Goal: Task Accomplishment & Management: Complete application form

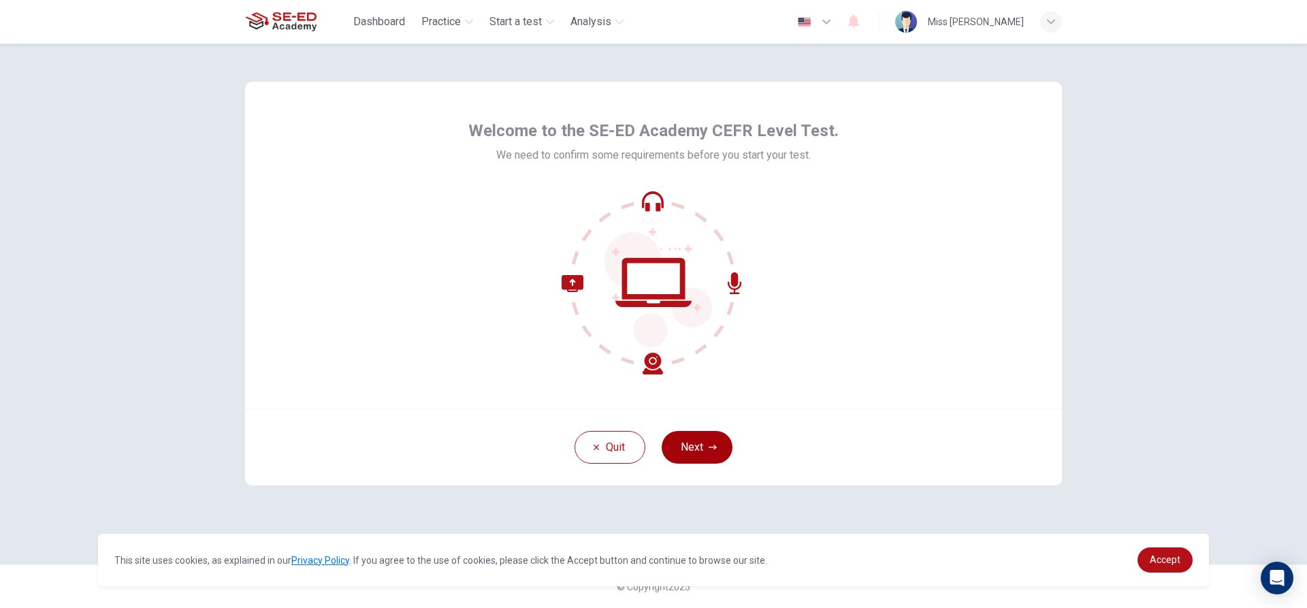
click at [688, 432] on button "Next" at bounding box center [697, 447] width 71 height 33
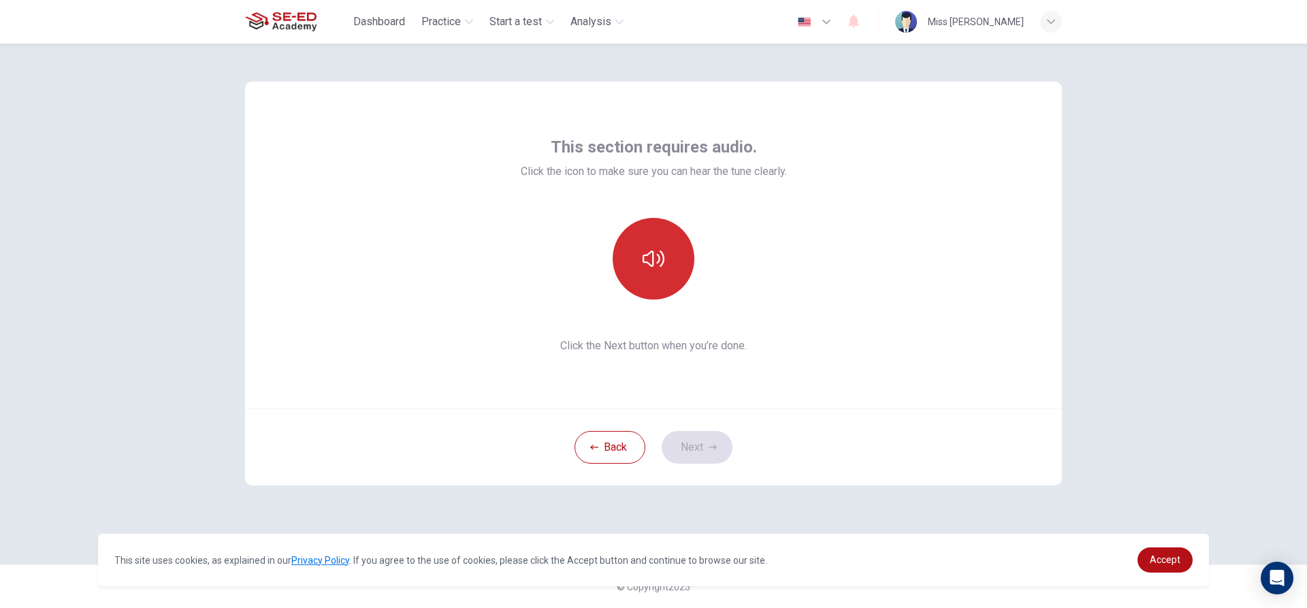
click at [657, 274] on button "button" at bounding box center [654, 259] width 82 height 82
click at [658, 261] on icon "button" at bounding box center [654, 259] width 22 height 22
click at [656, 257] on icon "button" at bounding box center [654, 259] width 22 height 22
click at [646, 249] on icon "button" at bounding box center [654, 259] width 22 height 22
click at [656, 250] on icon "button" at bounding box center [654, 259] width 22 height 22
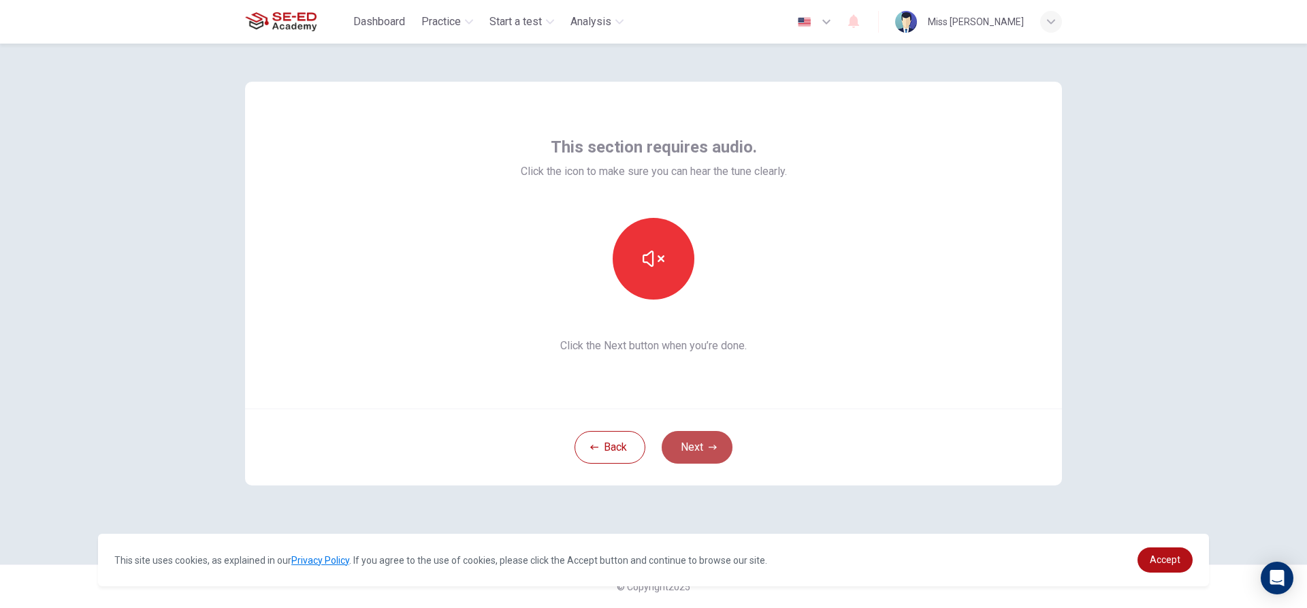
click at [697, 450] on button "Next" at bounding box center [697, 447] width 71 height 33
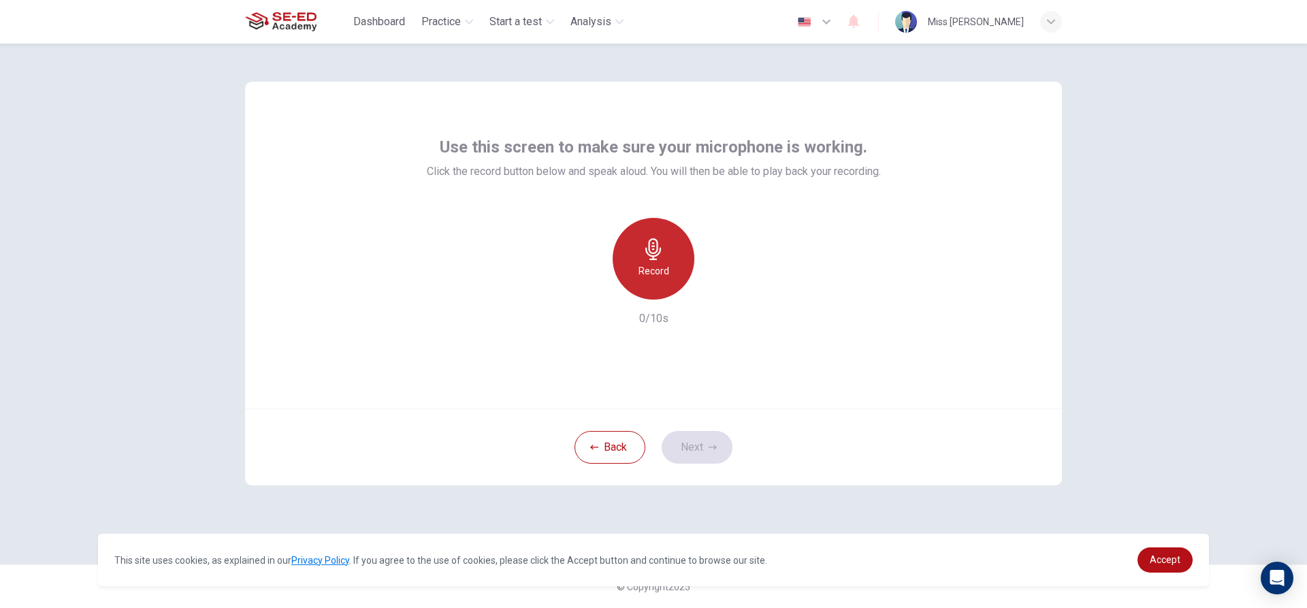
click at [643, 261] on div "Record" at bounding box center [654, 259] width 82 height 82
click at [657, 253] on icon "button" at bounding box center [654, 249] width 22 height 22
click at [588, 287] on icon "button" at bounding box center [591, 289] width 8 height 8
click at [694, 445] on button "Next" at bounding box center [697, 447] width 71 height 33
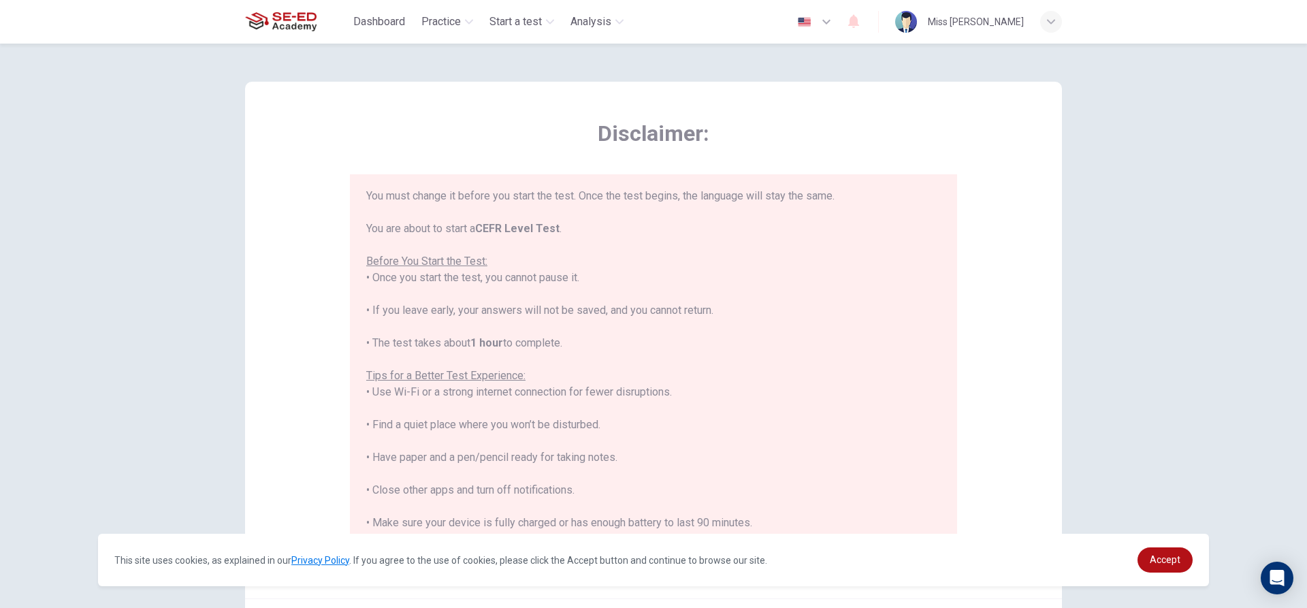
scroll to position [130, 0]
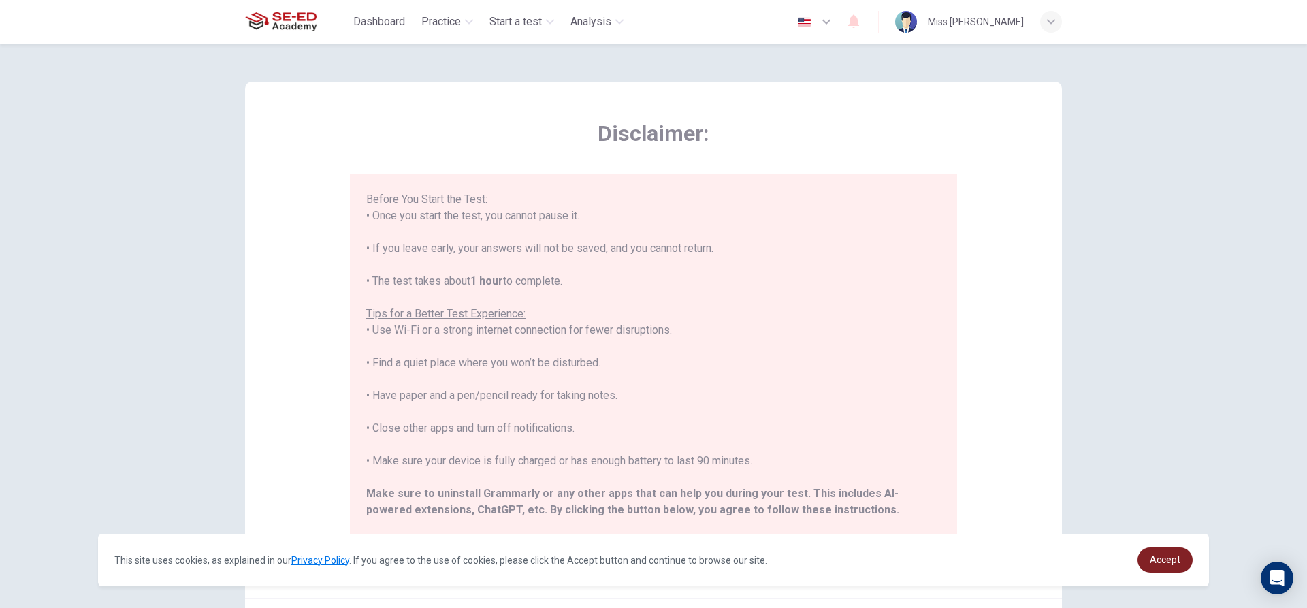
click at [1182, 561] on link "Accept" at bounding box center [1165, 559] width 55 height 25
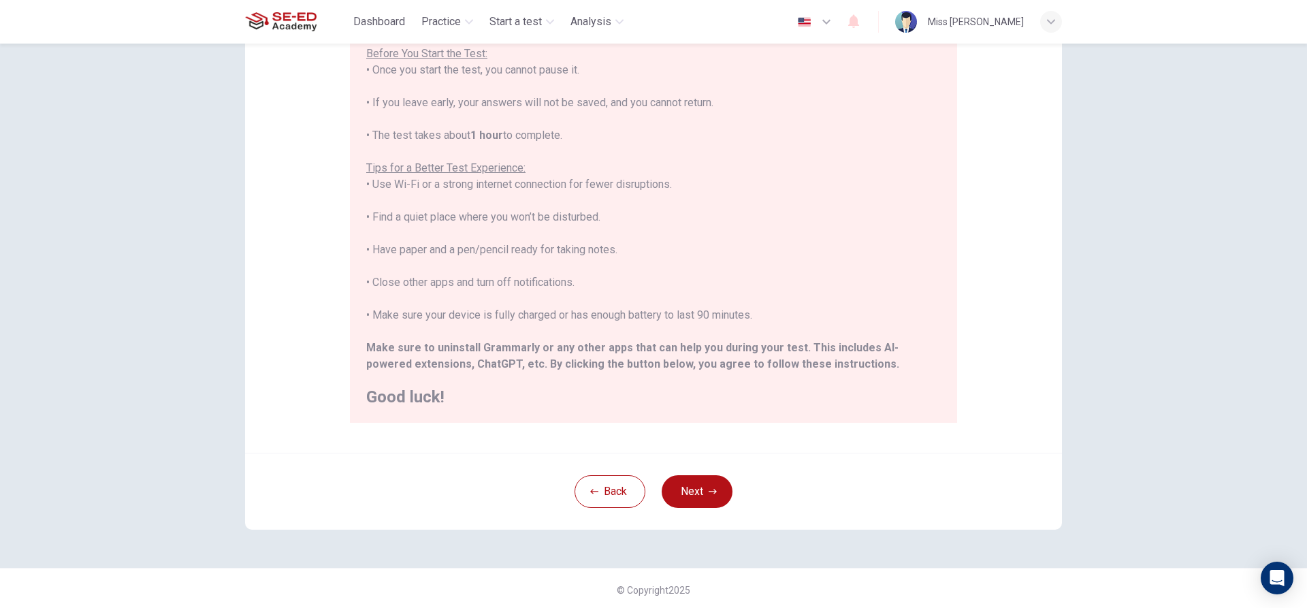
scroll to position [149, 0]
click at [703, 490] on button "Next" at bounding box center [697, 488] width 71 height 33
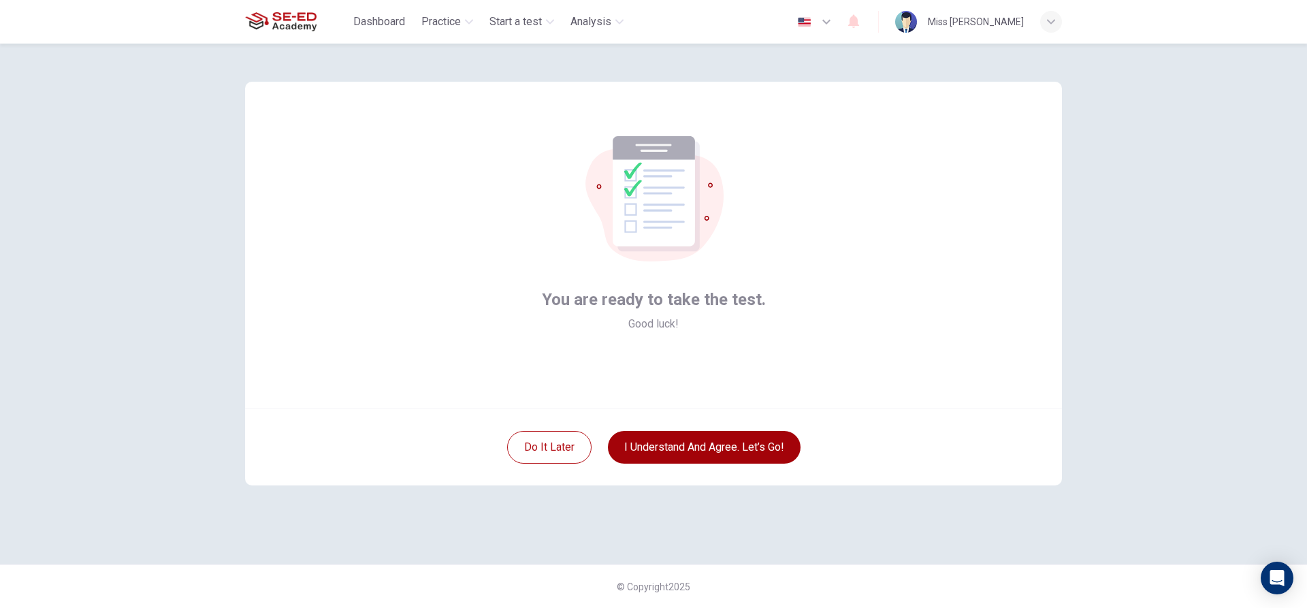
scroll to position [0, 0]
click at [699, 447] on button "I understand and agree. Let’s go!" at bounding box center [704, 447] width 193 height 33
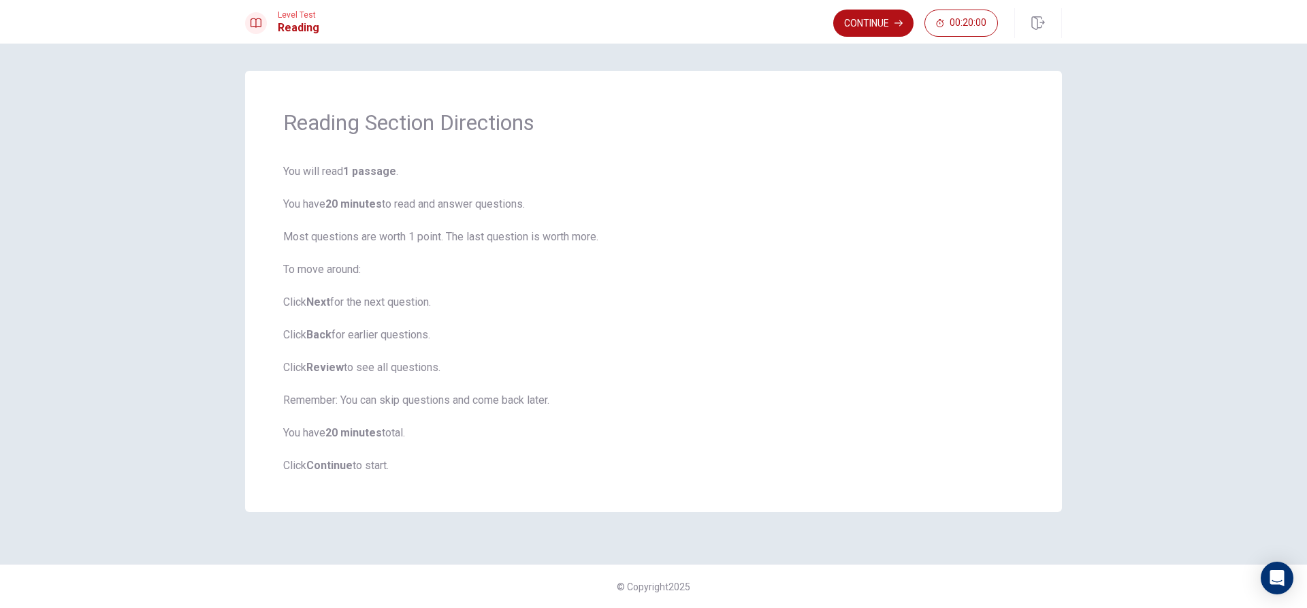
click at [654, 340] on span "You will read 1 passage . You have 20 minutes to read and answer questions. Mos…" at bounding box center [653, 318] width 741 height 310
click at [886, 16] on button "Continue" at bounding box center [873, 23] width 80 height 27
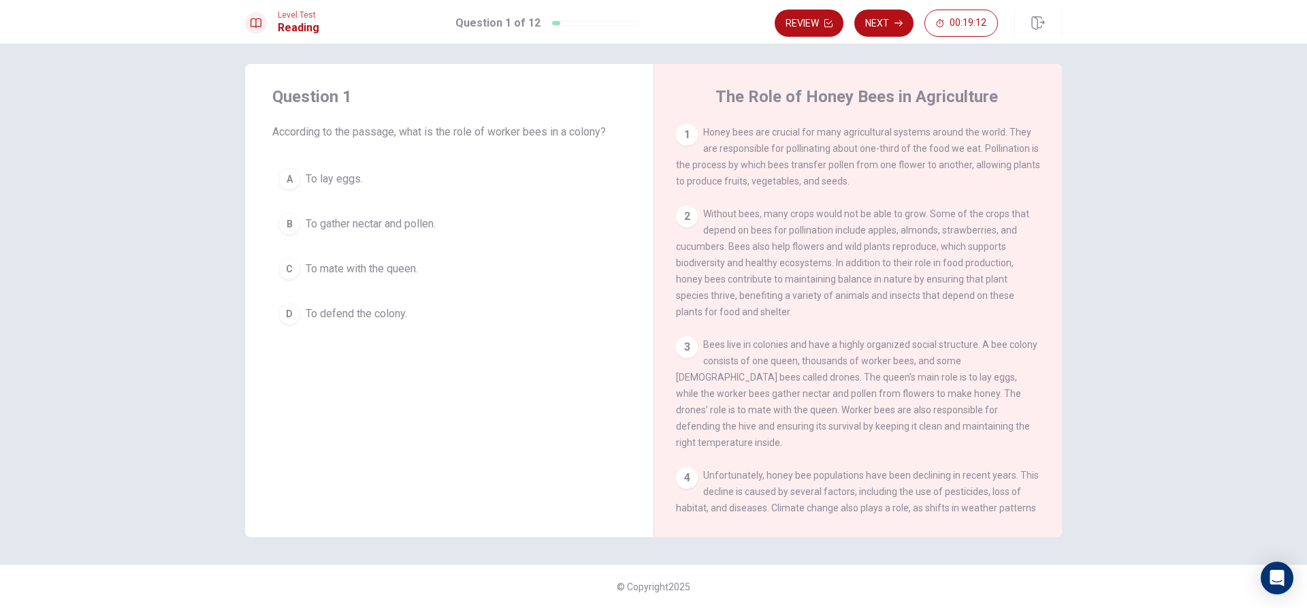
scroll to position [68, 0]
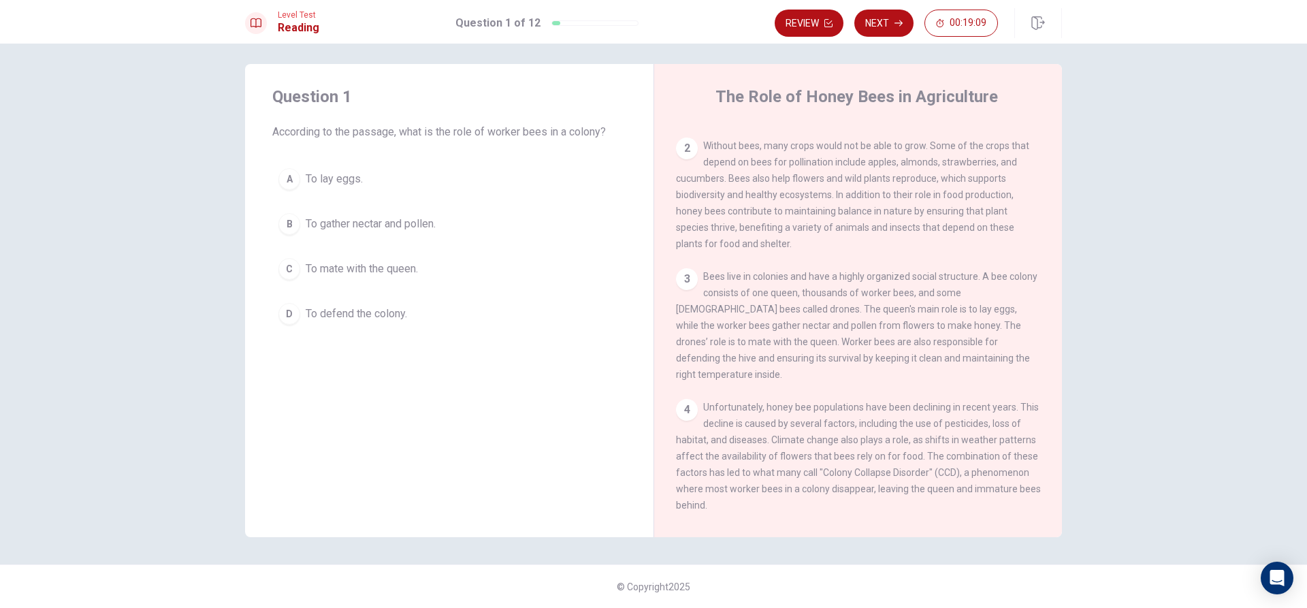
click at [285, 217] on div "B" at bounding box center [289, 224] width 22 height 22
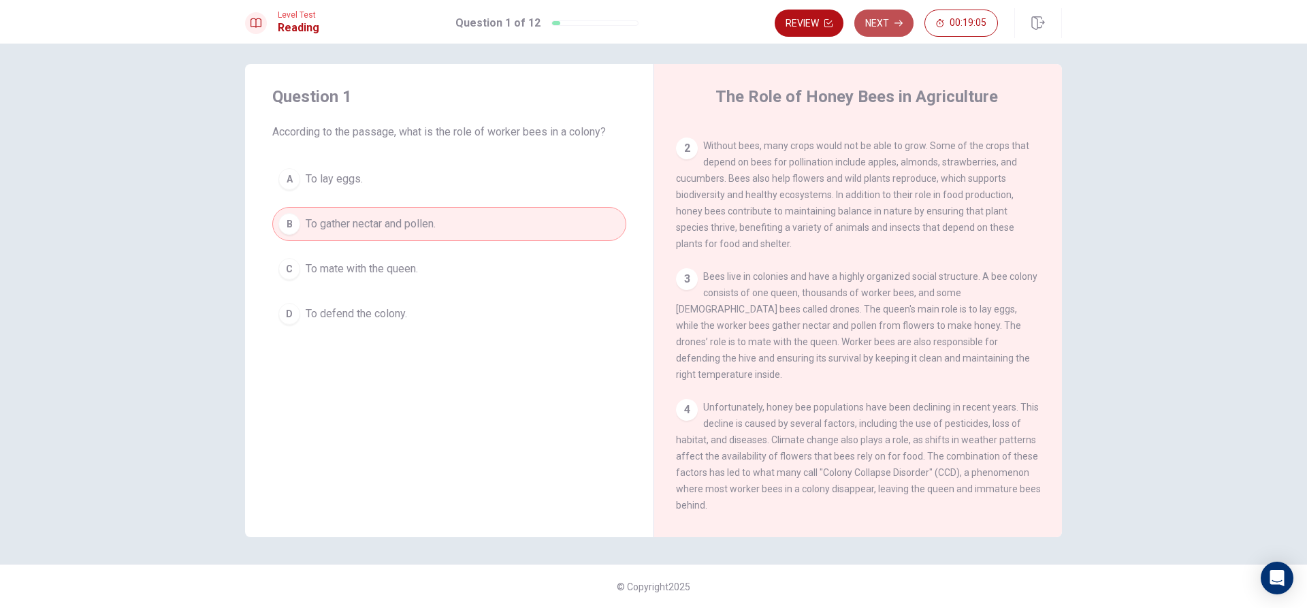
click at [873, 21] on button "Next" at bounding box center [883, 23] width 59 height 27
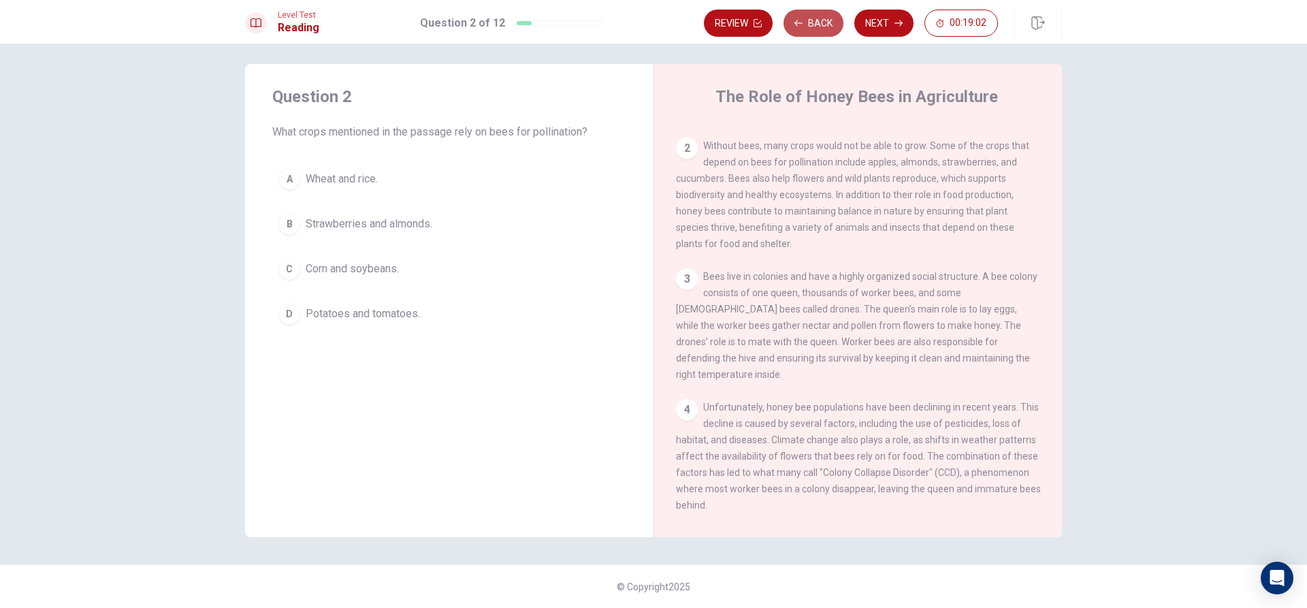
click at [802, 29] on button "Back" at bounding box center [814, 23] width 60 height 27
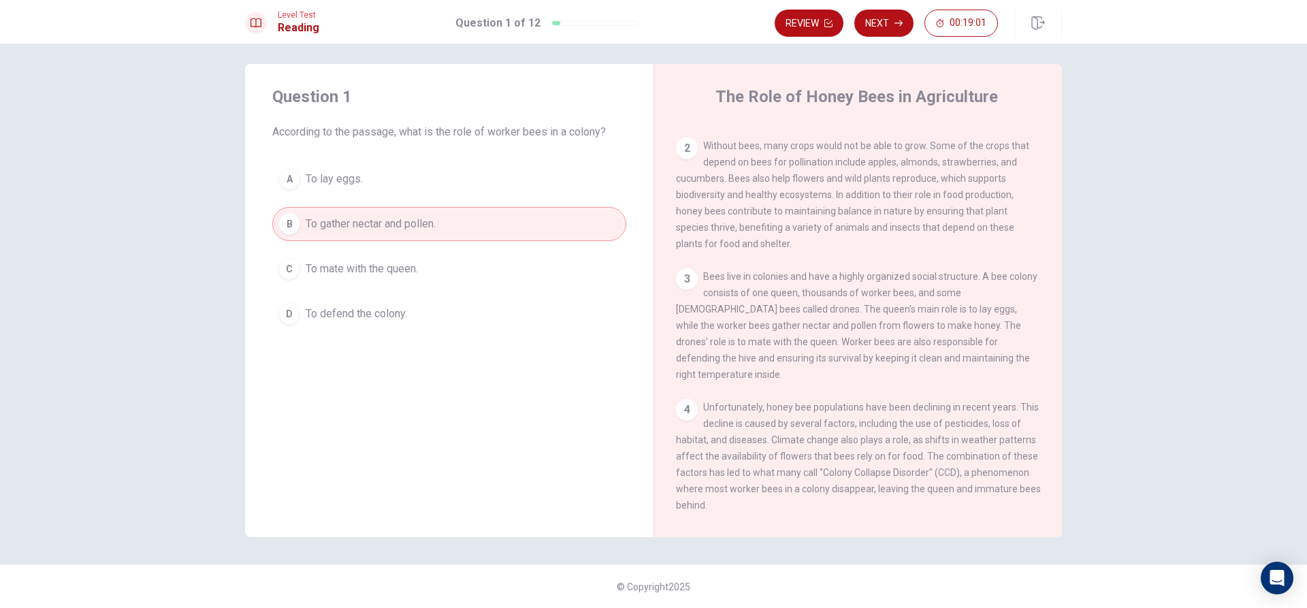
drag, startPoint x: 863, startPoint y: 21, endPoint x: 856, endPoint y: 26, distance: 8.3
click at [863, 25] on button "Next" at bounding box center [883, 23] width 59 height 27
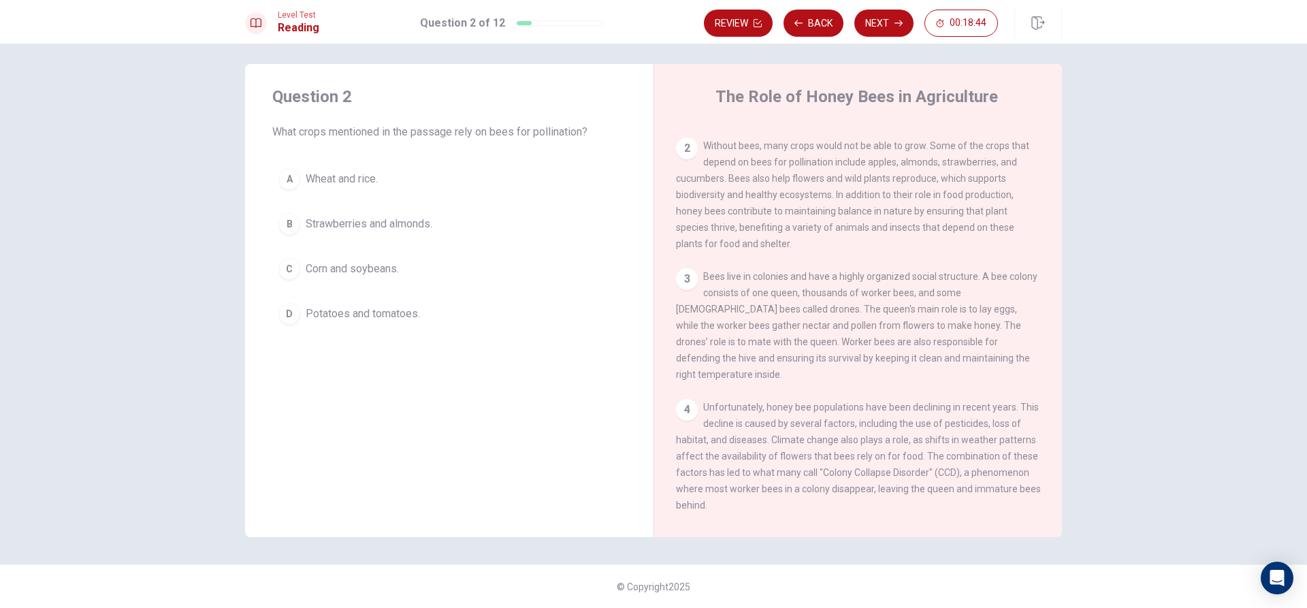
click at [283, 223] on div "B" at bounding box center [289, 224] width 22 height 22
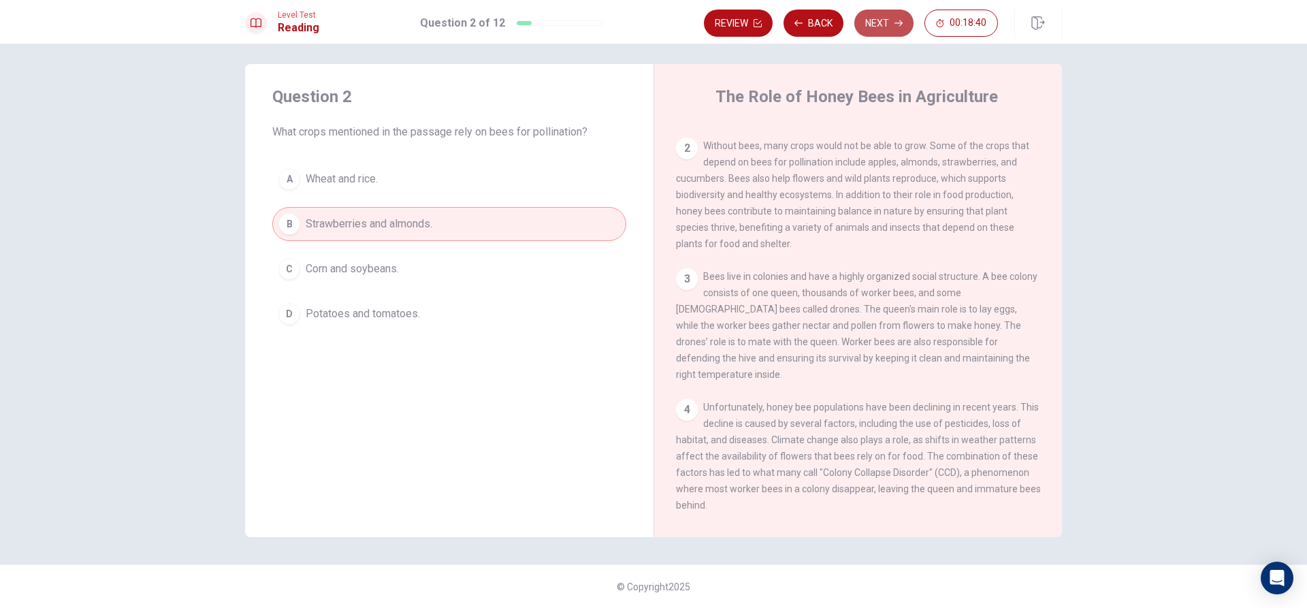
click at [895, 26] on icon "button" at bounding box center [899, 23] width 8 height 8
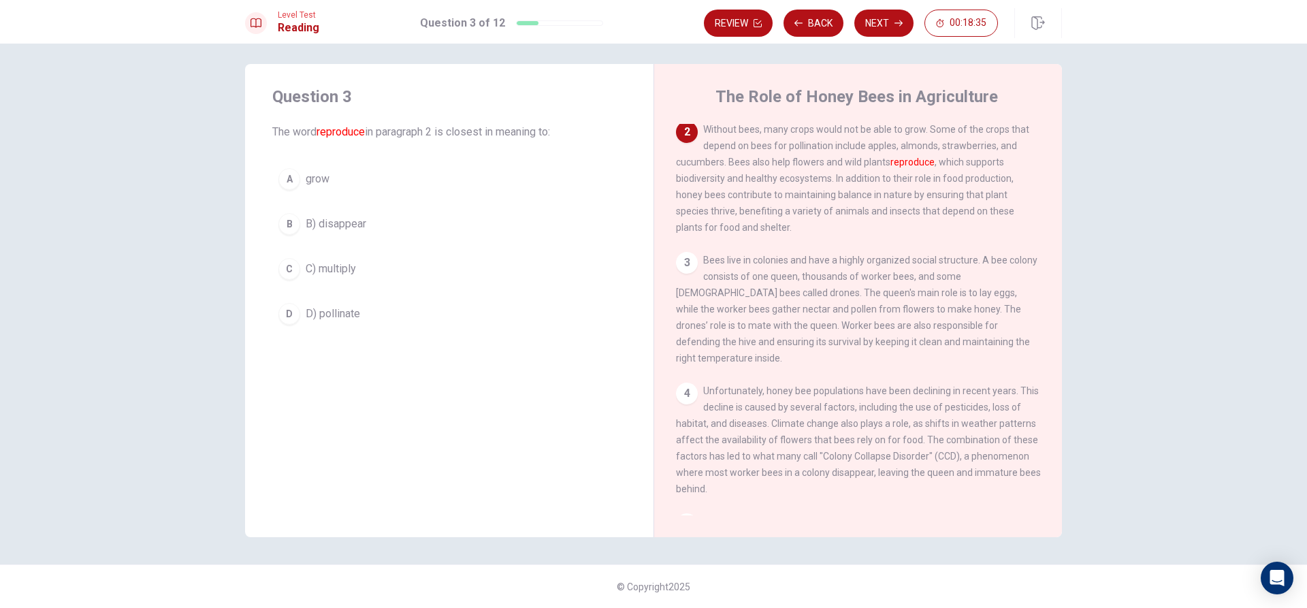
click at [283, 169] on div "A" at bounding box center [289, 179] width 22 height 22
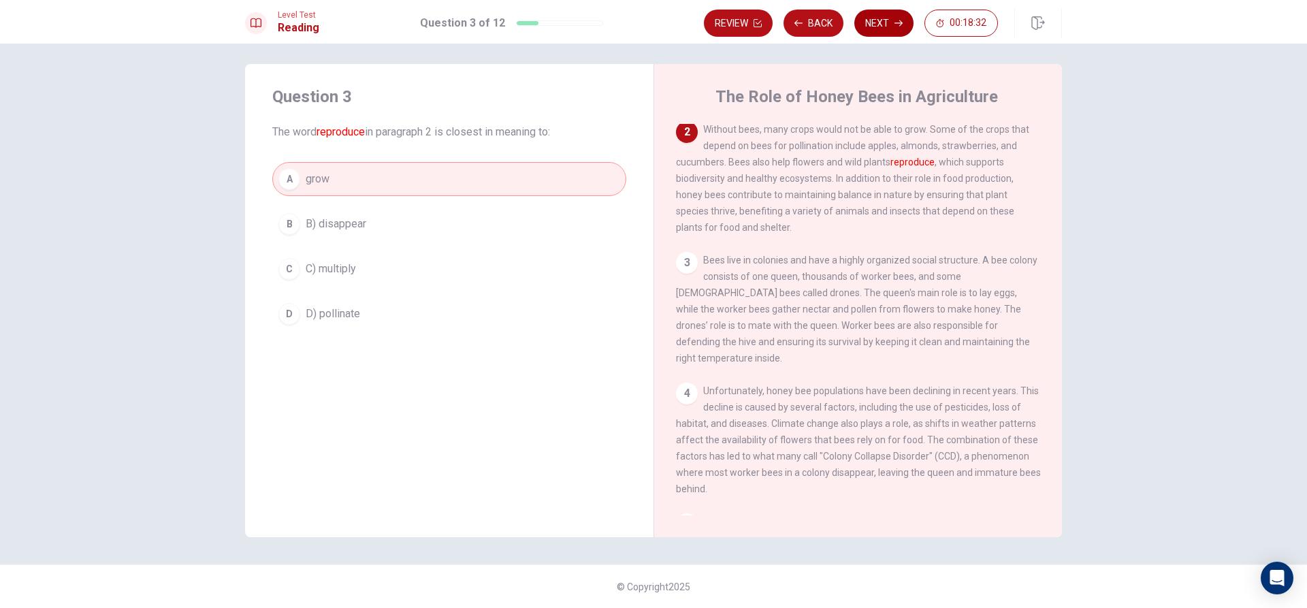
click at [868, 20] on button "Next" at bounding box center [883, 23] width 59 height 27
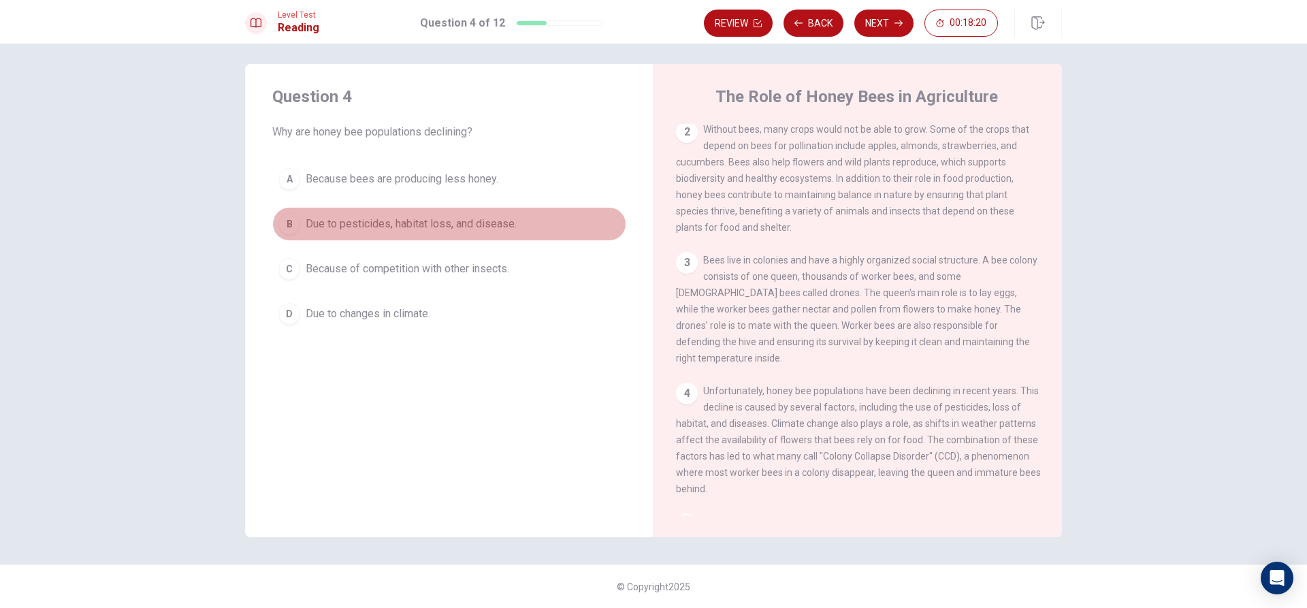
click at [292, 223] on div "B" at bounding box center [289, 224] width 22 height 22
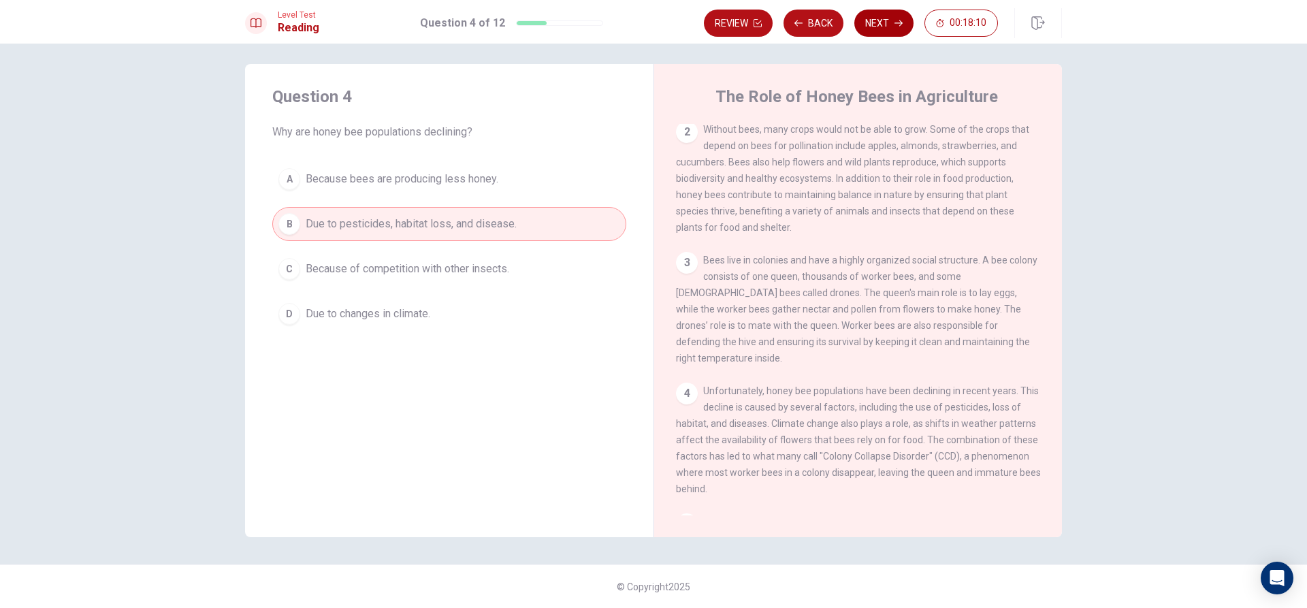
click at [893, 22] on button "Next" at bounding box center [883, 23] width 59 height 27
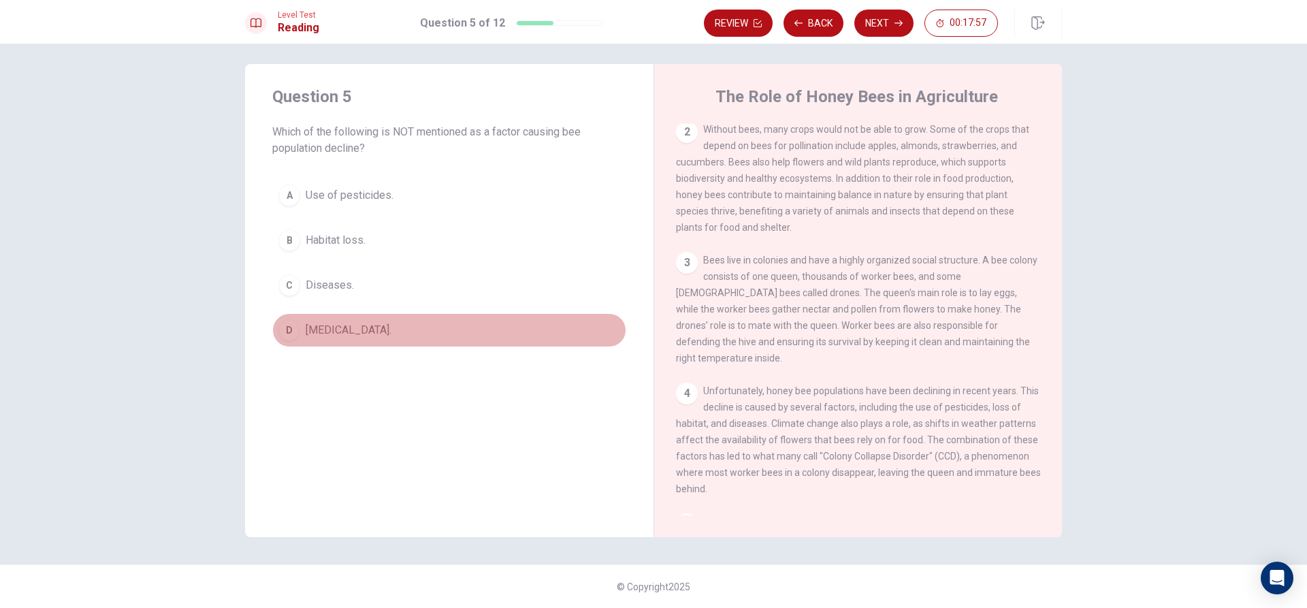
click at [291, 338] on div "D" at bounding box center [289, 330] width 22 height 22
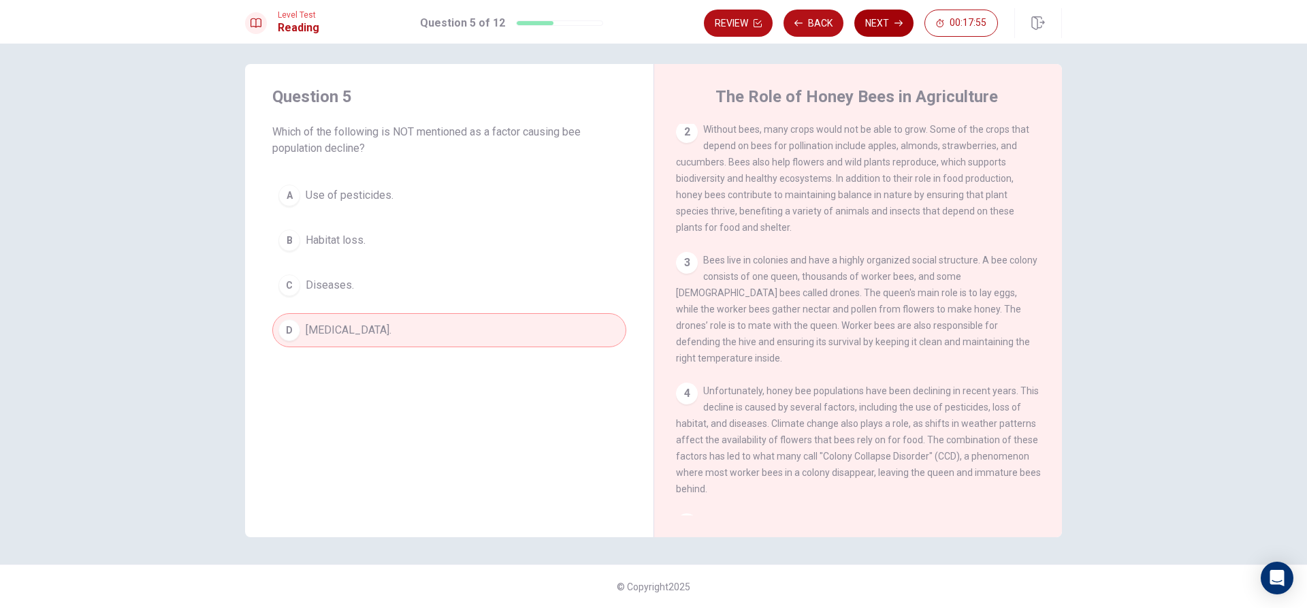
click at [885, 27] on button "Next" at bounding box center [883, 23] width 59 height 27
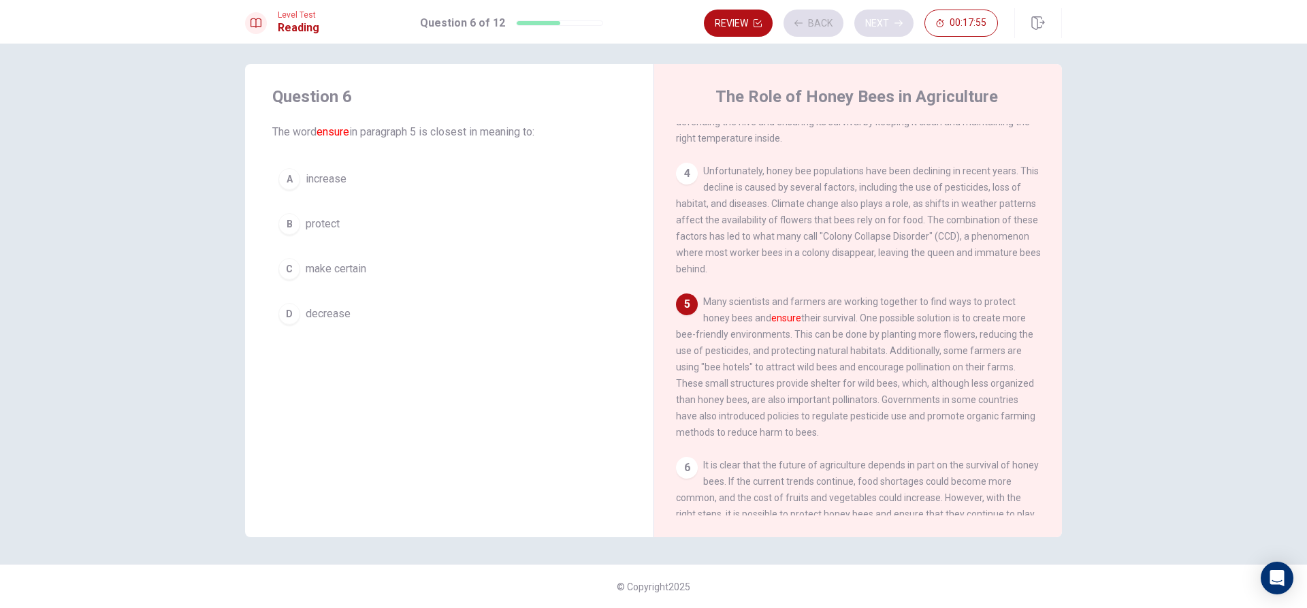
scroll to position [353, 0]
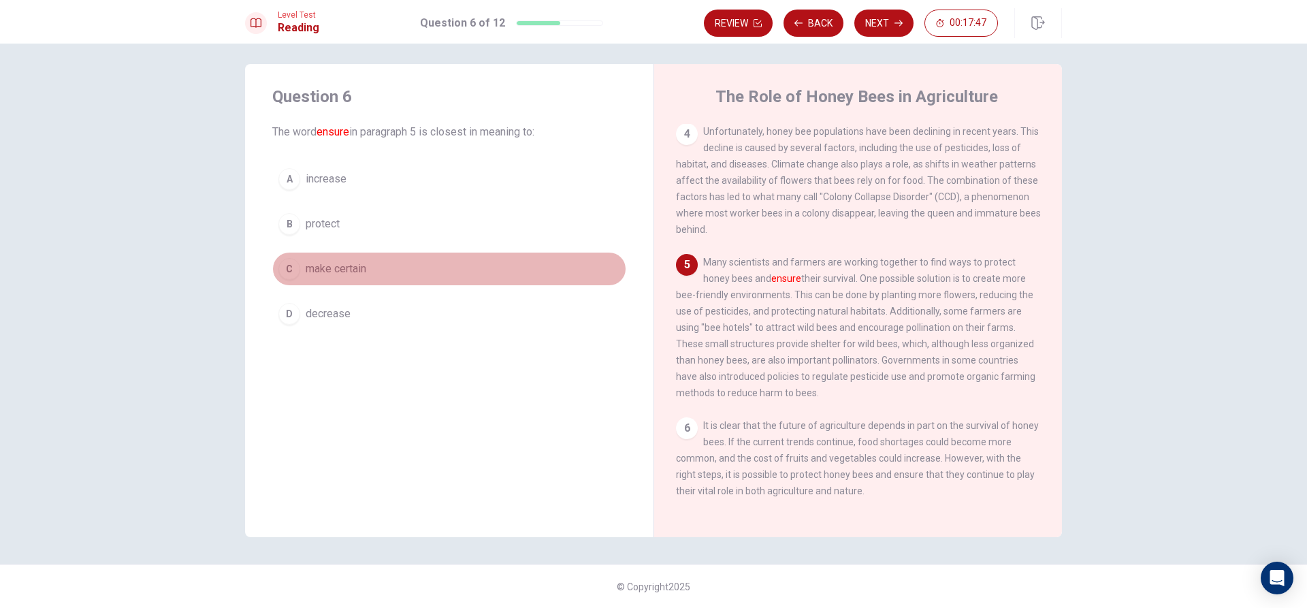
click at [289, 267] on div "C" at bounding box center [289, 269] width 22 height 22
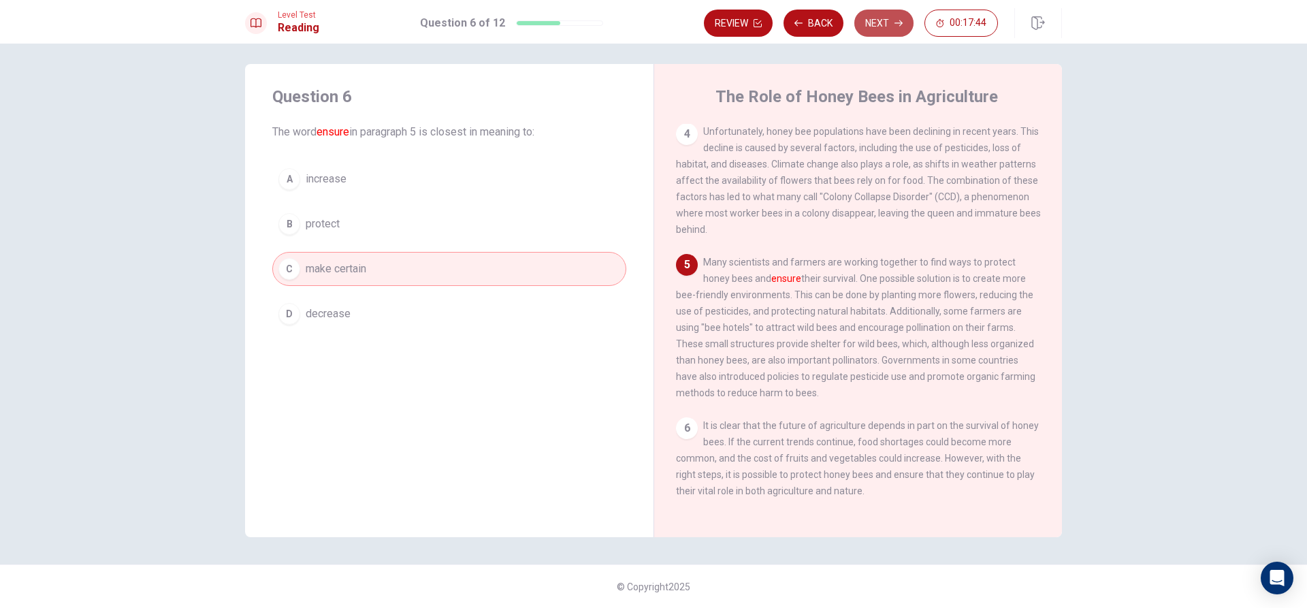
click at [867, 29] on button "Next" at bounding box center [883, 23] width 59 height 27
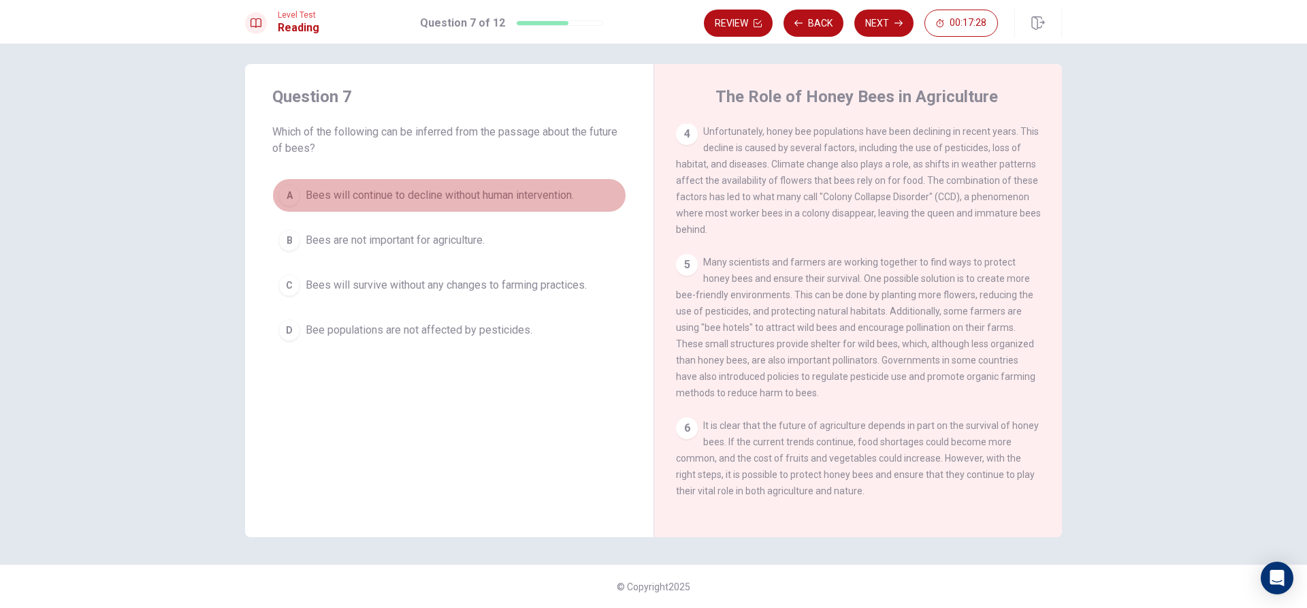
click at [299, 189] on button "A Bees will continue to decline without human intervention." at bounding box center [449, 195] width 354 height 34
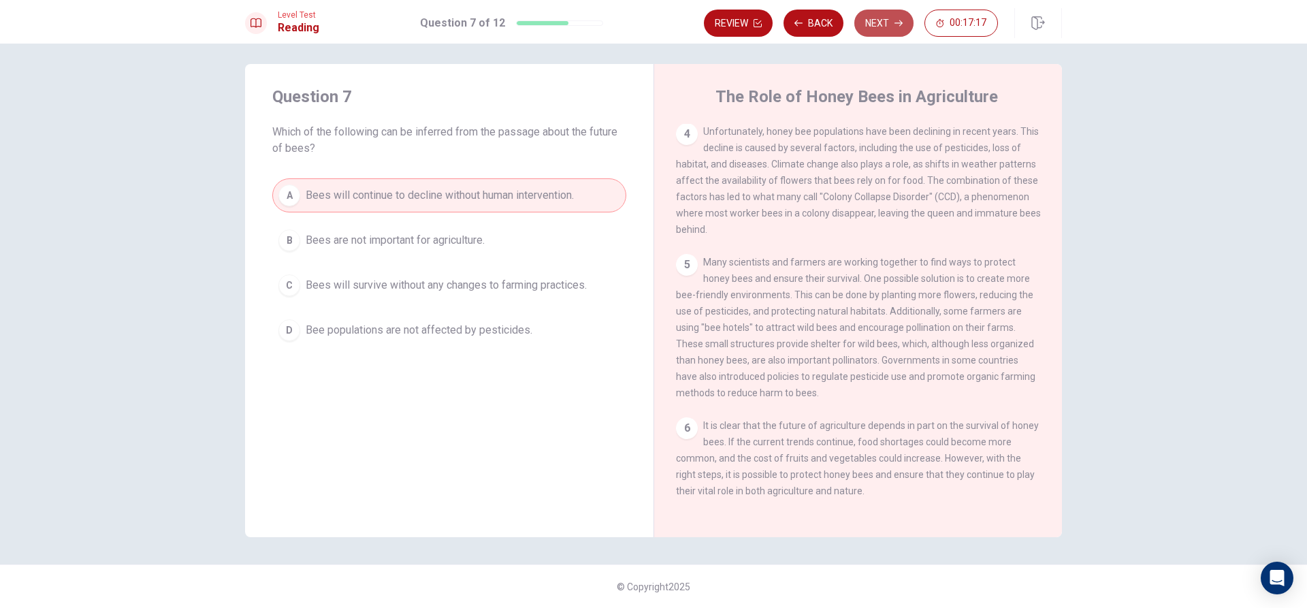
click at [882, 24] on button "Next" at bounding box center [883, 23] width 59 height 27
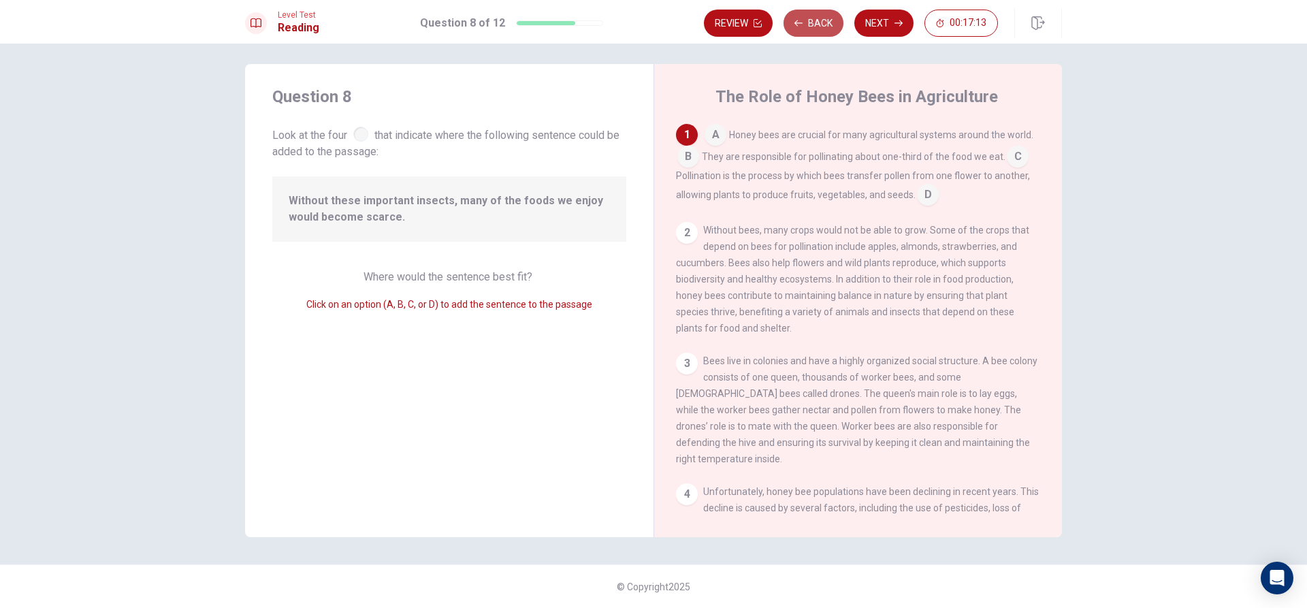
click at [797, 18] on button "Back" at bounding box center [814, 23] width 60 height 27
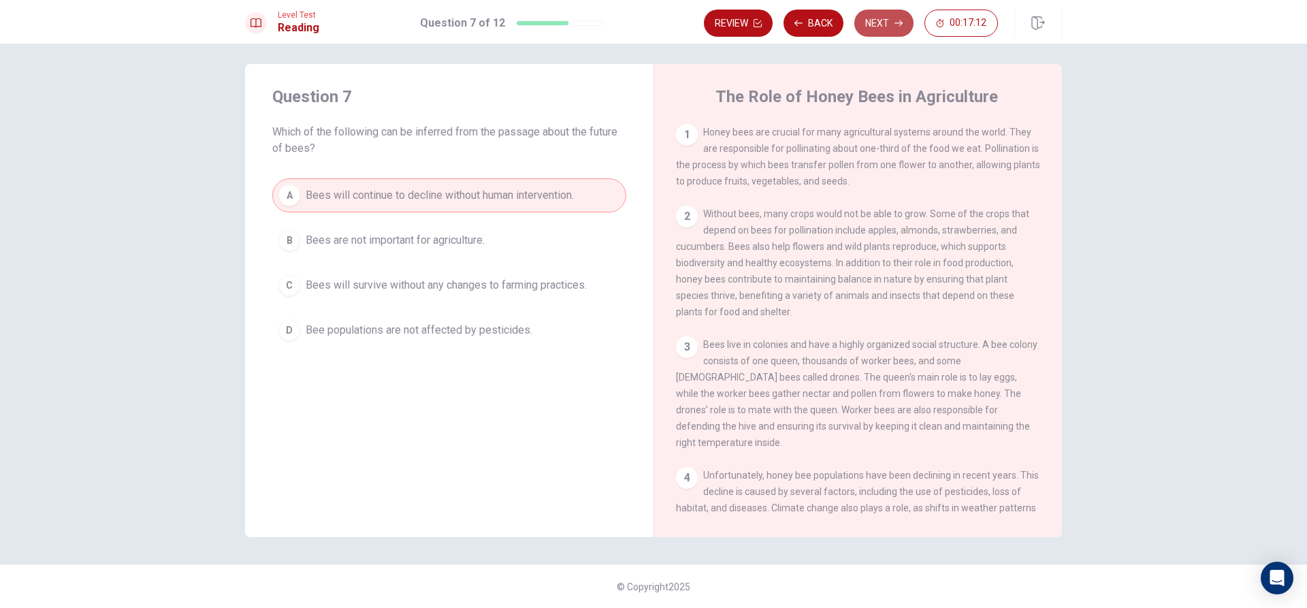
click at [891, 16] on button "Next" at bounding box center [883, 23] width 59 height 27
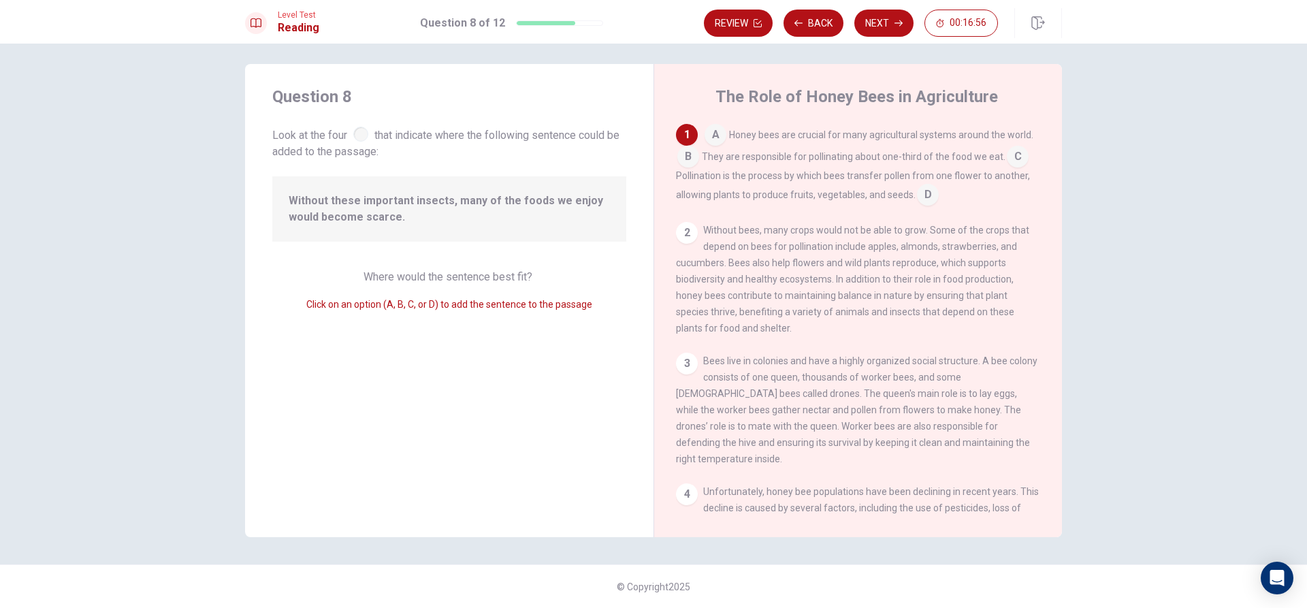
scroll to position [0, 0]
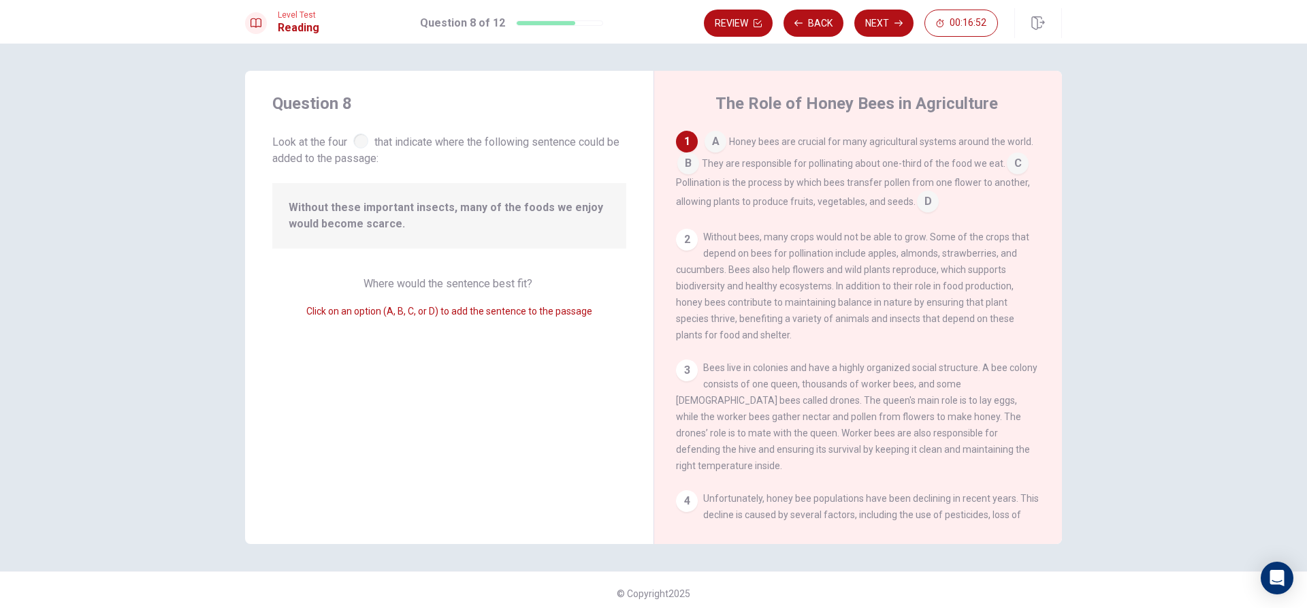
click at [711, 140] on input at bounding box center [716, 143] width 22 height 22
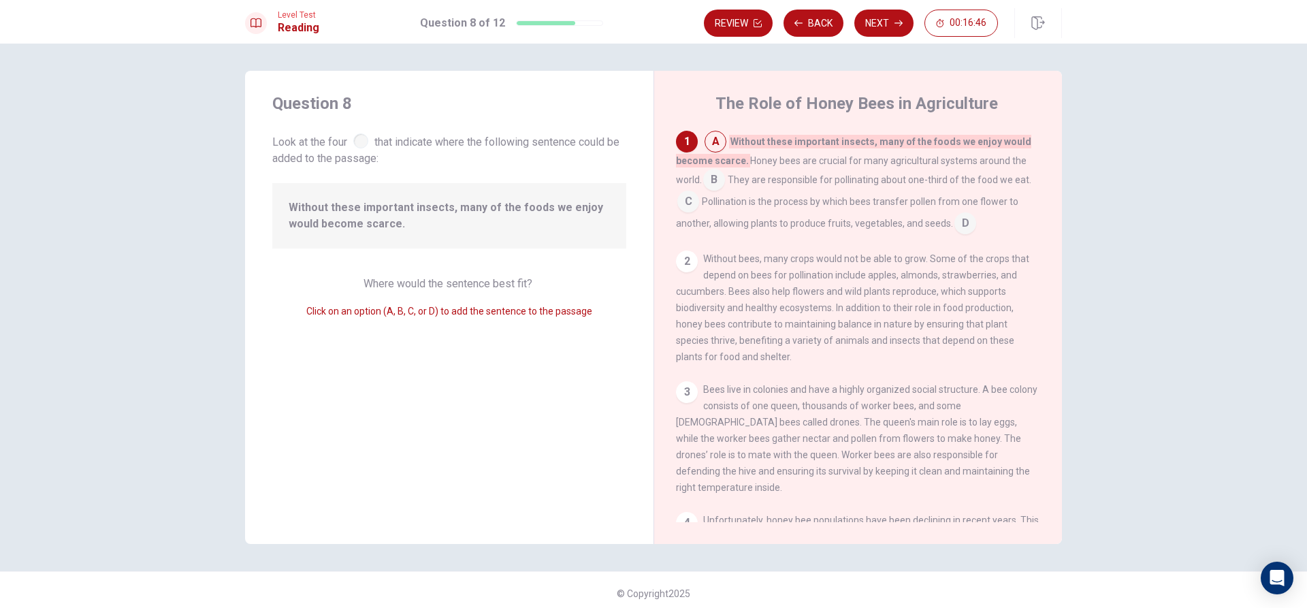
click at [712, 142] on input at bounding box center [716, 143] width 22 height 22
click at [712, 175] on input at bounding box center [714, 181] width 22 height 22
click at [707, 138] on input at bounding box center [716, 143] width 22 height 22
click at [709, 179] on input at bounding box center [714, 181] width 22 height 22
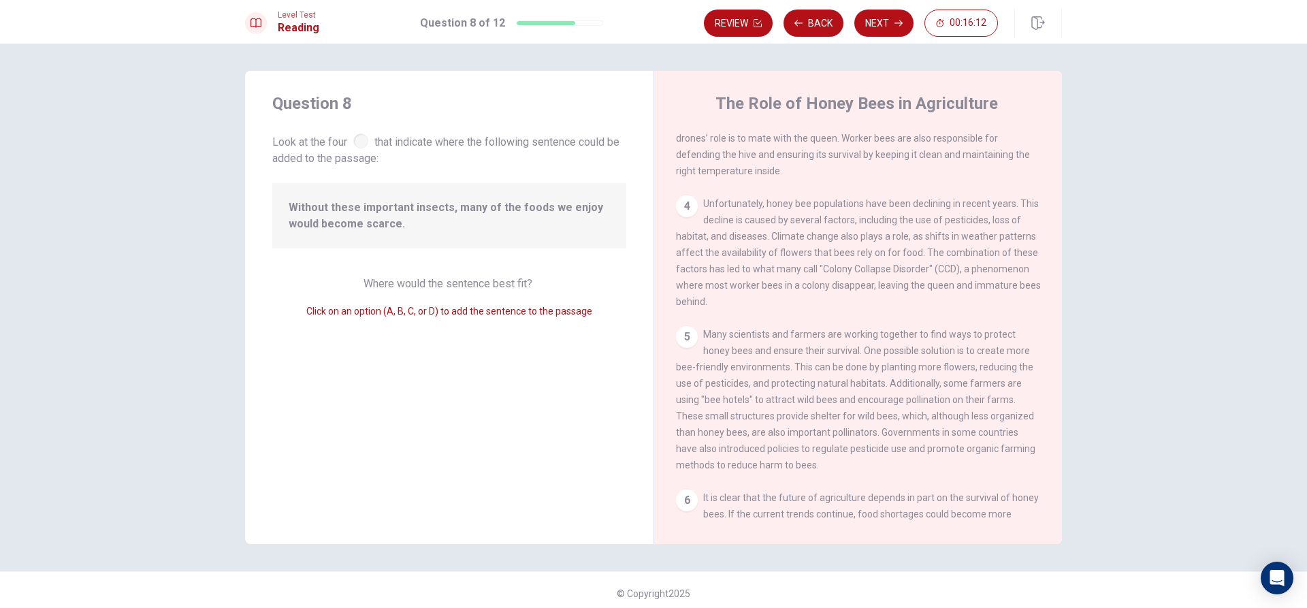
scroll to position [340, 0]
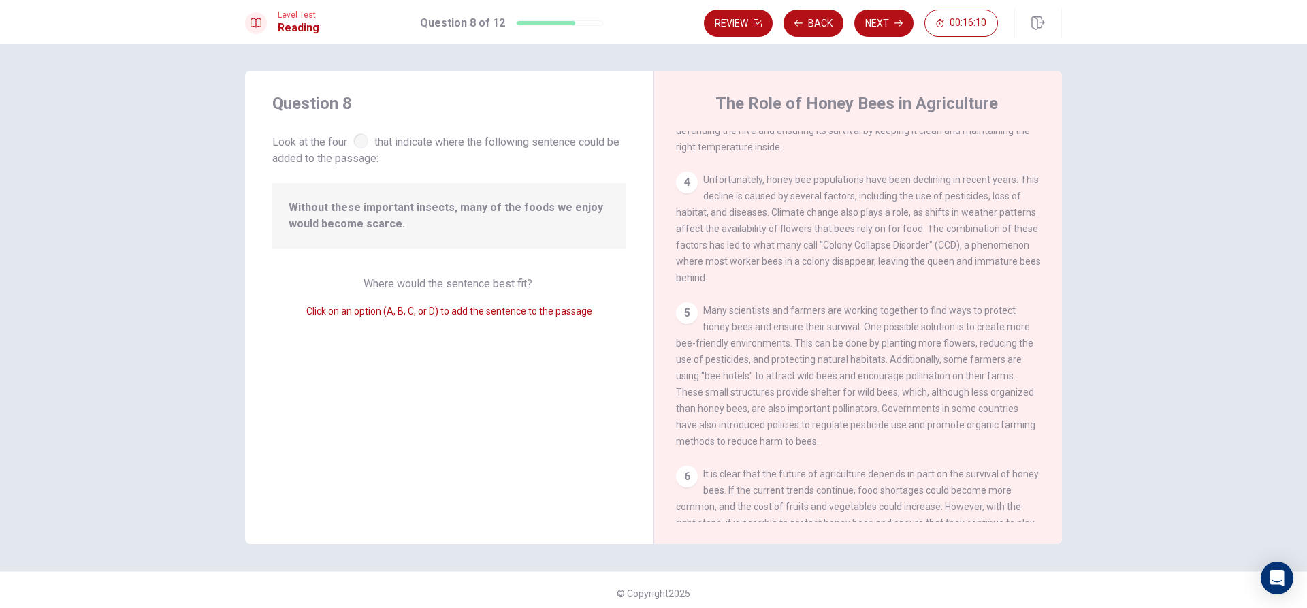
click at [684, 315] on div "5" at bounding box center [687, 313] width 22 height 22
click at [683, 308] on div "5" at bounding box center [687, 313] width 22 height 22
click at [685, 176] on div "4" at bounding box center [687, 183] width 22 height 22
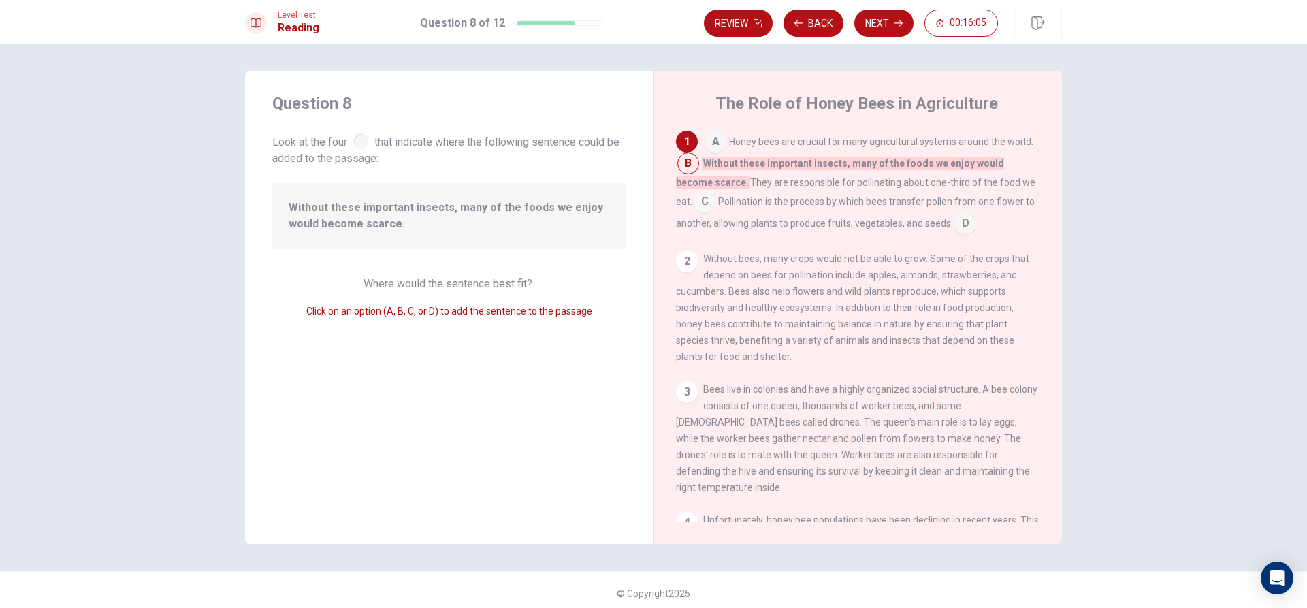
click at [681, 256] on div "2" at bounding box center [687, 262] width 22 height 22
click at [710, 145] on input at bounding box center [716, 143] width 22 height 22
click at [682, 199] on input at bounding box center [688, 203] width 22 height 22
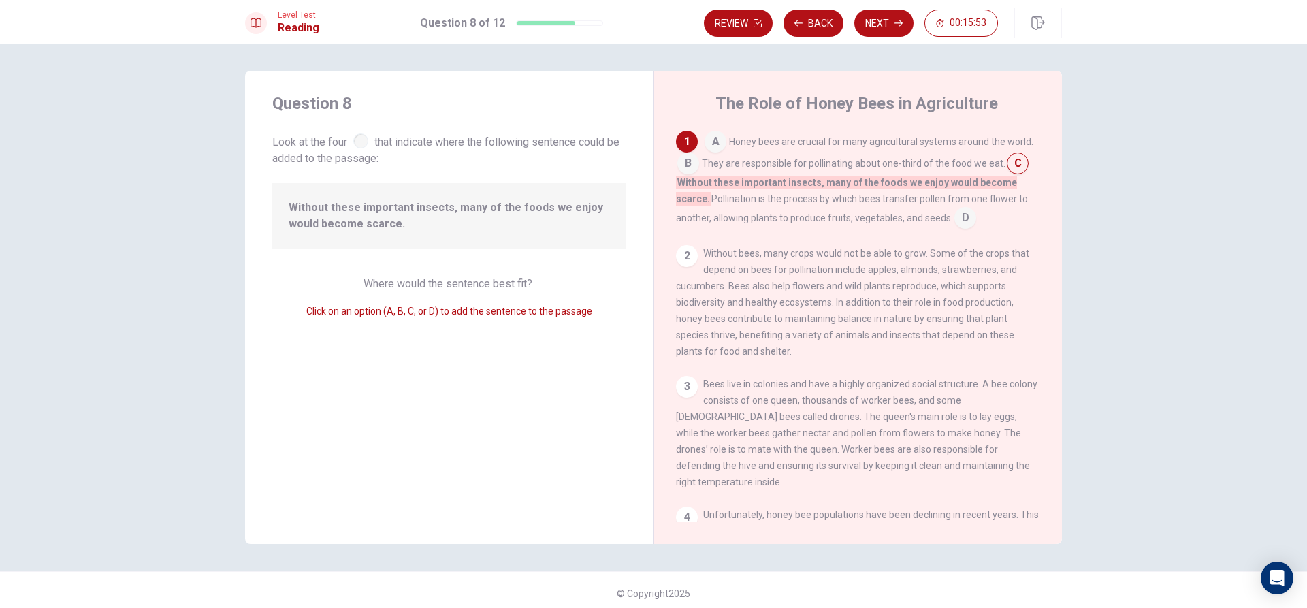
click at [968, 216] on input at bounding box center [966, 219] width 22 height 22
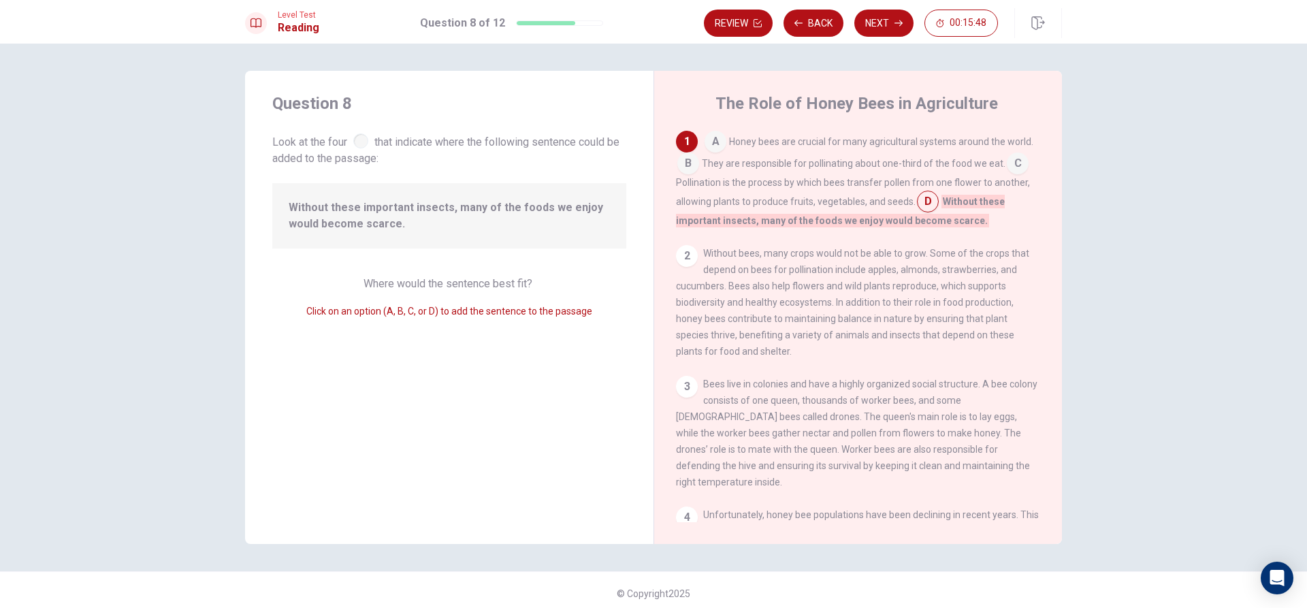
click at [720, 140] on input at bounding box center [716, 143] width 22 height 22
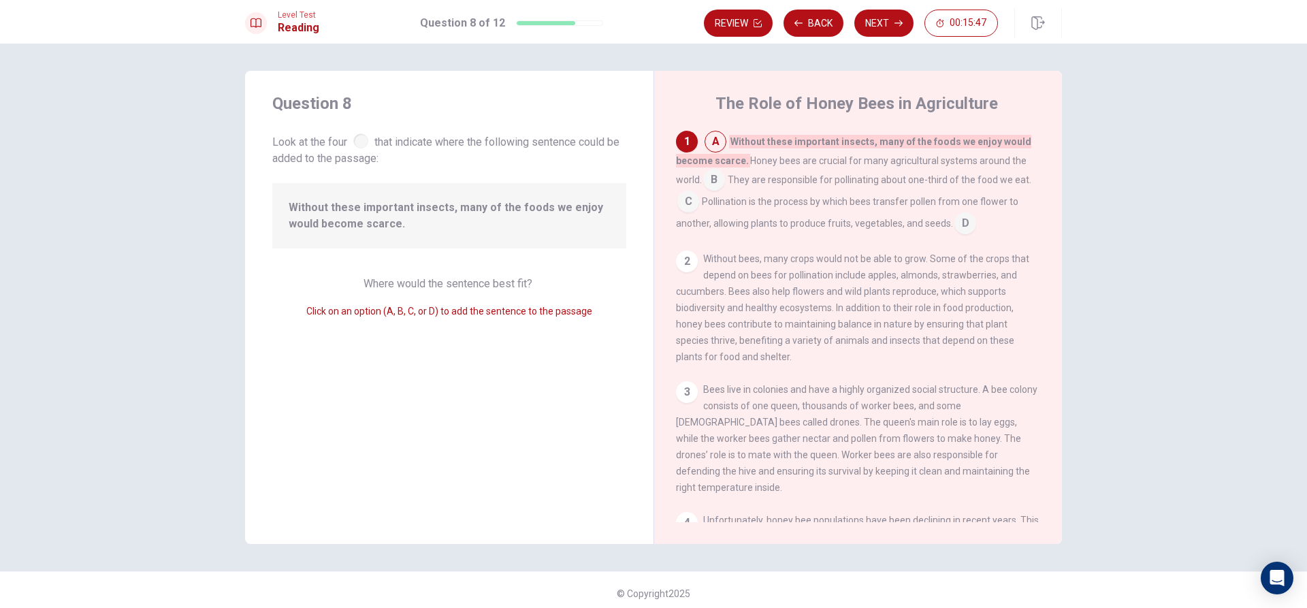
click at [717, 178] on input at bounding box center [714, 181] width 22 height 22
click at [716, 192] on input at bounding box center [705, 203] width 22 height 22
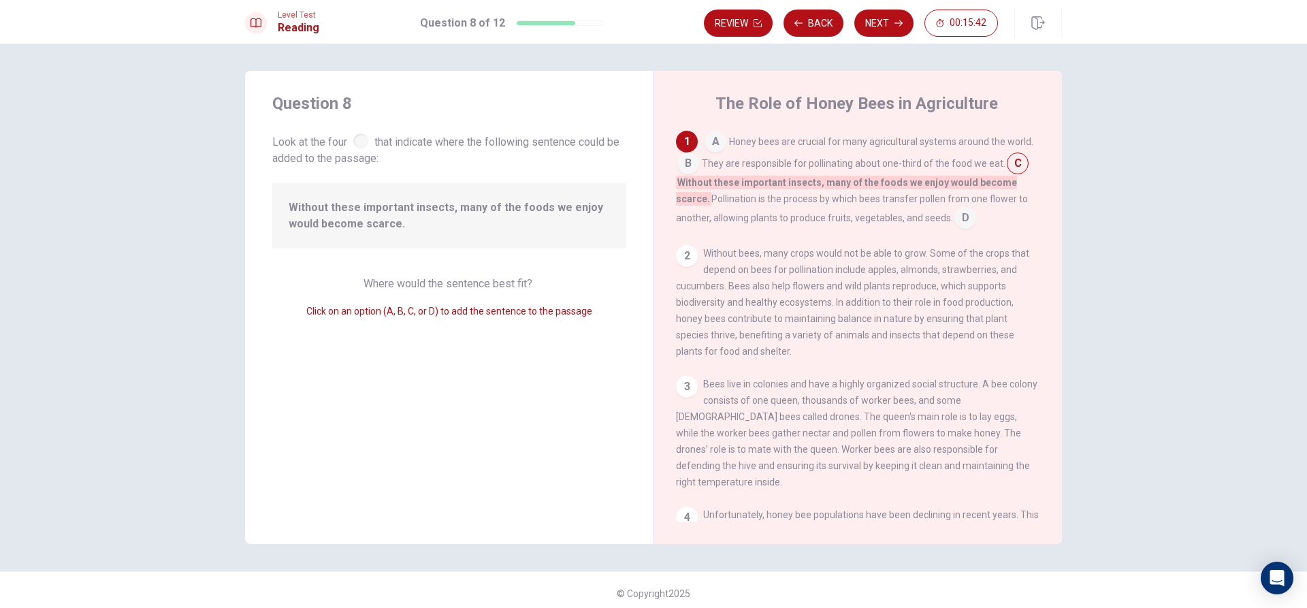
click at [955, 210] on input at bounding box center [966, 219] width 22 height 22
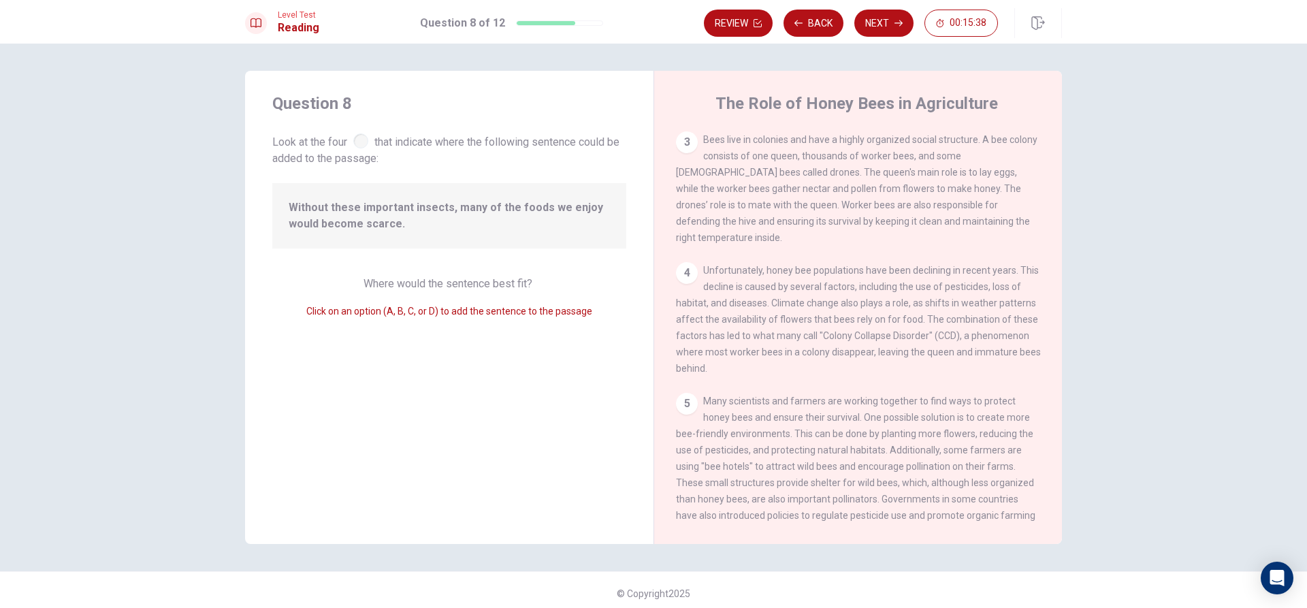
scroll to position [383, 0]
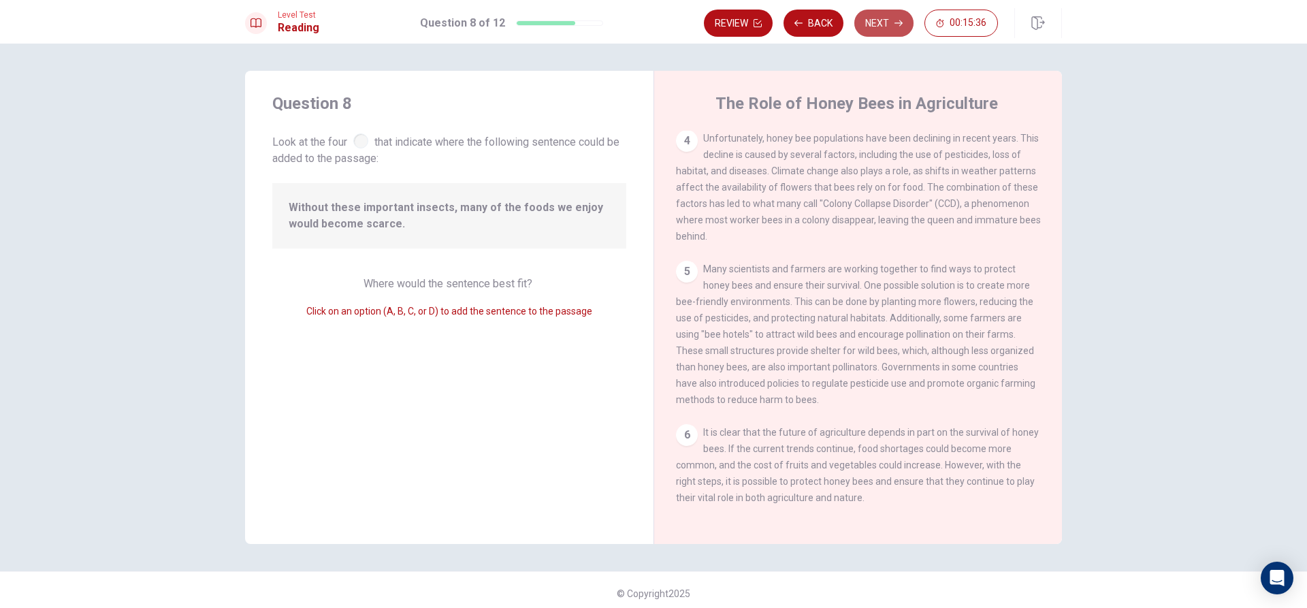
click at [895, 25] on icon "button" at bounding box center [899, 23] width 8 height 8
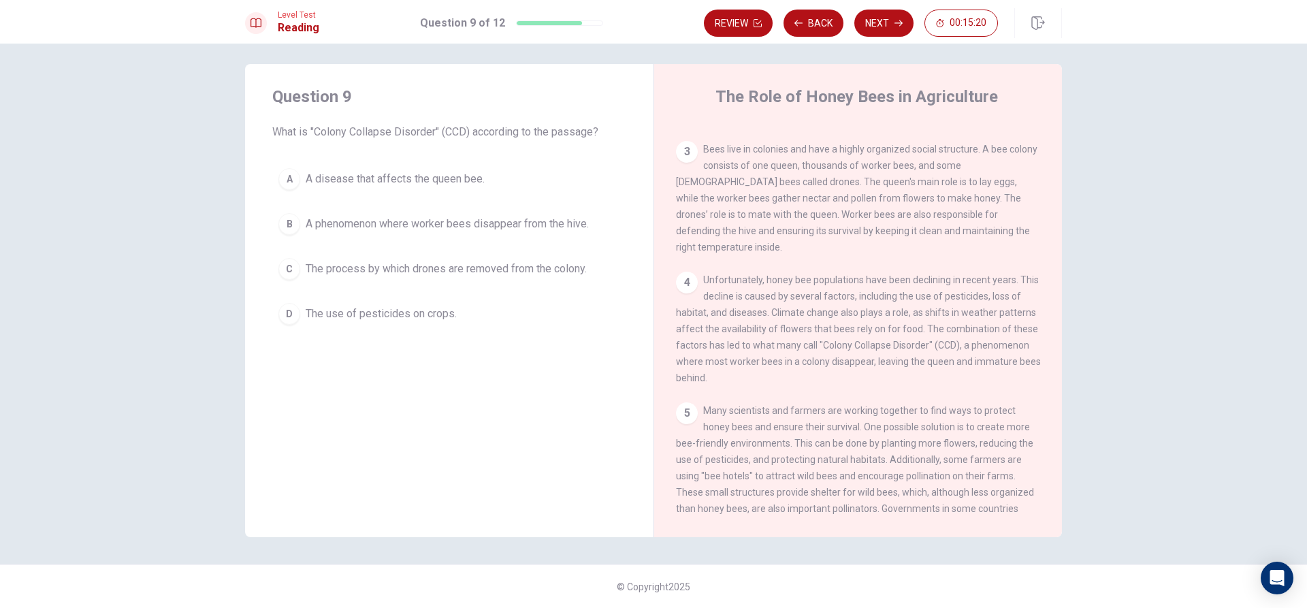
scroll to position [204, 0]
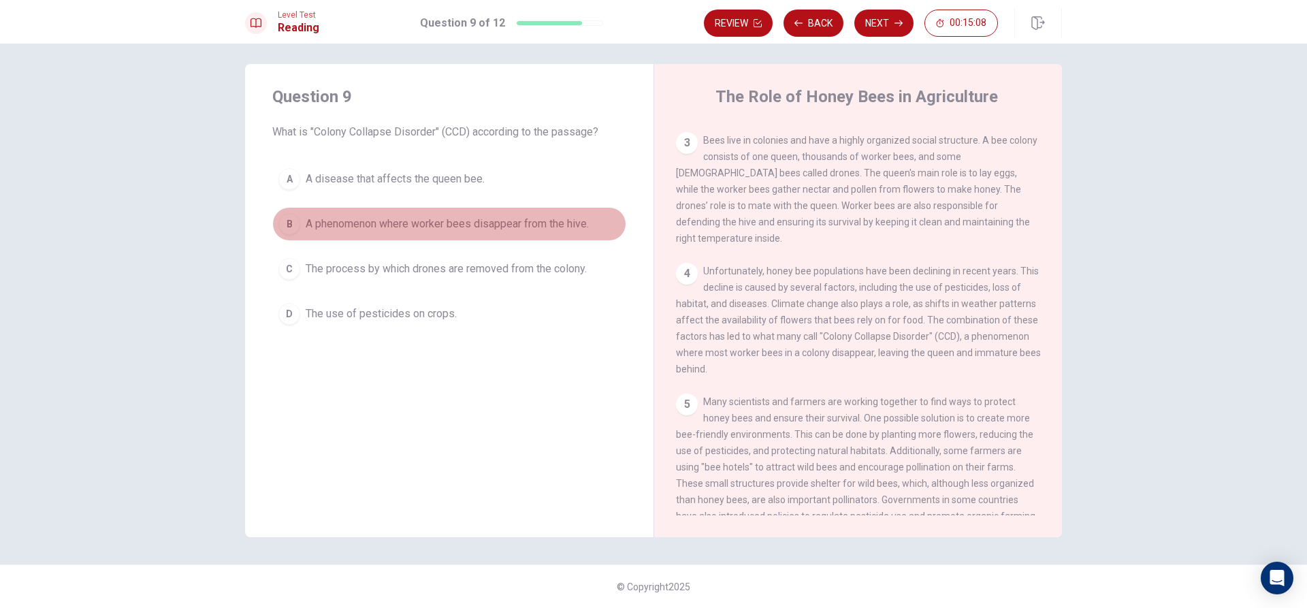
click at [290, 217] on div "B" at bounding box center [289, 224] width 22 height 22
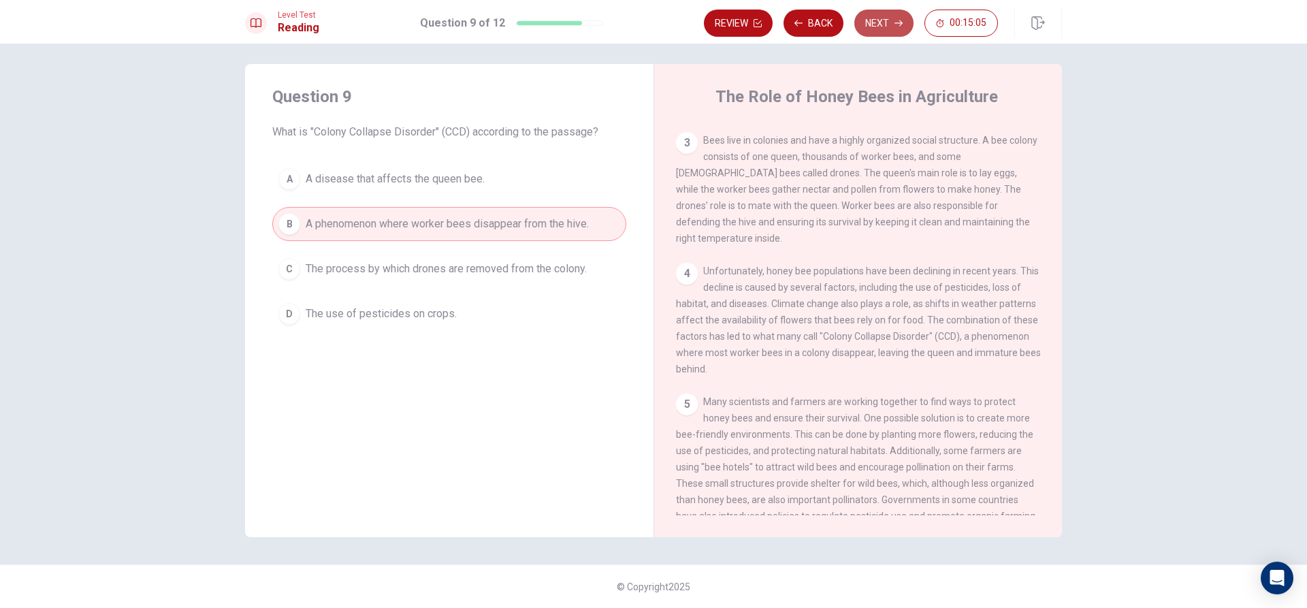
click at [867, 26] on button "Next" at bounding box center [883, 23] width 59 height 27
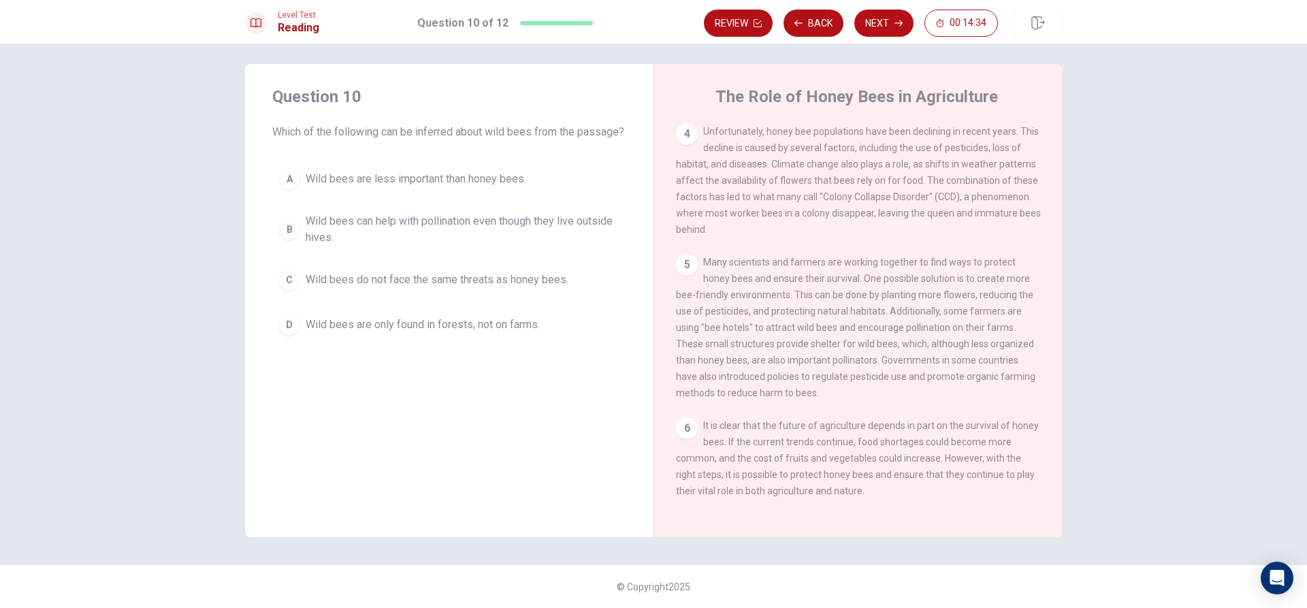
scroll to position [353, 0]
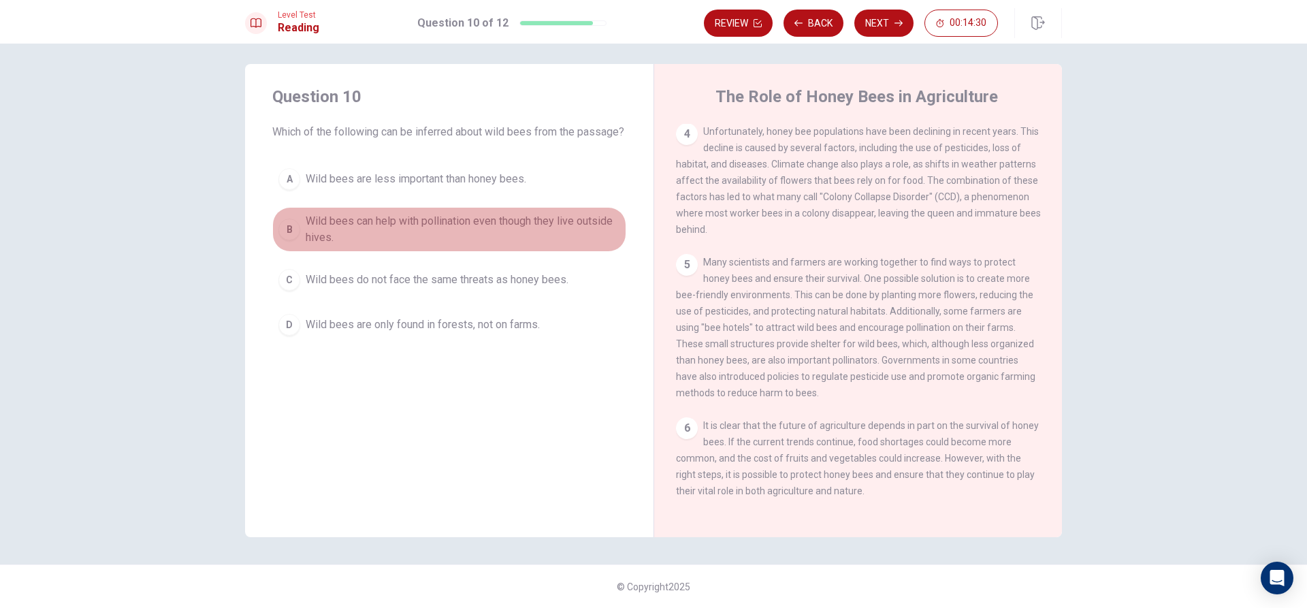
click at [291, 236] on div "B" at bounding box center [289, 230] width 22 height 22
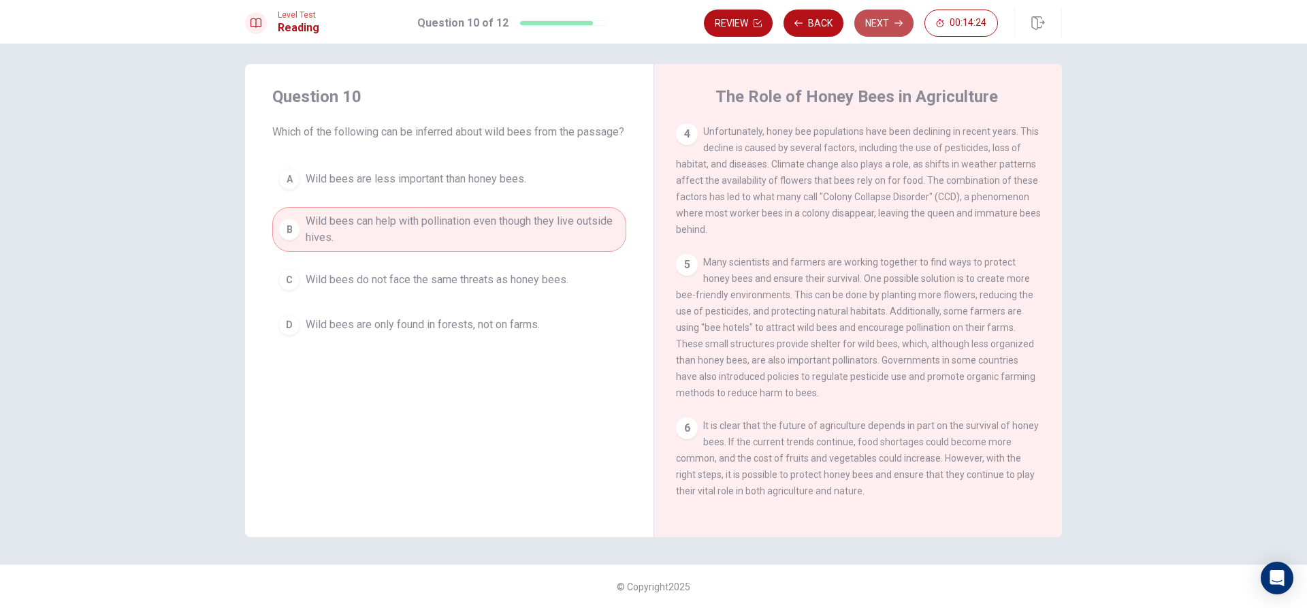
click at [884, 15] on button "Next" at bounding box center [883, 23] width 59 height 27
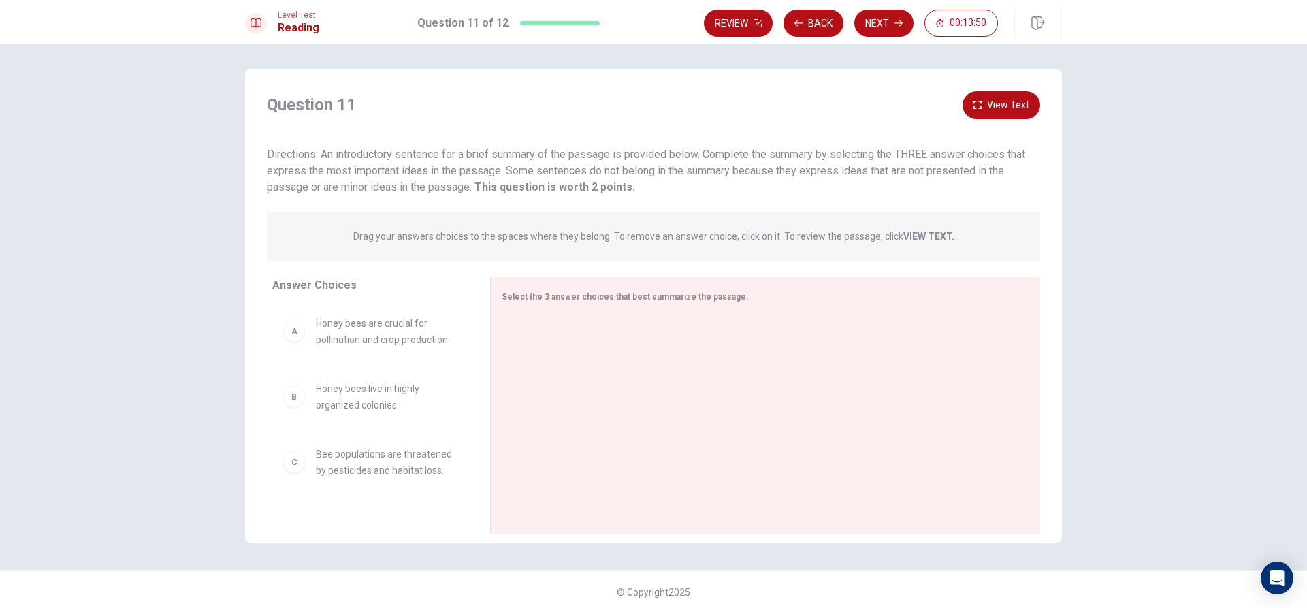
scroll to position [0, 0]
drag, startPoint x: 295, startPoint y: 338, endPoint x: 634, endPoint y: 362, distance: 339.9
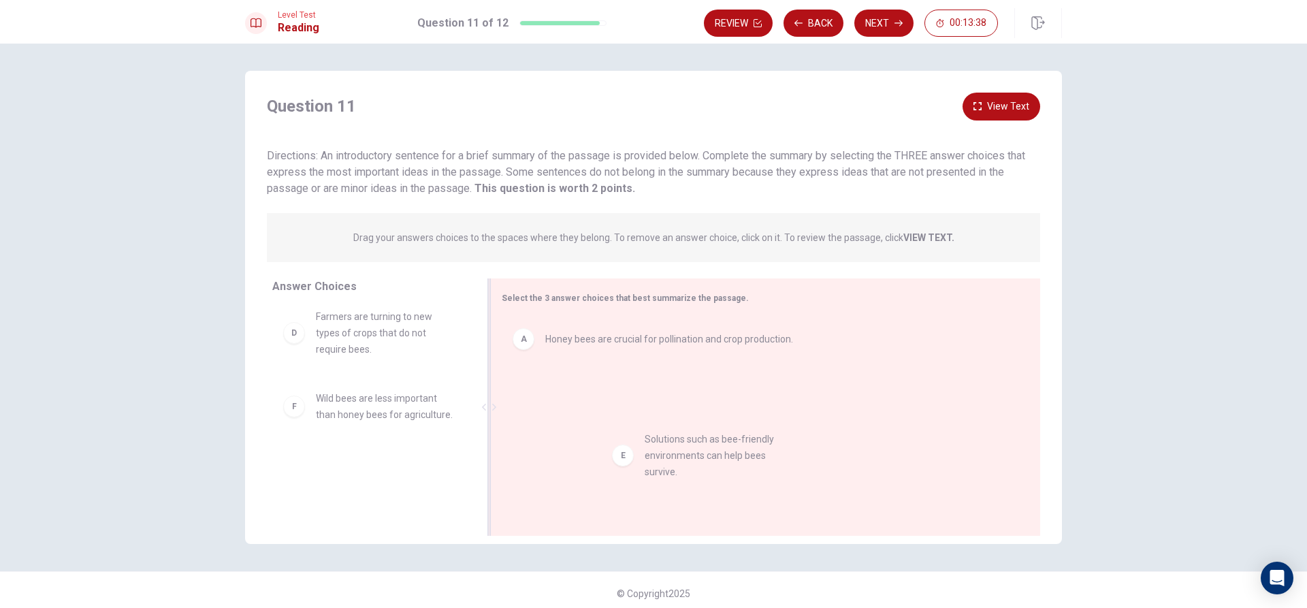
drag, startPoint x: 296, startPoint y: 417, endPoint x: 630, endPoint y: 453, distance: 335.6
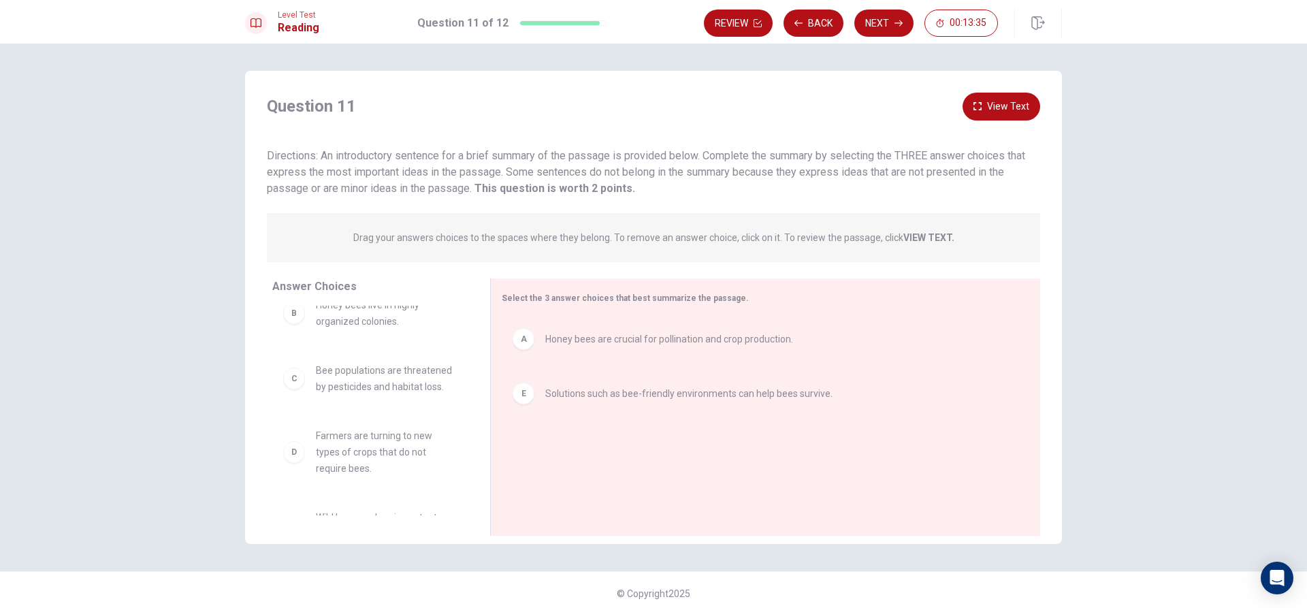
scroll to position [0, 0]
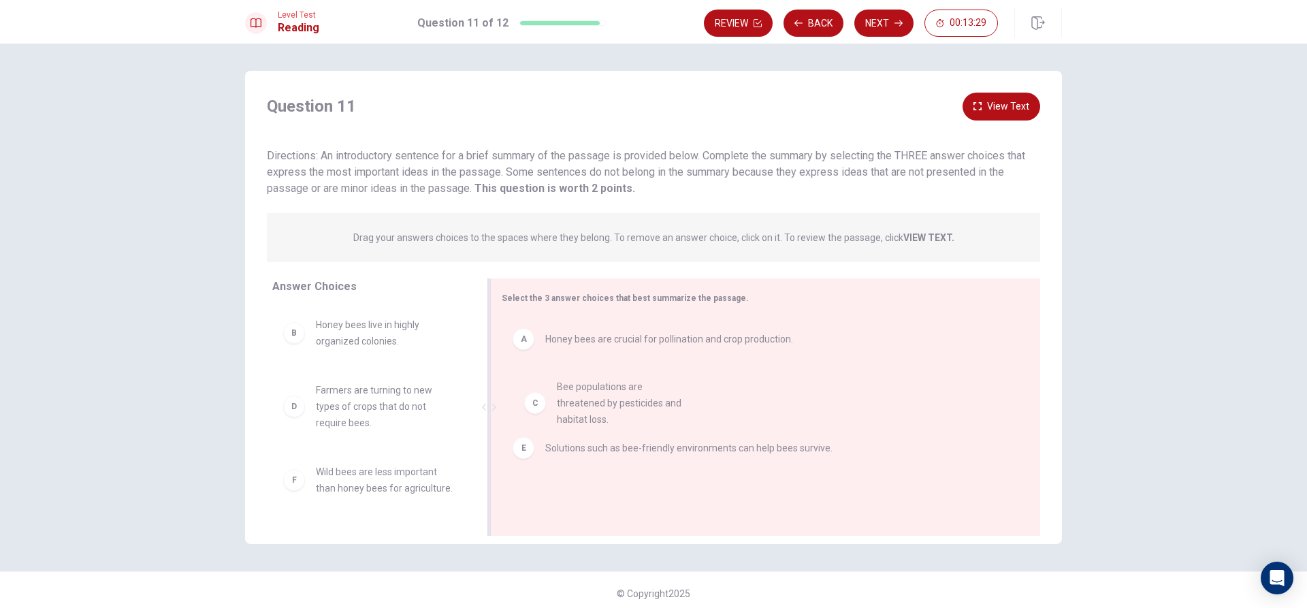
drag, startPoint x: 293, startPoint y: 400, endPoint x: 539, endPoint y: 391, distance: 245.9
click at [993, 113] on button "View Text" at bounding box center [1002, 107] width 78 height 28
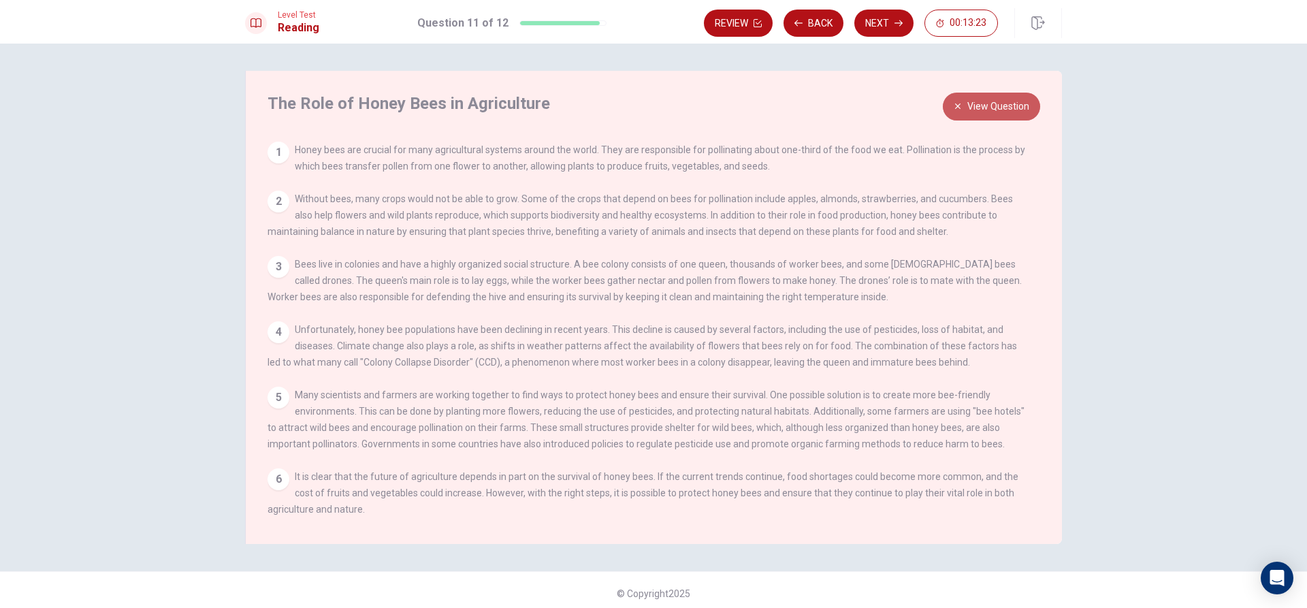
click at [1006, 99] on button "View Question" at bounding box center [991, 107] width 97 height 28
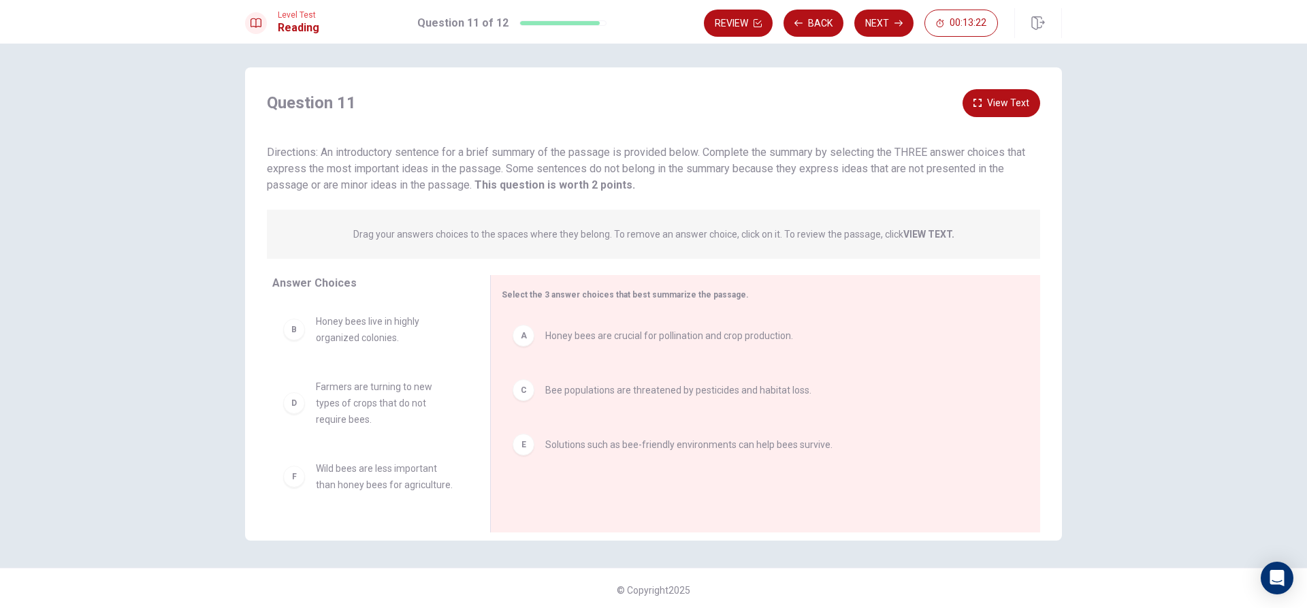
scroll to position [7, 0]
click at [877, 16] on button "Next" at bounding box center [883, 23] width 59 height 27
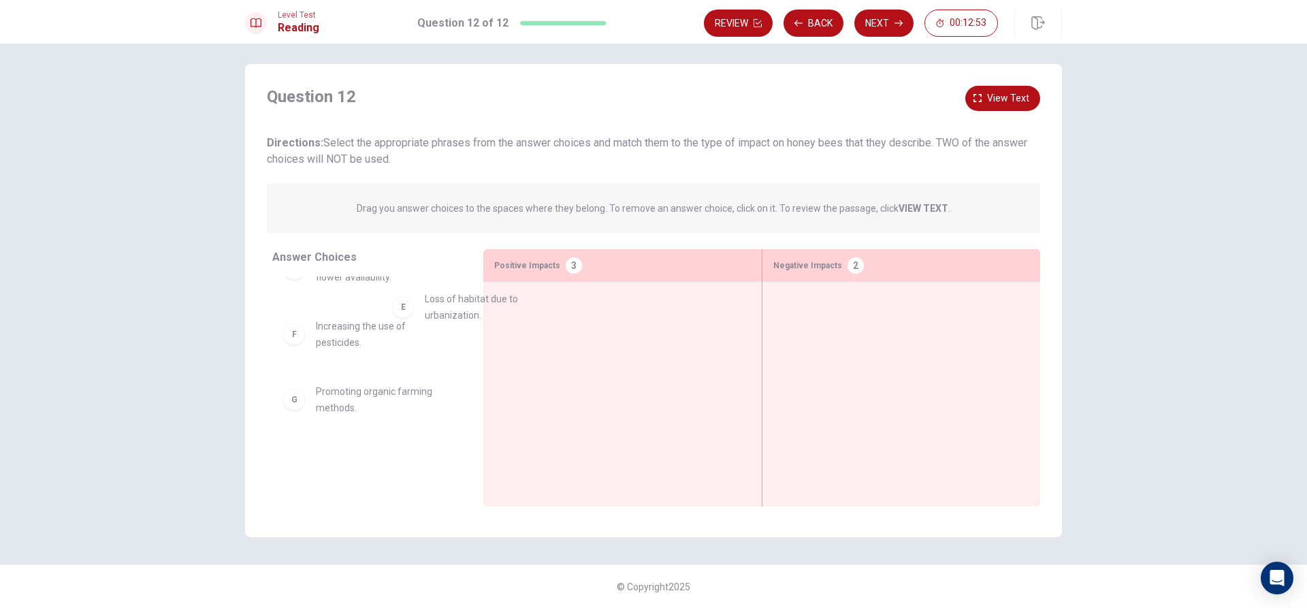
scroll to position [217, 0]
drag, startPoint x: 291, startPoint y: 323, endPoint x: 851, endPoint y: 309, distance: 559.8
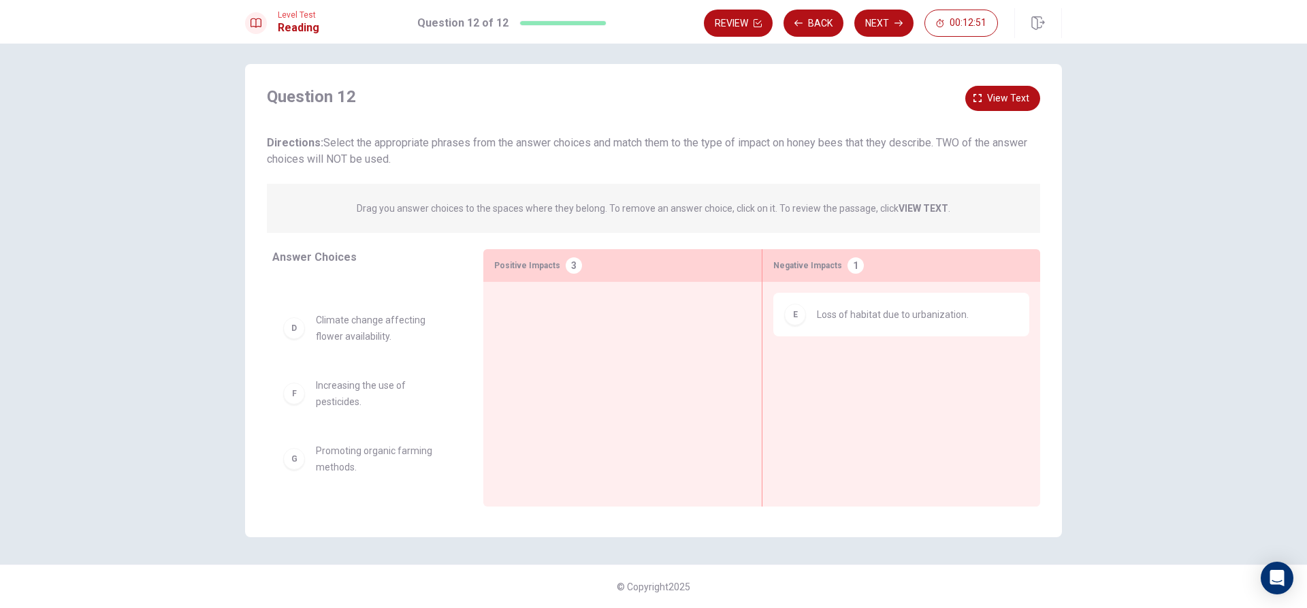
scroll to position [161, 0]
drag, startPoint x: 289, startPoint y: 398, endPoint x: 795, endPoint y: 374, distance: 506.4
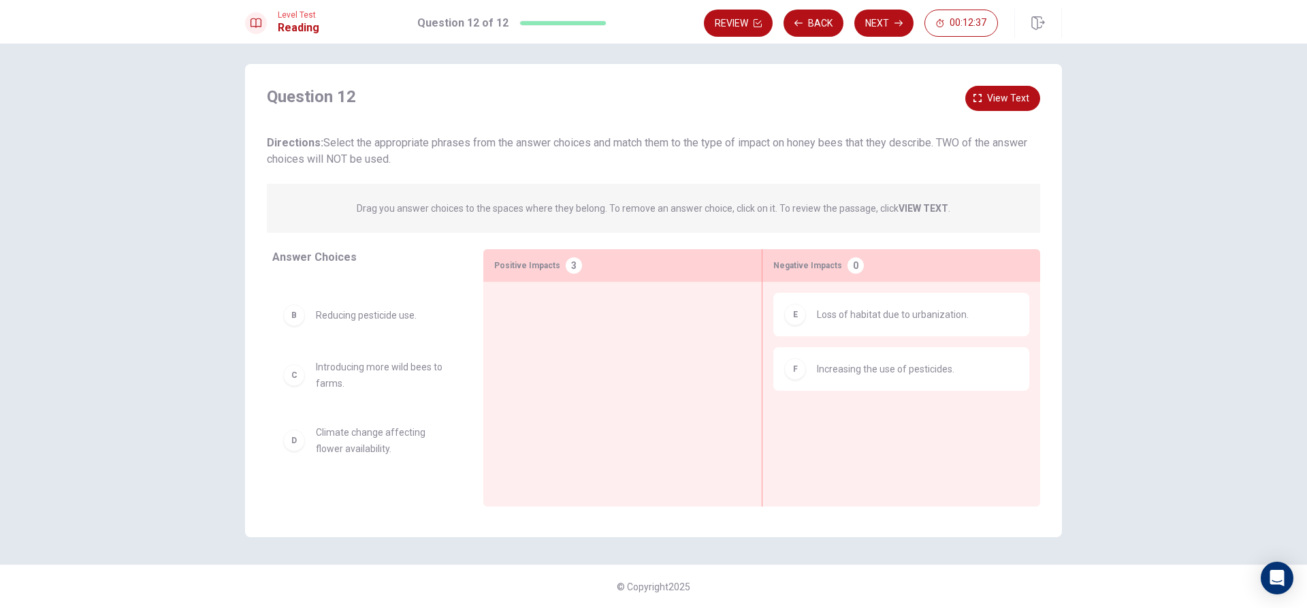
scroll to position [0, 0]
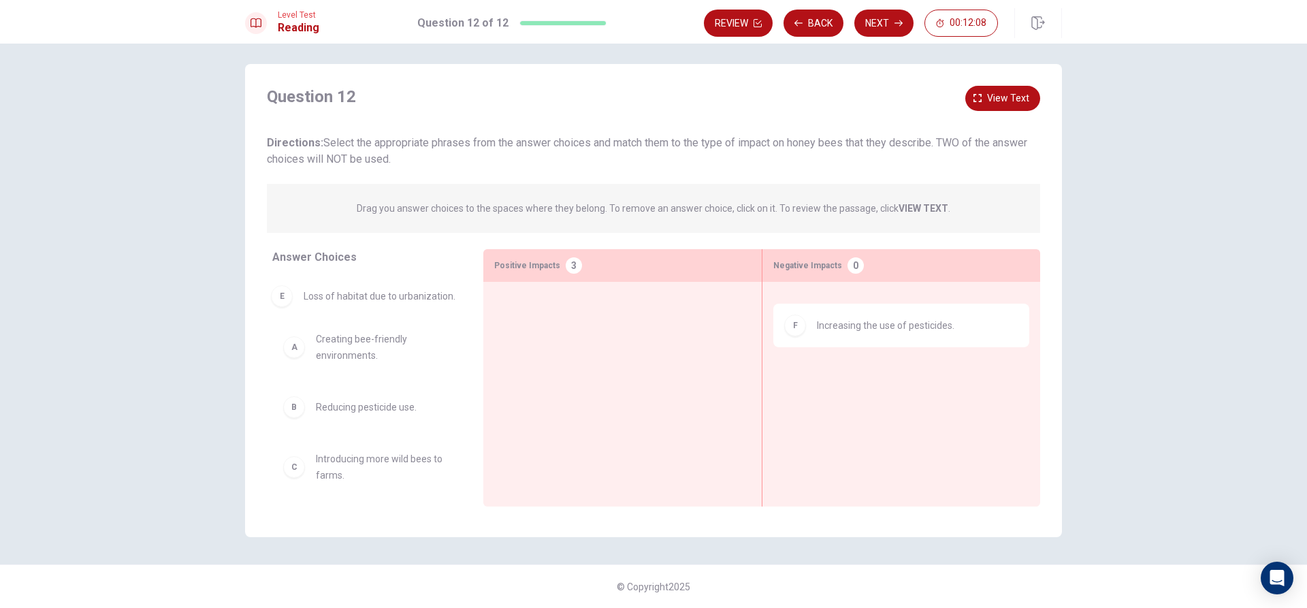
drag, startPoint x: 788, startPoint y: 321, endPoint x: 274, endPoint y: 302, distance: 513.7
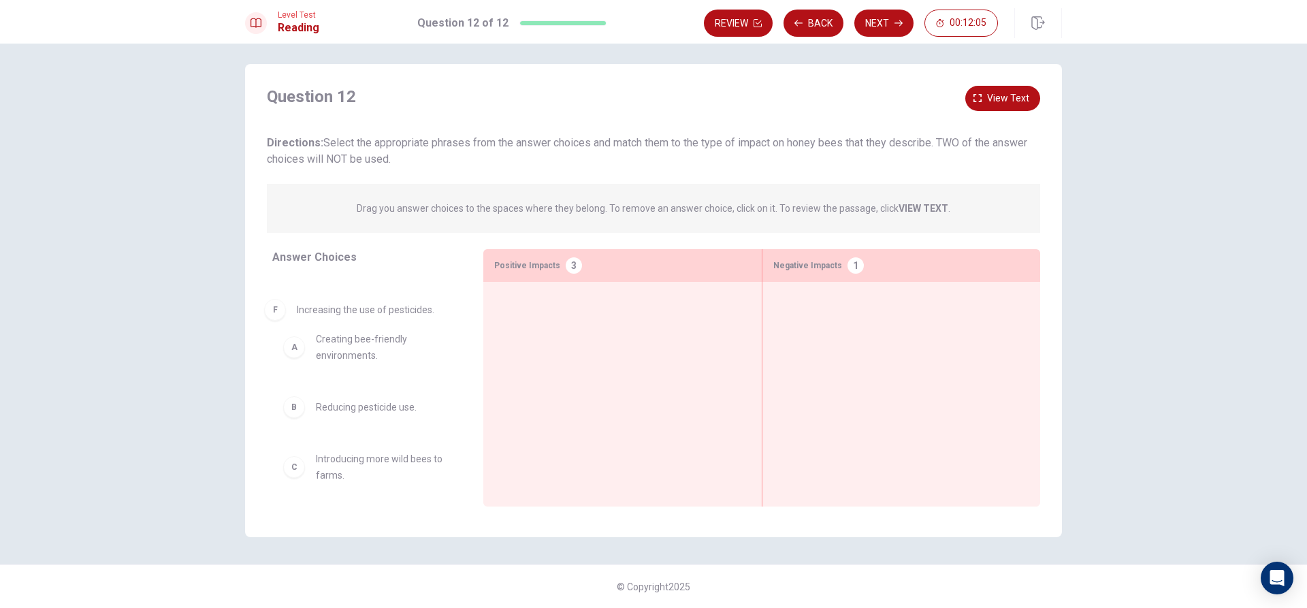
drag, startPoint x: 791, startPoint y: 321, endPoint x: 257, endPoint y: 313, distance: 534.5
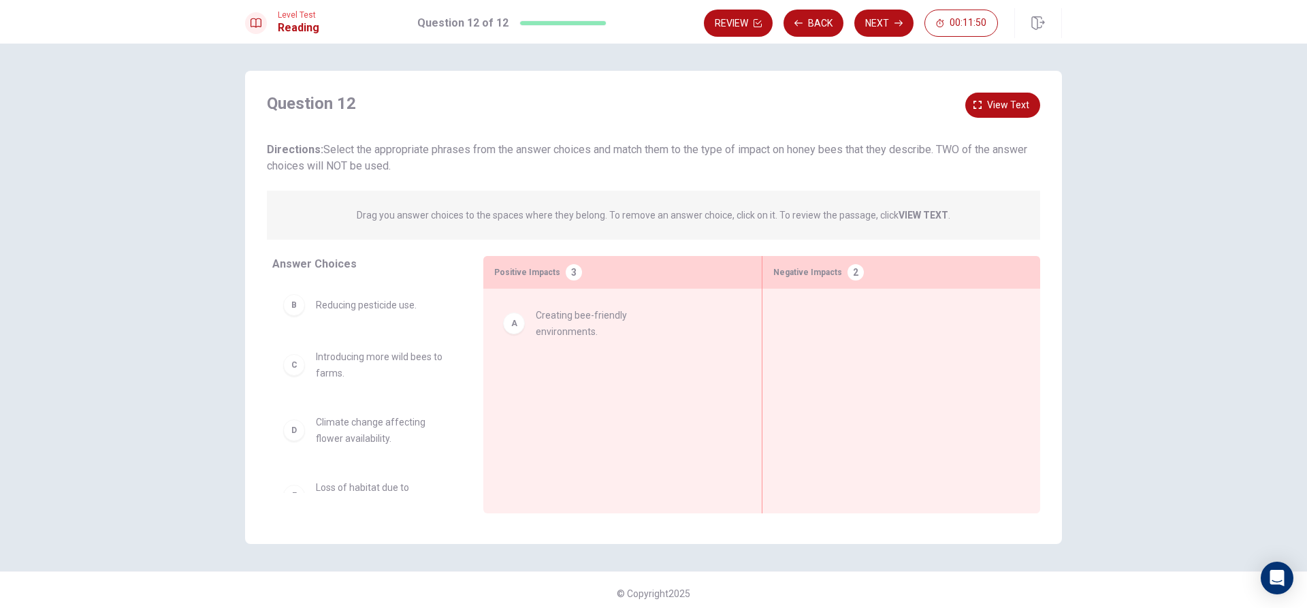
drag, startPoint x: 349, startPoint y: 313, endPoint x: 579, endPoint y: 325, distance: 230.5
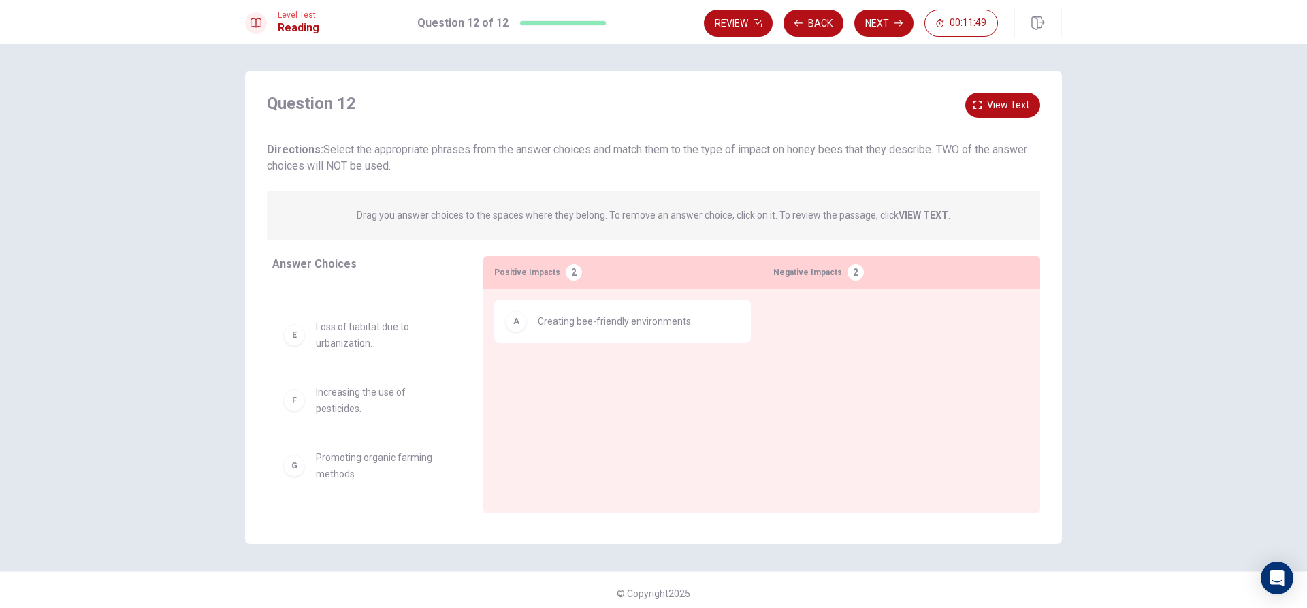
scroll to position [7, 0]
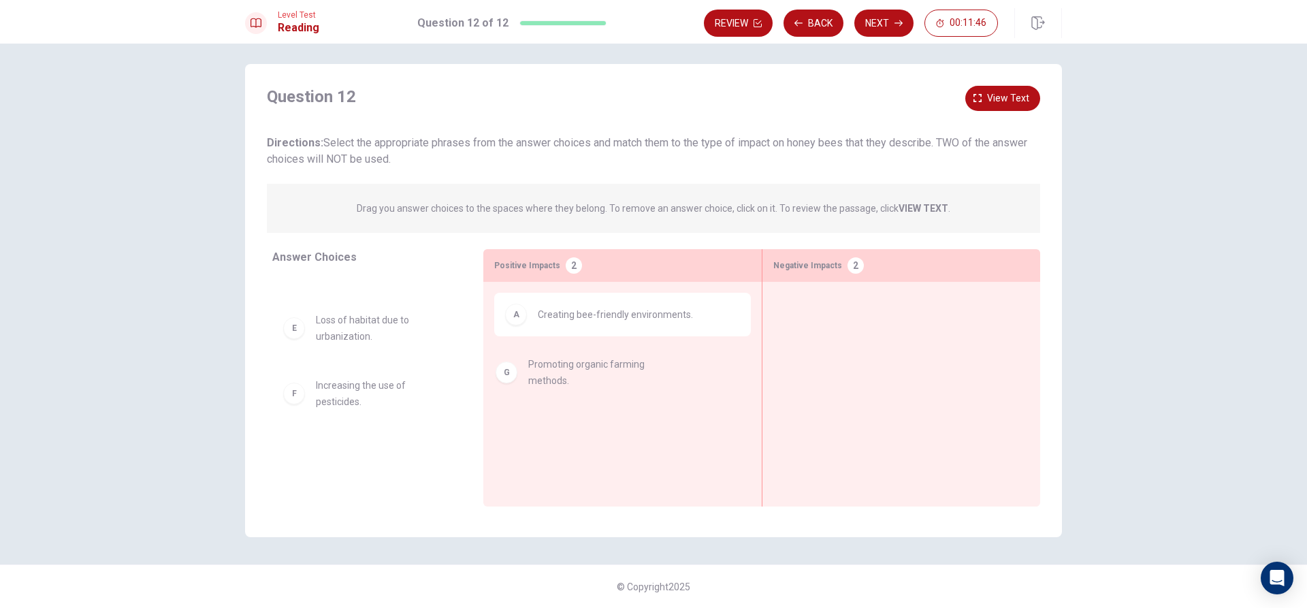
drag, startPoint x: 385, startPoint y: 460, endPoint x: 608, endPoint y: 372, distance: 240.0
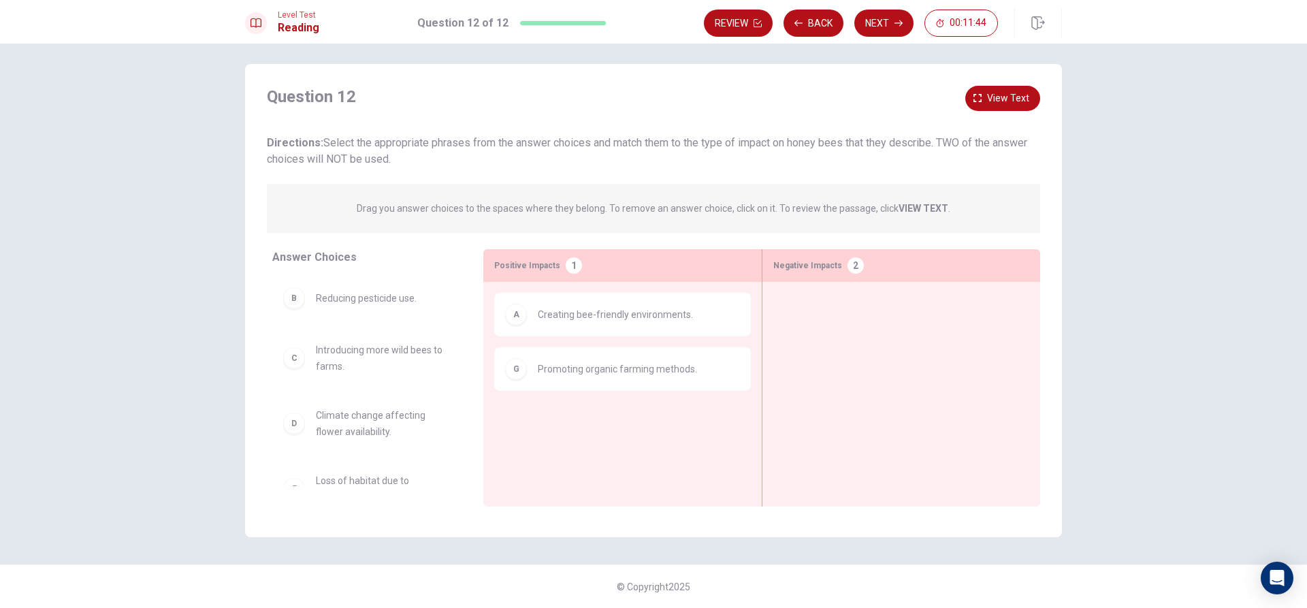
scroll to position [0, 0]
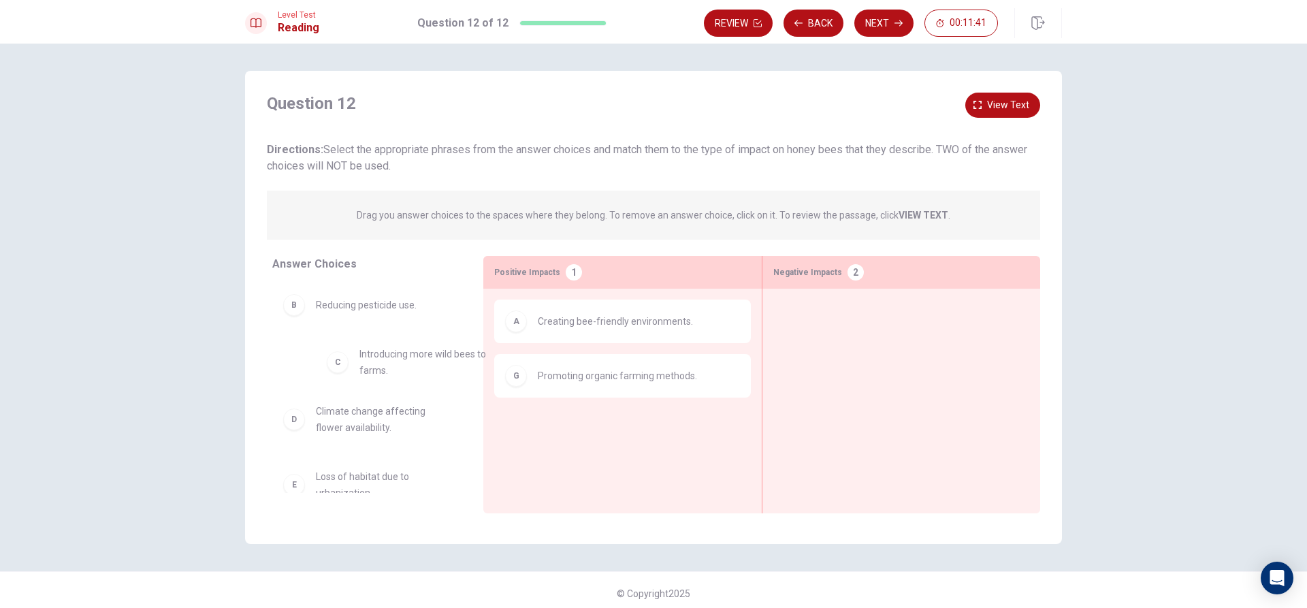
drag, startPoint x: 352, startPoint y: 365, endPoint x: 362, endPoint y: 345, distance: 22.2
drag, startPoint x: 362, startPoint y: 310, endPoint x: 583, endPoint y: 432, distance: 252.9
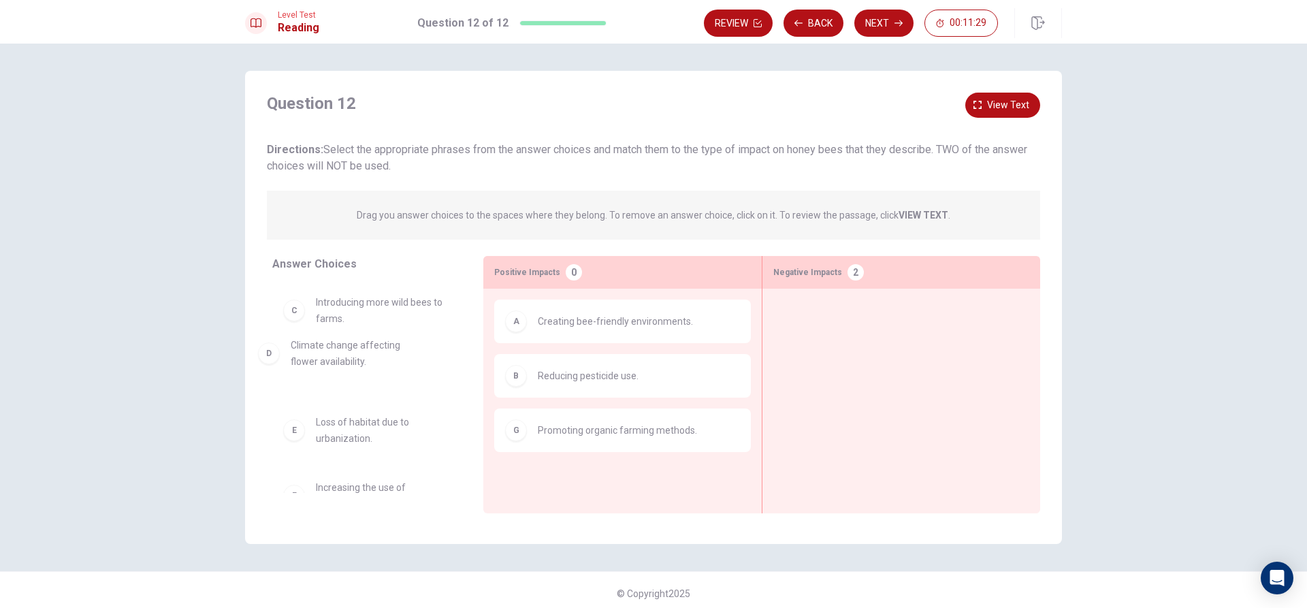
drag, startPoint x: 379, startPoint y: 378, endPoint x: 360, endPoint y: 356, distance: 28.5
click at [375, 430] on span "Loss of habitat due to urbanization." at bounding box center [383, 441] width 135 height 33
drag, startPoint x: 375, startPoint y: 451, endPoint x: 355, endPoint y: 423, distance: 34.2
drag, startPoint x: 359, startPoint y: 371, endPoint x: 845, endPoint y: 330, distance: 487.2
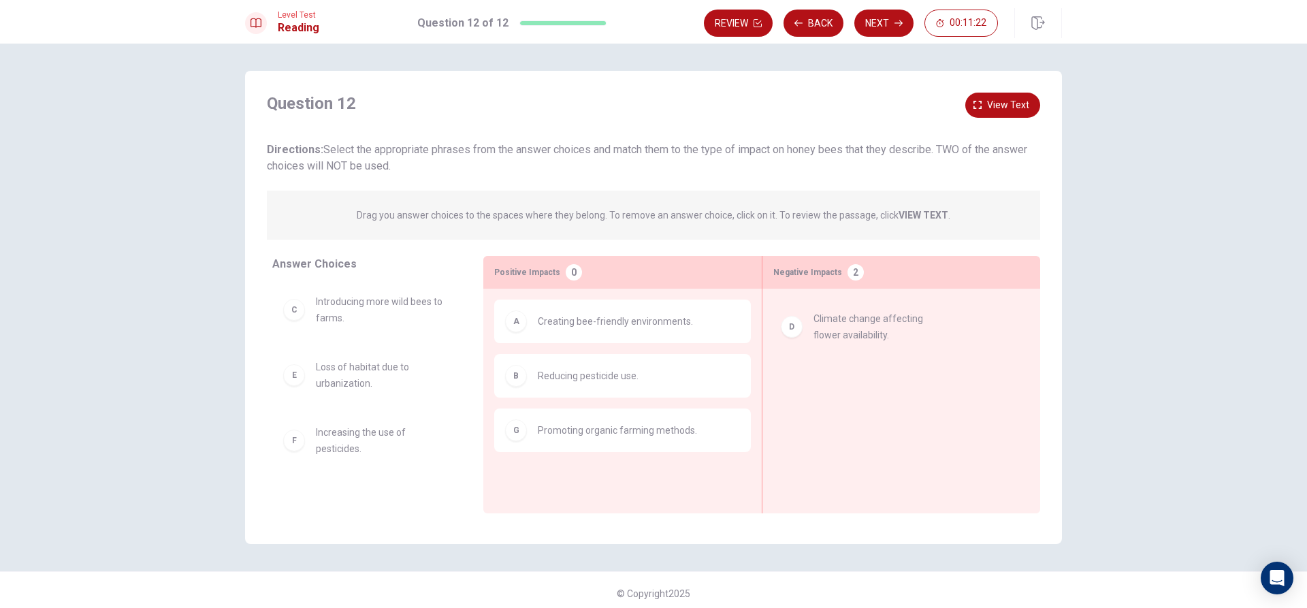
scroll to position [0, 0]
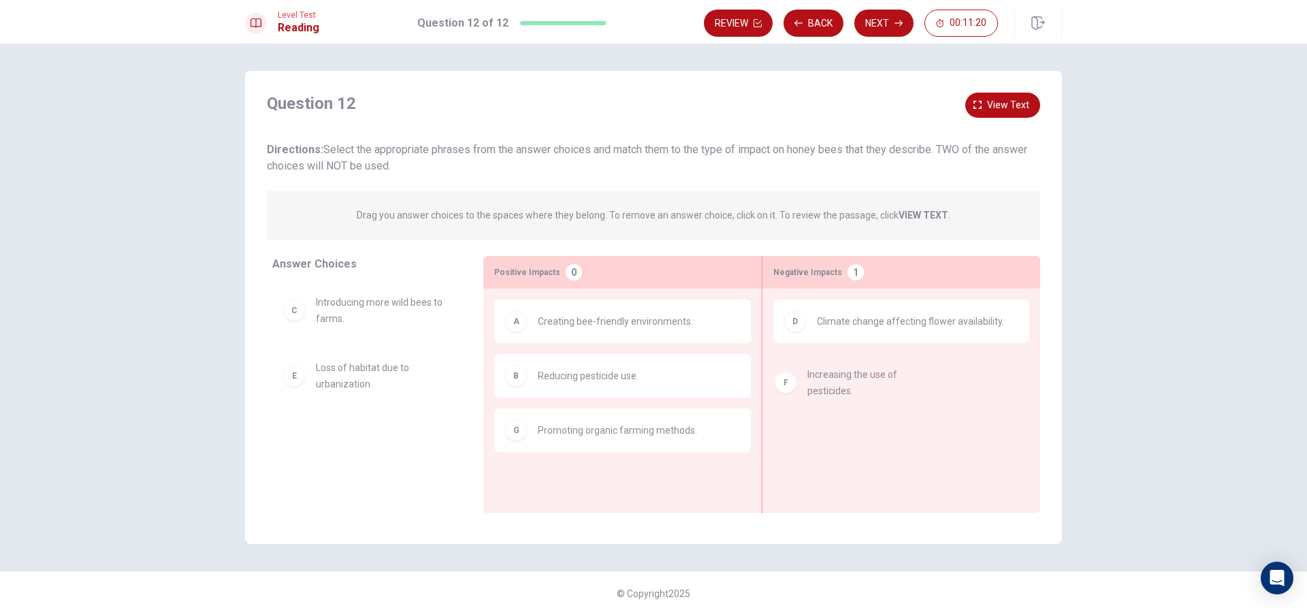
drag, startPoint x: 380, startPoint y: 440, endPoint x: 884, endPoint y: 379, distance: 508.1
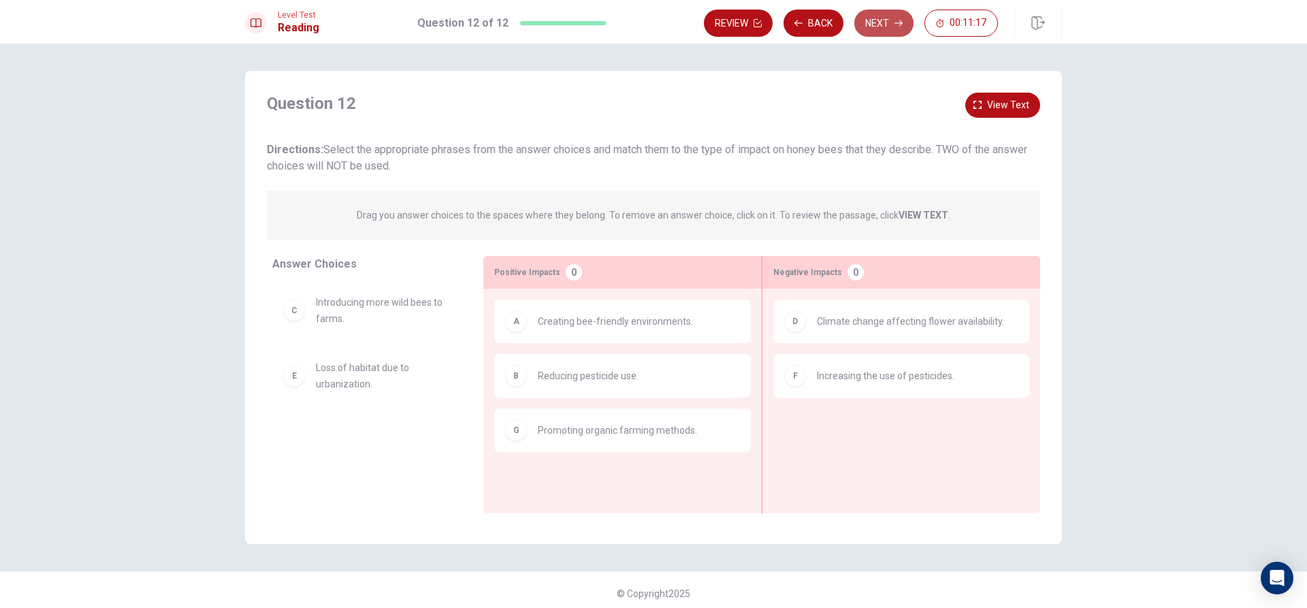
click at [895, 14] on button "Next" at bounding box center [883, 23] width 59 height 27
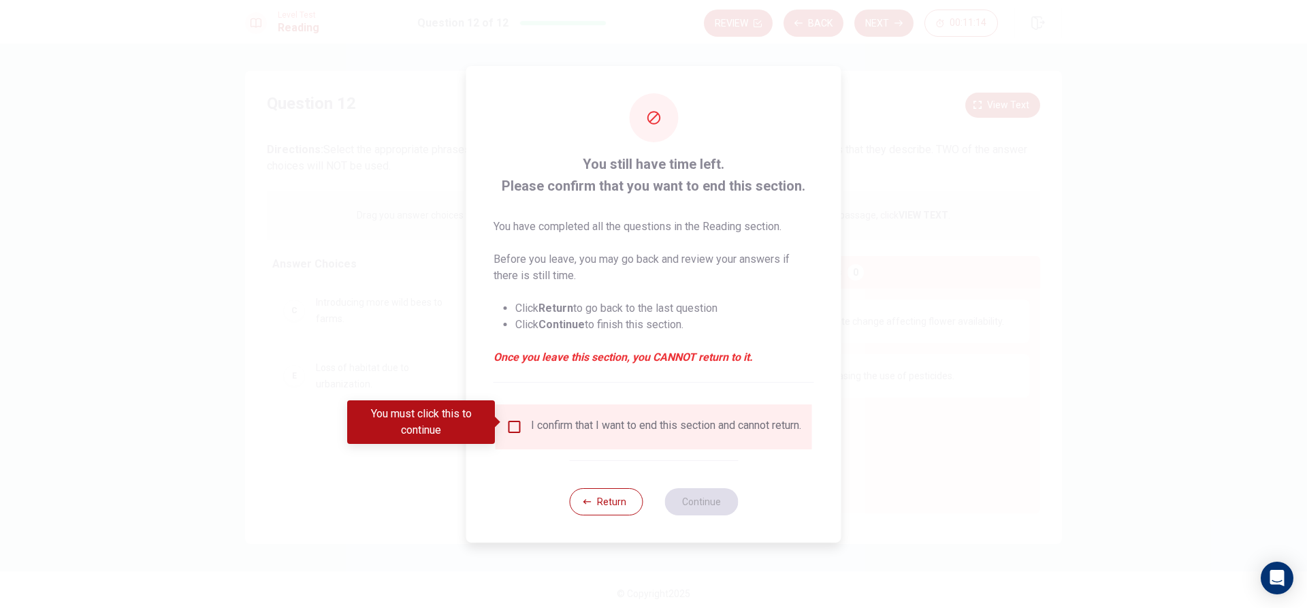
click at [513, 419] on input "You must click this to continue" at bounding box center [515, 427] width 16 height 16
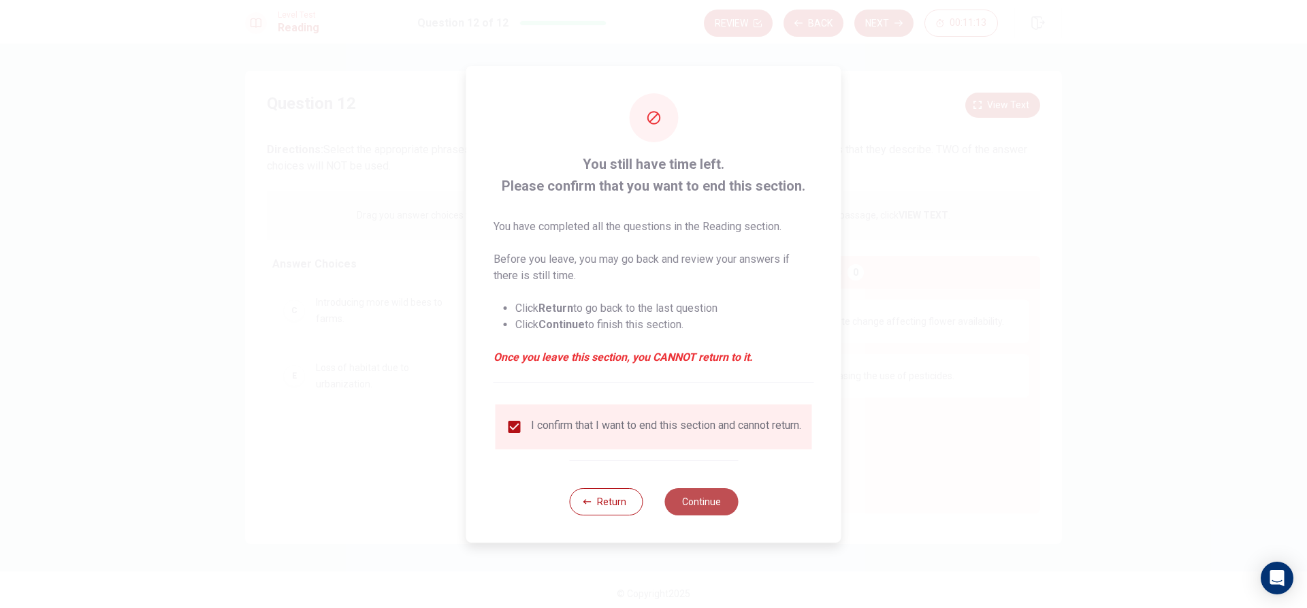
click at [684, 501] on button "Continue" at bounding box center [702, 501] width 74 height 27
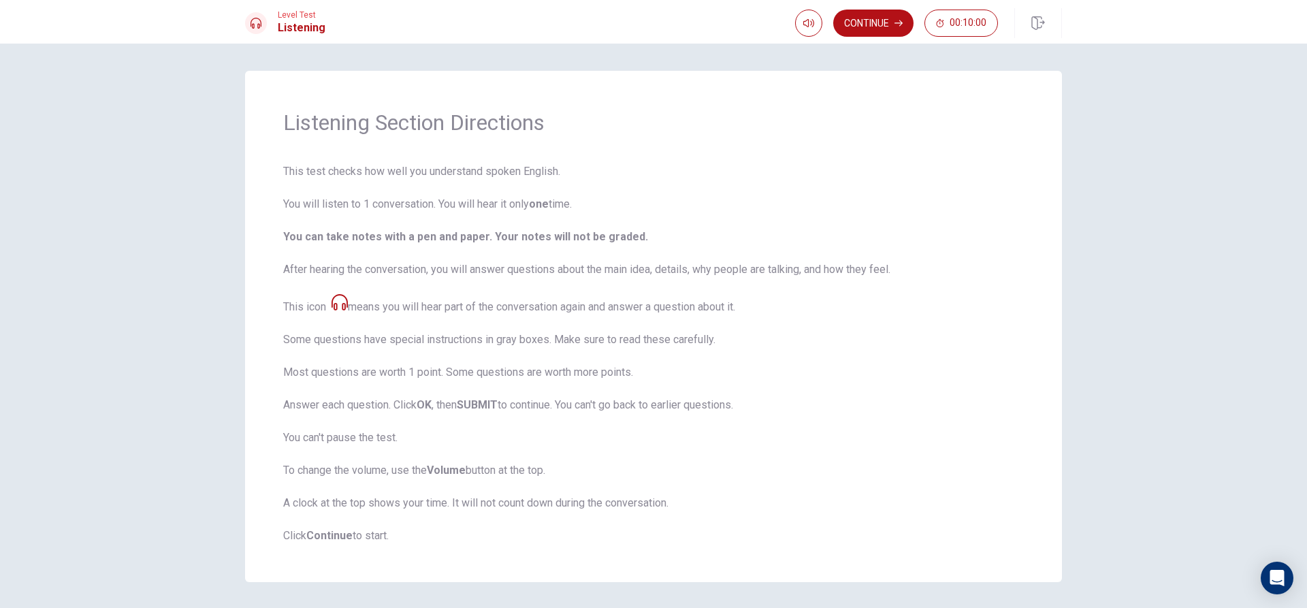
click at [332, 299] on icon at bounding box center [340, 302] width 16 height 16
click at [261, 25] on div at bounding box center [256, 23] width 22 height 22
click at [803, 19] on icon "button" at bounding box center [808, 23] width 11 height 11
click at [803, 28] on icon "button" at bounding box center [808, 23] width 11 height 11
click at [812, 20] on icon "button" at bounding box center [808, 23] width 11 height 8
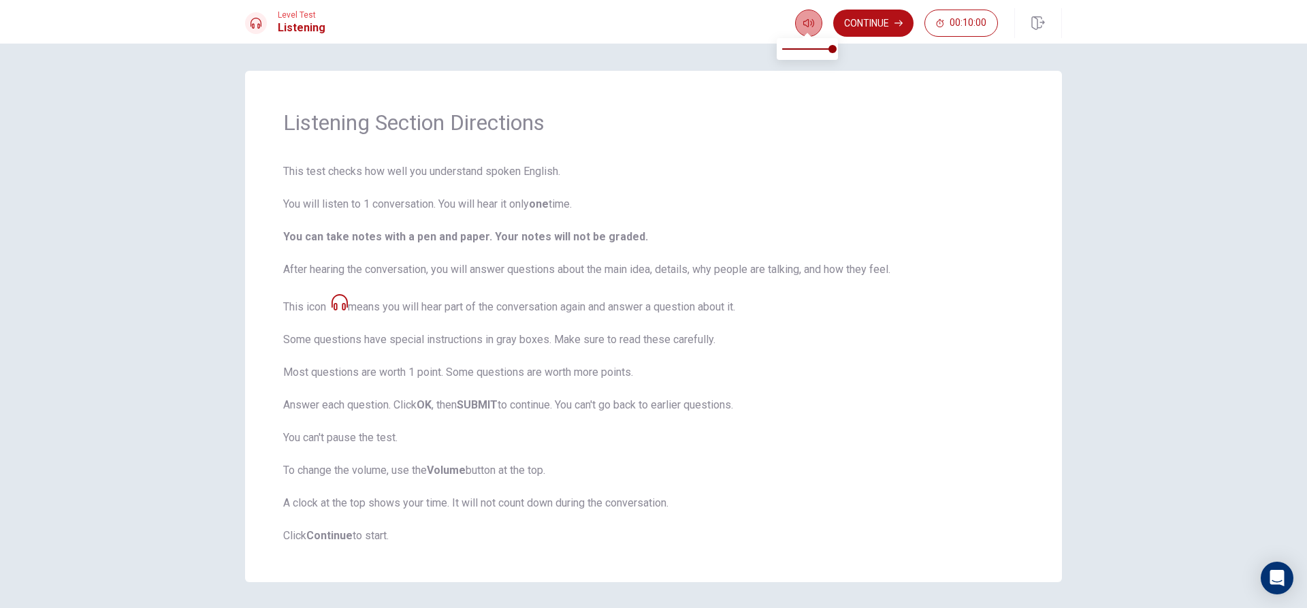
click at [810, 18] on icon "button" at bounding box center [808, 23] width 11 height 11
click at [881, 121] on h1 "Listening Section Directions" at bounding box center [653, 122] width 741 height 27
click at [802, 11] on button "button" at bounding box center [808, 23] width 27 height 27
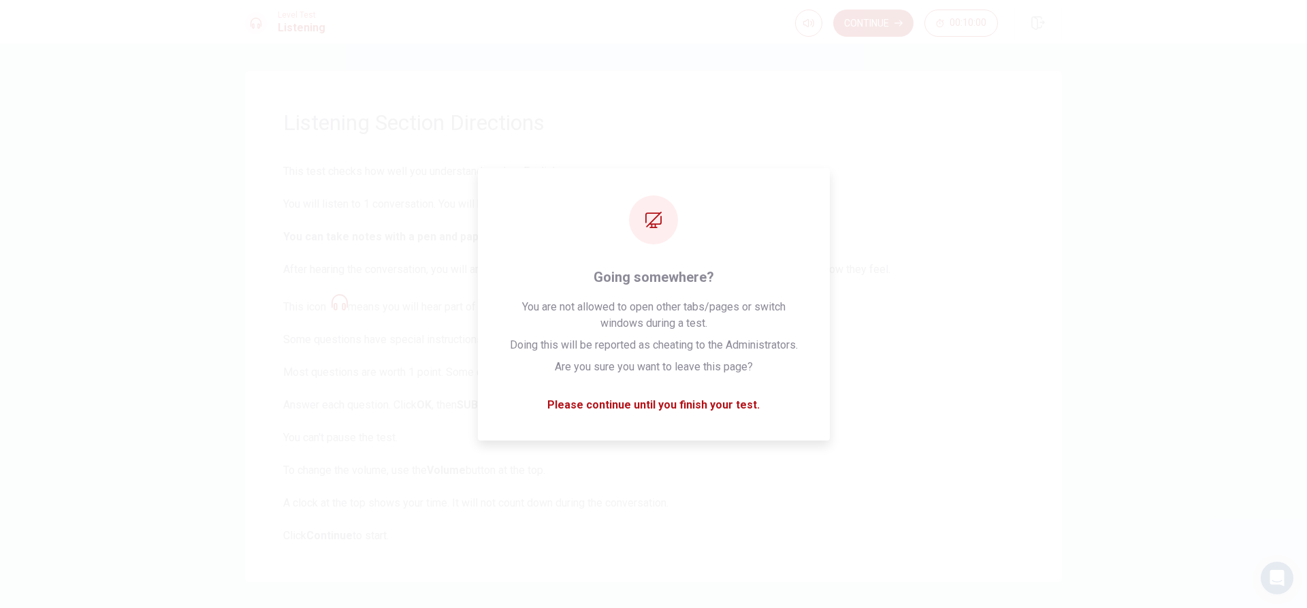
click at [916, 166] on span "This test checks how well you understand spoken English. You will listen to 1 c…" at bounding box center [653, 353] width 741 height 381
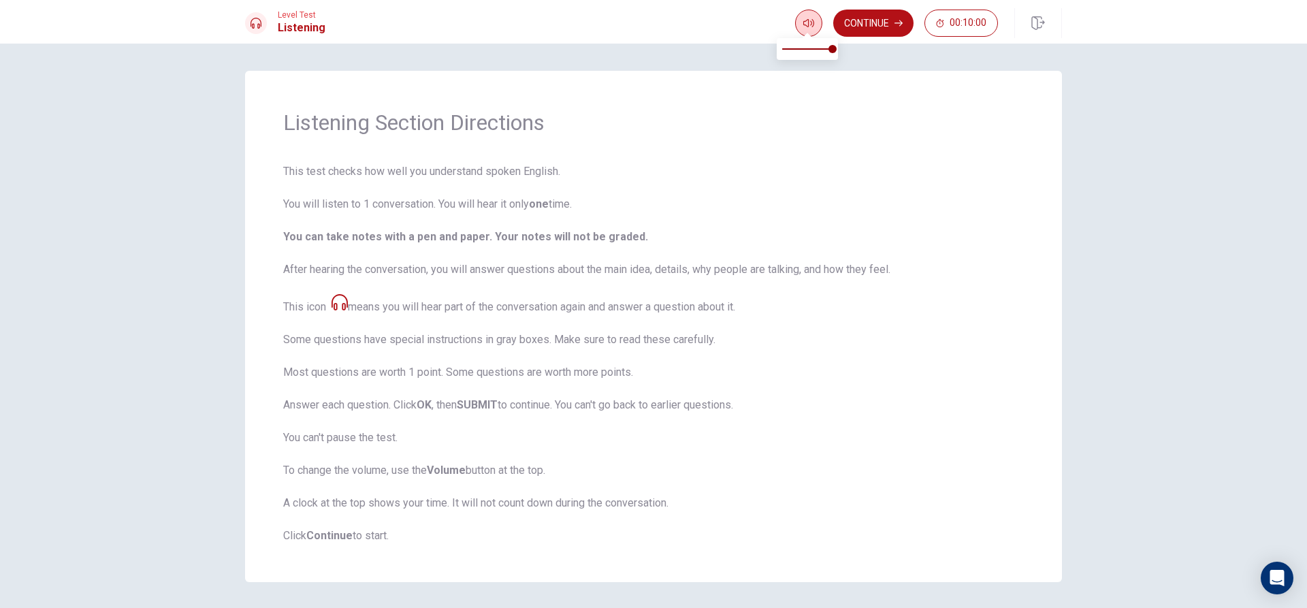
click at [810, 22] on icon "button" at bounding box center [808, 23] width 11 height 11
click at [806, 20] on icon "button" at bounding box center [808, 23] width 11 height 8
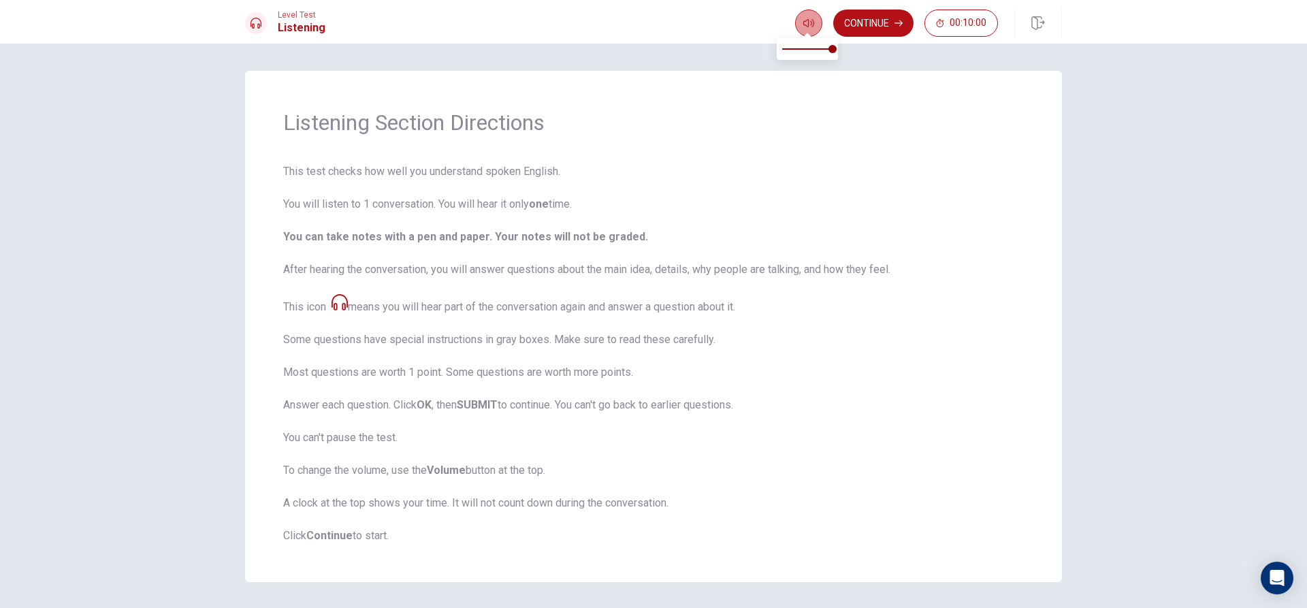
click at [806, 20] on icon "button" at bounding box center [808, 23] width 11 height 8
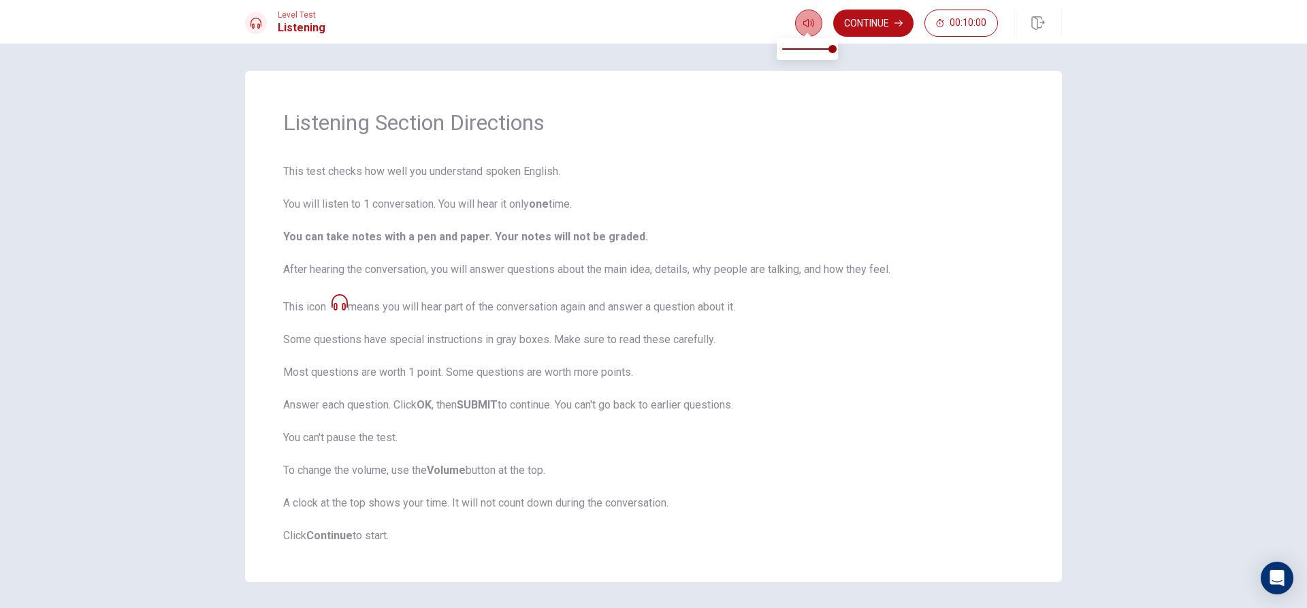
click at [806, 20] on icon "button" at bounding box center [808, 23] width 11 height 8
click at [763, 172] on span "This test checks how well you understand spoken English. You will listen to 1 c…" at bounding box center [653, 353] width 741 height 381
click at [805, 18] on icon "button" at bounding box center [808, 23] width 11 height 11
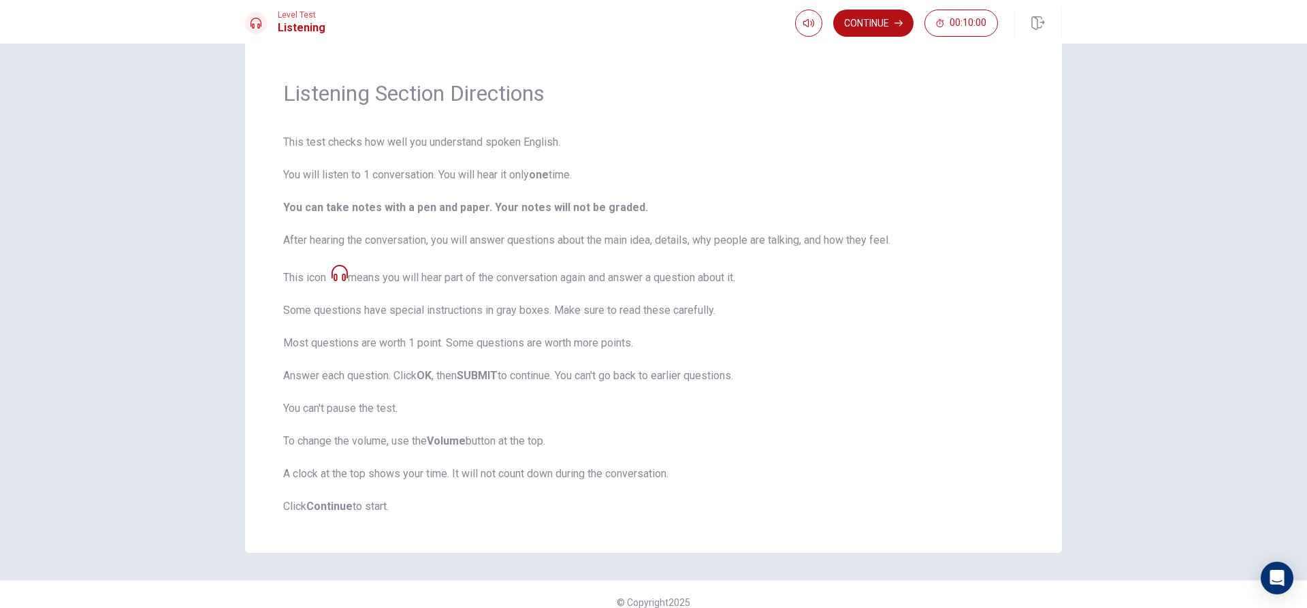
scroll to position [45, 0]
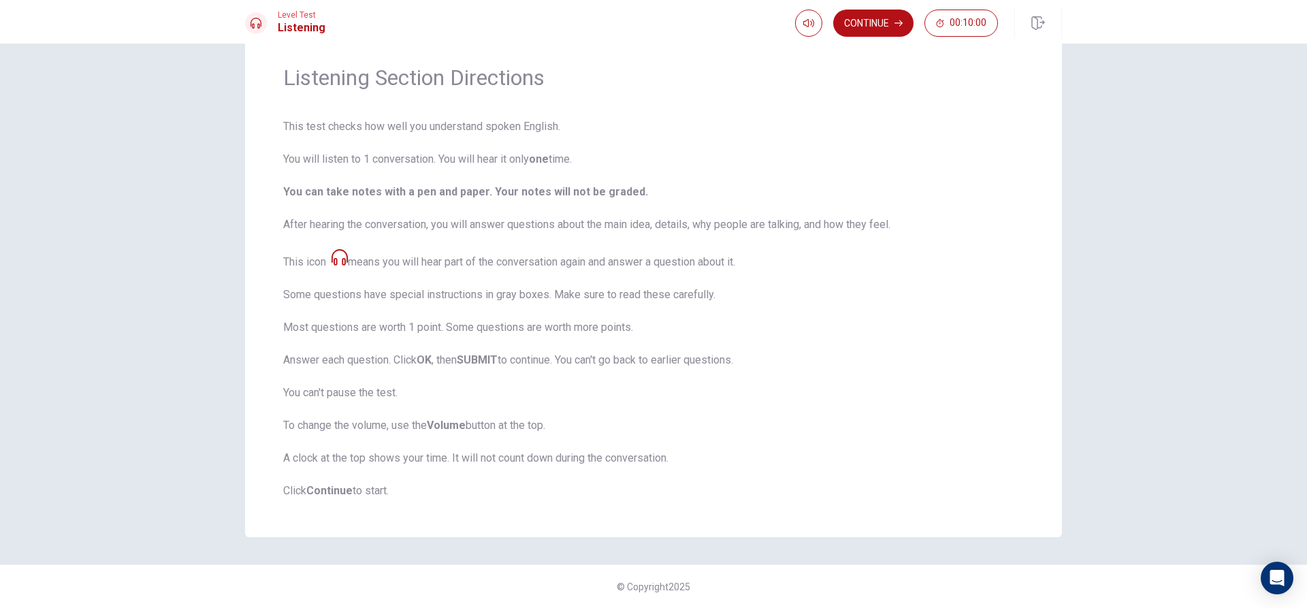
click at [1005, 459] on span "This test checks how well you understand spoken English. You will listen to 1 c…" at bounding box center [653, 308] width 741 height 381
click at [813, 28] on icon "button" at bounding box center [808, 23] width 11 height 11
click at [889, 16] on button "Continue" at bounding box center [873, 23] width 80 height 27
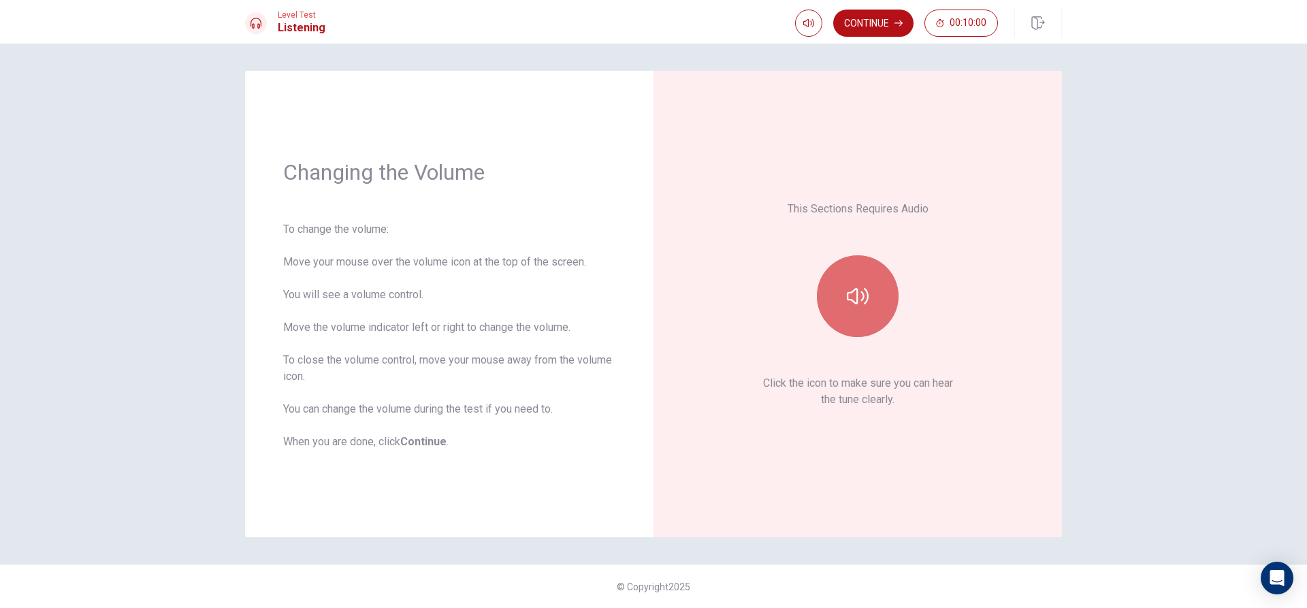
click at [863, 287] on icon "button" at bounding box center [858, 296] width 22 height 22
click at [817, 455] on div "This Sections Requires Audio Click the icon to make sure you can hear the tune …" at bounding box center [858, 304] width 332 height 390
click at [899, 487] on div "This Sections Requires Audio Click the icon to make sure you can hear the tune …" at bounding box center [858, 304] width 332 height 390
click at [855, 311] on button "button" at bounding box center [858, 296] width 82 height 82
click at [868, 307] on button "button" at bounding box center [858, 296] width 82 height 82
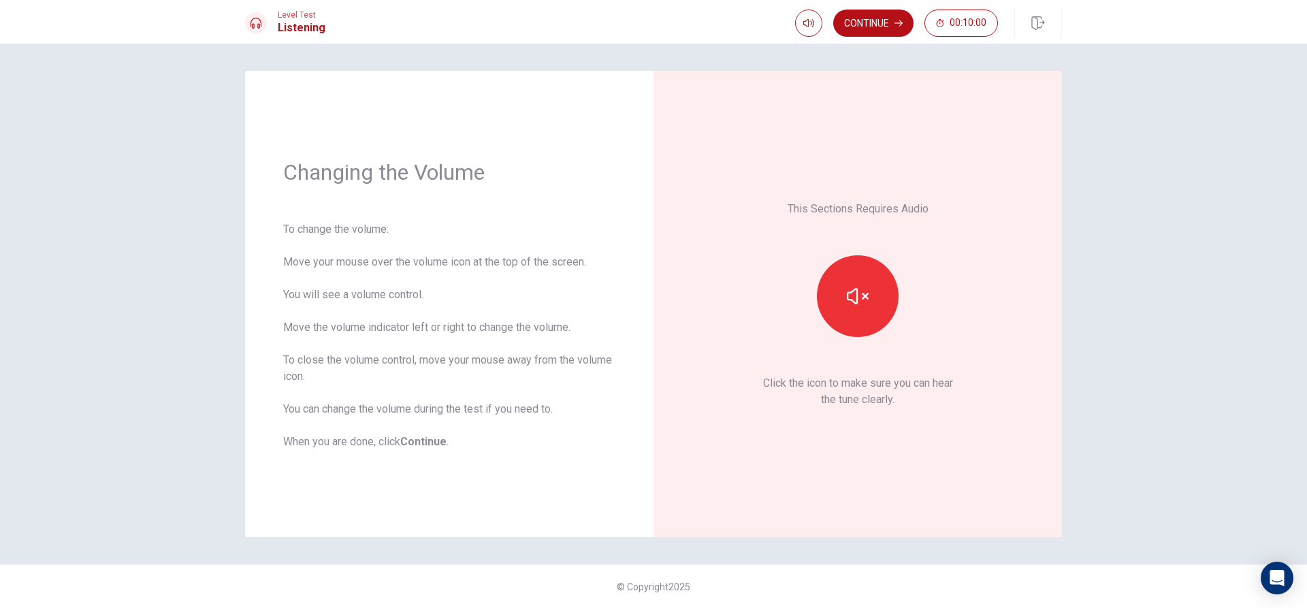
click at [966, 489] on div "This Sections Requires Audio Click the icon to make sure you can hear the tune …" at bounding box center [858, 304] width 332 height 390
click at [906, 500] on div "This Sections Requires Audio Click the icon to make sure you can hear the tune …" at bounding box center [858, 304] width 409 height 466
click at [737, 400] on div "This Sections Requires Audio Click the icon to make sure you can hear the tune …" at bounding box center [858, 304] width 332 height 390
click at [852, 319] on button "button" at bounding box center [858, 296] width 82 height 82
click at [886, 16] on button "Continue" at bounding box center [873, 23] width 80 height 27
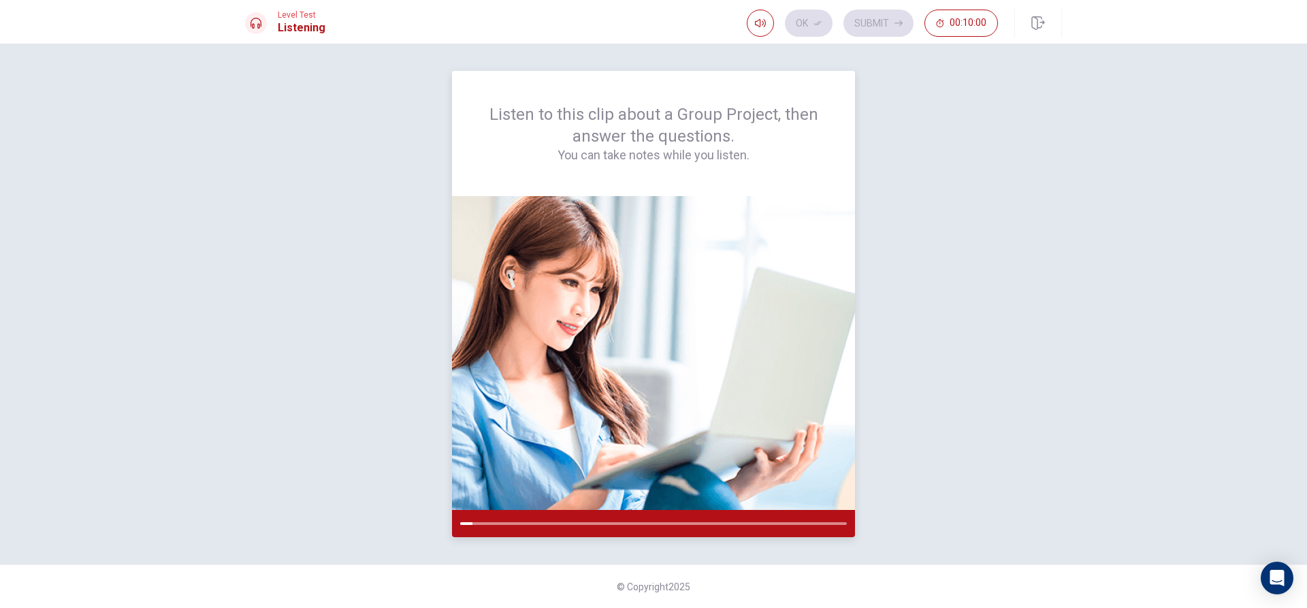
click at [785, 334] on img at bounding box center [653, 353] width 403 height 314
click at [874, 536] on div "Listen to this clip about a Group Project, then answer the questions. You can t…" at bounding box center [653, 304] width 817 height 466
click at [681, 488] on img at bounding box center [653, 353] width 403 height 314
click at [724, 474] on img at bounding box center [653, 353] width 403 height 314
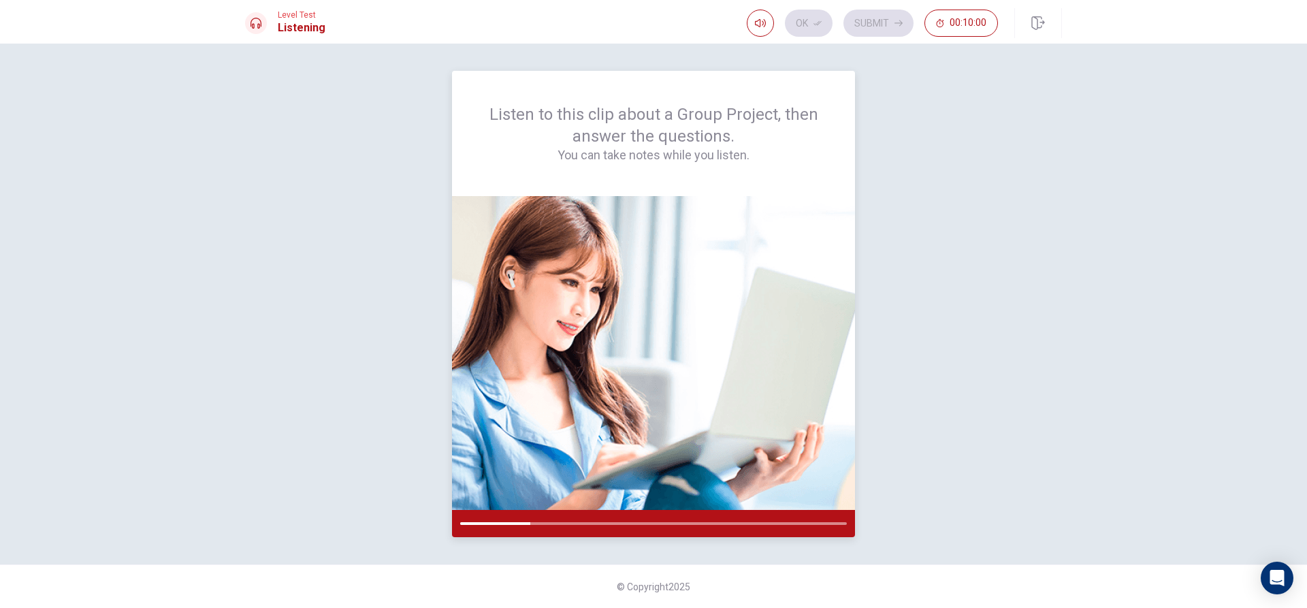
click at [746, 476] on img at bounding box center [653, 353] width 403 height 314
click at [884, 343] on div "Listen to this clip about a Group Project, then answer the questions. You can t…" at bounding box center [653, 304] width 817 height 466
click at [882, 20] on div "Ok Submit 00:10:00" at bounding box center [872, 23] width 251 height 27
click at [803, 409] on img at bounding box center [653, 353] width 403 height 314
click at [1058, 263] on div "Listen to this clip about a Group Project, then answer the questions. You can t…" at bounding box center [653, 304] width 817 height 466
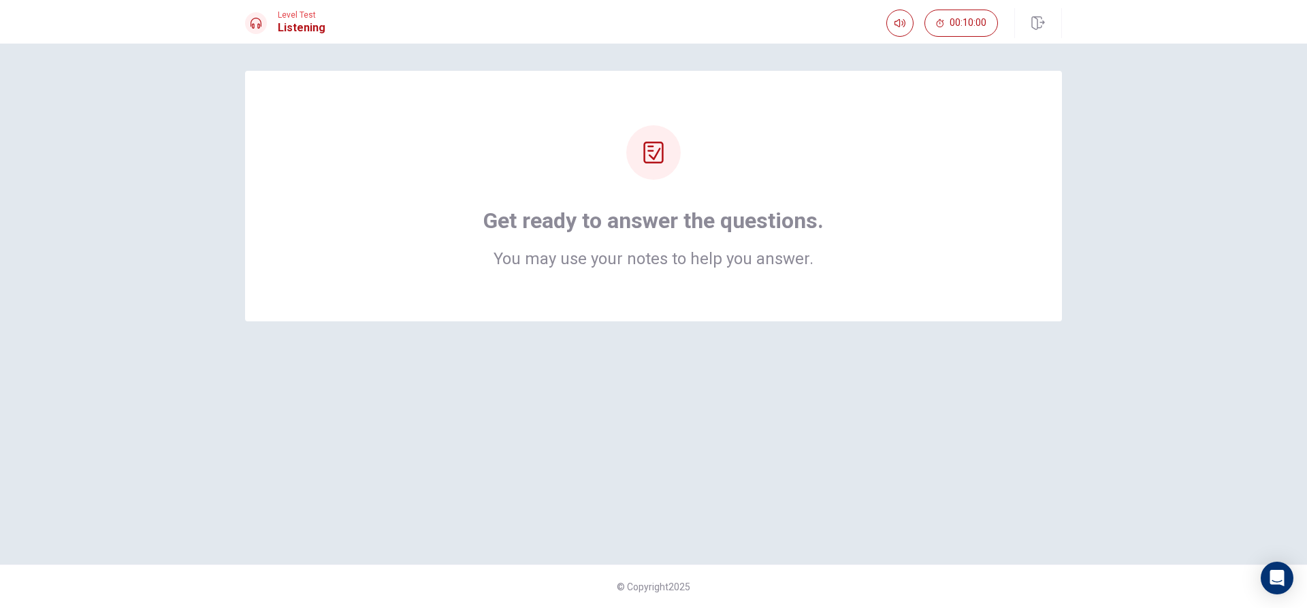
click at [657, 162] on icon at bounding box center [653, 153] width 20 height 22
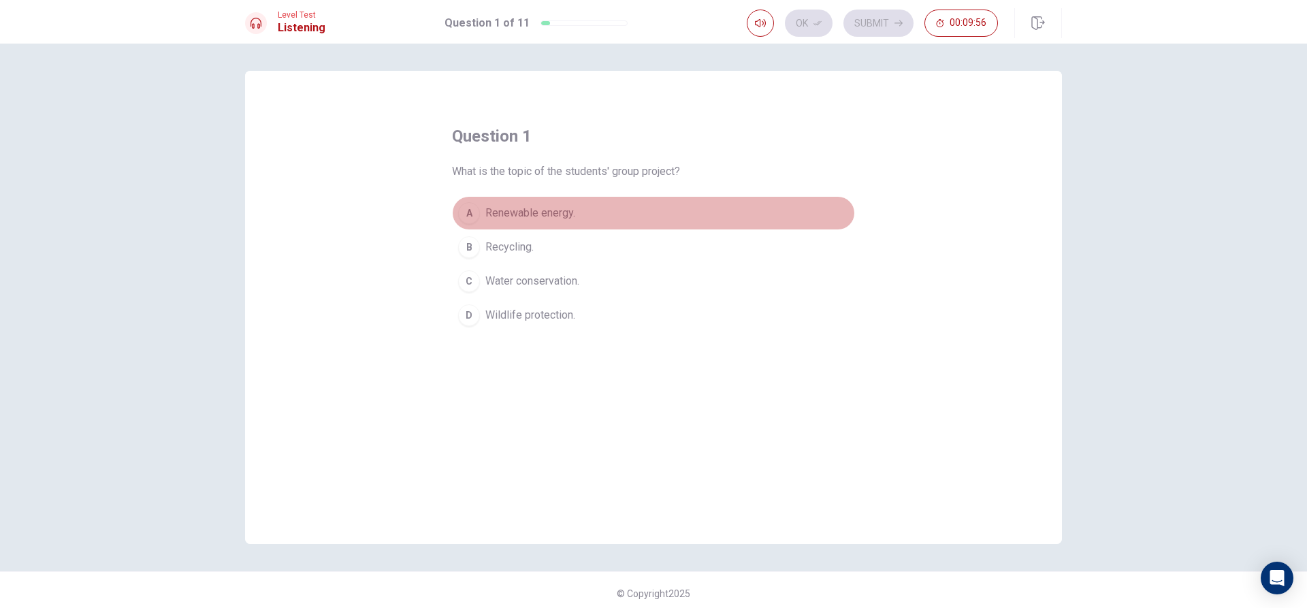
click at [464, 212] on div "A" at bounding box center [469, 213] width 22 height 22
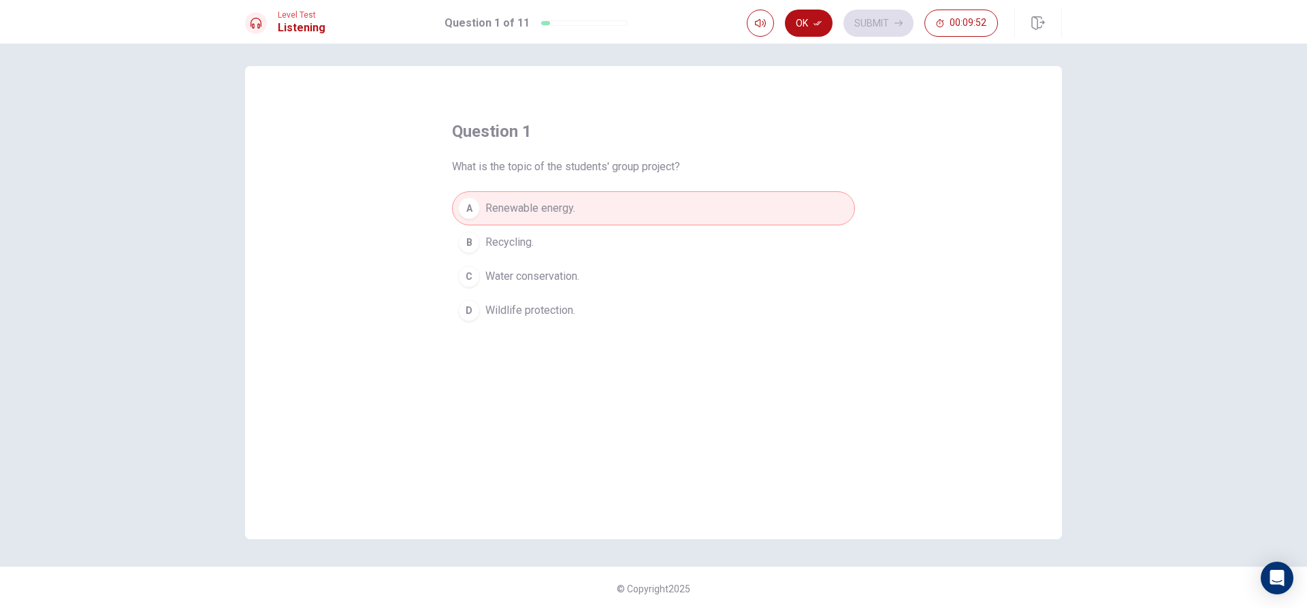
scroll to position [7, 0]
click at [814, 16] on button "Ok" at bounding box center [809, 23] width 48 height 27
click at [885, 23] on button "Submit" at bounding box center [879, 23] width 70 height 27
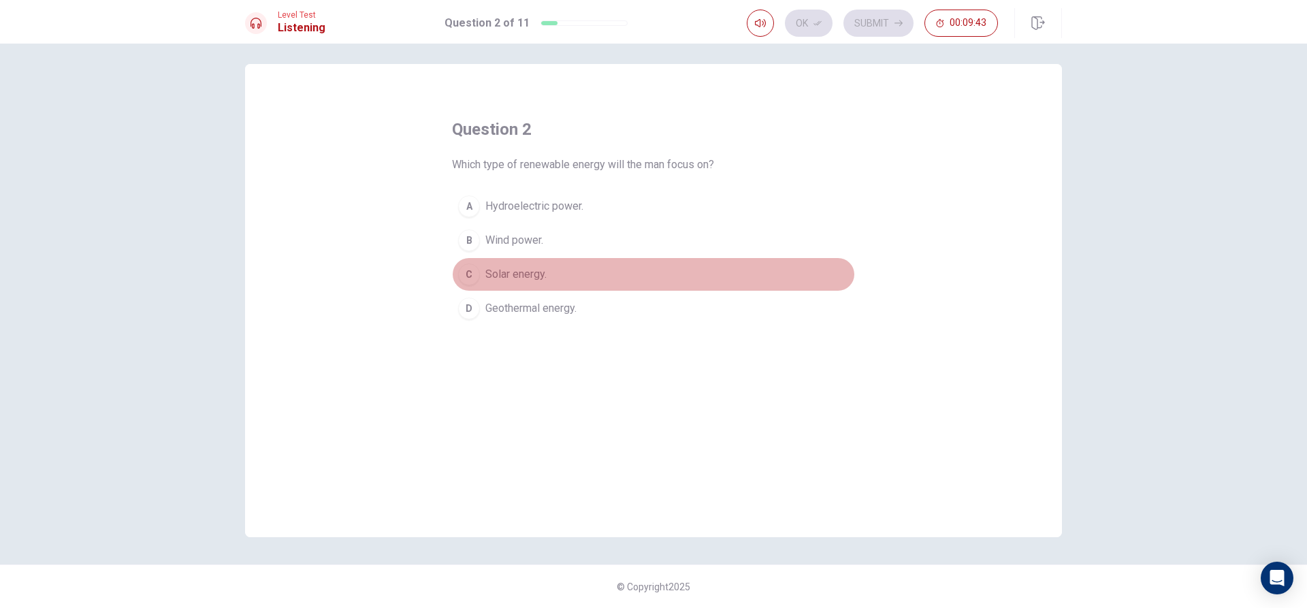
click at [485, 268] on span "Solar energy." at bounding box center [515, 274] width 61 height 16
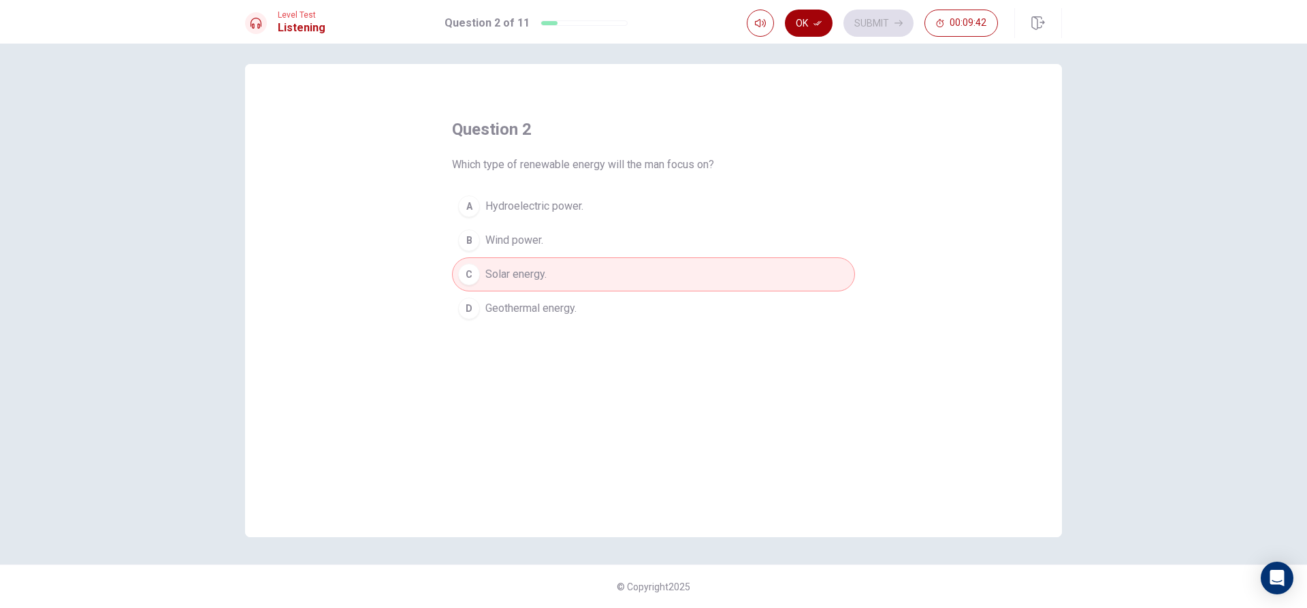
click at [814, 18] on button "Ok" at bounding box center [809, 23] width 48 height 27
click at [867, 24] on button "Submit" at bounding box center [879, 23] width 70 height 27
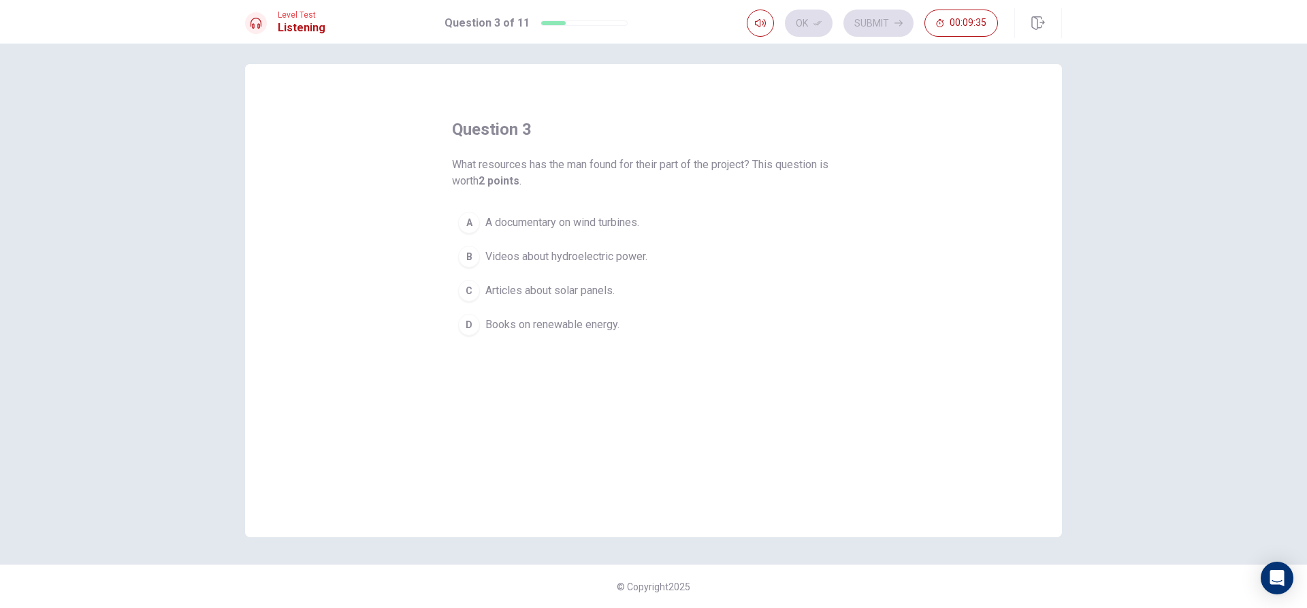
click at [566, 226] on span "A documentary on wind turbines." at bounding box center [562, 222] width 154 height 16
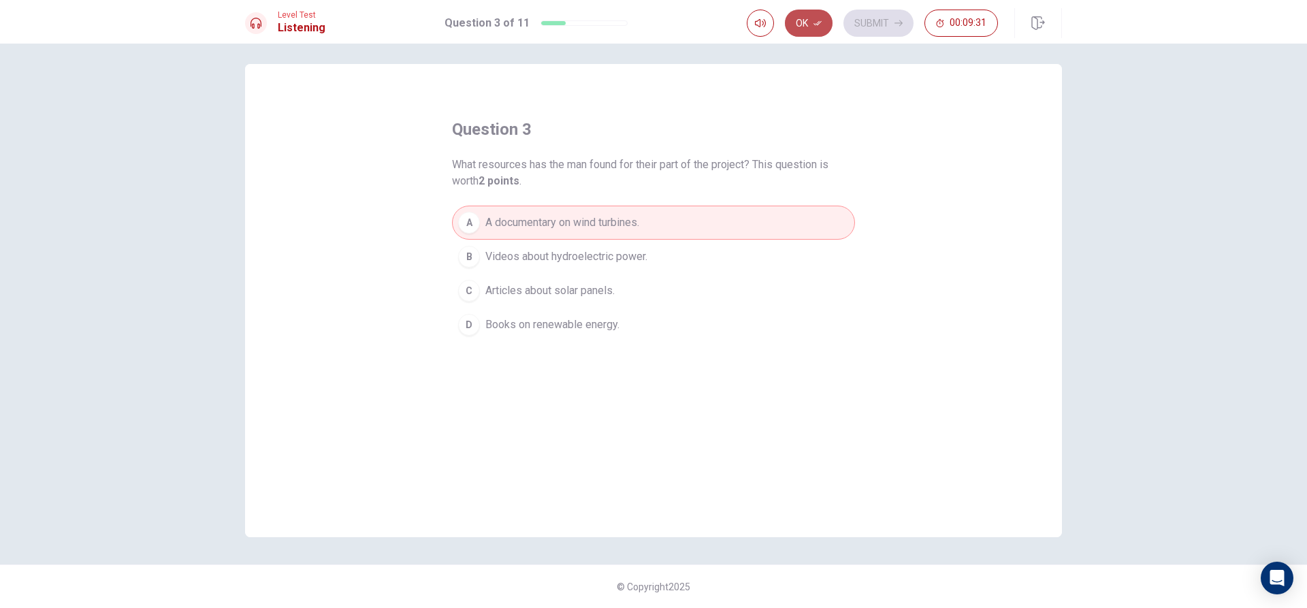
click at [811, 27] on button "Ok" at bounding box center [809, 23] width 48 height 27
click at [881, 18] on button "Submit" at bounding box center [879, 23] width 70 height 27
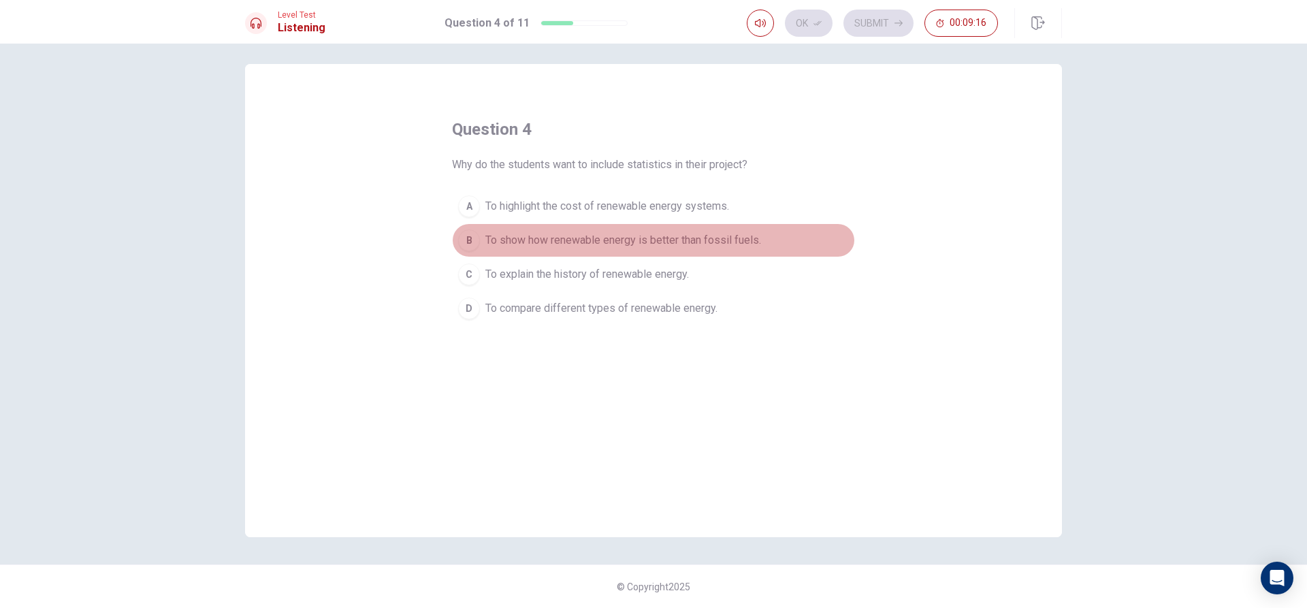
click at [485, 241] on span "To show how renewable energy is better than fossil fuels." at bounding box center [623, 240] width 276 height 16
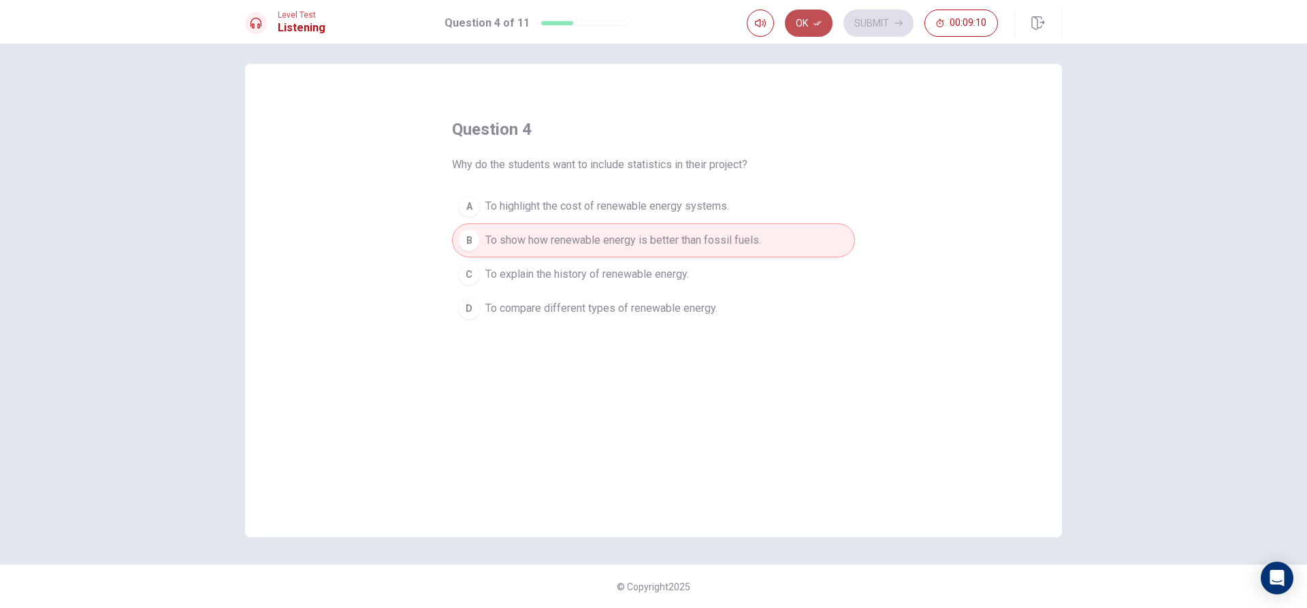
click at [820, 20] on icon "button" at bounding box center [818, 23] width 8 height 8
click at [866, 33] on button "Submit" at bounding box center [879, 23] width 70 height 27
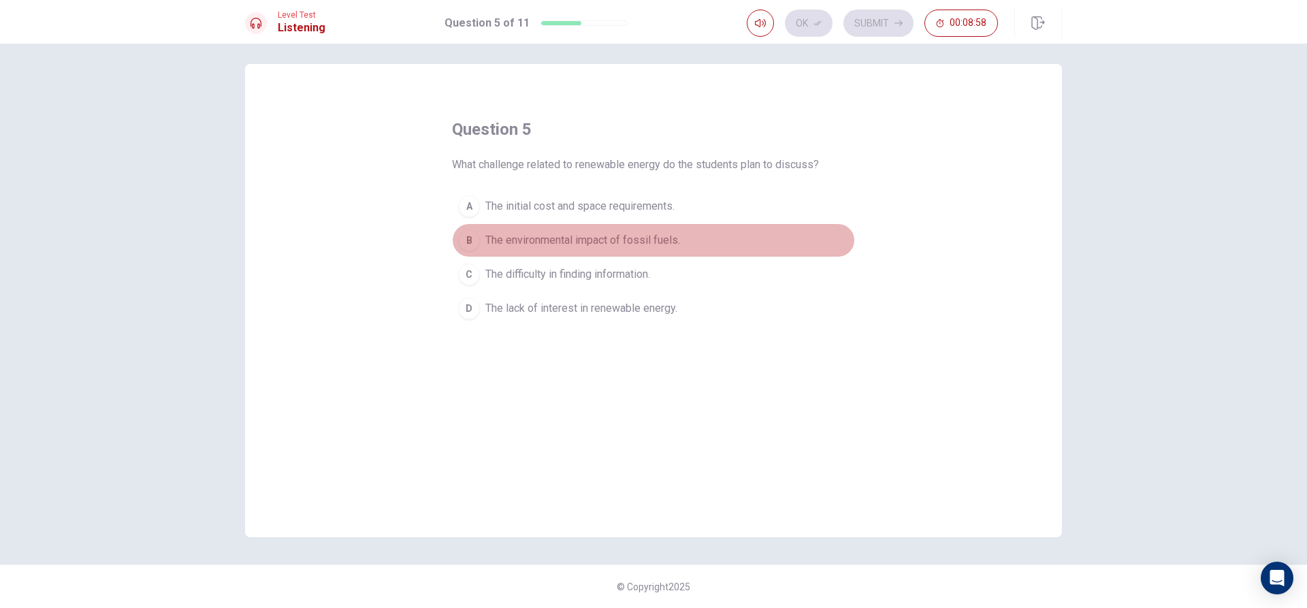
click at [544, 239] on span "The environmental impact of fossil fuels." at bounding box center [582, 240] width 195 height 16
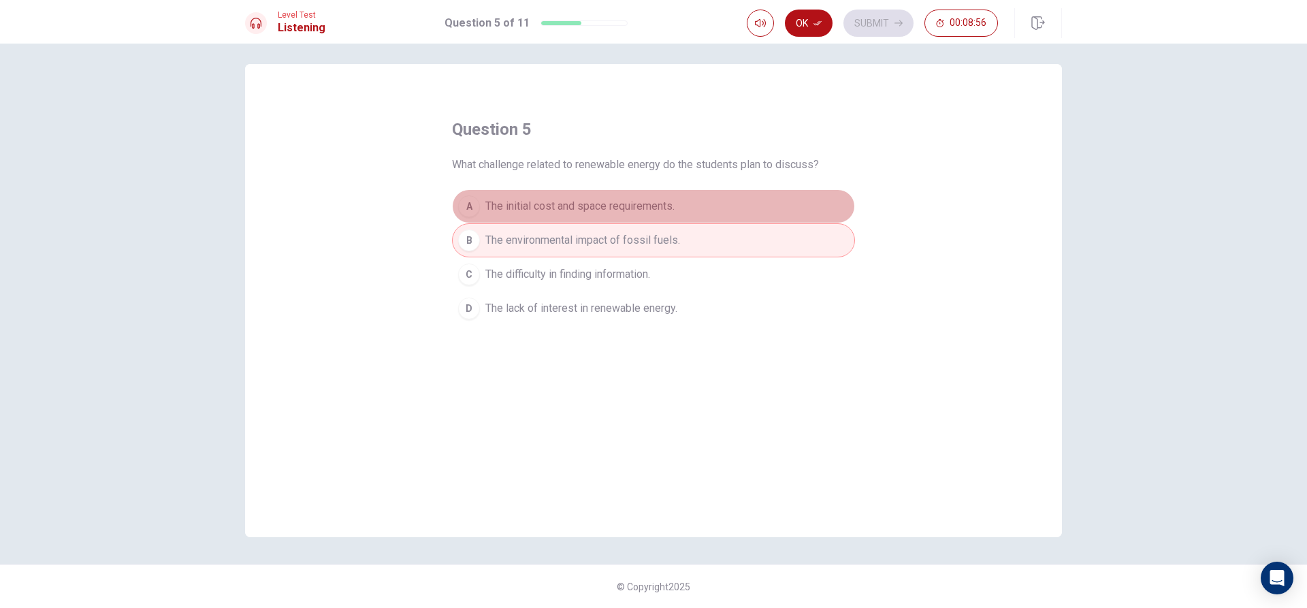
click at [515, 205] on span "The initial cost and space requirements." at bounding box center [579, 206] width 189 height 16
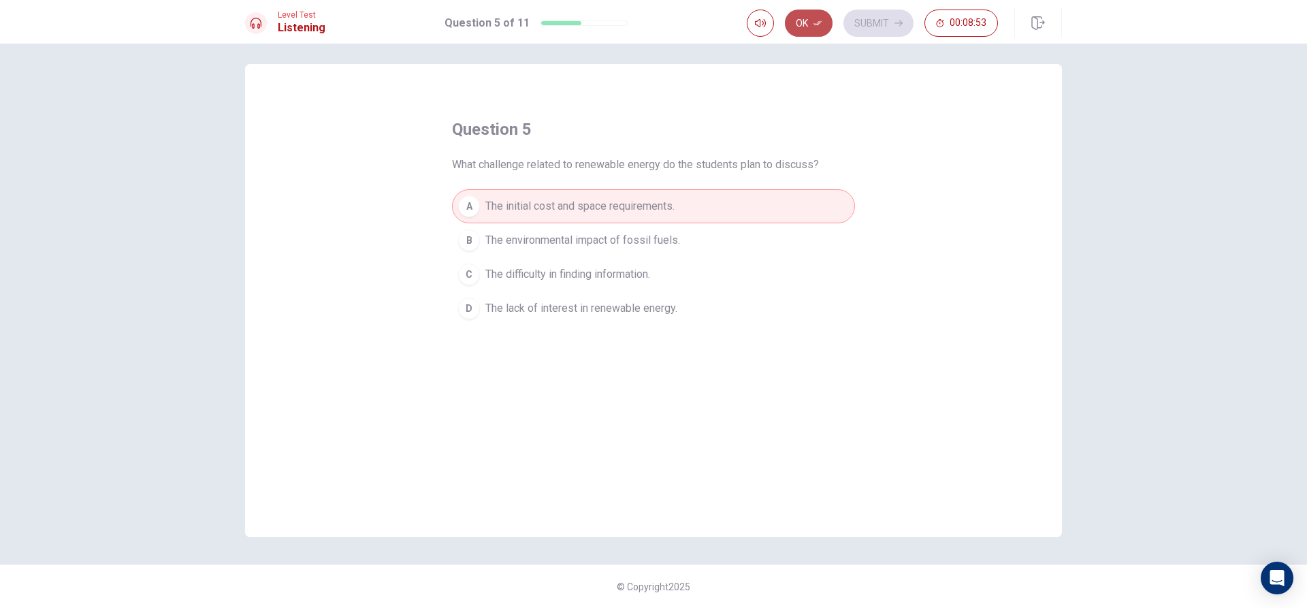
click at [810, 24] on button "Ok" at bounding box center [809, 23] width 48 height 27
drag, startPoint x: 878, startPoint y: 17, endPoint x: 894, endPoint y: 0, distance: 23.1
click at [891, 3] on div "Level Test Listening Question 5 of 11 Ok Submit 00:08:52" at bounding box center [653, 22] width 1307 height 44
click at [868, 18] on button "Submit" at bounding box center [879, 23] width 70 height 27
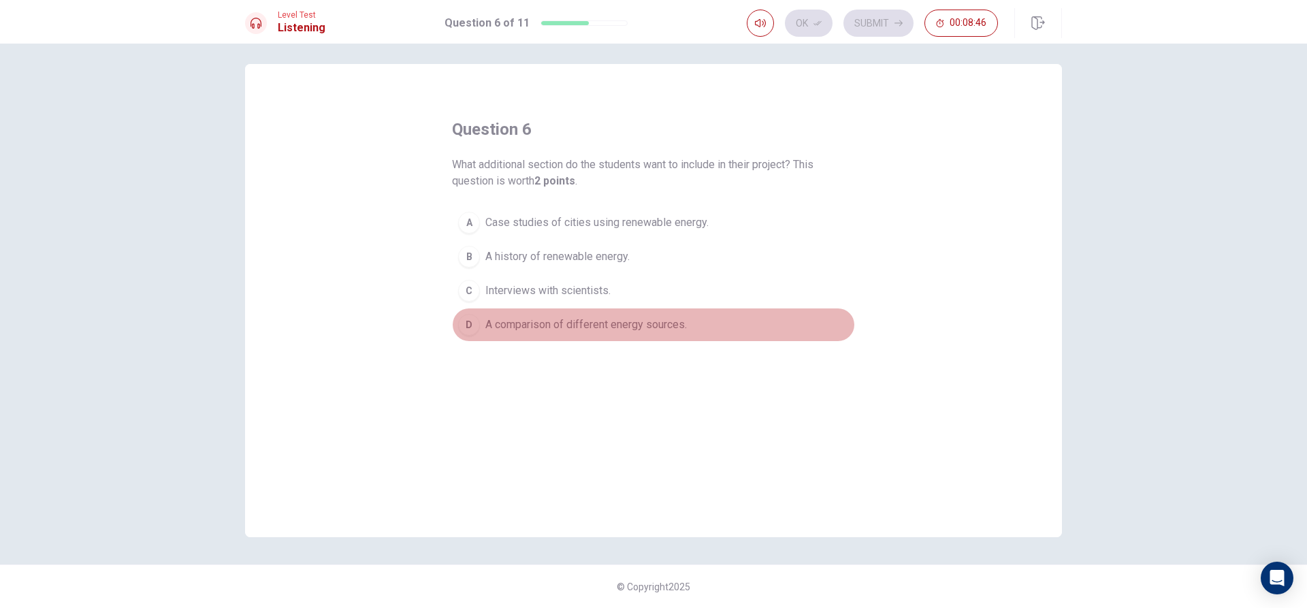
click at [514, 321] on span "A comparison of different energy sources." at bounding box center [586, 325] width 202 height 16
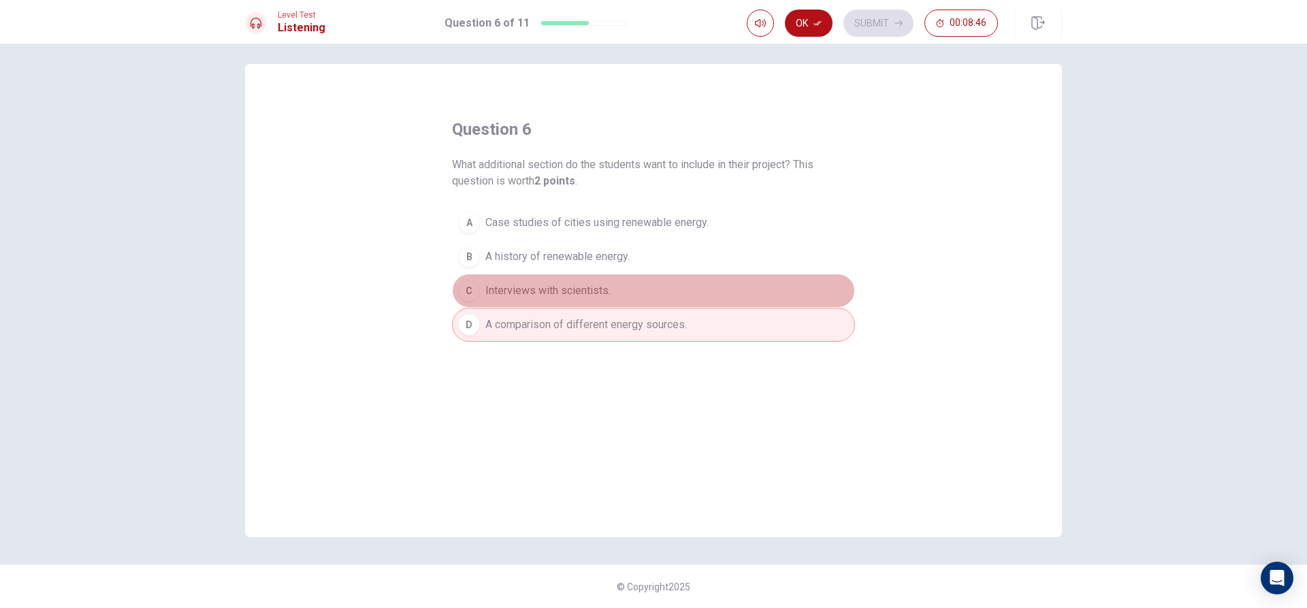
click at [515, 304] on button "C Interviews with scientists." at bounding box center [653, 291] width 403 height 34
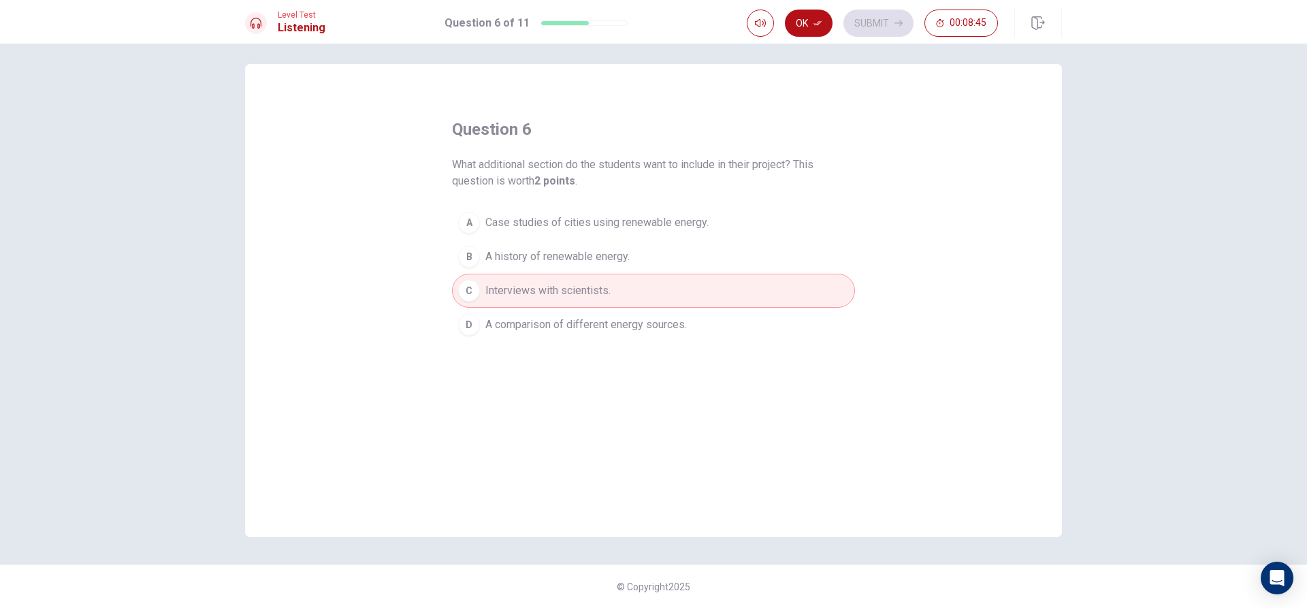
click at [523, 269] on button "B A history of renewable energy." at bounding box center [653, 257] width 403 height 34
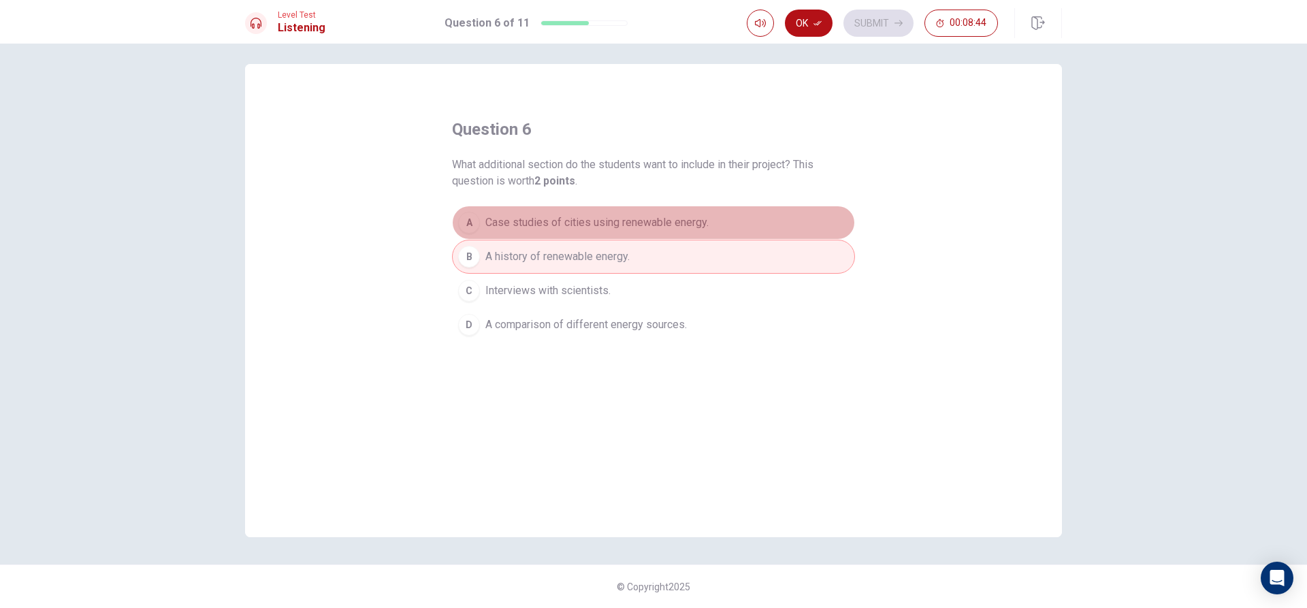
click at [547, 224] on span "Case studies of cities using renewable energy." at bounding box center [596, 222] width 223 height 16
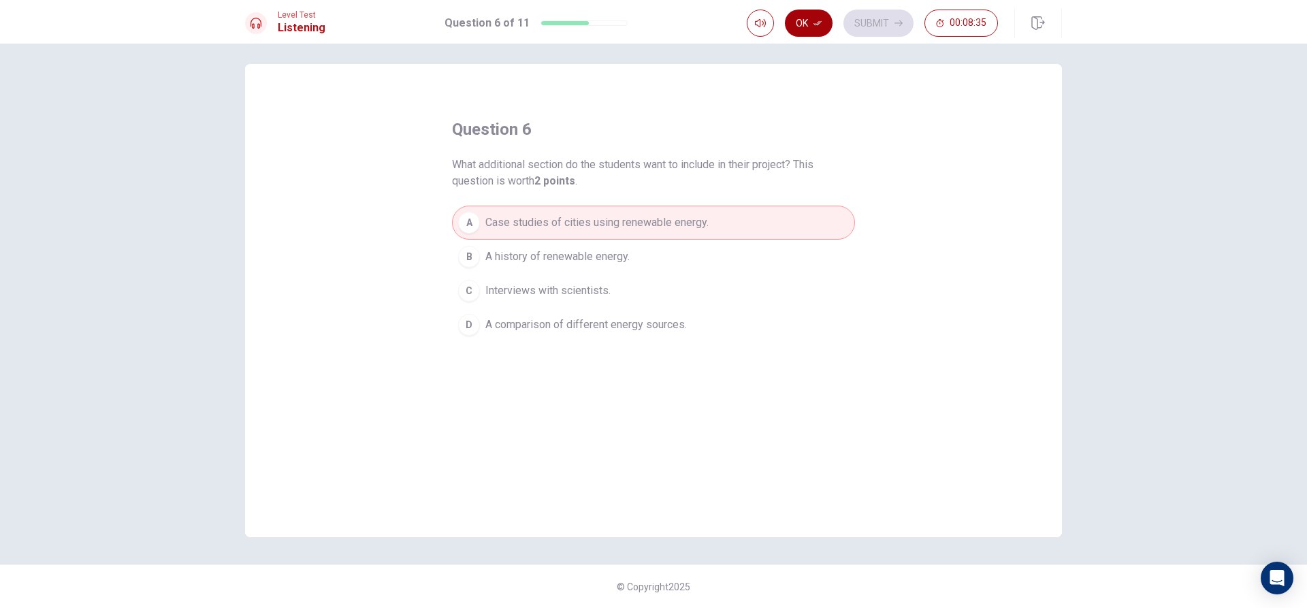
click at [821, 22] on icon "button" at bounding box center [818, 23] width 8 height 5
click at [878, 19] on button "Submit" at bounding box center [879, 23] width 70 height 27
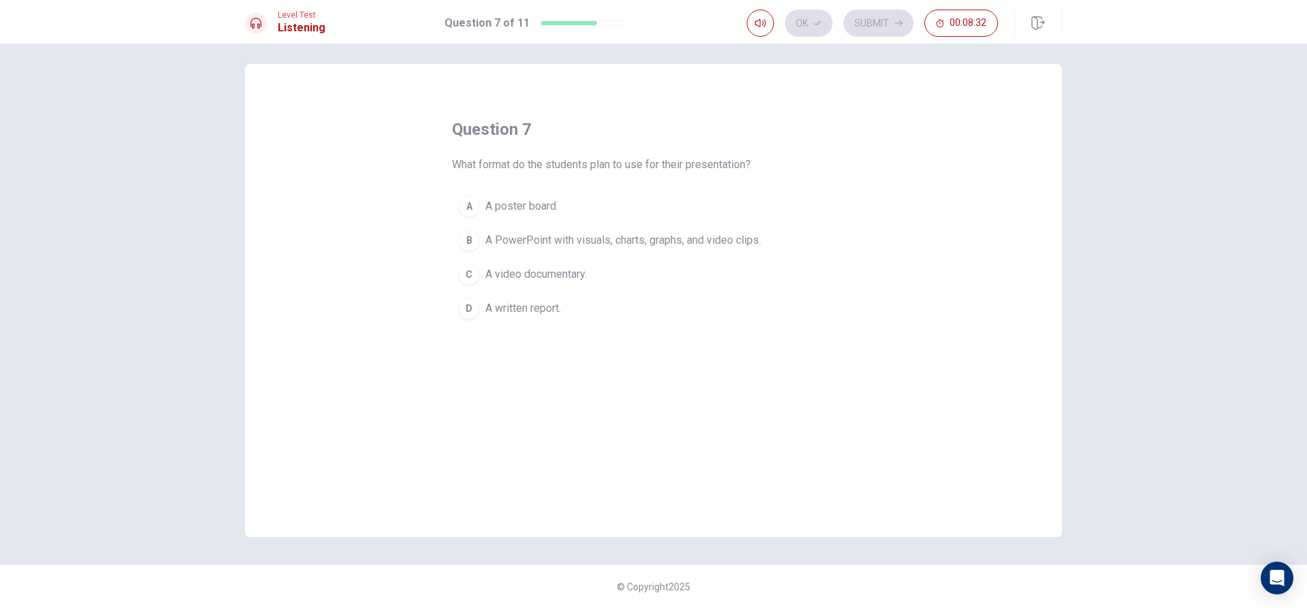
click at [524, 234] on span "A PowerPoint with visuals, charts, graphs, and video clips." at bounding box center [623, 240] width 276 height 16
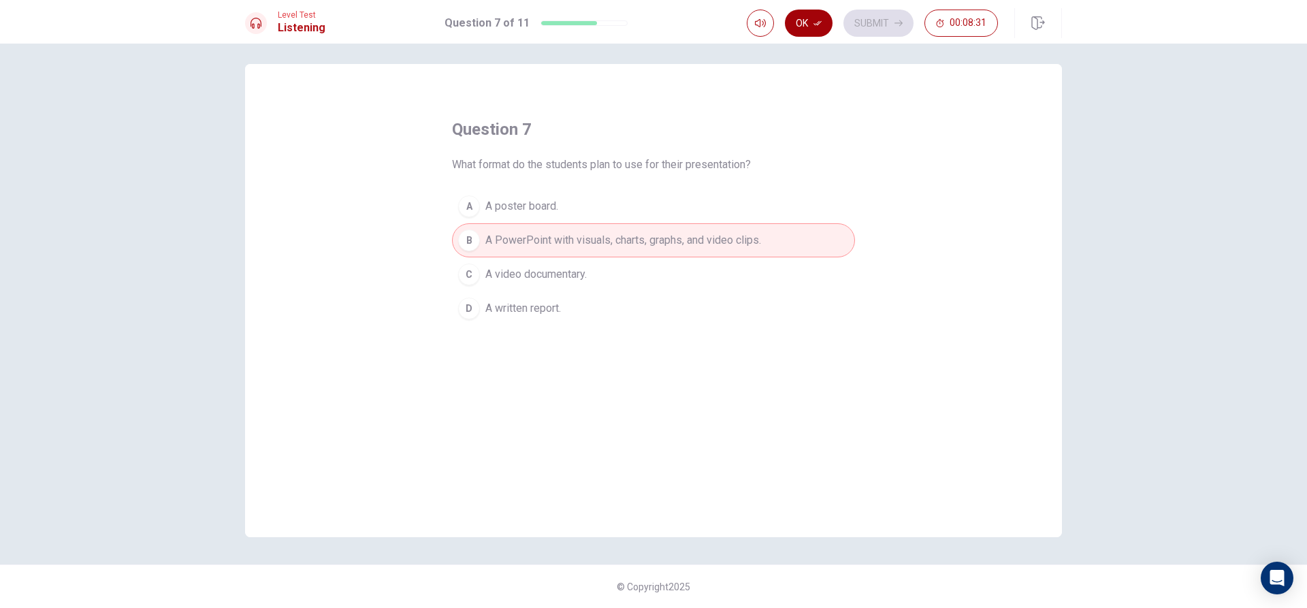
click at [808, 17] on button "Ok" at bounding box center [809, 23] width 48 height 27
click at [885, 17] on button "Submit" at bounding box center [879, 23] width 70 height 27
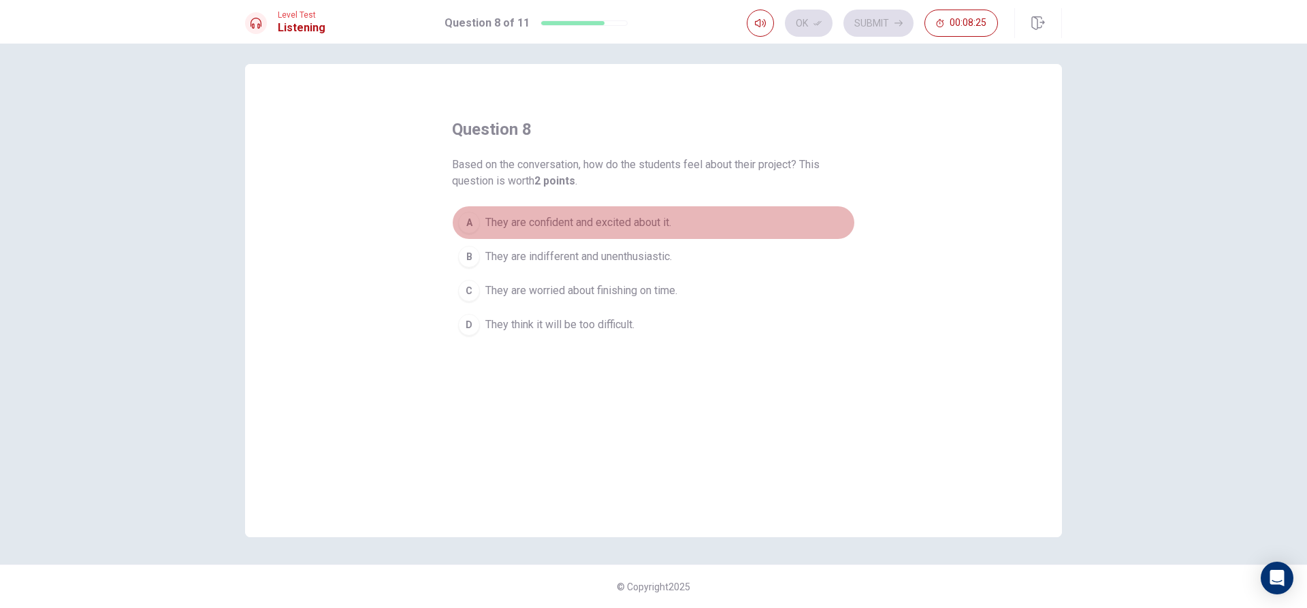
click at [566, 218] on span "They are confident and excited about it." at bounding box center [578, 222] width 186 height 16
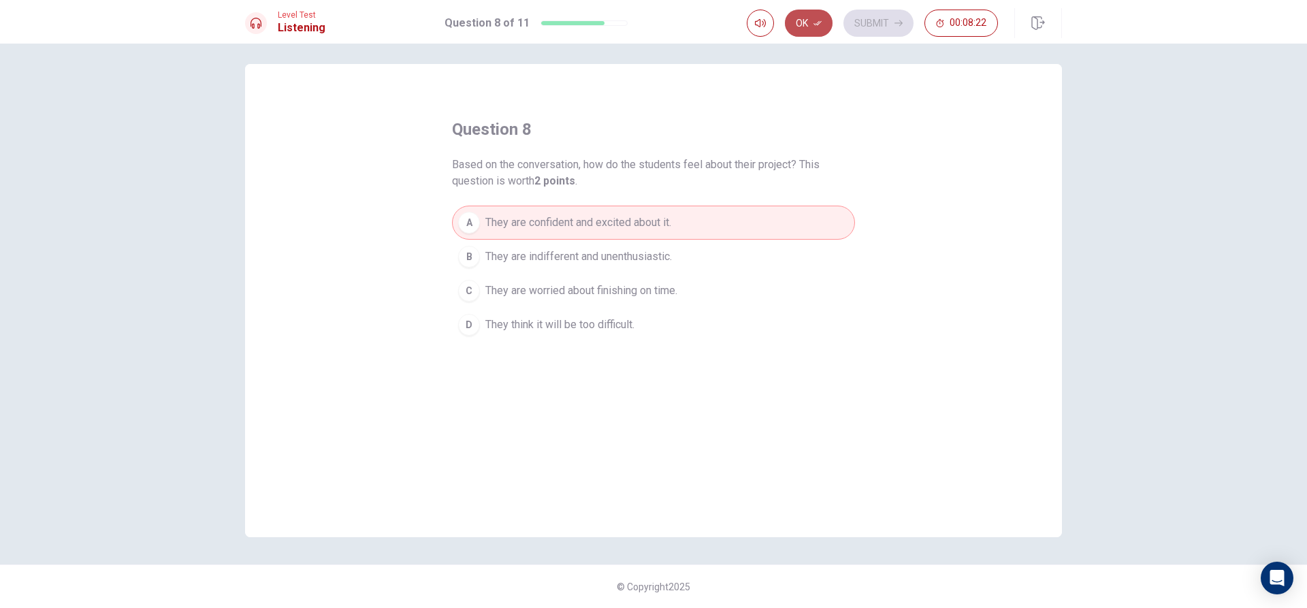
click at [819, 22] on icon "button" at bounding box center [818, 23] width 8 height 5
click at [861, 18] on button "Submit" at bounding box center [879, 23] width 70 height 27
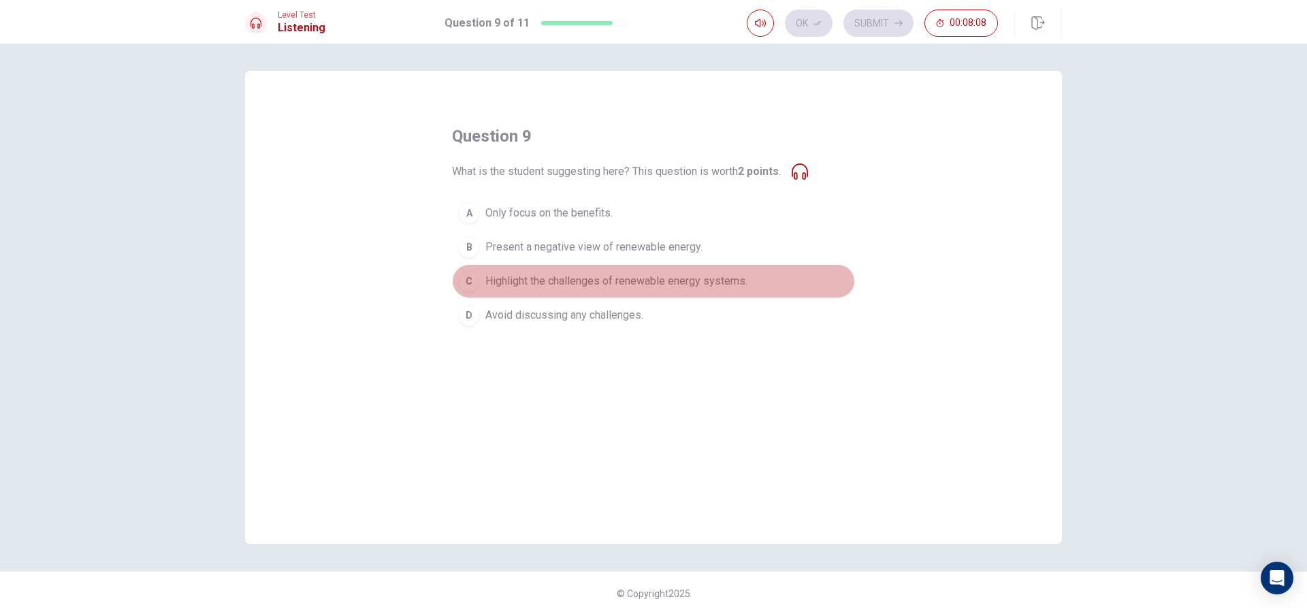
click at [467, 274] on div "C" at bounding box center [469, 281] width 22 height 22
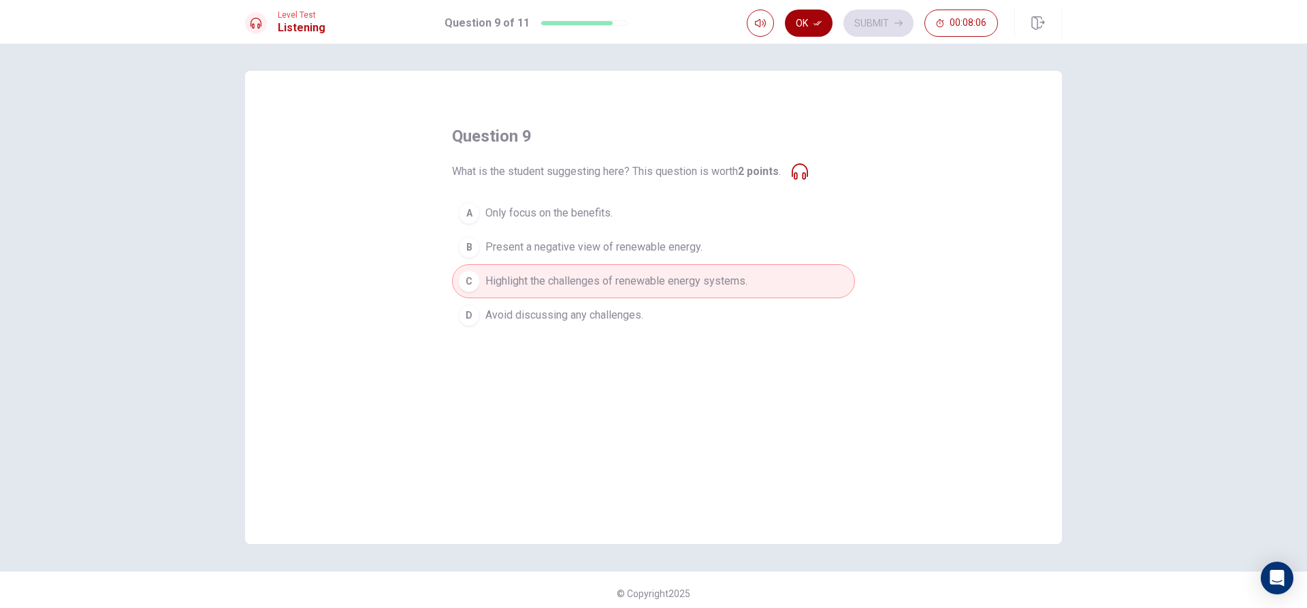
click at [807, 23] on button "Ok" at bounding box center [809, 23] width 48 height 27
click at [892, 16] on button "Submit" at bounding box center [879, 23] width 70 height 27
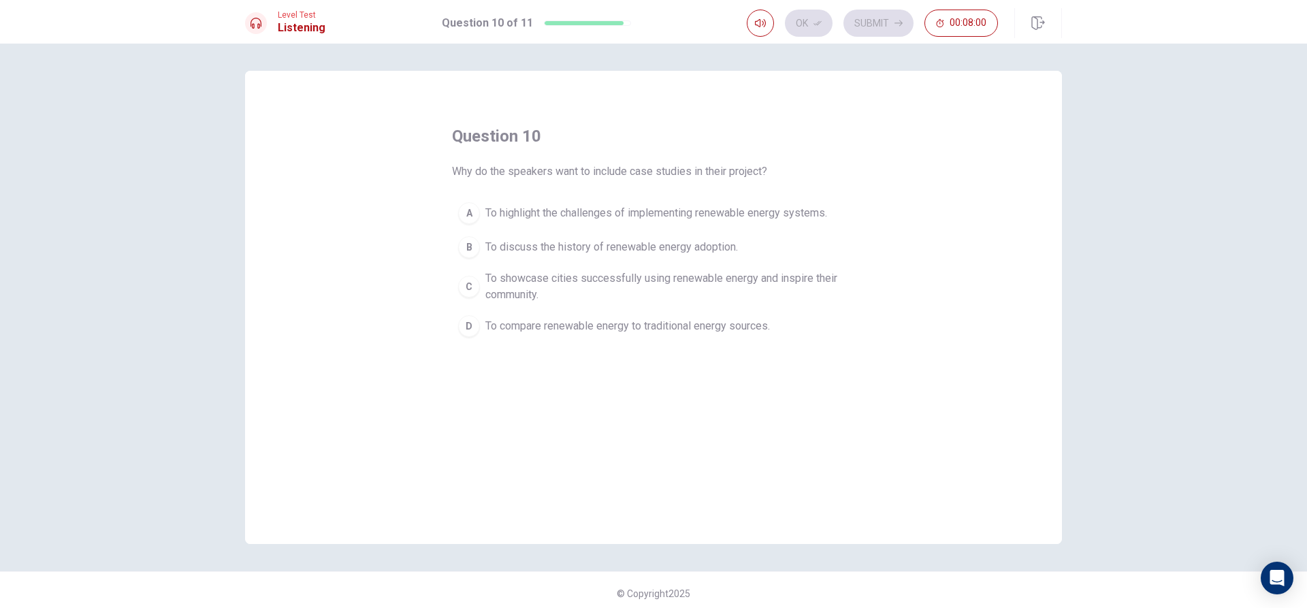
click at [515, 272] on span "To showcase cities successfully using renewable energy and inspire their commun…" at bounding box center [667, 286] width 364 height 33
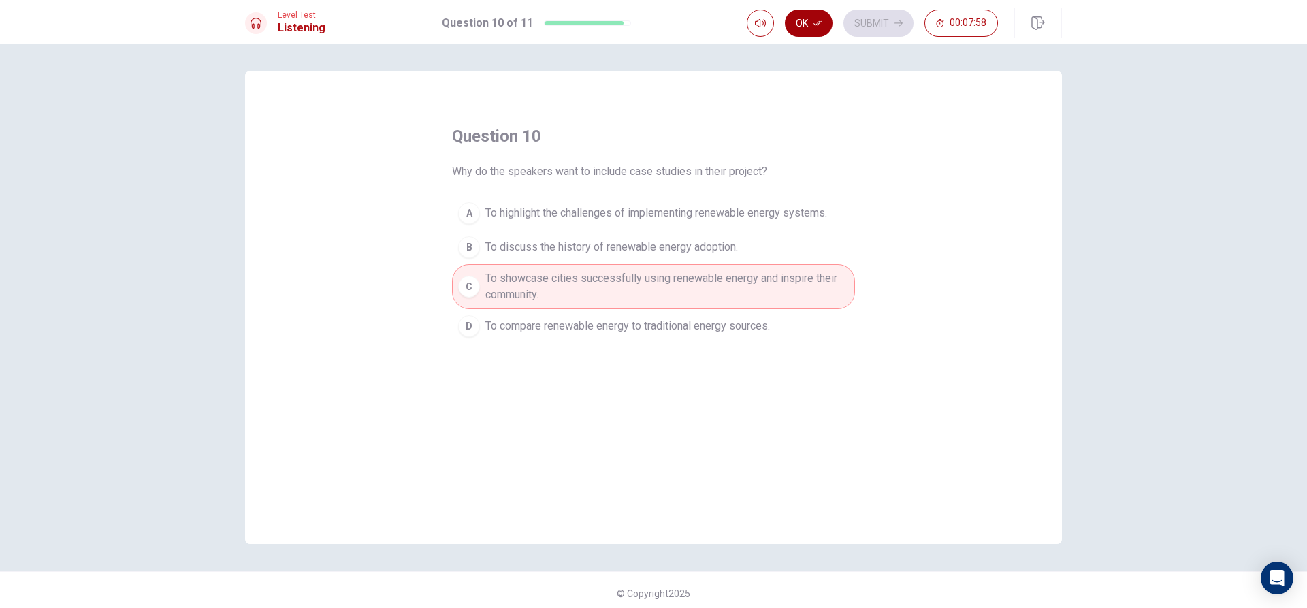
click at [810, 19] on button "Ok" at bounding box center [809, 23] width 48 height 27
click at [864, 14] on button "Submit" at bounding box center [879, 23] width 70 height 27
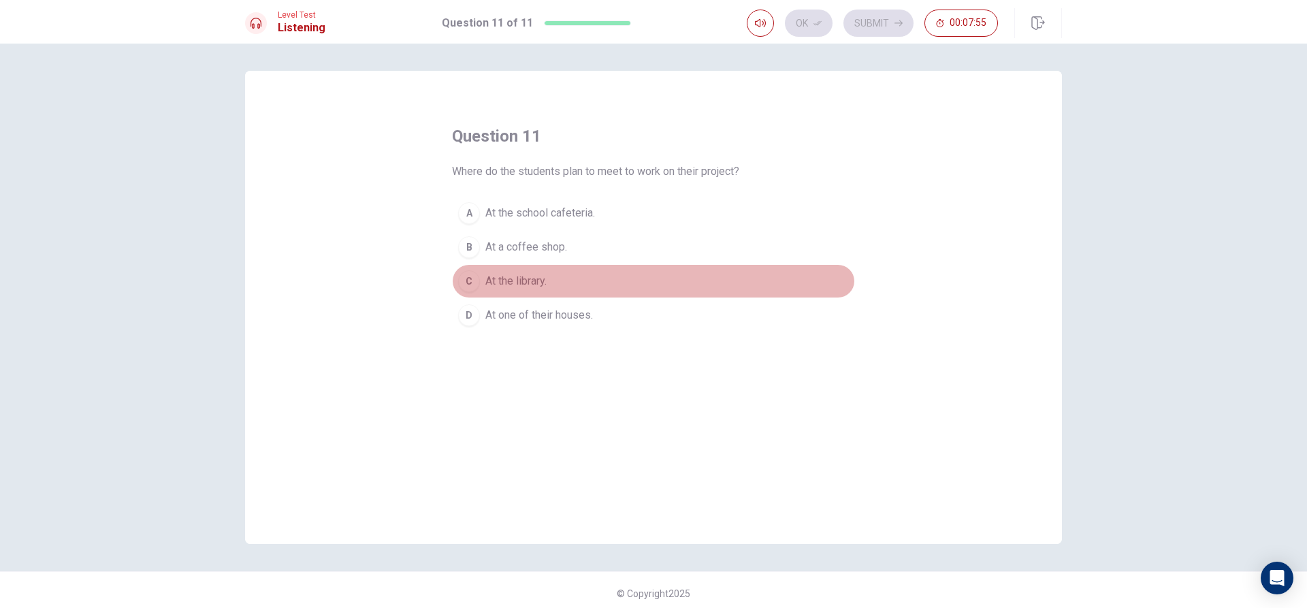
click at [472, 283] on div "C" at bounding box center [469, 281] width 22 height 22
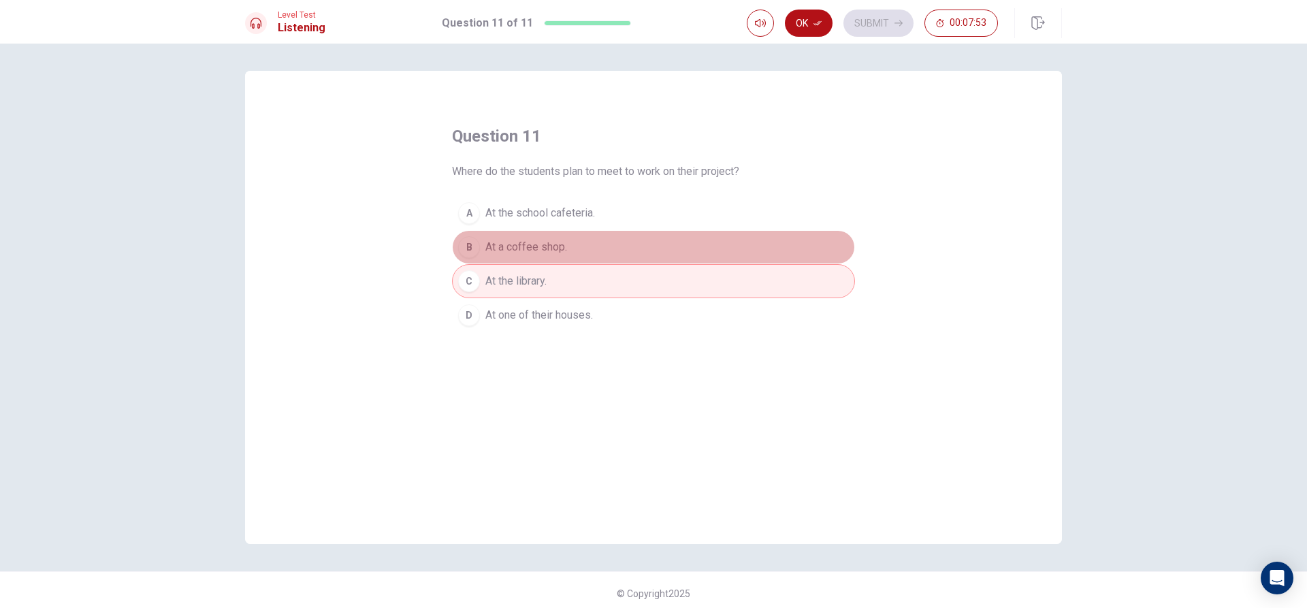
click at [508, 253] on span "At a coffee shop." at bounding box center [526, 247] width 82 height 16
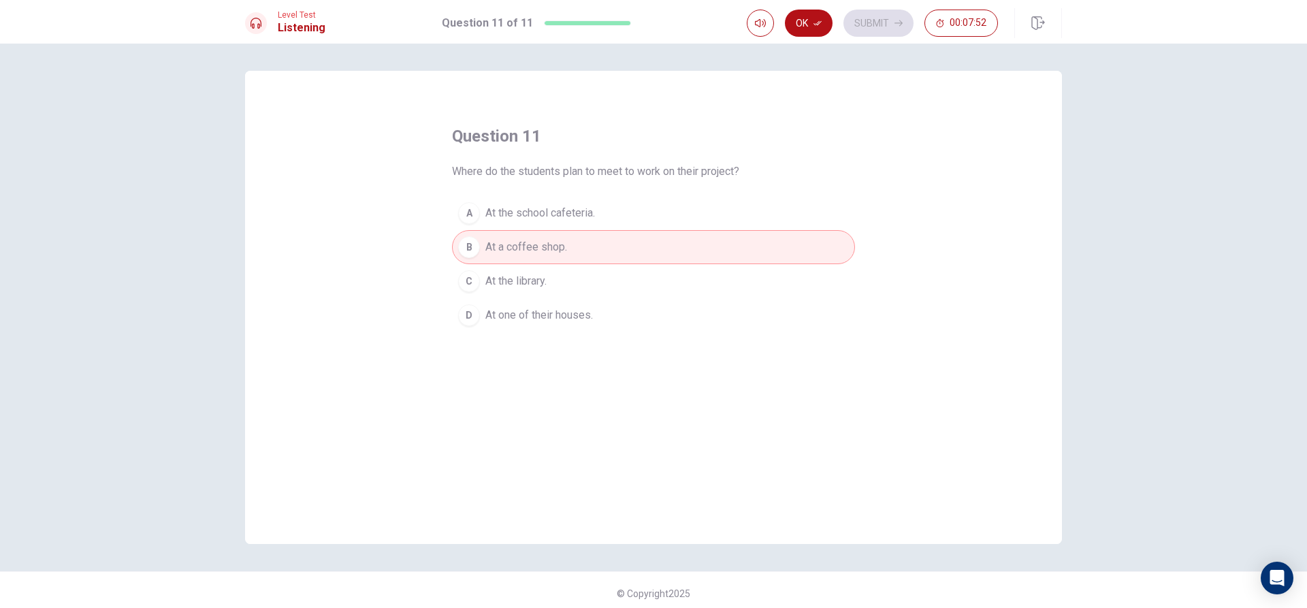
click at [530, 195] on div "question 11 Where do the students plan to meet to work on their project? A At t…" at bounding box center [653, 228] width 403 height 207
click at [532, 199] on button "A At the school cafeteria." at bounding box center [653, 213] width 403 height 34
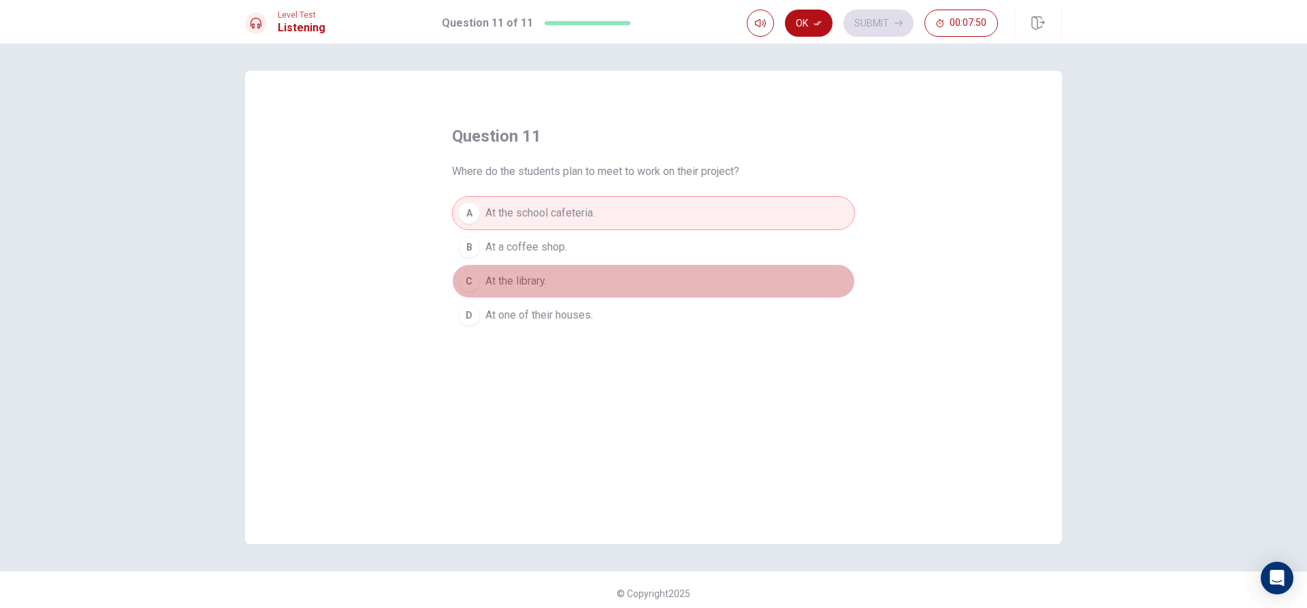
click at [529, 275] on span "At the library." at bounding box center [515, 281] width 61 height 16
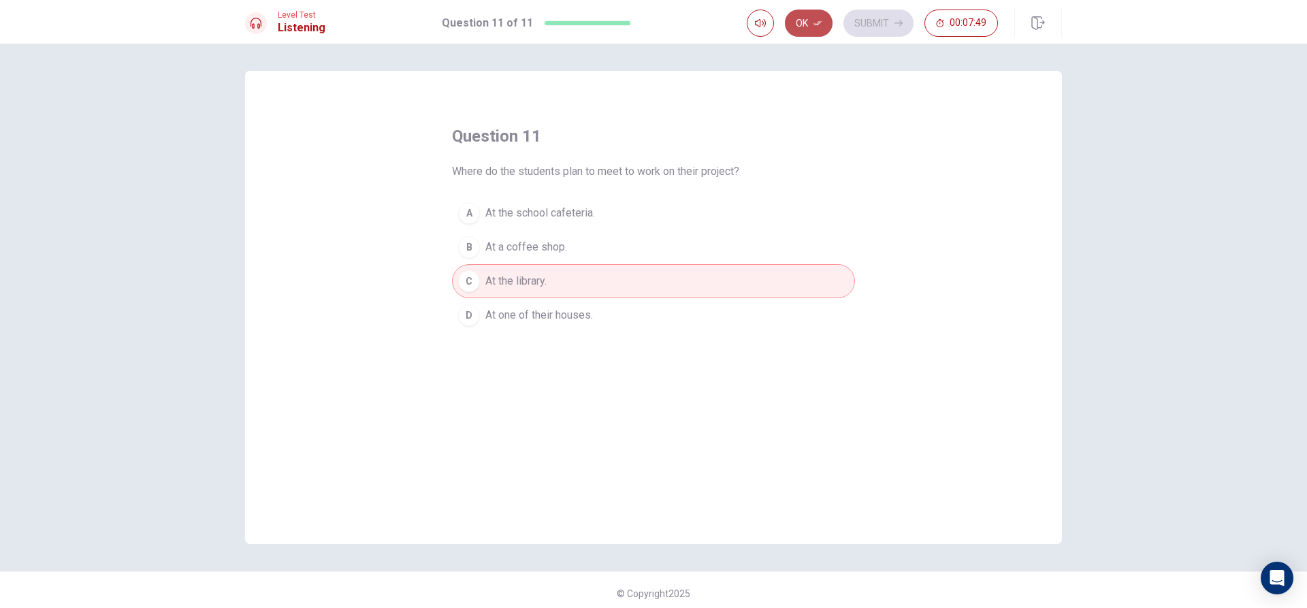
click at [816, 16] on button "Ok" at bounding box center [809, 23] width 48 height 27
click at [879, 22] on button "Submit" at bounding box center [879, 23] width 70 height 27
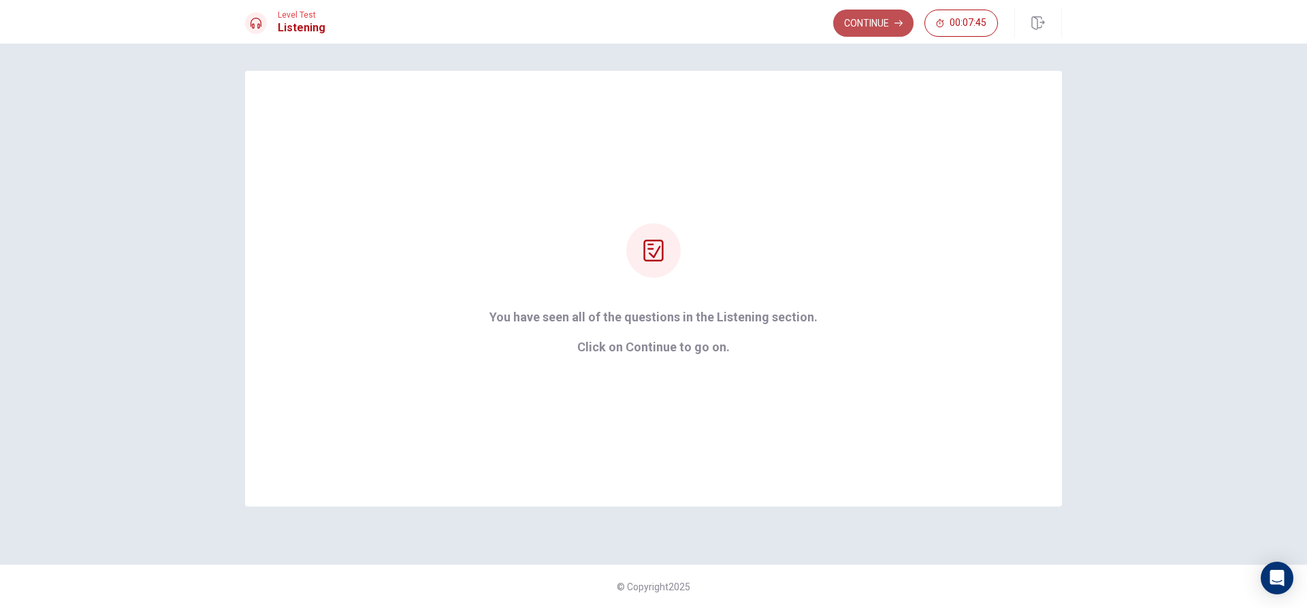
click at [906, 20] on button "Continue" at bounding box center [873, 23] width 80 height 27
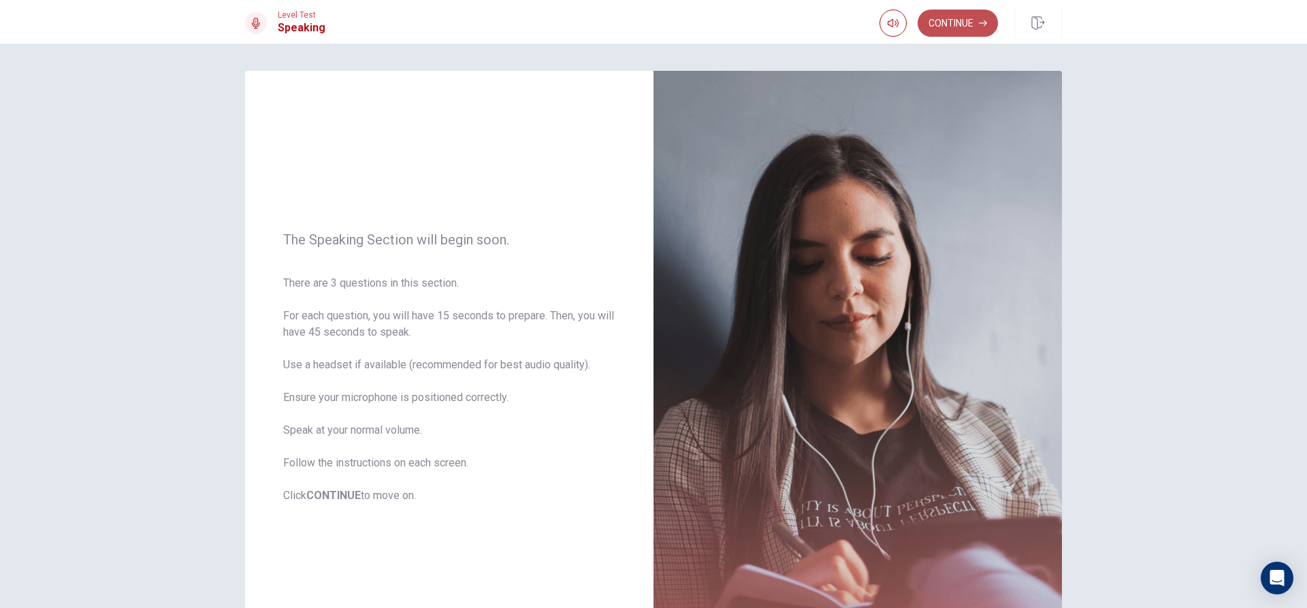
click at [965, 16] on button "Continue" at bounding box center [958, 23] width 80 height 27
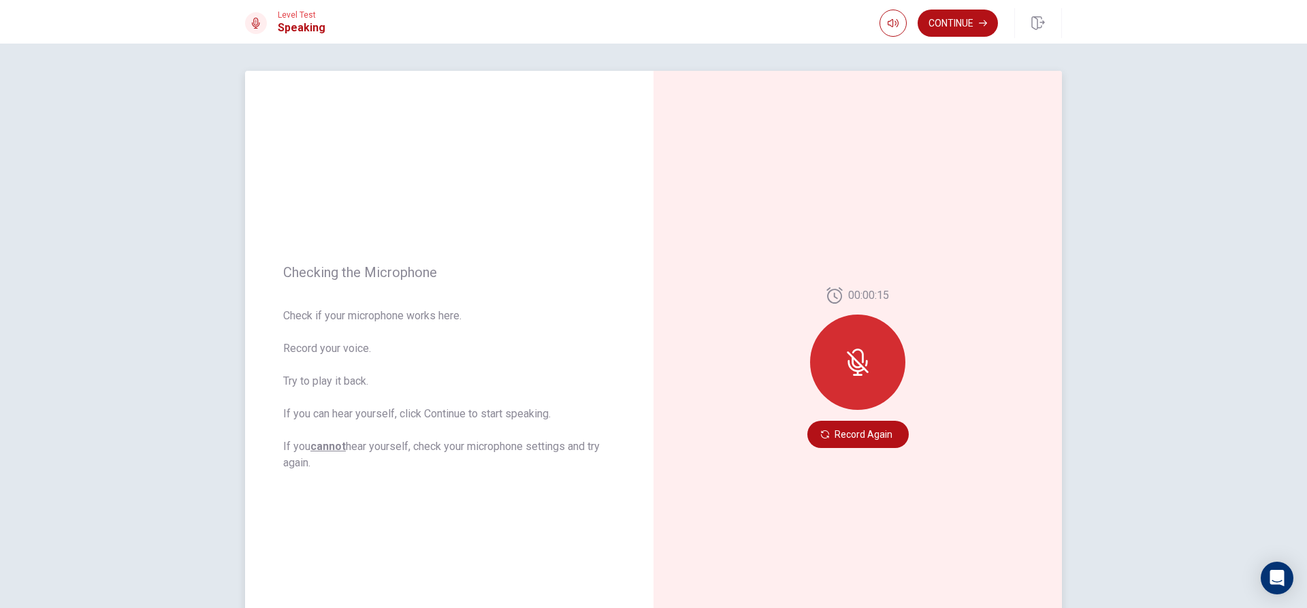
click at [852, 351] on icon at bounding box center [858, 356] width 12 height 14
click at [846, 430] on button "Record Again" at bounding box center [857, 434] width 101 height 27
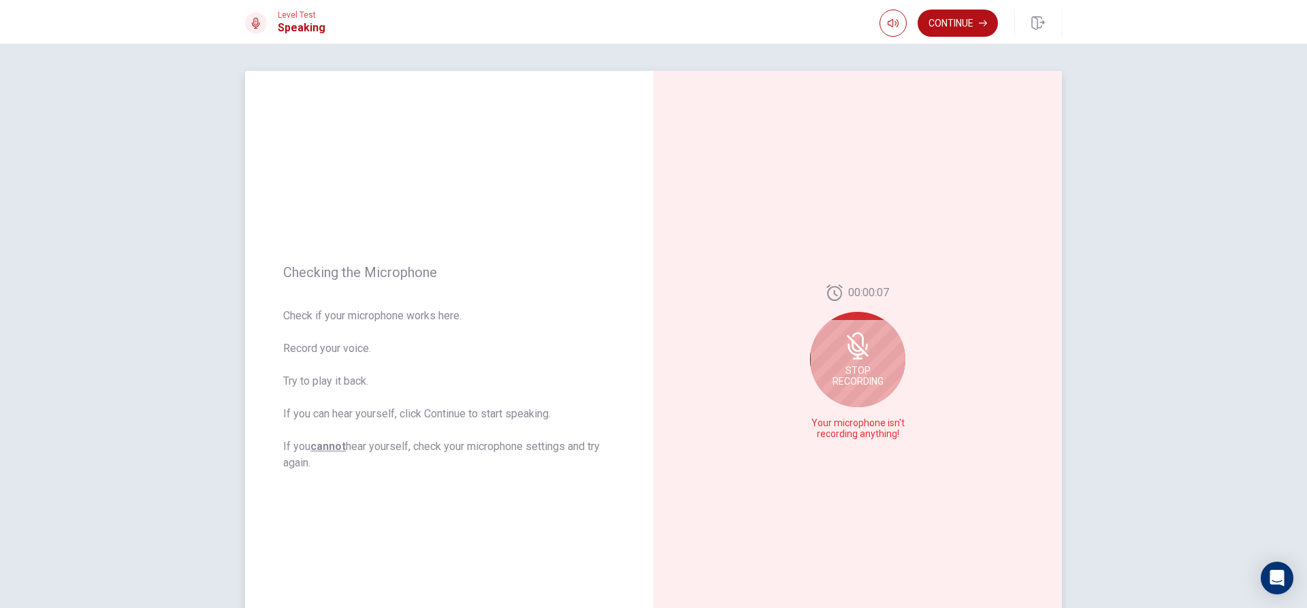
click at [857, 357] on icon at bounding box center [858, 358] width 10 height 2
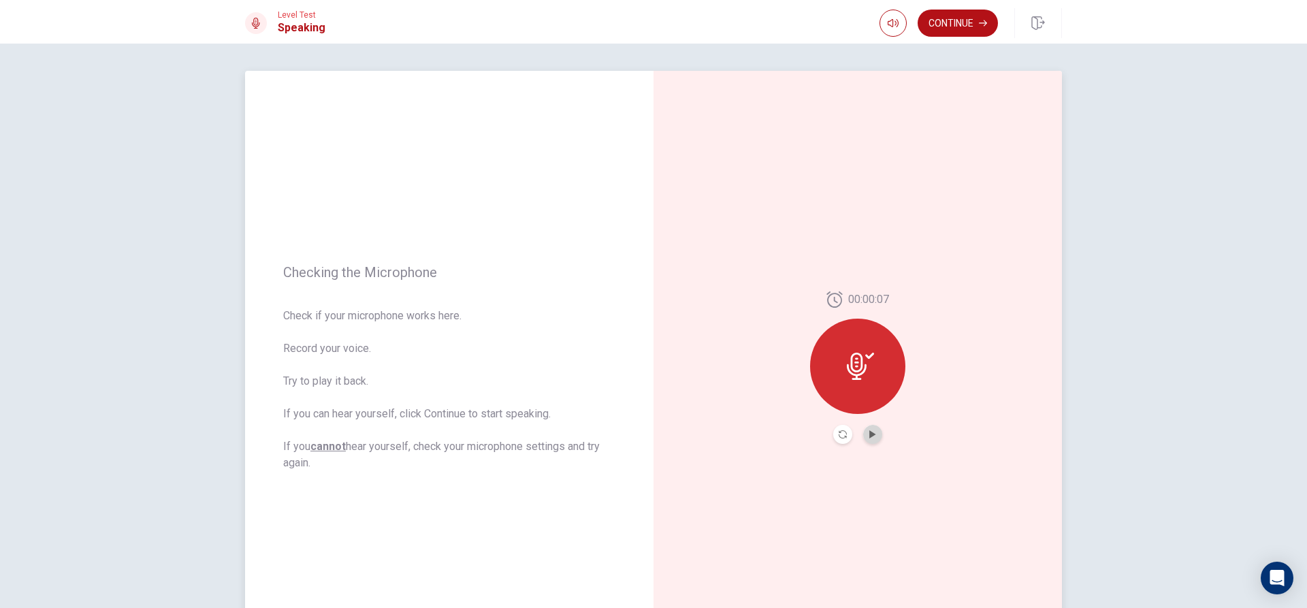
click at [874, 437] on button "Play Audio" at bounding box center [872, 434] width 19 height 19
click at [879, 373] on div at bounding box center [857, 366] width 95 height 95
click at [887, 345] on div at bounding box center [857, 366] width 95 height 95
click at [869, 432] on icon "Pause Audio" at bounding box center [872, 434] width 7 height 8
click at [869, 433] on icon "Play Audio" at bounding box center [872, 434] width 6 height 8
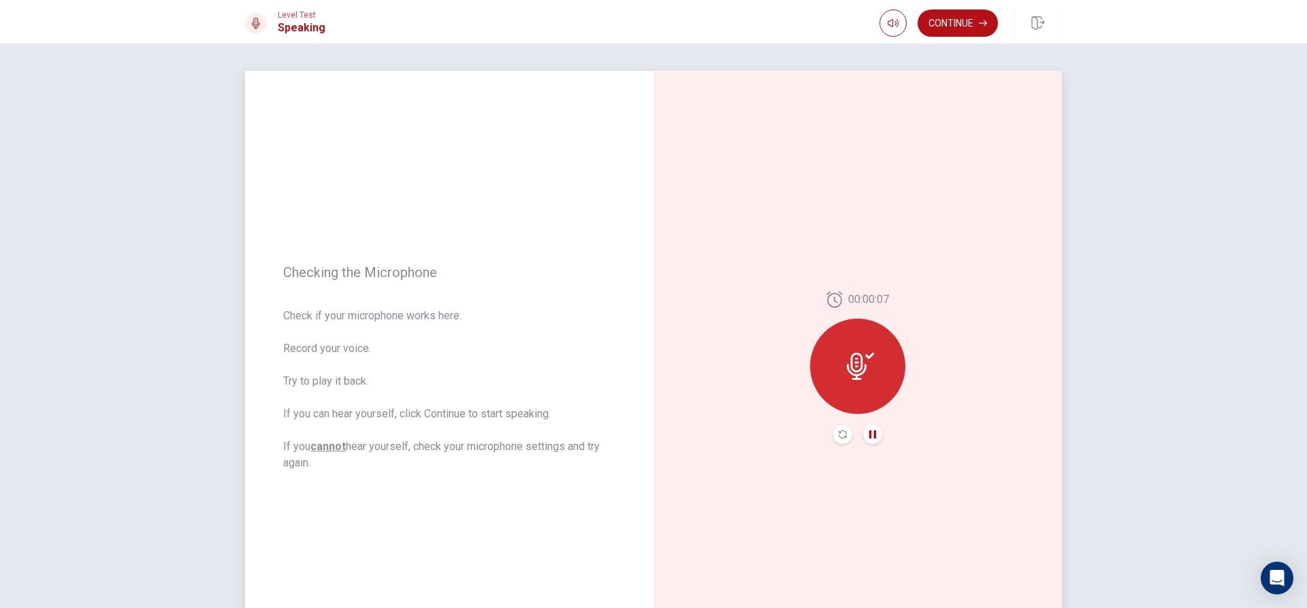
click at [873, 350] on div at bounding box center [857, 366] width 95 height 95
click at [856, 385] on div at bounding box center [857, 366] width 95 height 95
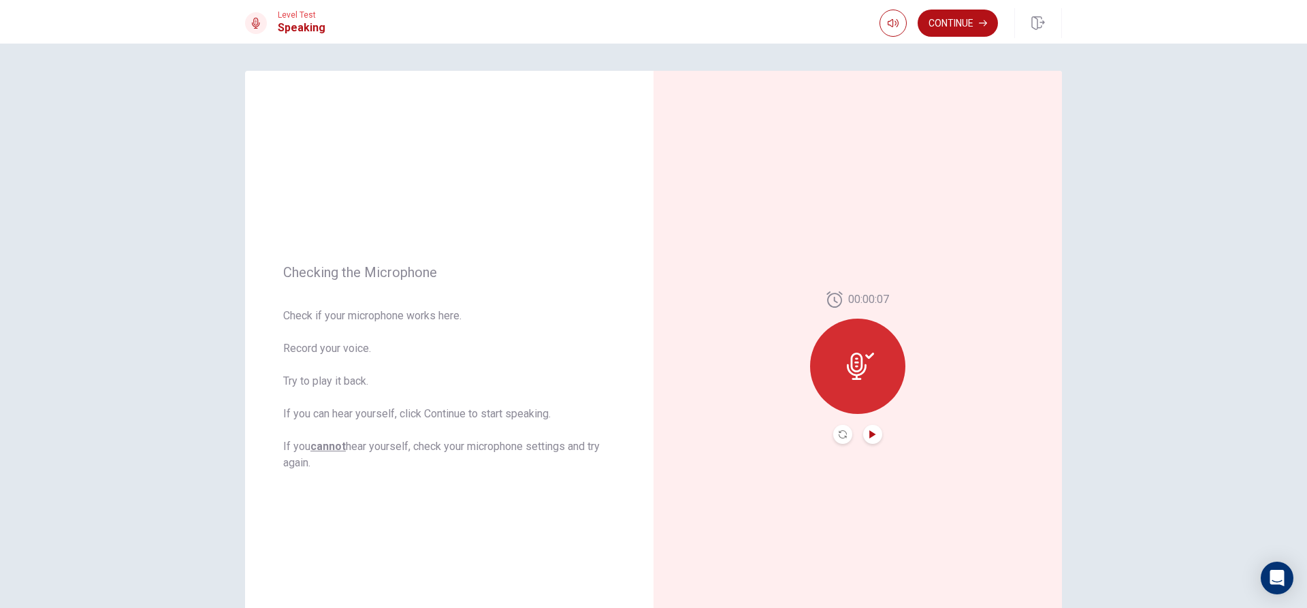
click at [849, 376] on icon at bounding box center [860, 366] width 27 height 27
click at [842, 430] on button "Record Again" at bounding box center [842, 434] width 19 height 19
click at [863, 375] on icon at bounding box center [857, 362] width 27 height 27
click at [850, 365] on icon at bounding box center [860, 366] width 27 height 27
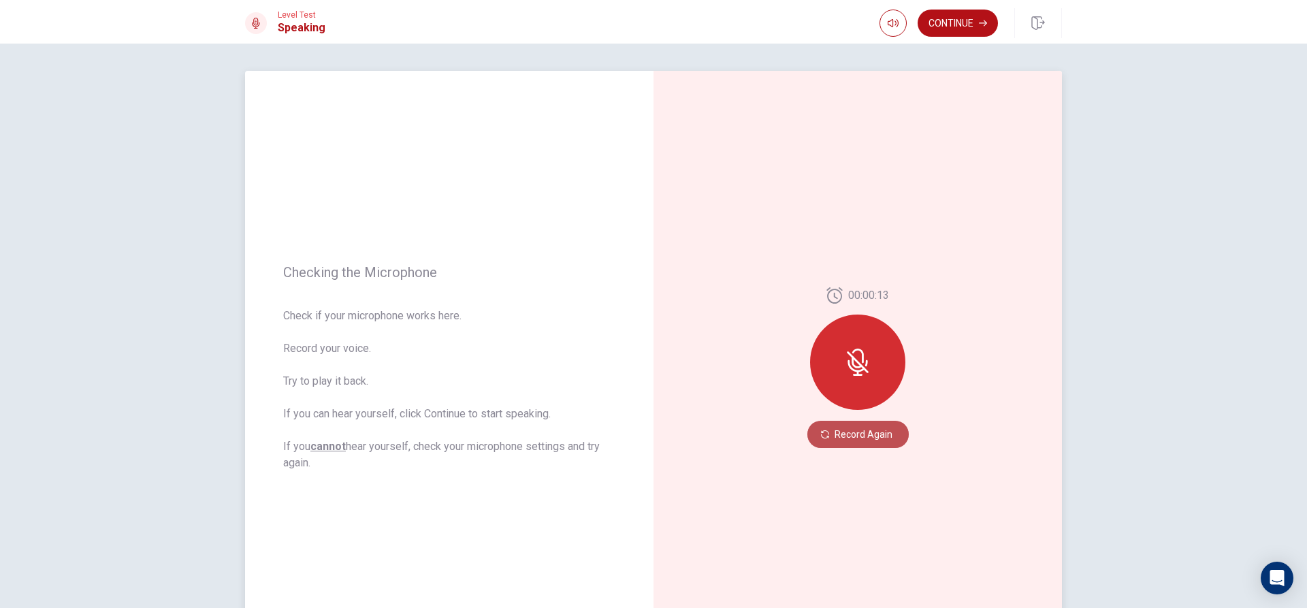
click at [867, 434] on button "Record Again" at bounding box center [857, 434] width 101 height 27
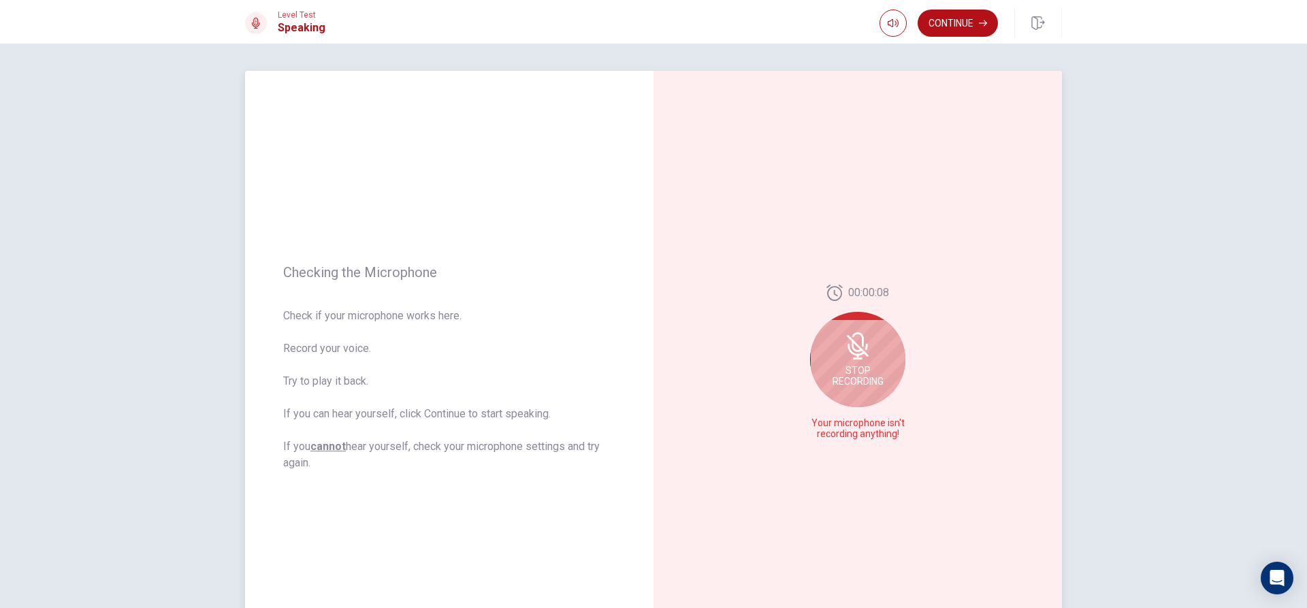
click at [857, 374] on span "Stop Recording" at bounding box center [858, 376] width 51 height 22
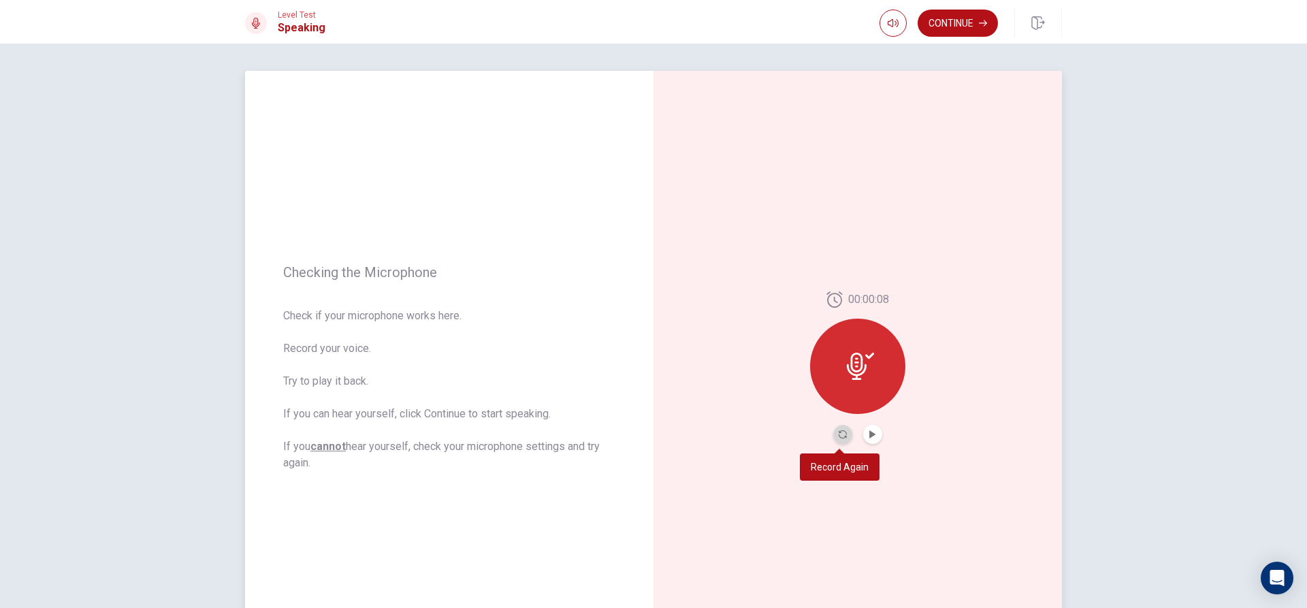
click at [833, 432] on button "Record Again" at bounding box center [842, 434] width 19 height 19
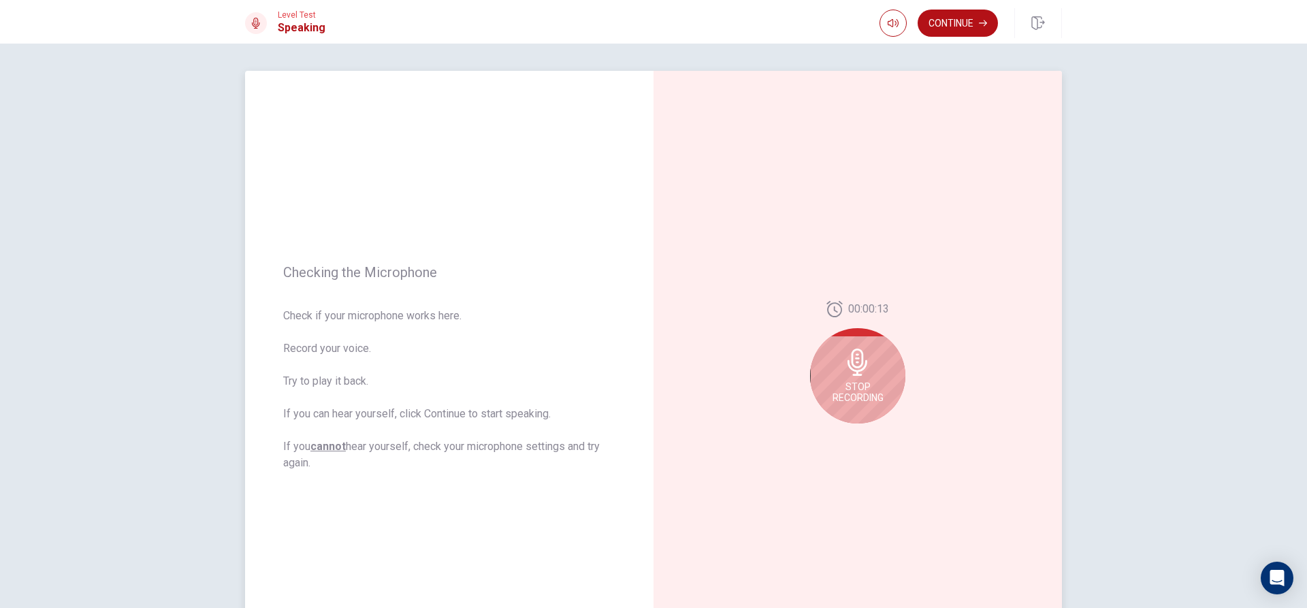
click at [859, 362] on icon at bounding box center [858, 362] width 20 height 27
click at [839, 430] on icon "Record Again" at bounding box center [843, 434] width 8 height 8
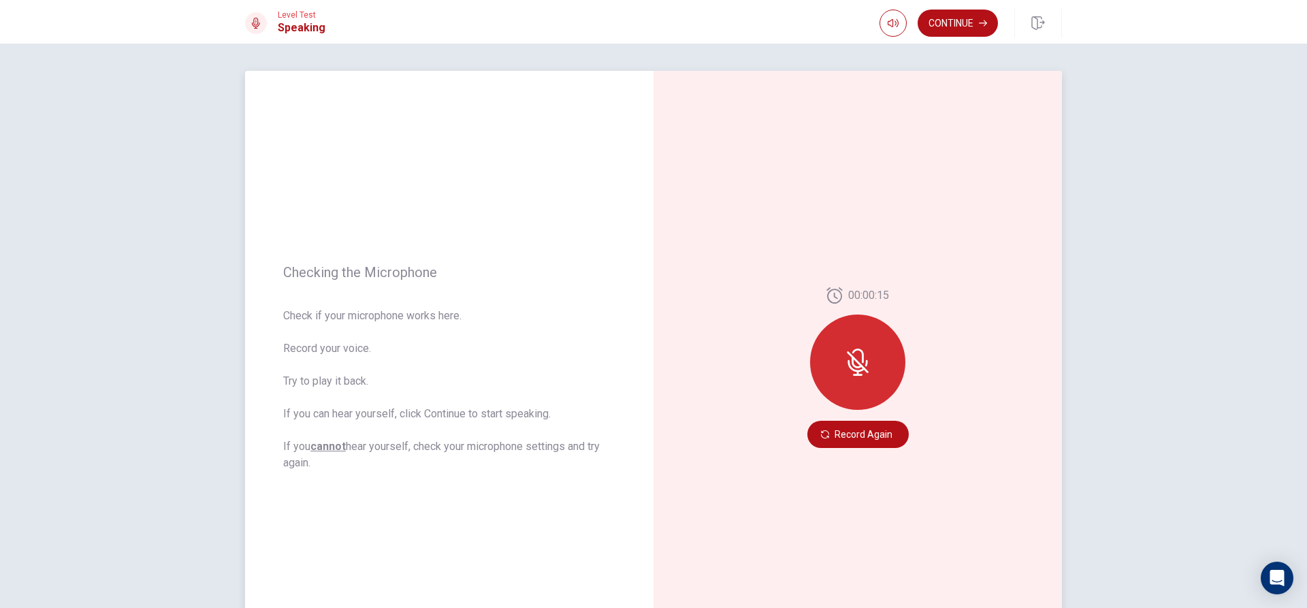
click at [335, 451] on u "cannot" at bounding box center [327, 446] width 35 height 13
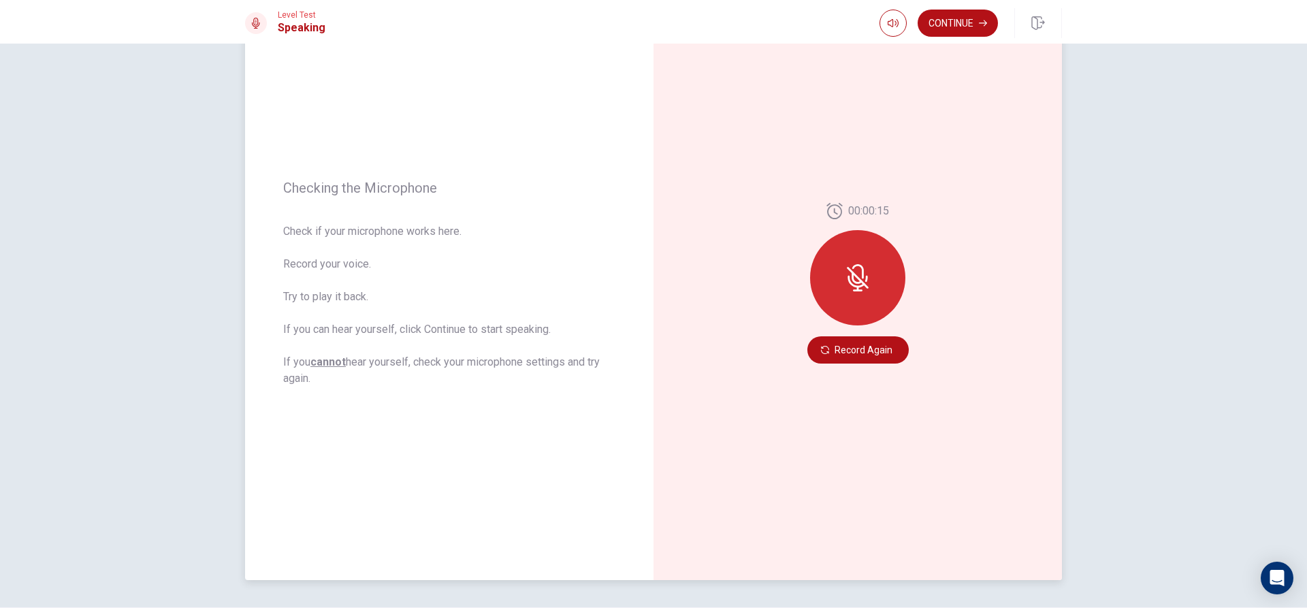
scroll to position [127, 0]
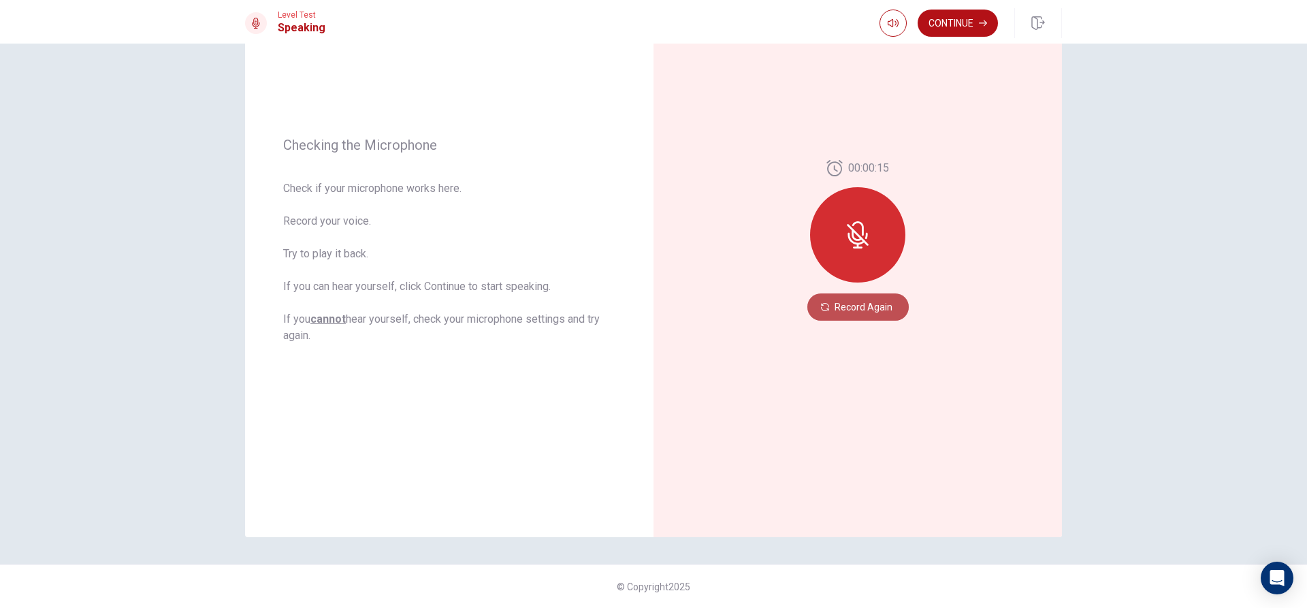
click at [839, 314] on button "Record Again" at bounding box center [857, 306] width 101 height 27
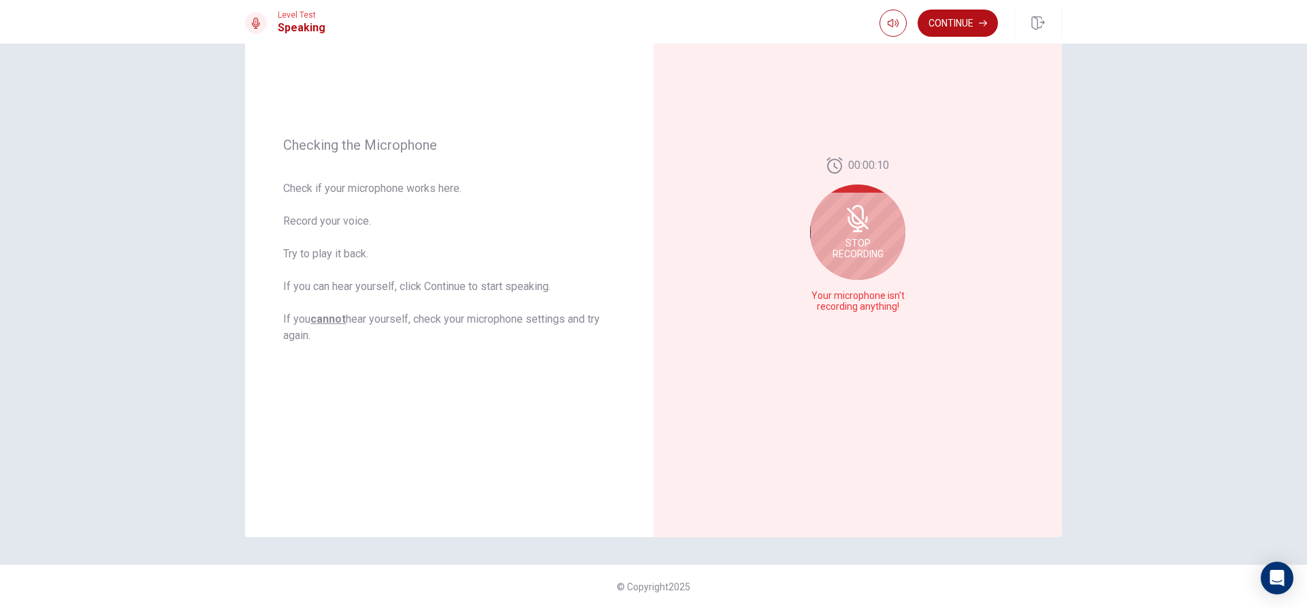
drag, startPoint x: 878, startPoint y: 245, endPoint x: 882, endPoint y: 257, distance: 12.3
click at [878, 250] on span "Stop Recording" at bounding box center [858, 249] width 51 height 22
click at [869, 307] on icon "Play Audio" at bounding box center [872, 307] width 6 height 8
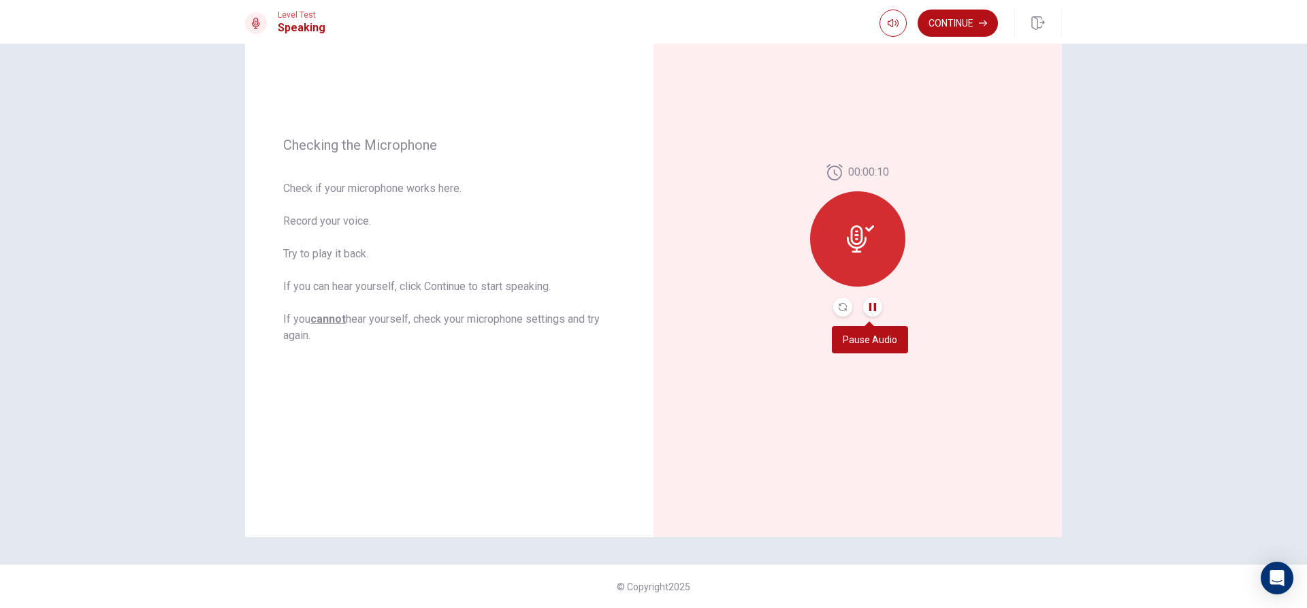
click at [869, 304] on icon "Pause Audio" at bounding box center [872, 307] width 7 height 8
click at [869, 304] on icon "Play Audio" at bounding box center [873, 307] width 8 height 8
click at [869, 304] on icon "Pause Audio" at bounding box center [872, 307] width 7 height 8
click at [874, 303] on button "Play Audio" at bounding box center [872, 307] width 19 height 19
click at [869, 304] on icon "Play Audio" at bounding box center [872, 307] width 6 height 8
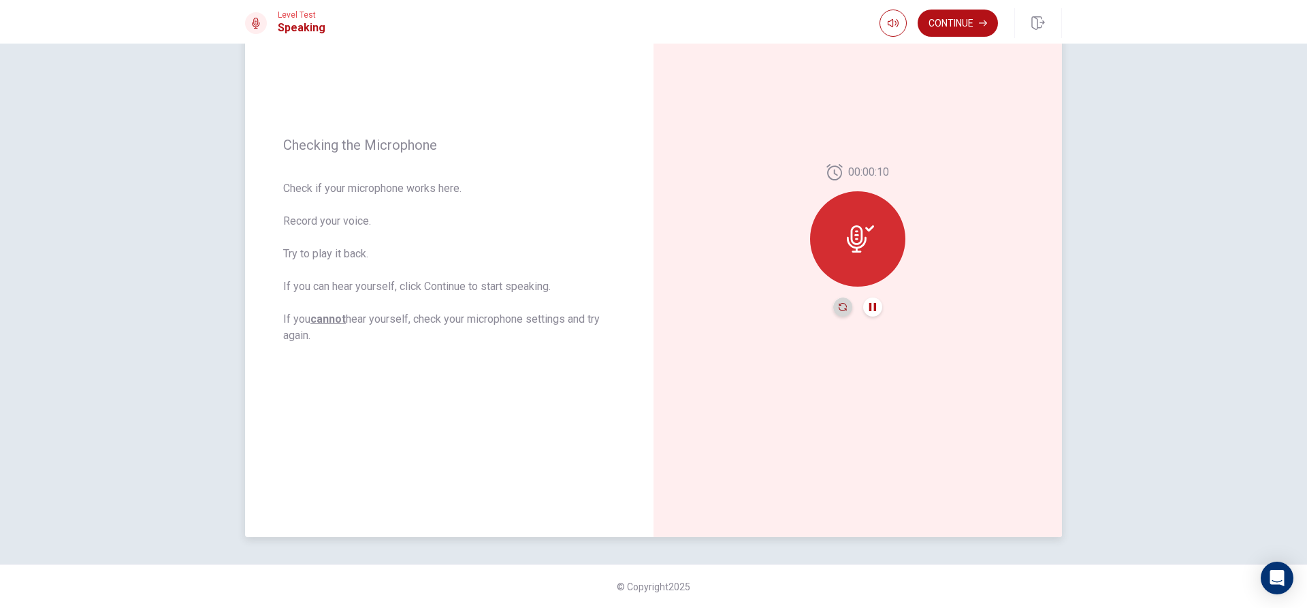
click at [841, 305] on icon "Record Again" at bounding box center [843, 307] width 8 height 8
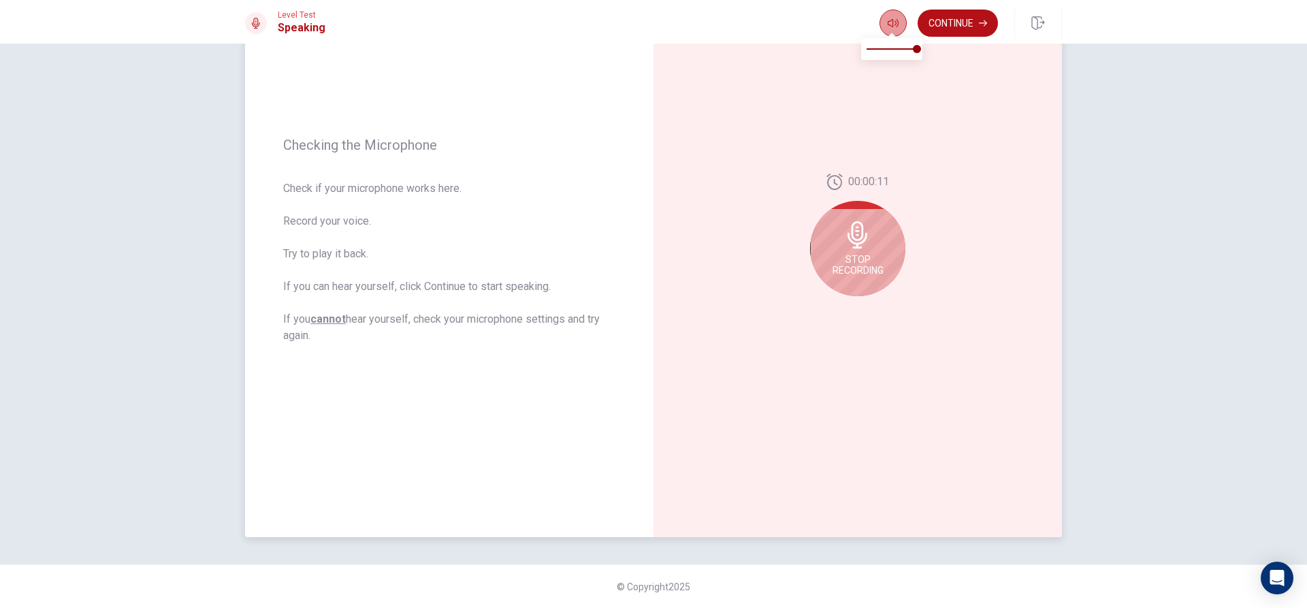
click at [893, 20] on icon "button" at bounding box center [893, 23] width 11 height 11
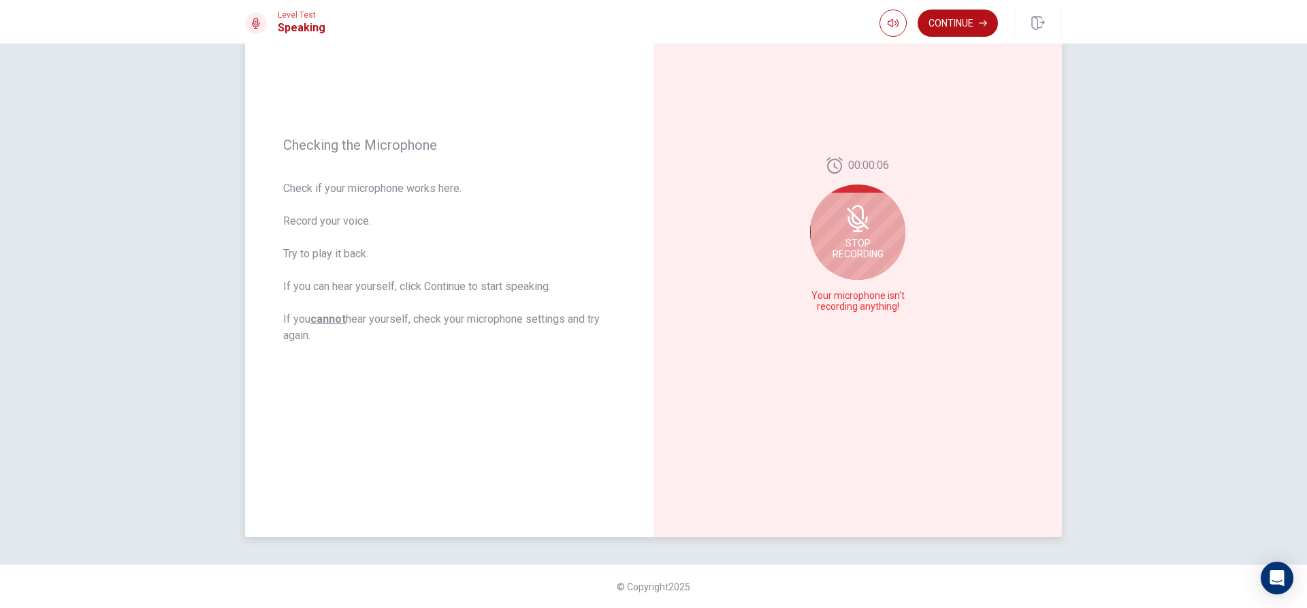
click at [874, 241] on span "Stop Recording" at bounding box center [858, 249] width 51 height 22
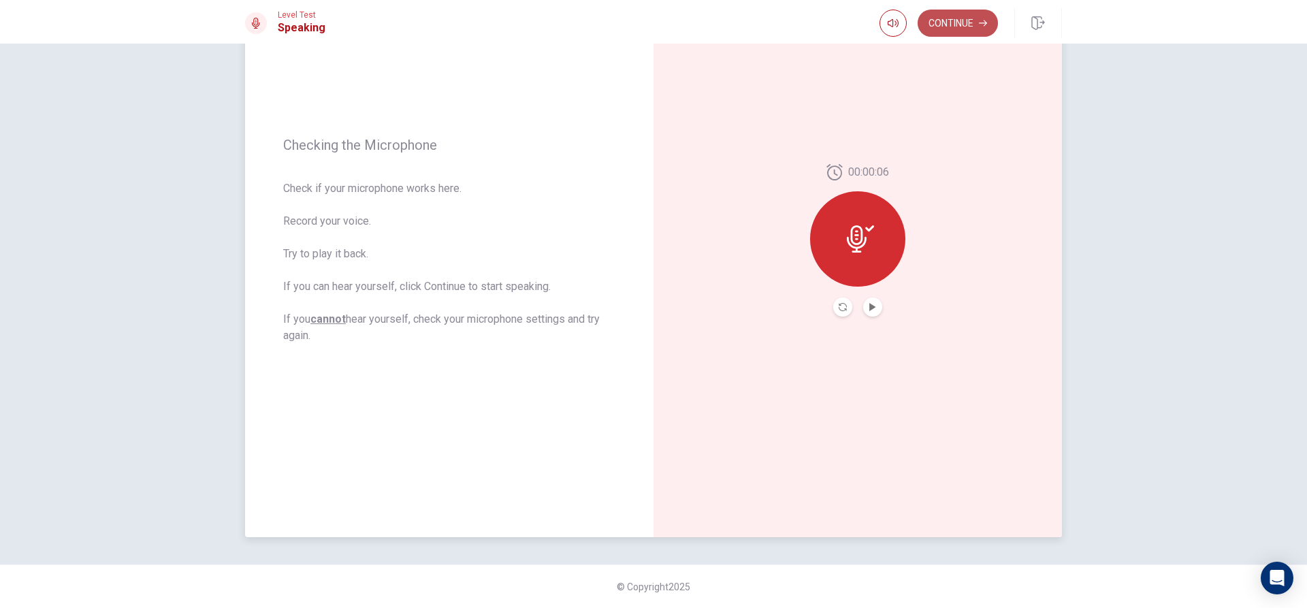
click at [963, 16] on button "Continue" at bounding box center [958, 23] width 80 height 27
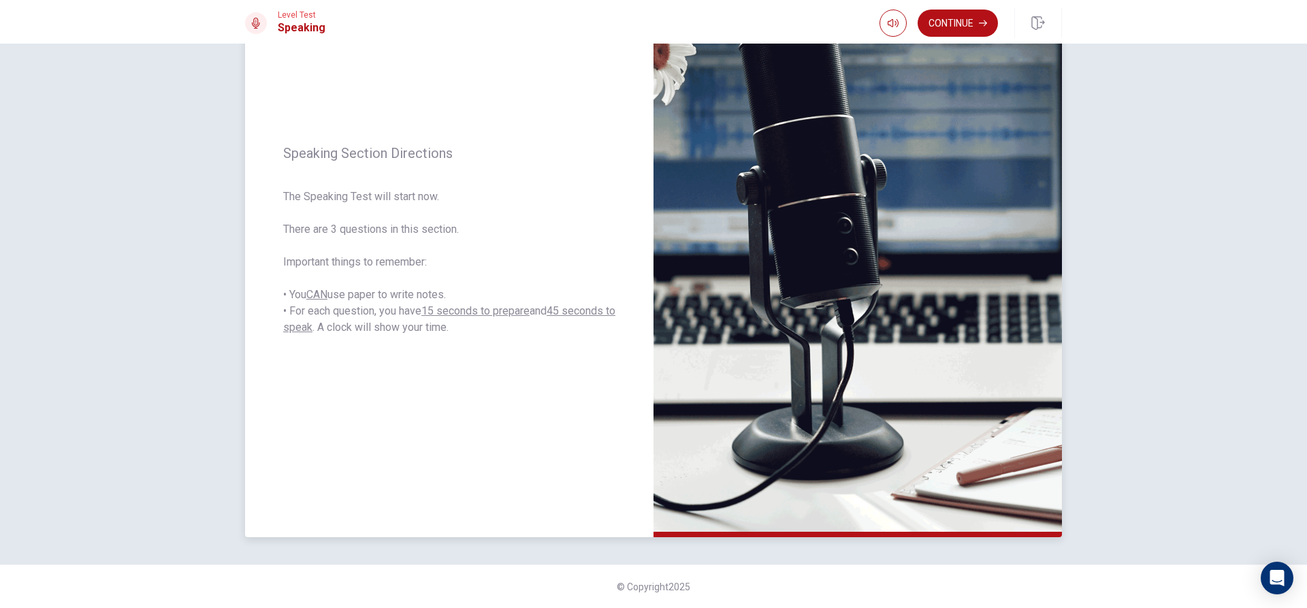
click at [915, 472] on img at bounding box center [858, 240] width 409 height 594
click at [980, 21] on icon "button" at bounding box center [983, 23] width 8 height 8
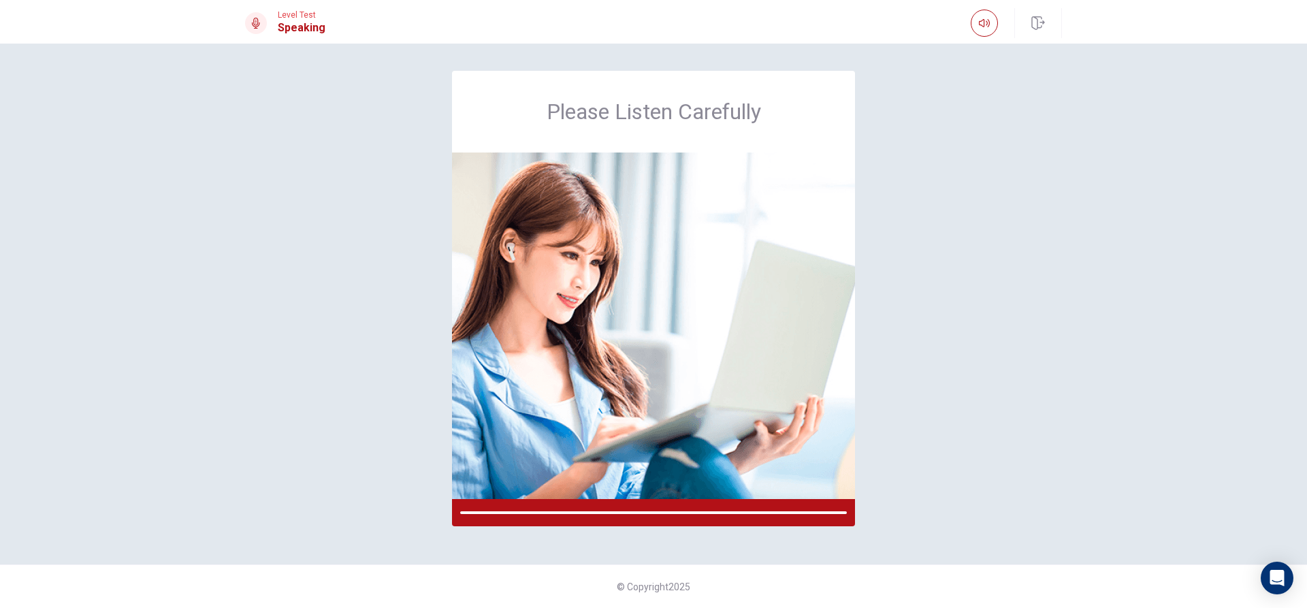
scroll to position [0, 0]
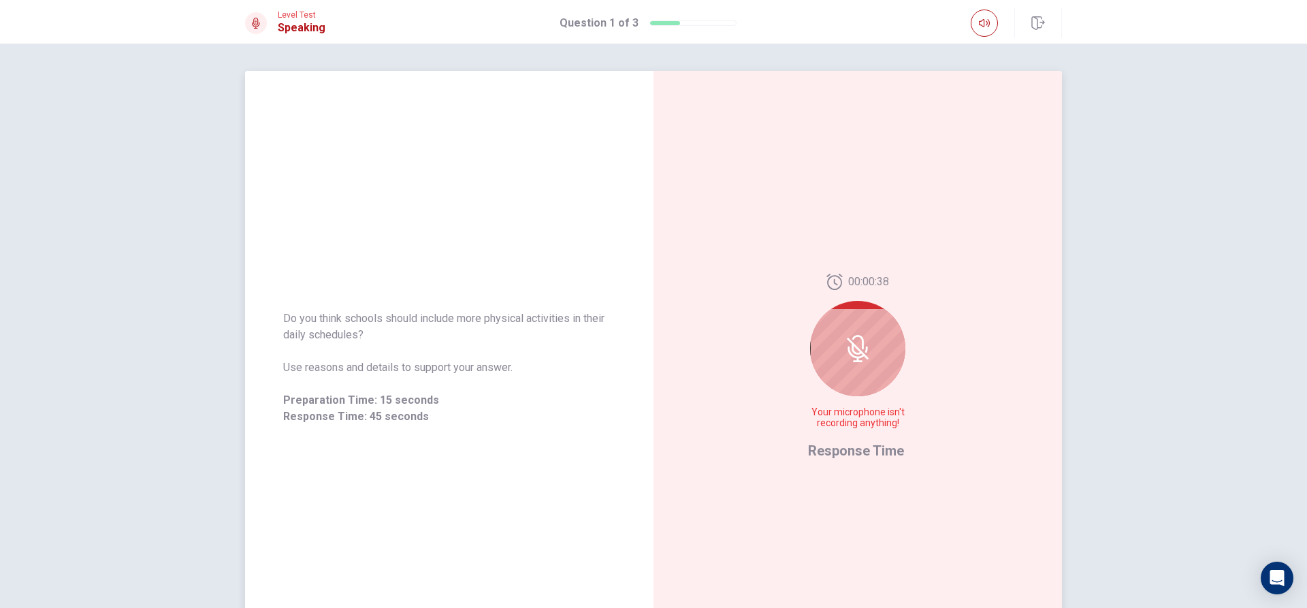
click at [857, 377] on div at bounding box center [857, 348] width 95 height 95
click at [905, 430] on div "00:00:37 Your microphone isn't recording anything! Response Time" at bounding box center [858, 368] width 409 height 594
click at [884, 437] on div "00:00:36 Your microphone isn't recording anything!" at bounding box center [857, 357] width 99 height 166
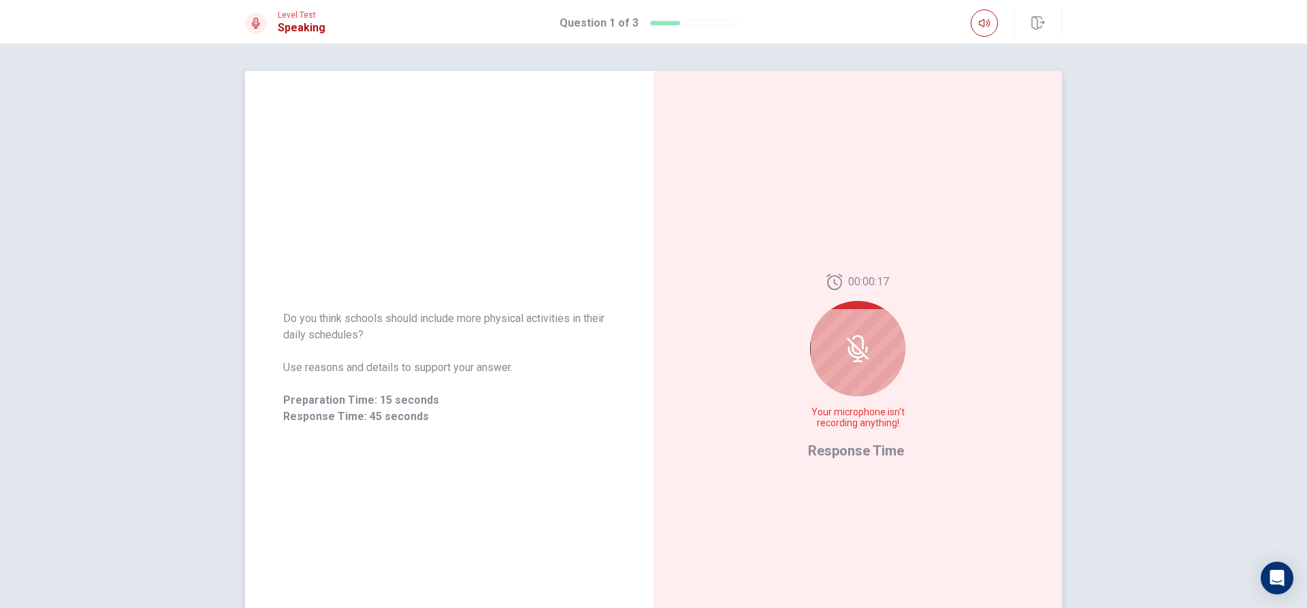
click at [865, 351] on icon at bounding box center [866, 350] width 3 height 6
click at [886, 357] on div at bounding box center [857, 348] width 95 height 95
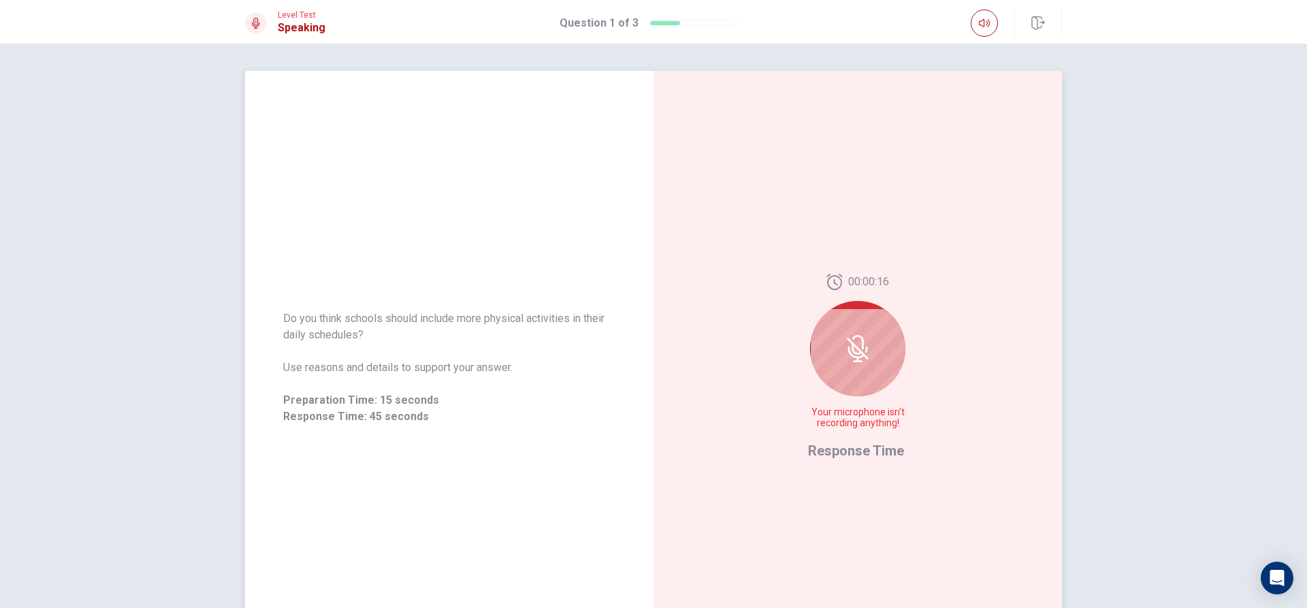
click at [886, 357] on div at bounding box center [857, 348] width 95 height 95
click at [803, 389] on div "00:00:15 Your microphone isn't recording anything! Response Time" at bounding box center [858, 368] width 409 height 594
click at [812, 389] on div "00:00:14 Your microphone isn't recording anything!" at bounding box center [857, 357] width 99 height 166
click at [869, 349] on div at bounding box center [857, 348] width 95 height 95
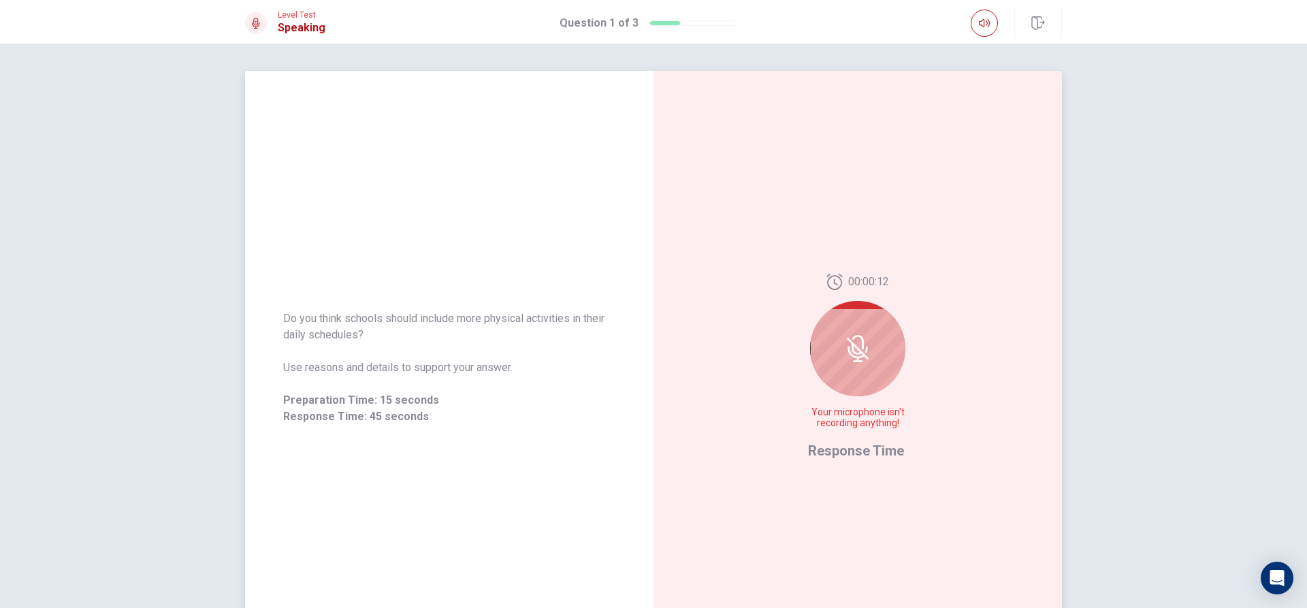
click at [869, 349] on div at bounding box center [857, 348] width 95 height 95
click at [855, 351] on icon at bounding box center [857, 348] width 27 height 27
click at [266, 19] on div at bounding box center [256, 23] width 22 height 22
click at [255, 30] on div at bounding box center [256, 23] width 22 height 22
drag, startPoint x: 262, startPoint y: 14, endPoint x: 1120, endPoint y: 578, distance: 1026.9
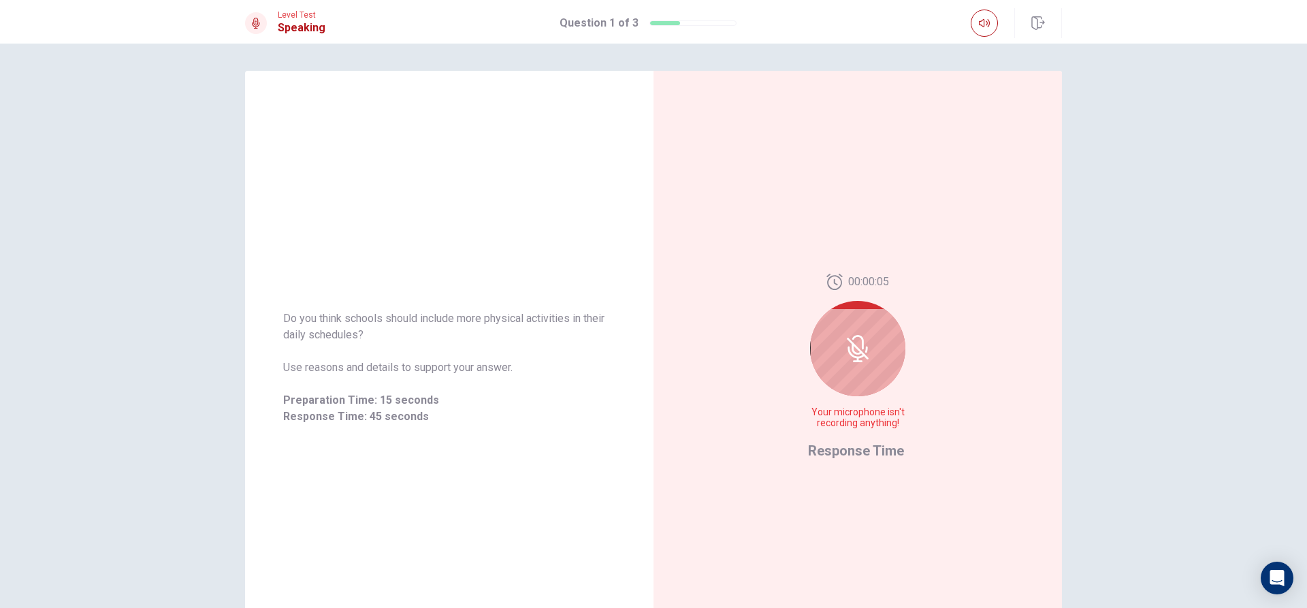
click at [308, 63] on div "Level Test Speaking Question 1 of 3 Question 1 of 3 Do you think schools should…" at bounding box center [653, 304] width 1307 height 608
click at [831, 339] on div at bounding box center [857, 348] width 95 height 95
click at [848, 336] on icon at bounding box center [857, 348] width 27 height 27
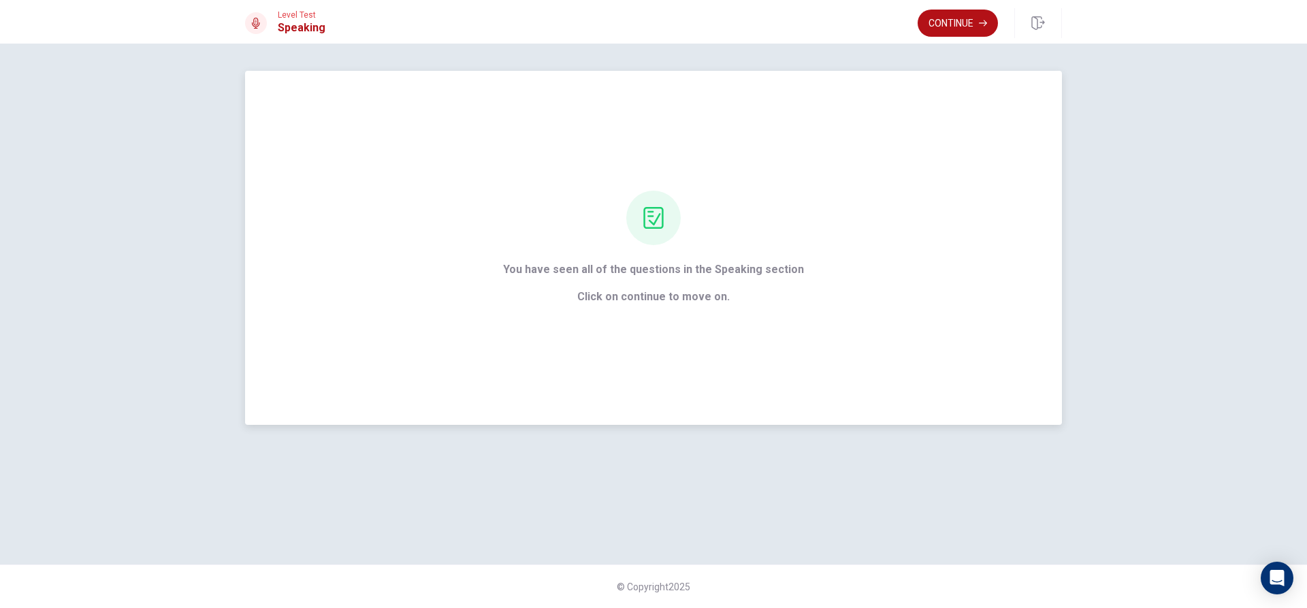
click at [698, 191] on div "You have seen all of the questions in the Speaking section Click on continue to…" at bounding box center [653, 248] width 339 height 114
click at [698, 193] on div "You have seen all of the questions in the Speaking section Click on continue to…" at bounding box center [653, 248] width 339 height 114
click at [801, 193] on div "You have seen all of the questions in the Speaking section Click on continue to…" at bounding box center [653, 248] width 339 height 114
click at [961, 22] on button "Continue" at bounding box center [958, 23] width 80 height 27
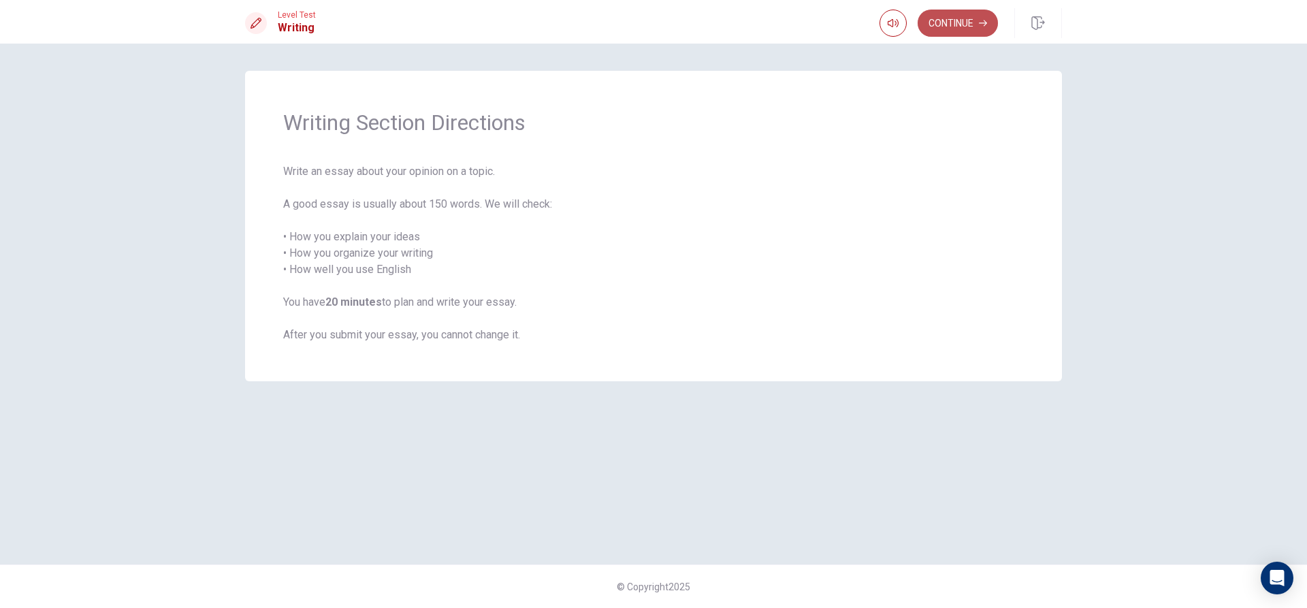
click at [946, 23] on button "Continue" at bounding box center [958, 23] width 80 height 27
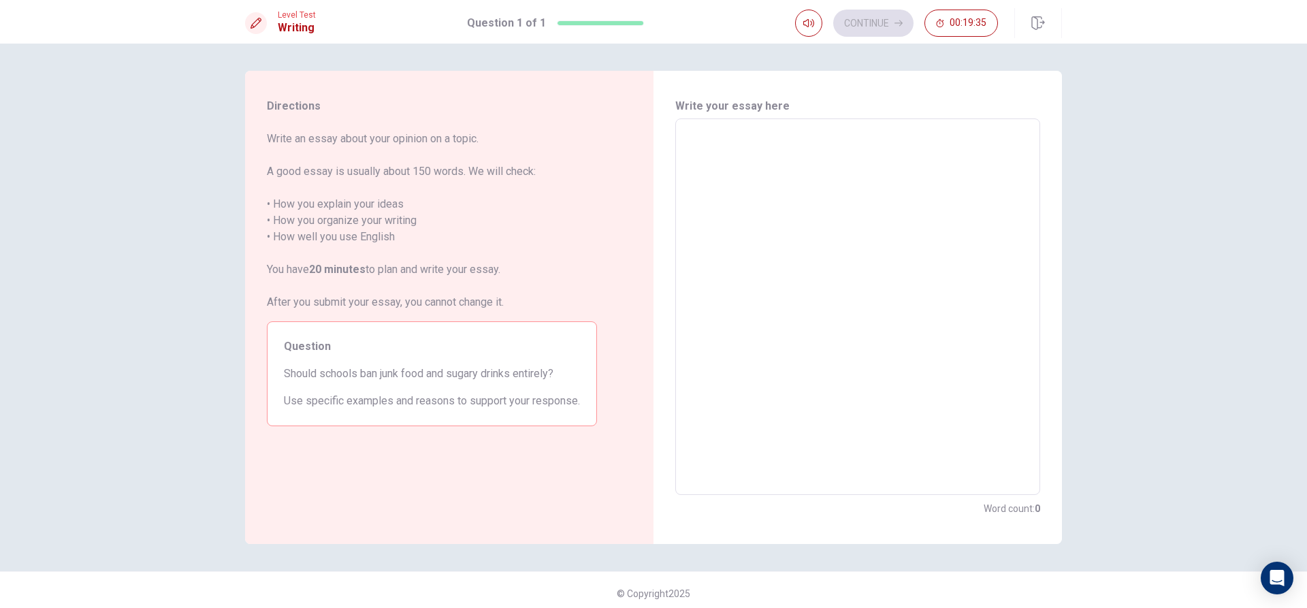
click at [773, 180] on textarea at bounding box center [858, 307] width 346 height 354
click at [738, 127] on div "x ​" at bounding box center [857, 306] width 365 height 377
type textarea "x"
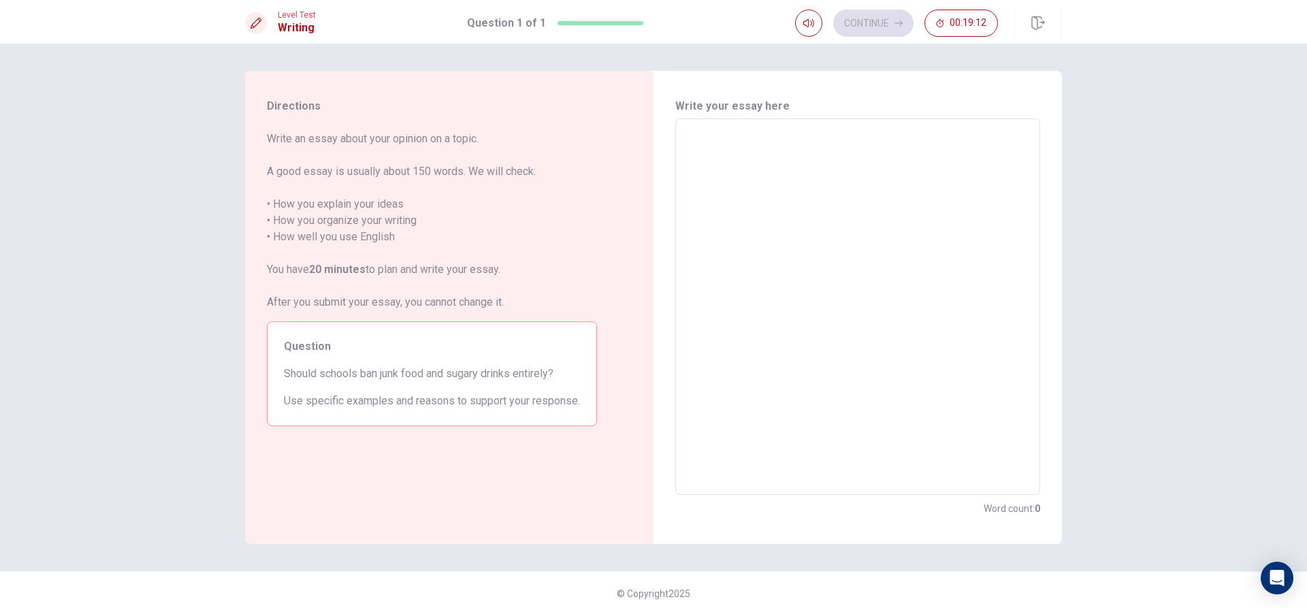
type textarea "I"
type textarea "x"
type textarea "In"
type textarea "x"
type textarea "In"
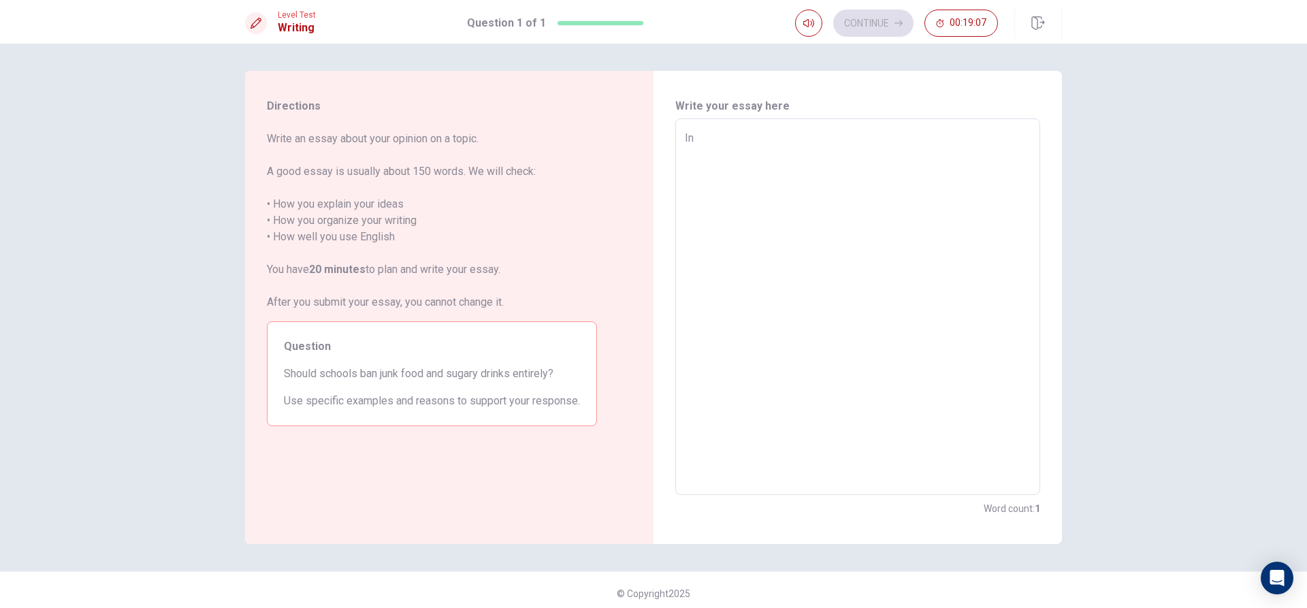
type textarea "x"
type textarea "In t"
type textarea "x"
type textarea "In to"
type textarea "x"
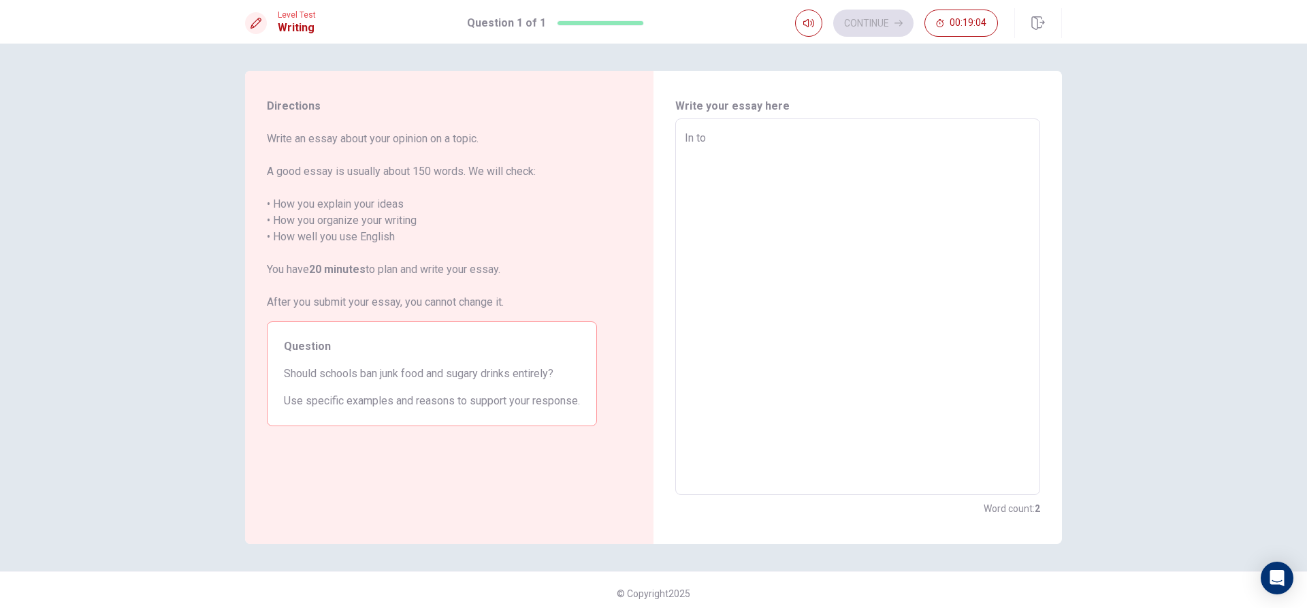
type textarea "In [PERSON_NAME]"
type textarea "x"
type textarea "In toda"
type textarea "x"
type textarea "In [DATE]"
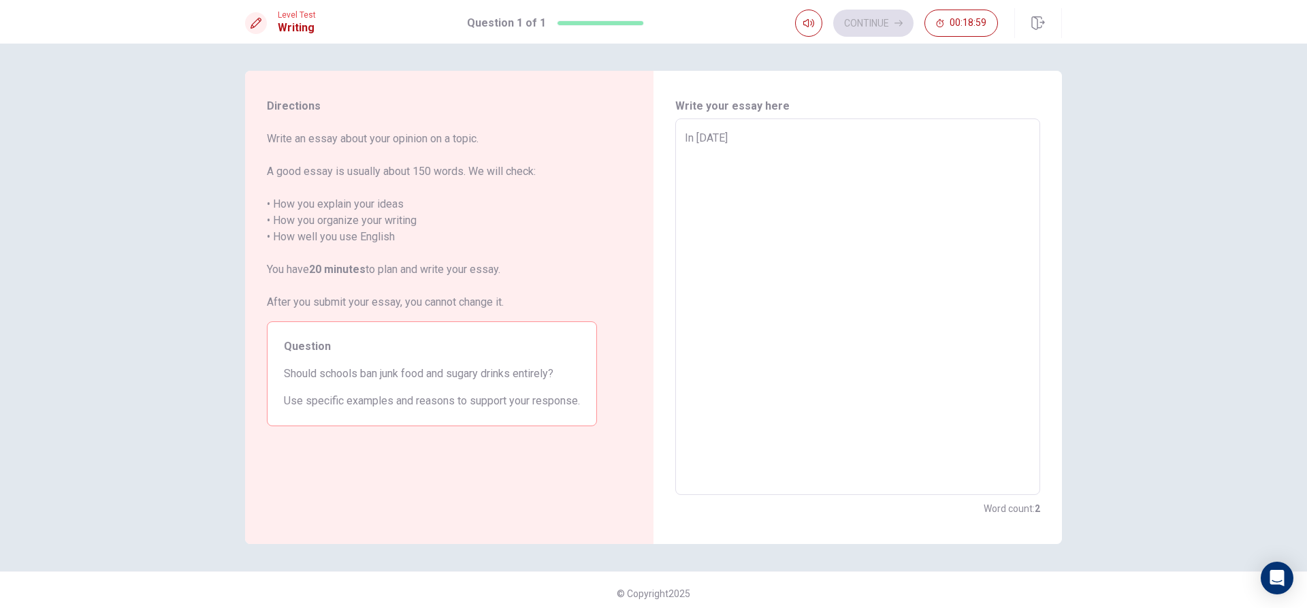
type textarea "x"
type textarea "In [DATE]'"
type textarea "x"
type textarea "In [DATE]"
type textarea "x"
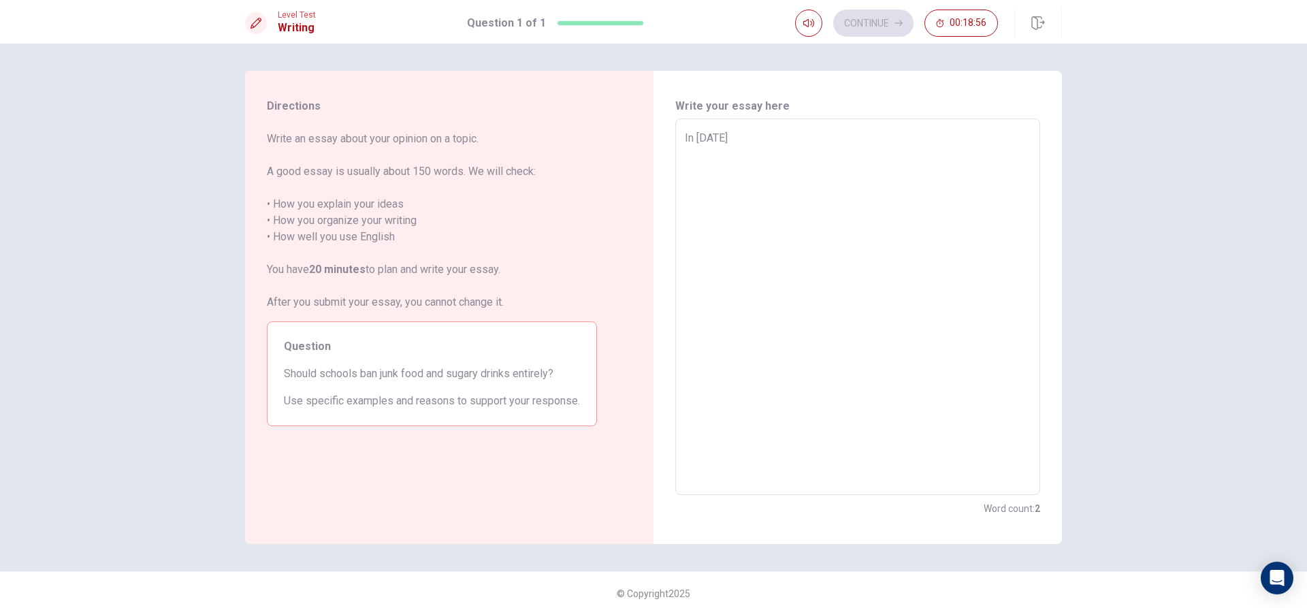
type textarea "In [DATE]"
type textarea "x"
type textarea "In [DATE] w"
type textarea "x"
type textarea "In [DATE] wo"
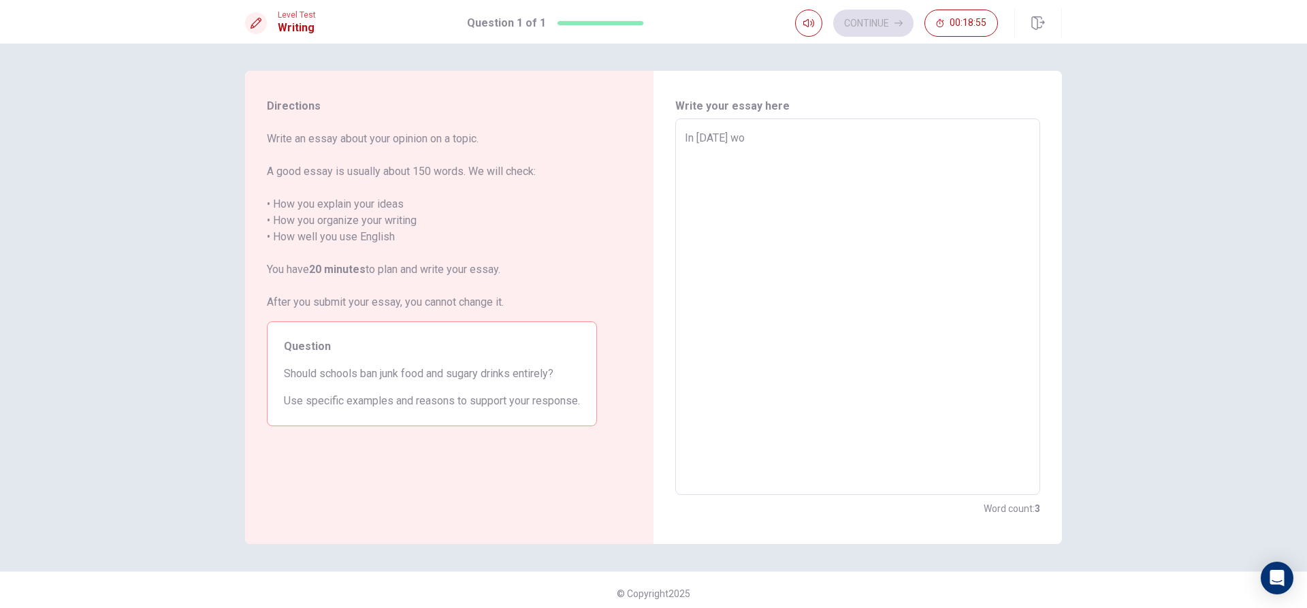
type textarea "x"
type textarea "In [DATE] wor"
type textarea "x"
type textarea "In [DATE] worl"
type textarea "x"
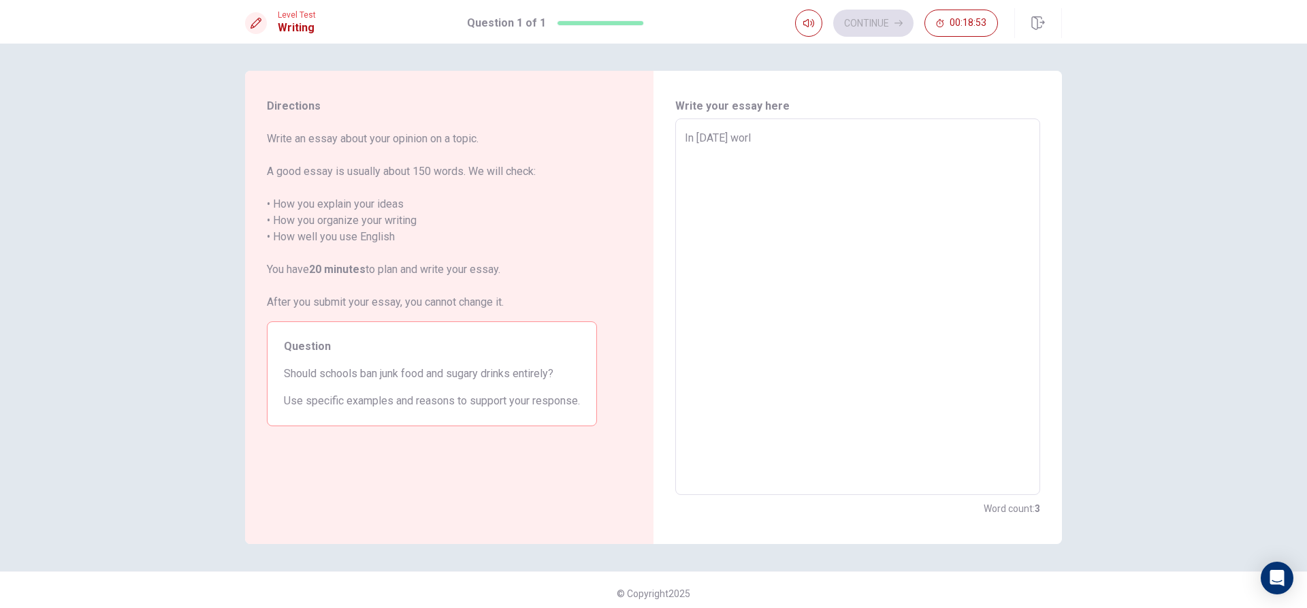
type textarea "In [DATE] world"
type textarea "x"
type textarea "In [DATE] world"
type textarea "x"
type textarea "In [DATE] world"
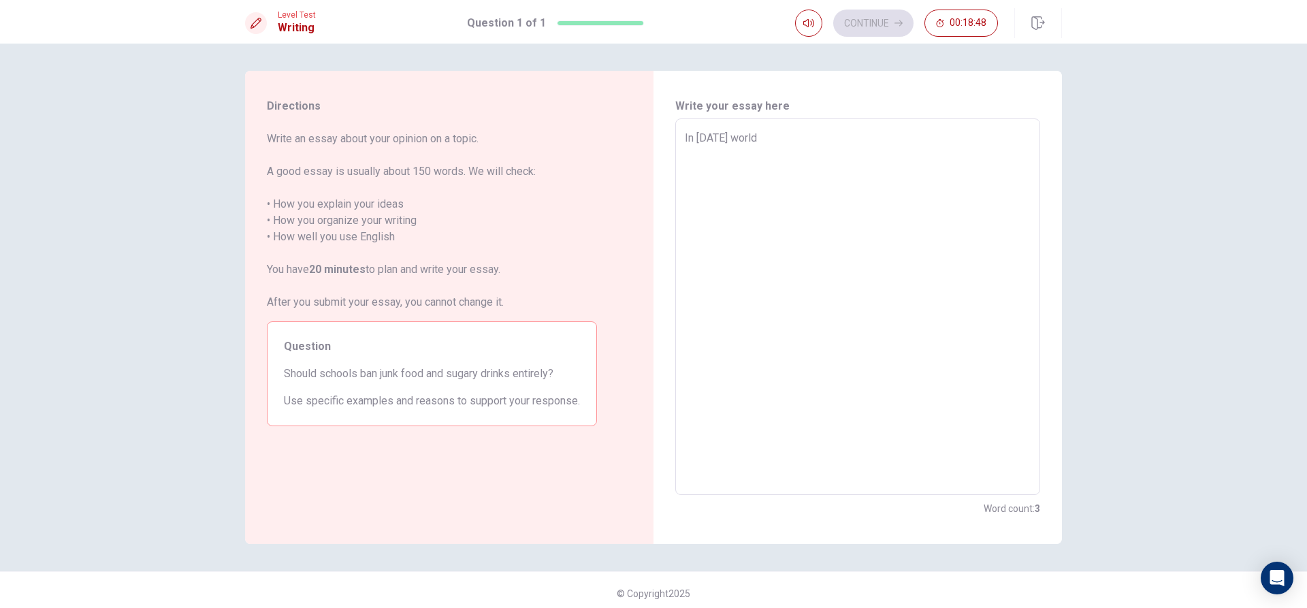
type textarea "x"
type textarea "In [DATE] world,"
type textarea "x"
type textarea "In [DATE] world,"
type textarea "x"
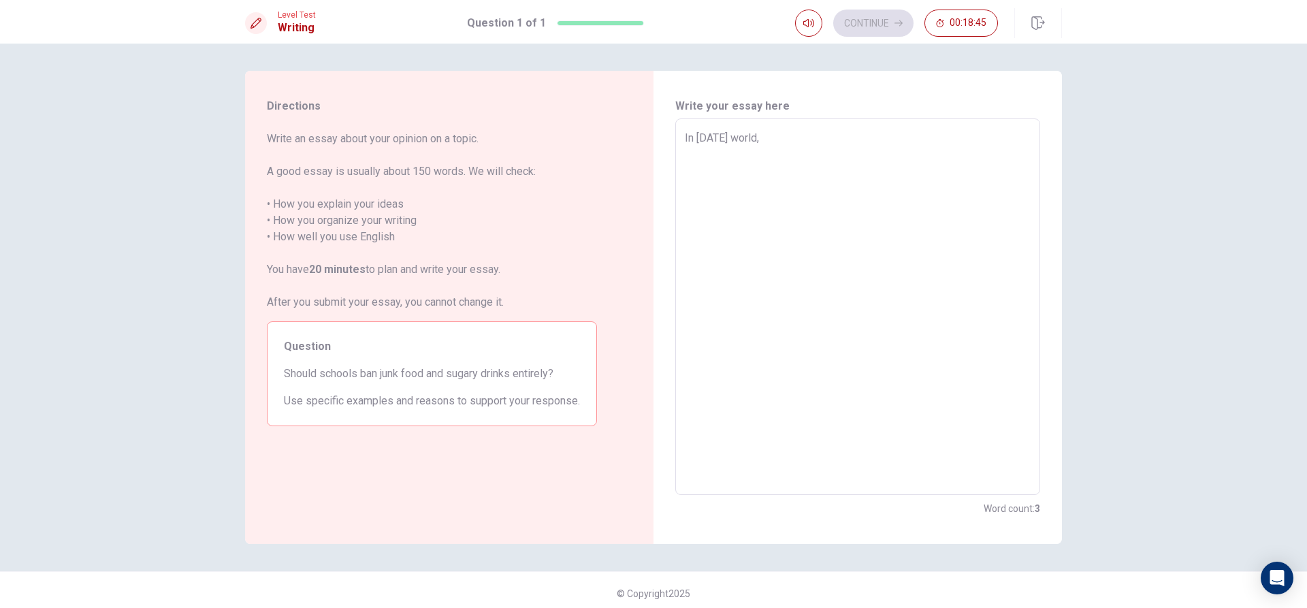
type textarea "In [DATE] world, t"
type textarea "x"
type textarea "In [DATE] world, te"
type textarea "x"
type textarea "In [DATE] world, tee"
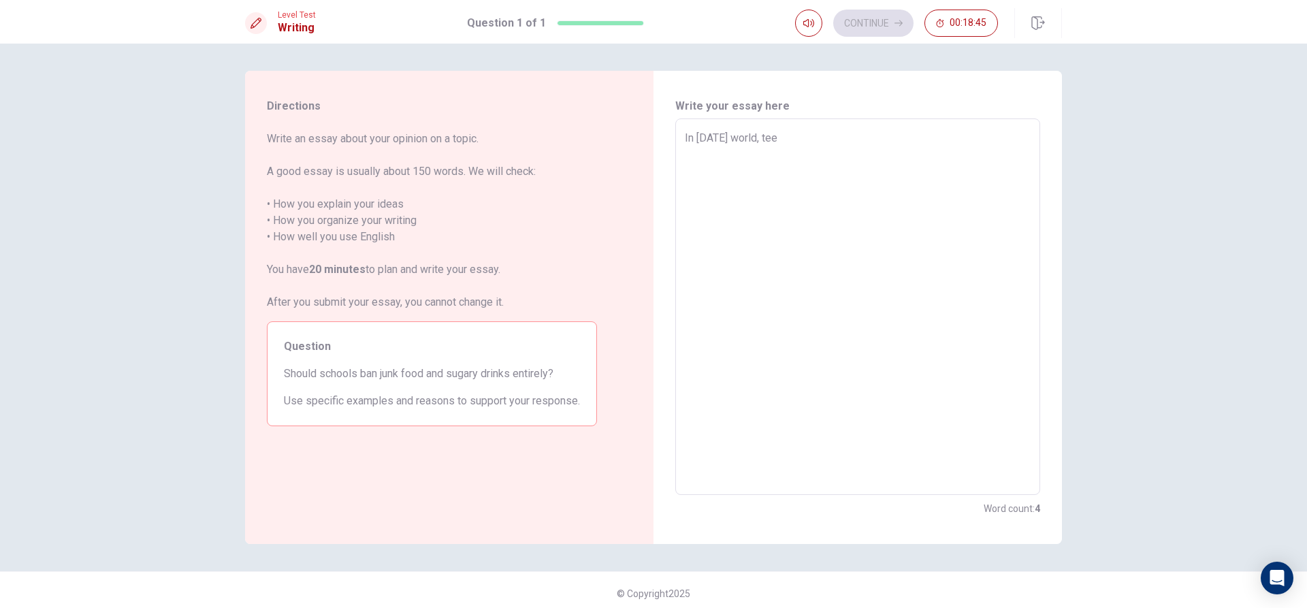
type textarea "x"
type textarea "In [DATE] world, teen"
type textarea "x"
type textarea "In [DATE] world, [PERSON_NAME]"
type textarea "x"
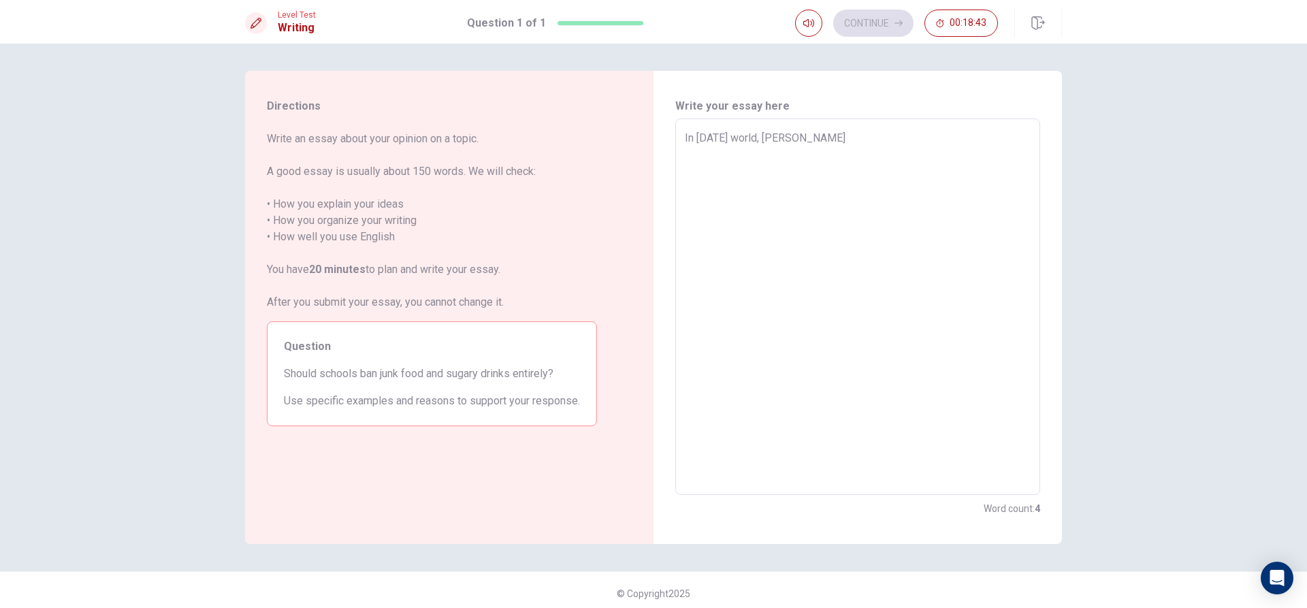
type textarea "In [DATE] world, teenag"
type textarea "x"
type textarea "In [DATE] world, teenage"
type textarea "x"
type textarea "In [DATE] world, teenager"
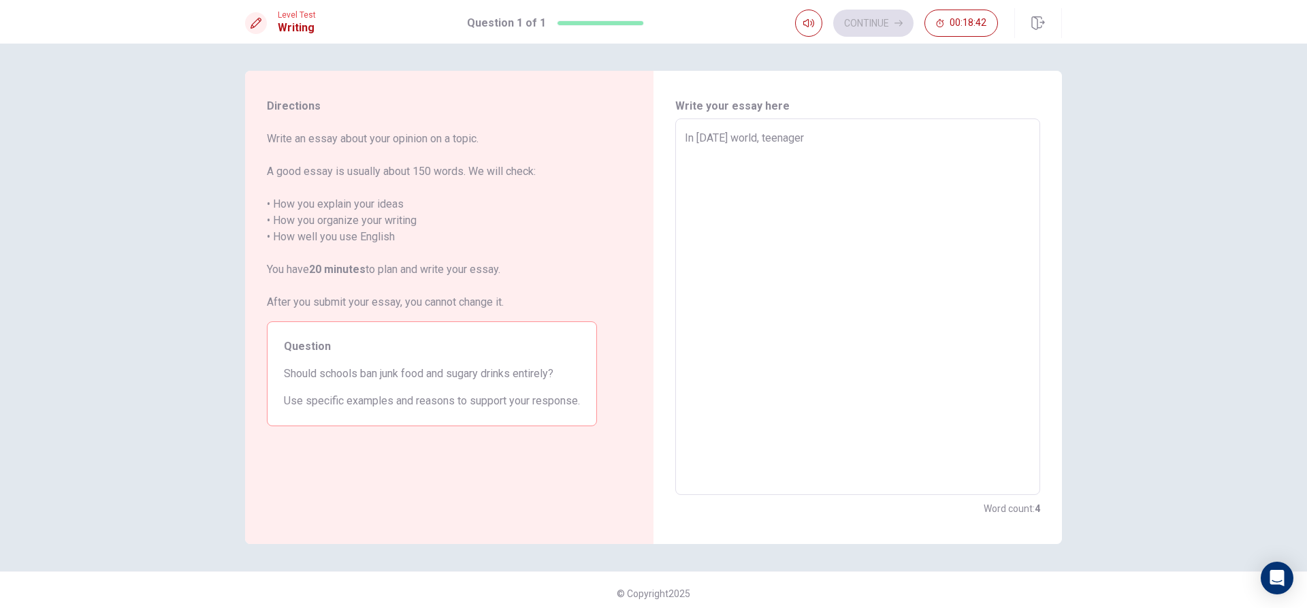
type textarea "x"
type textarea "In [DATE] world, teenagers"
type textarea "x"
type textarea "In [DATE] world, teenagers"
type textarea "x"
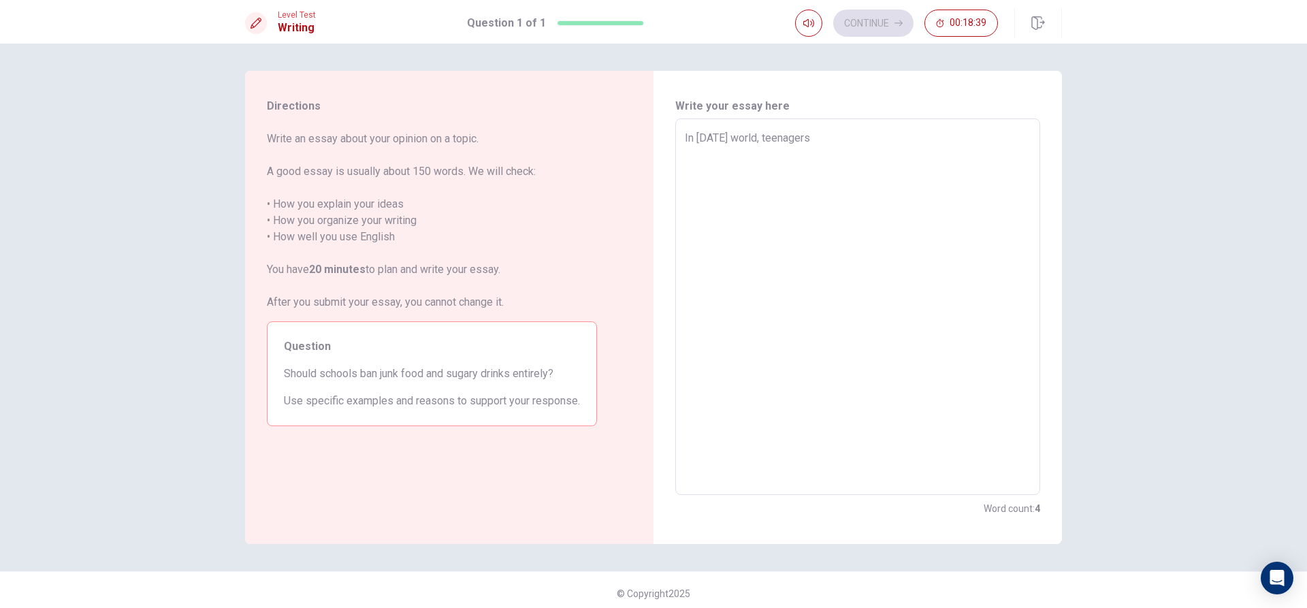
type textarea "In [DATE] world, teenagers p"
type textarea "x"
type textarea "In [DATE] world, teenagers pe"
type textarea "x"
type textarea "In [DATE] world, teenagers per"
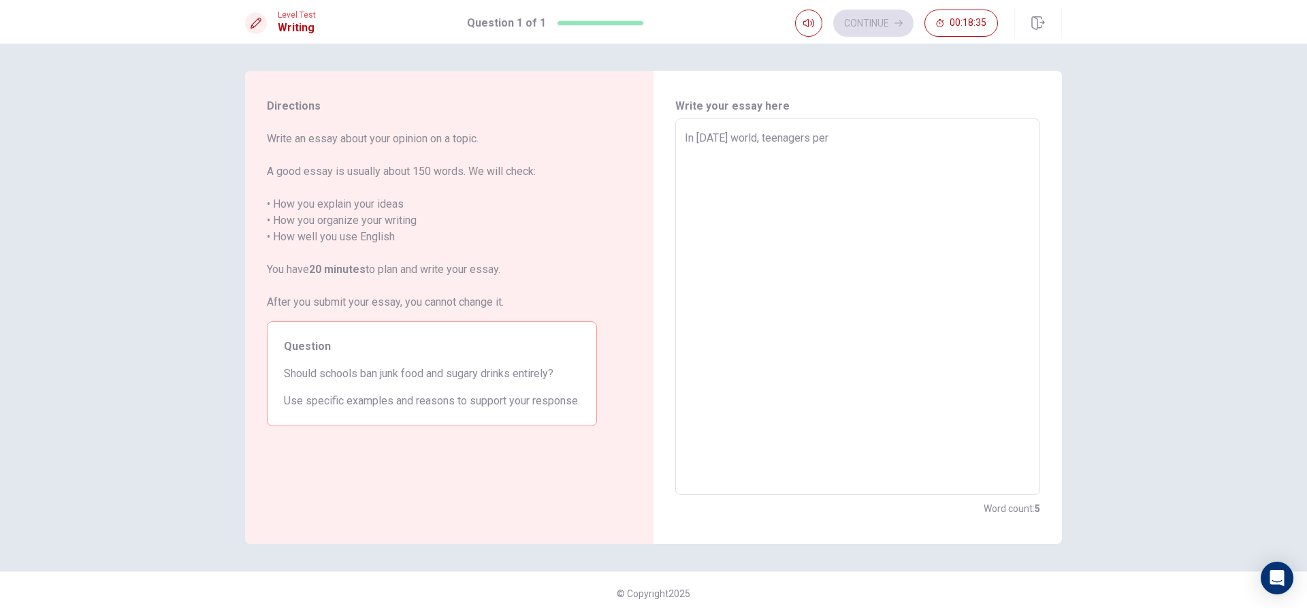
type textarea "x"
type textarea "In [DATE] world, teenagers perf"
type textarea "x"
type textarea "In [DATE] world, teenagers perfe"
type textarea "x"
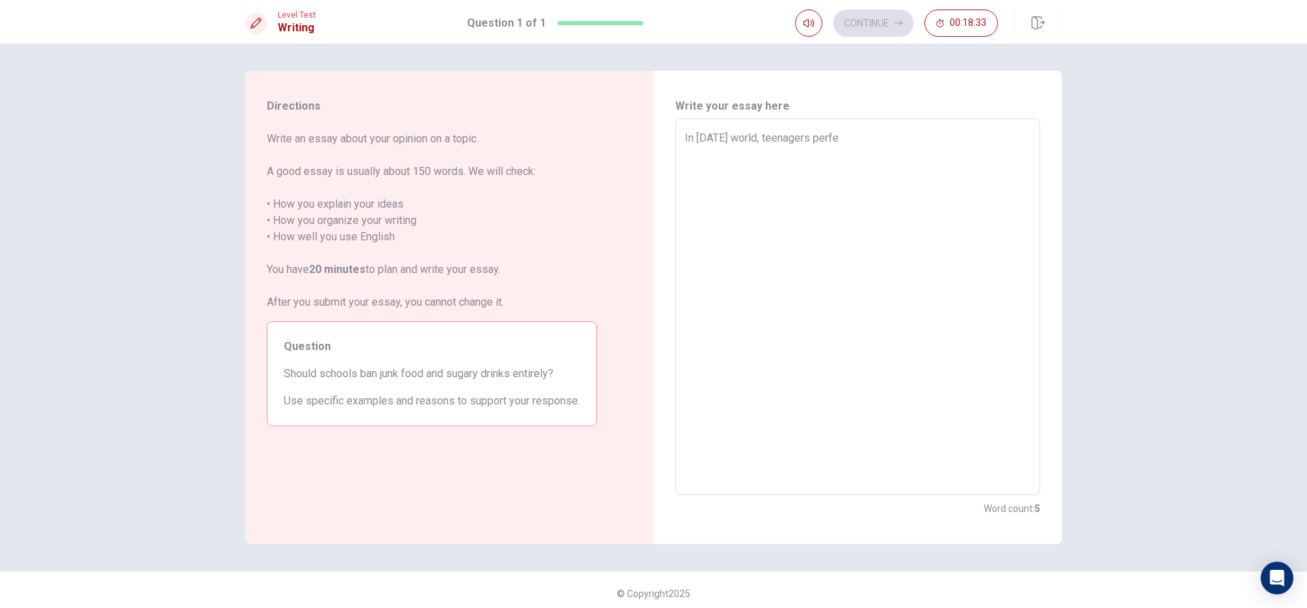
type textarea "In [DATE] world, teenagers perfer"
type textarea "x"
type textarea "In [DATE] world, teenagers perfer"
type textarea "x"
type textarea "In [DATE] world, teenagers perfer"
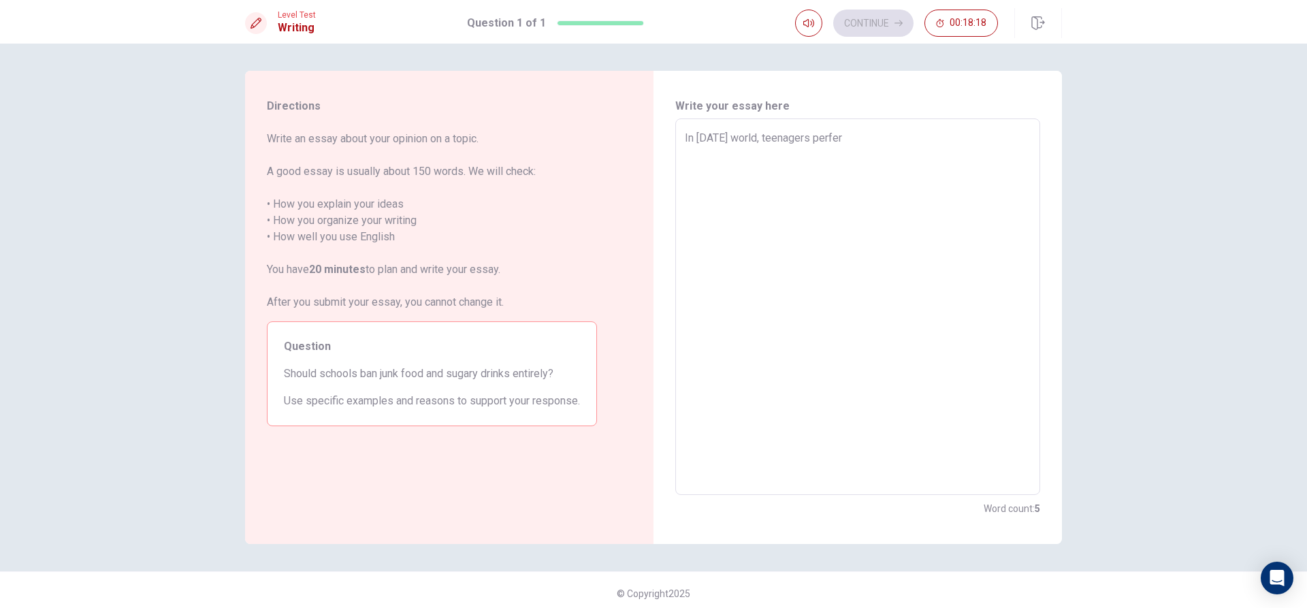
type textarea "x"
type textarea "In [DATE] world, teenagers perfe"
type textarea "x"
type textarea "In [DATE] world, teenagers perf"
type textarea "x"
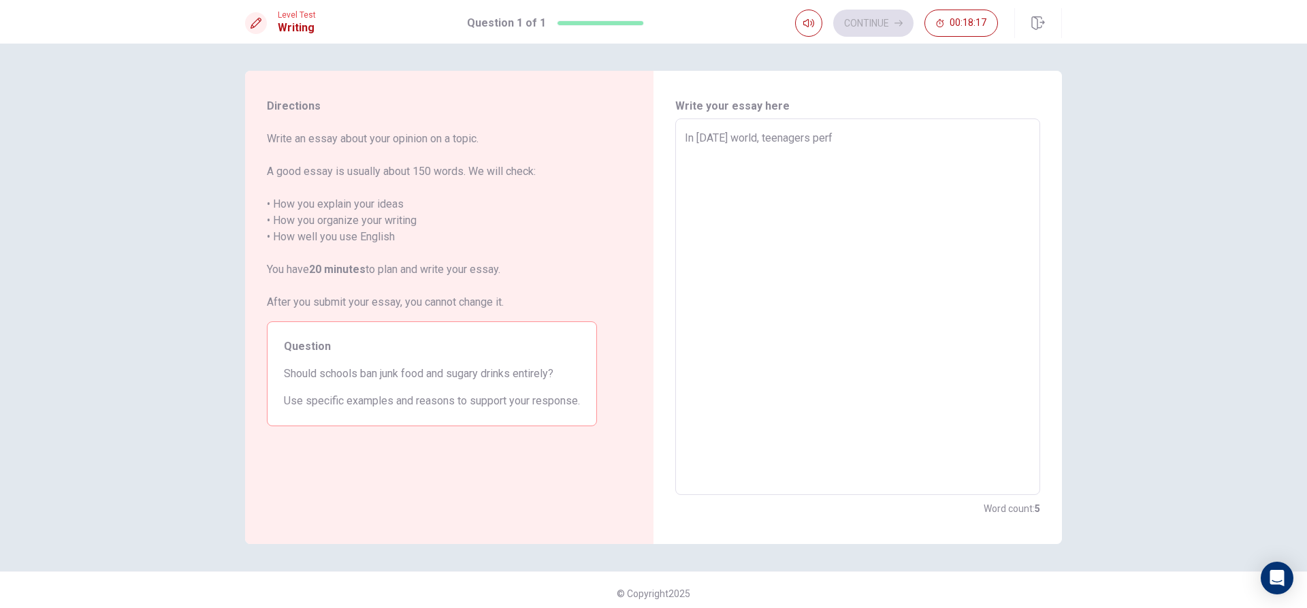
type textarea "In [DATE] world, teenagers per"
type textarea "x"
type textarea "In [DATE] world, teenagers pe"
type textarea "x"
type textarea "In [DATE] world, teenagers p"
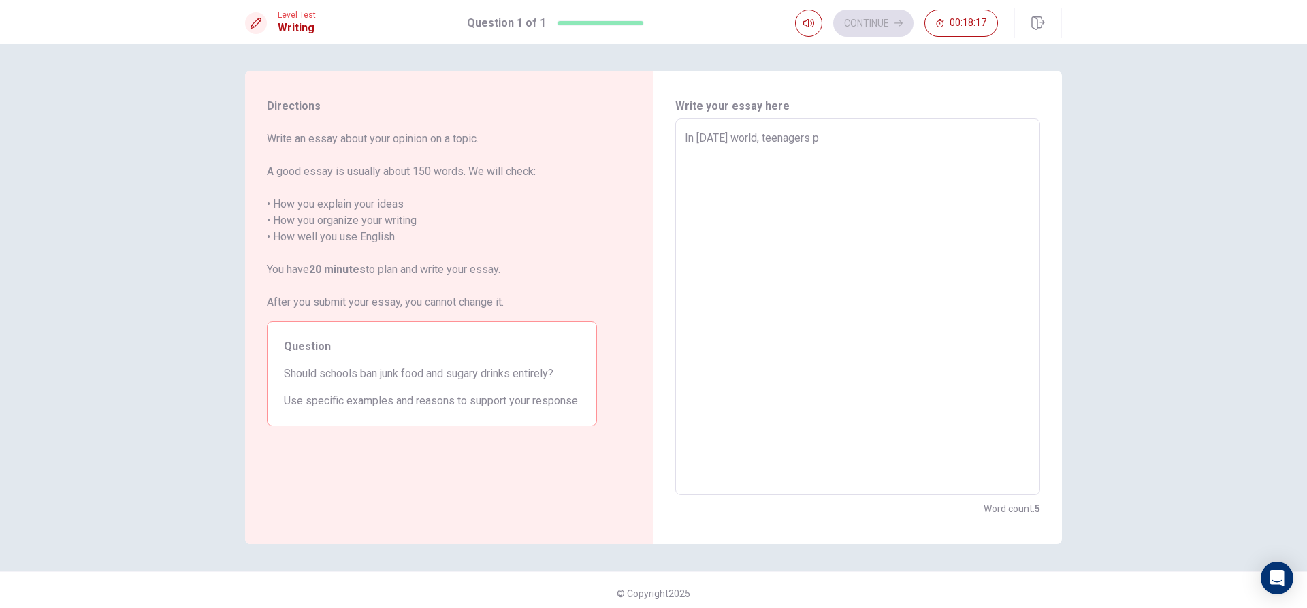
type textarea "x"
type textarea "In [DATE] world, teenagers"
type textarea "x"
type textarea "In [DATE] world, teenagers"
type textarea "x"
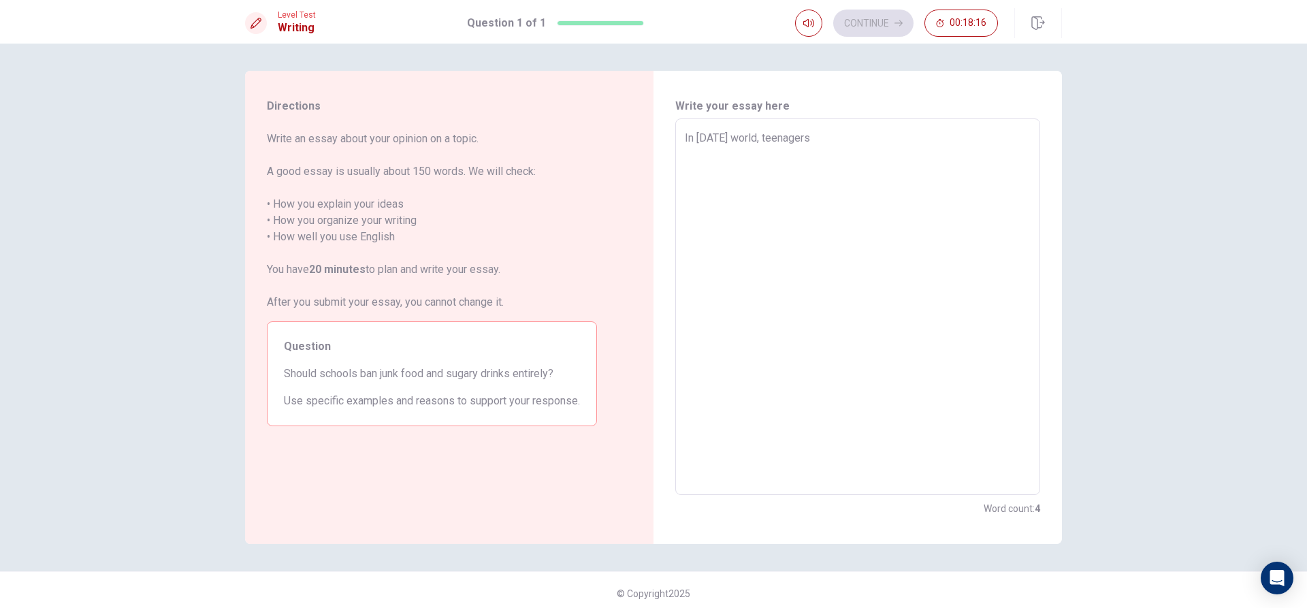
type textarea "In [DATE] world, teenager"
type textarea "x"
type textarea "In [DATE] world, teenage"
type textarea "x"
type textarea "In [DATE] world, teenag"
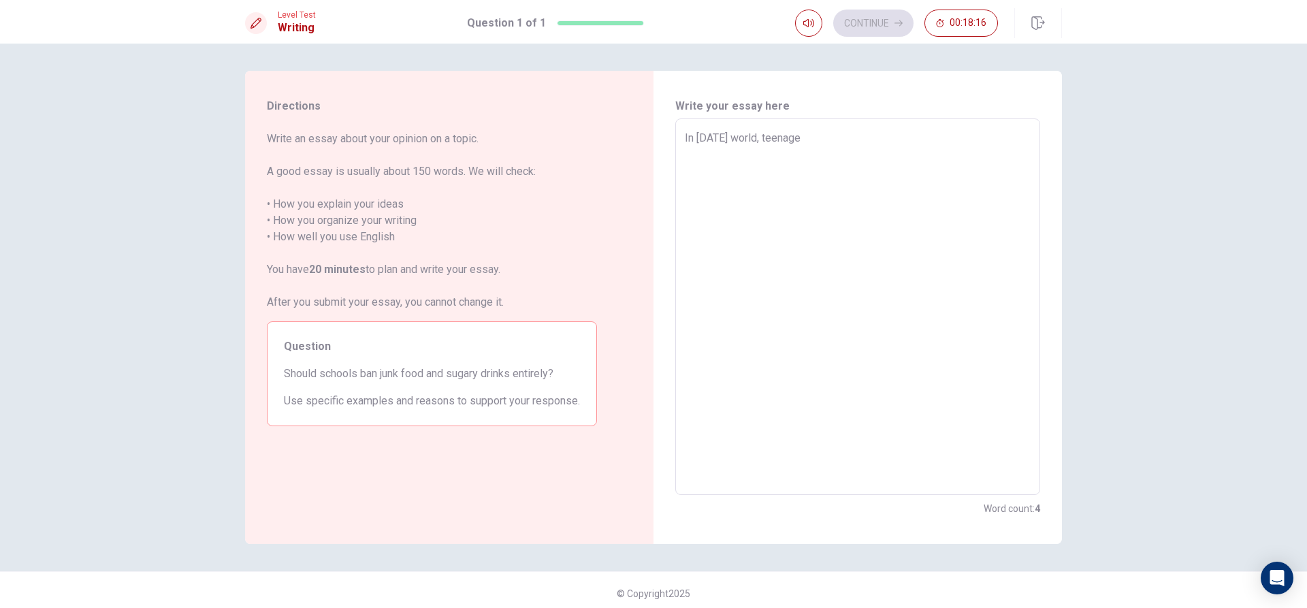
type textarea "x"
type textarea "In [DATE] world, [PERSON_NAME]"
type textarea "x"
type textarea "In [DATE] world, teen"
type textarea "x"
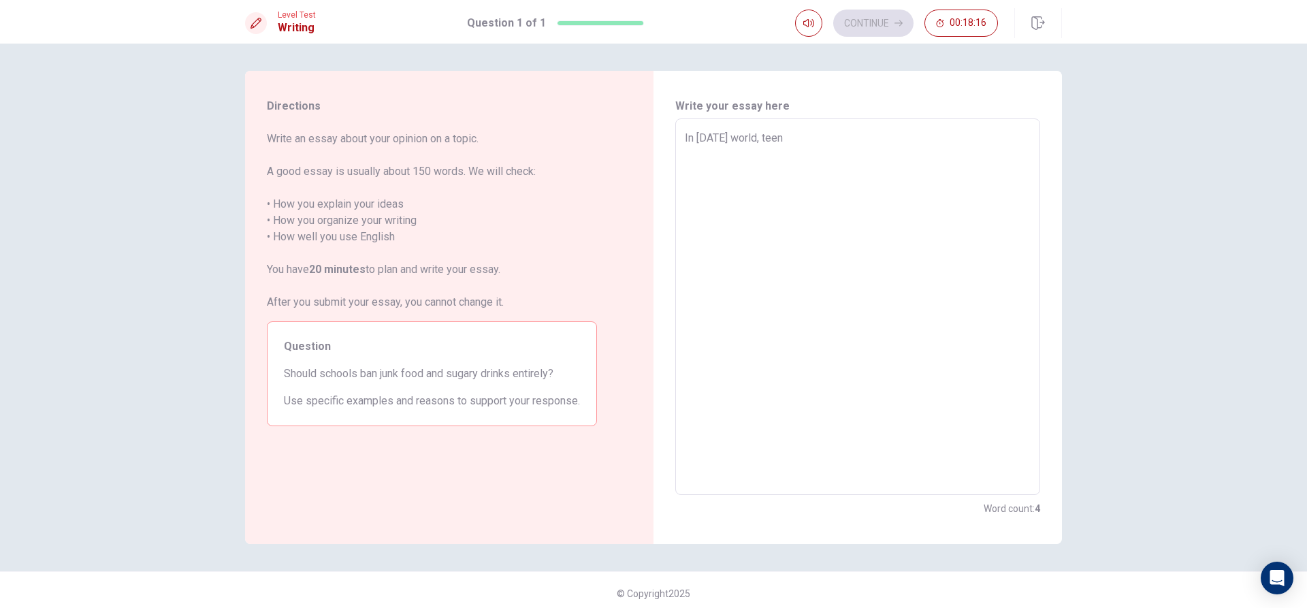
type textarea "In [DATE] world, tee"
type textarea "x"
type textarea "In [DATE] world, te"
type textarea "x"
type textarea "In [DATE] world, t"
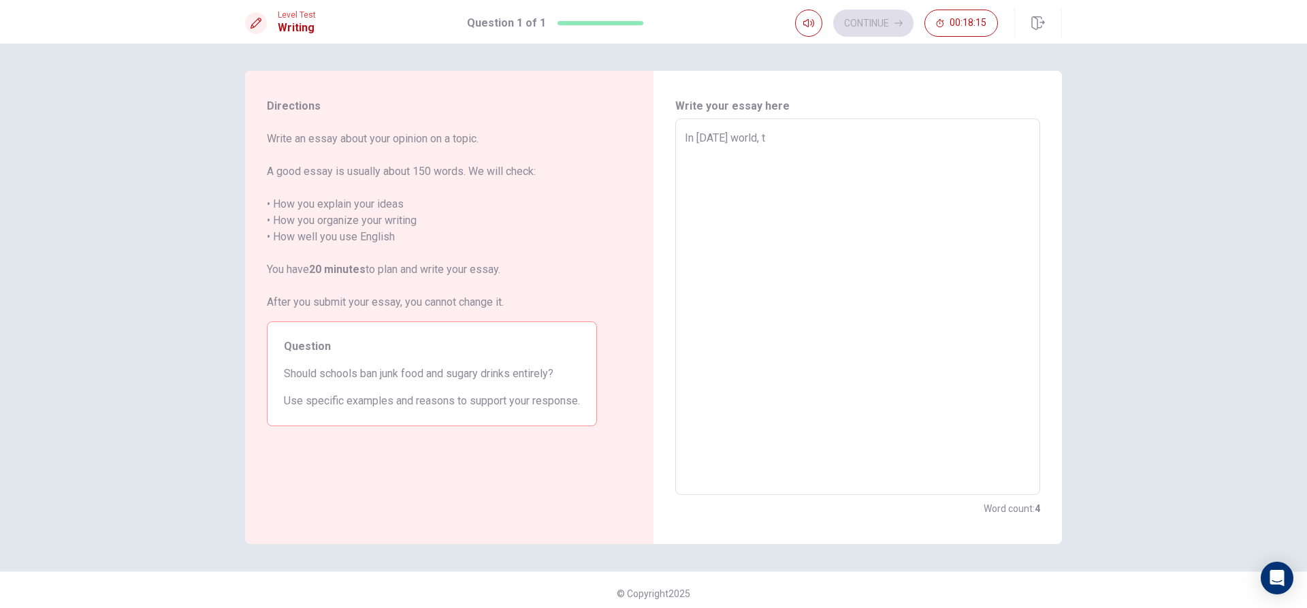
type textarea "x"
type textarea "In [DATE] world,"
type textarea "x"
type textarea "In [DATE] world,"
type textarea "x"
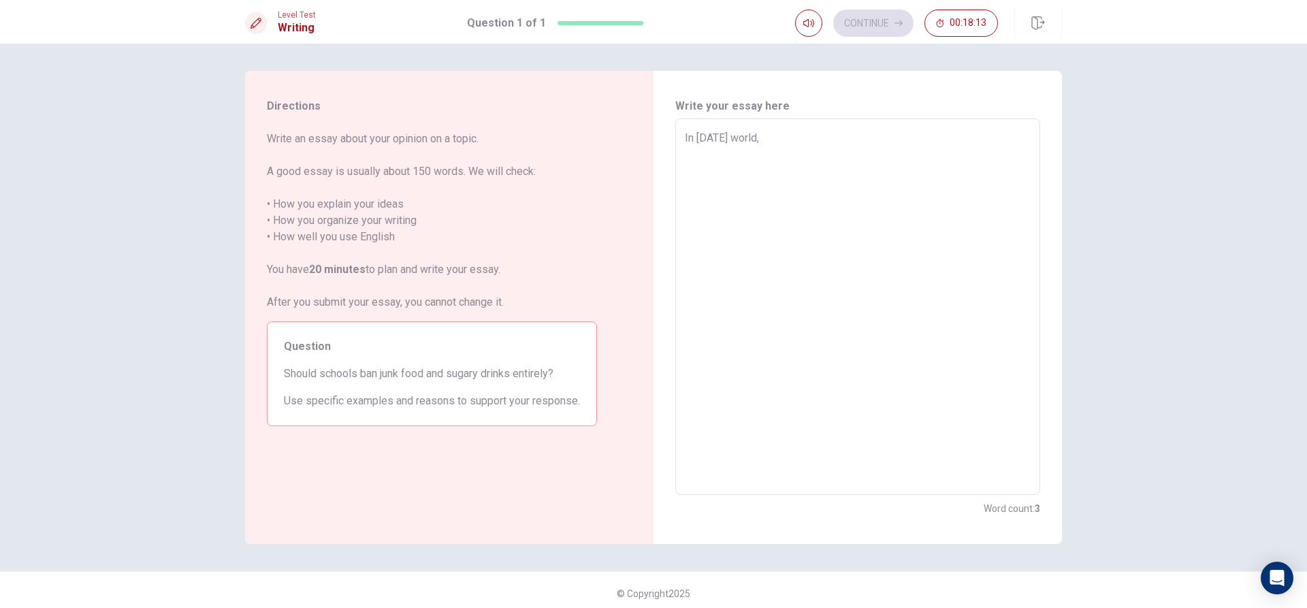
type textarea "In [DATE] world,"
type textarea "x"
type textarea "In [DATE] world,"
type textarea "x"
type textarea "In [DATE] world"
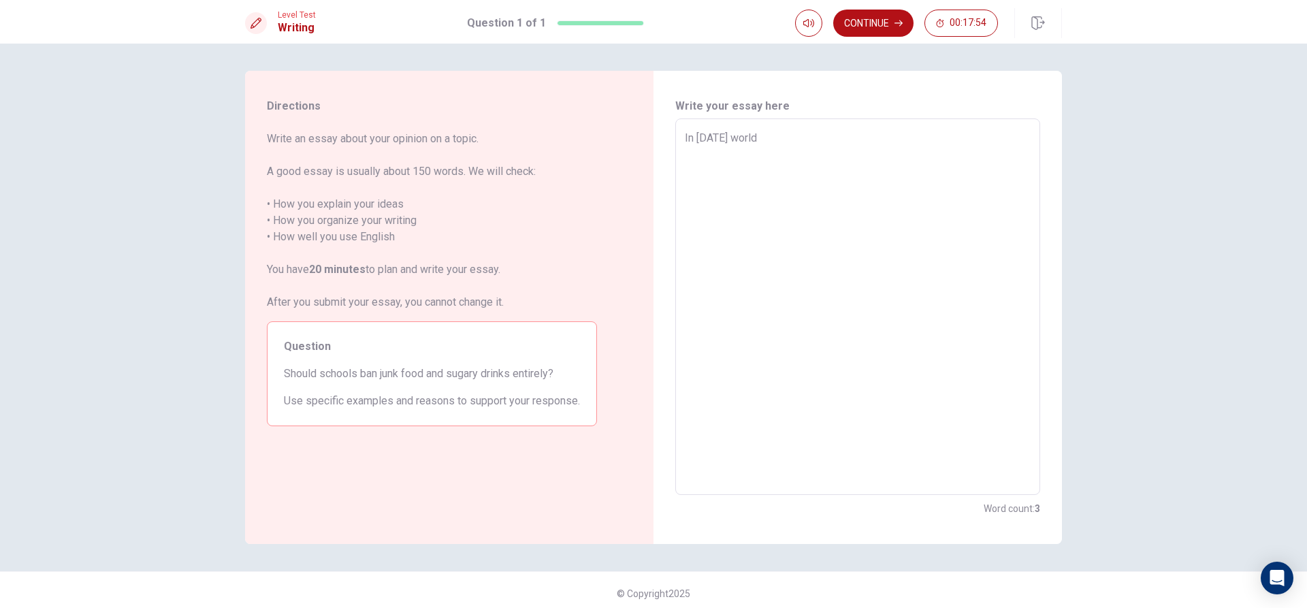
type textarea "x"
type textarea "In [DATE] worl"
type textarea "x"
type textarea "In [DATE] wor"
type textarea "x"
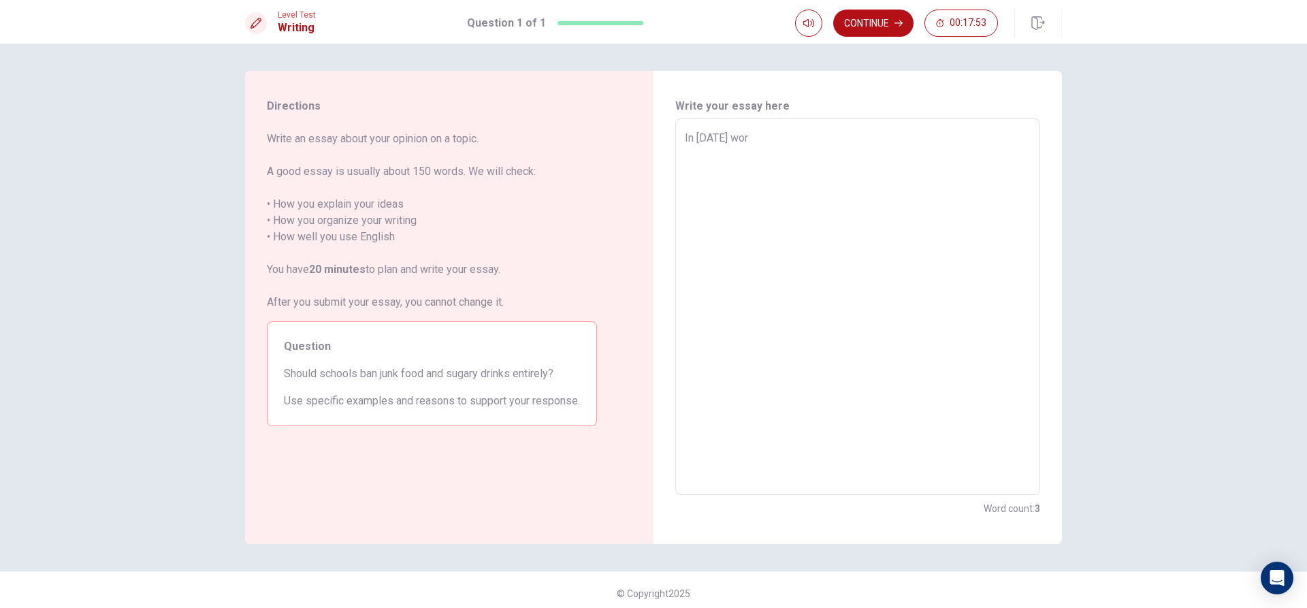
type textarea "In [DATE] wo"
type textarea "x"
type textarea "In [DATE] w"
type textarea "x"
type textarea "In [DATE]"
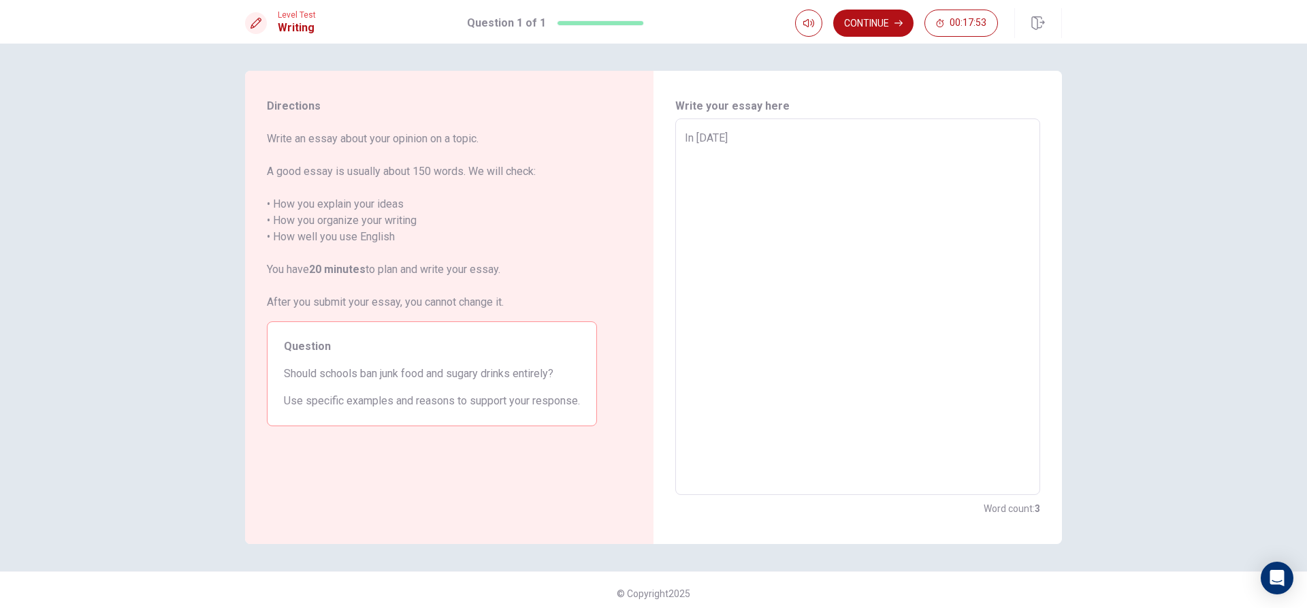
type textarea "x"
type textarea "In [DATE]"
type textarea "x"
type textarea "In [DATE]'"
type textarea "x"
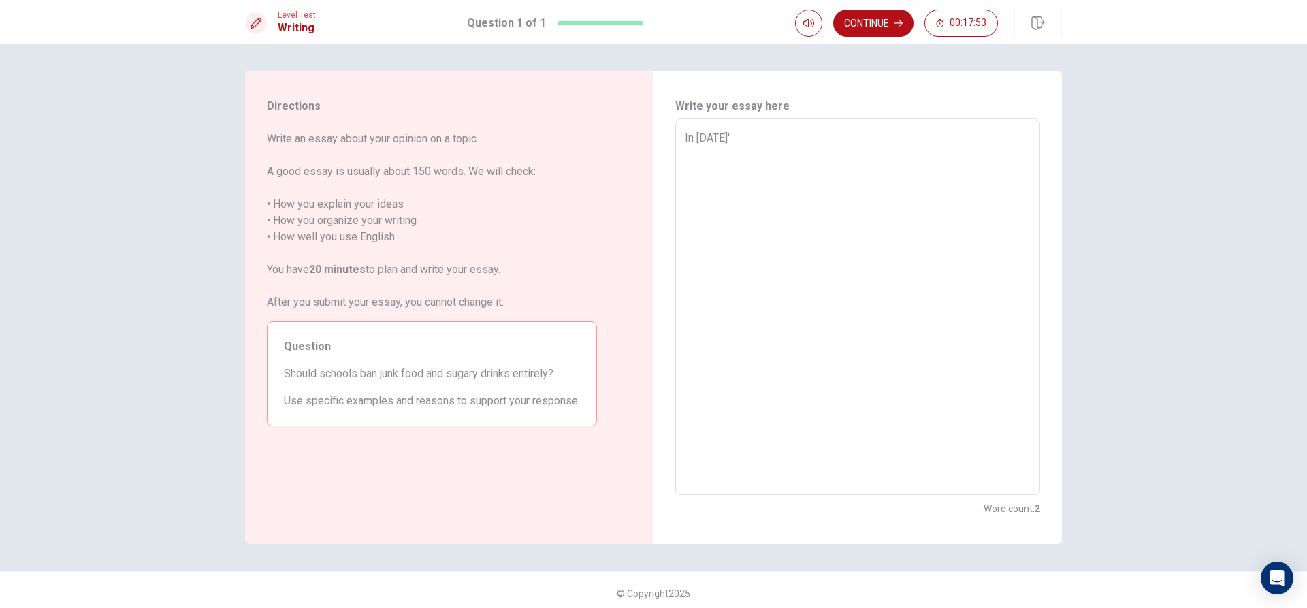
type textarea "In [DATE]"
type textarea "x"
type textarea "In toda"
type textarea "x"
type textarea "In [PERSON_NAME]"
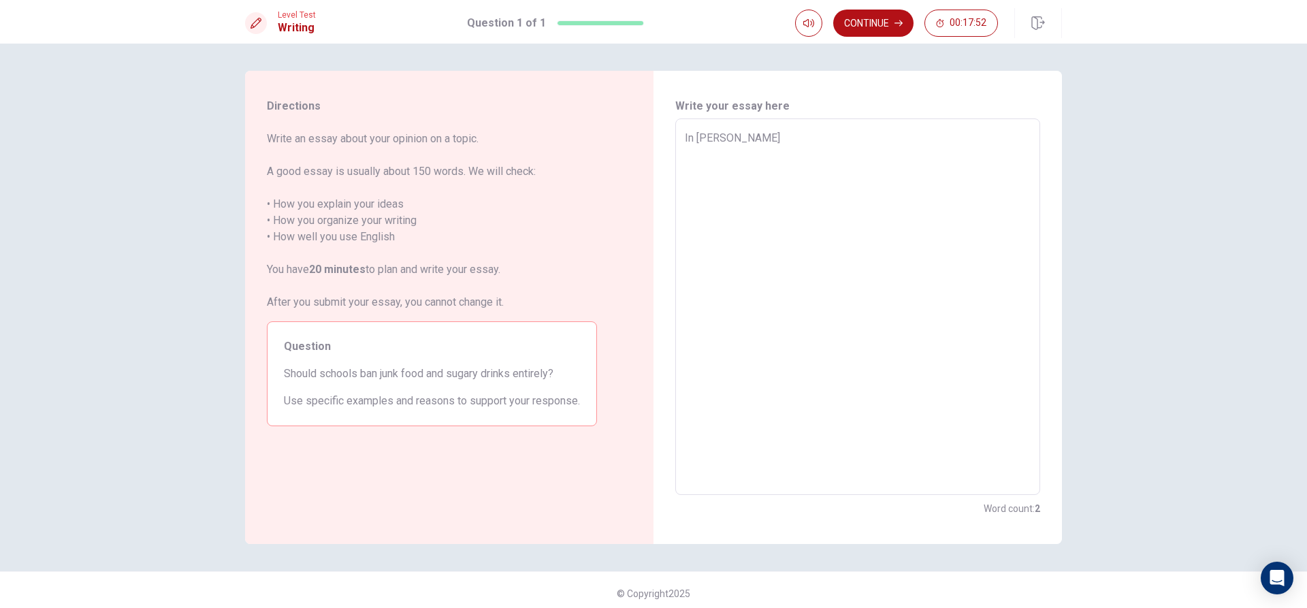
type textarea "x"
type textarea "In to"
type textarea "x"
type textarea "In t"
type textarea "x"
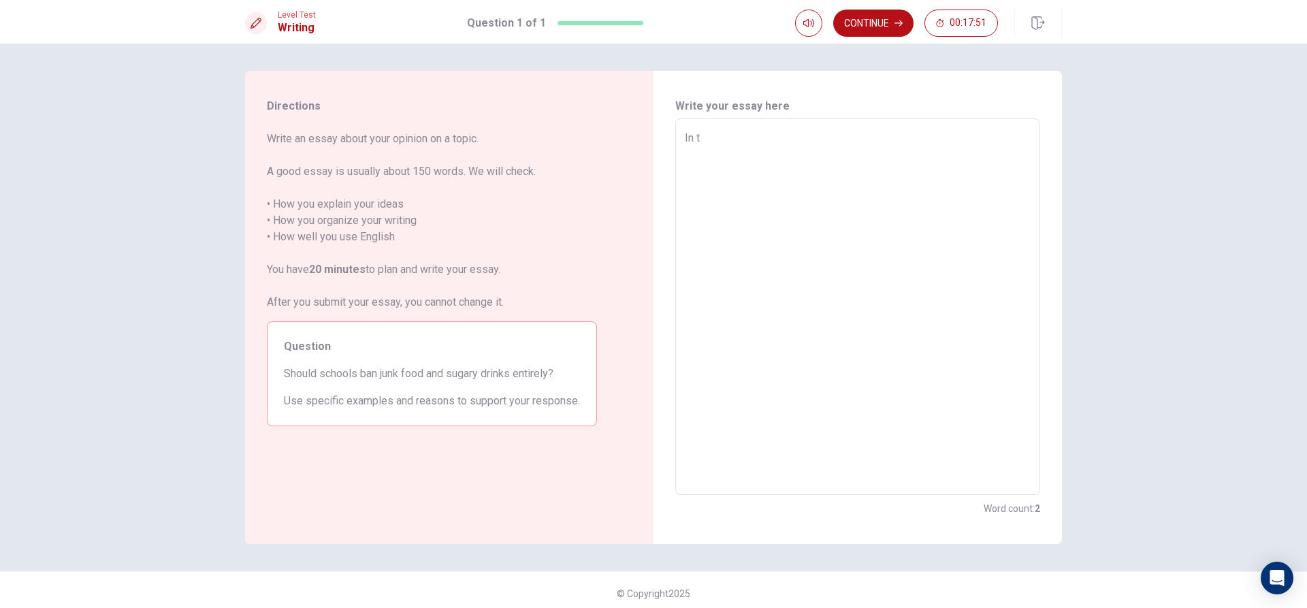
type textarea "In"
type textarea "x"
type textarea "In s"
type textarea "x"
type textarea "In sc"
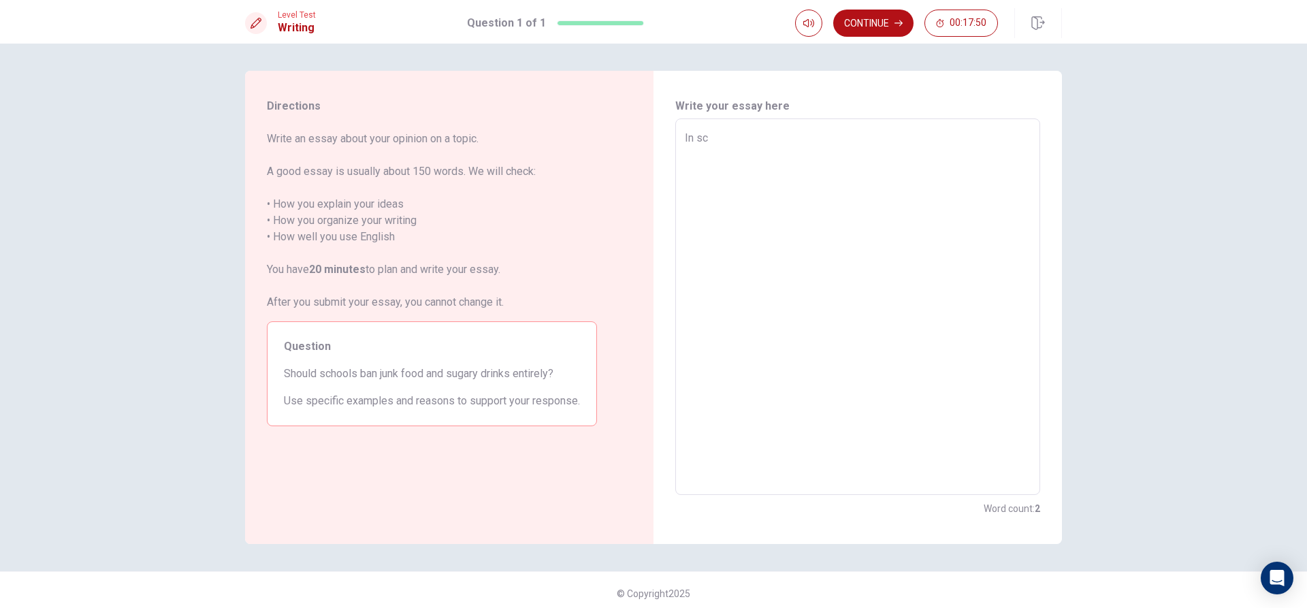
type textarea "x"
type textarea "In sch"
type textarea "x"
type textarea "In scho"
type textarea "x"
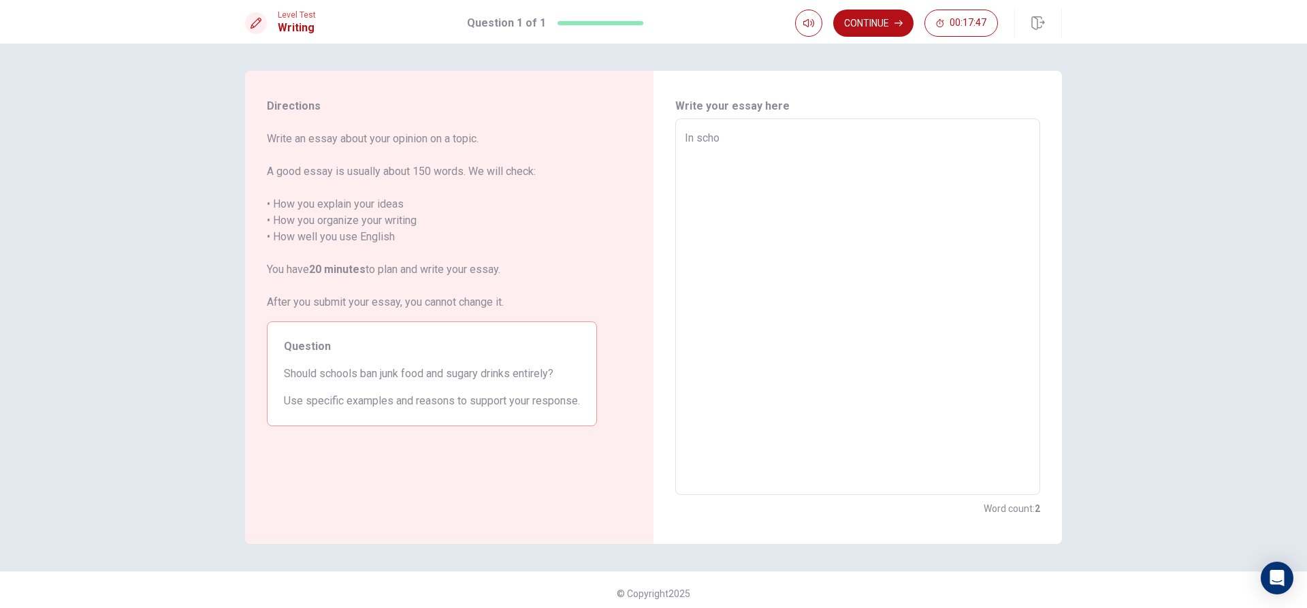
type textarea "In schoo"
type textarea "x"
type textarea "In school"
type textarea "x"
type textarea "In schools"
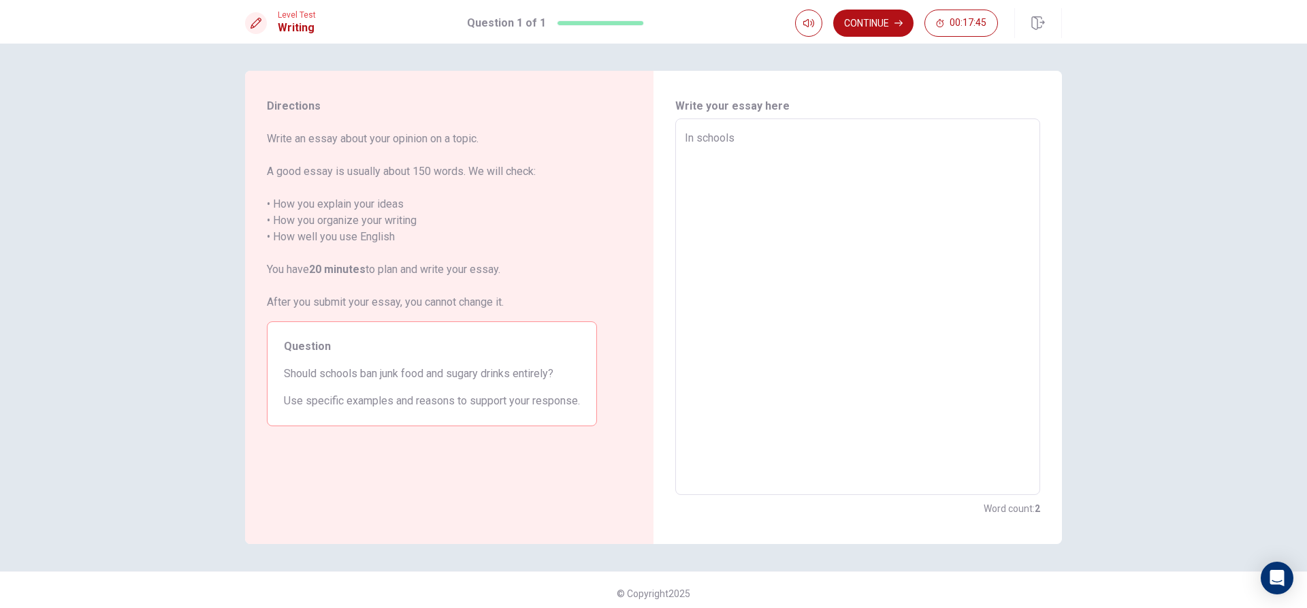
type textarea "x"
type textarea "In schools"
type textarea "x"
type textarea "In schools"
type textarea "x"
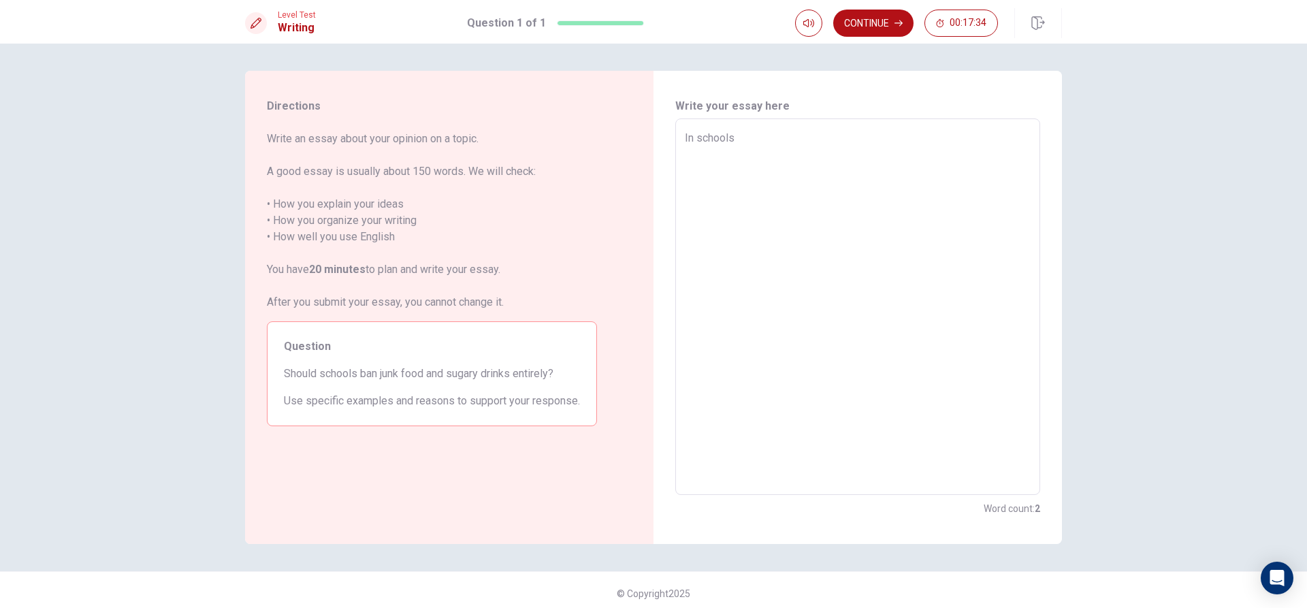
type textarea "In schools,"
type textarea "x"
type textarea "In schools,"
type textarea "x"
type textarea "In schools, t"
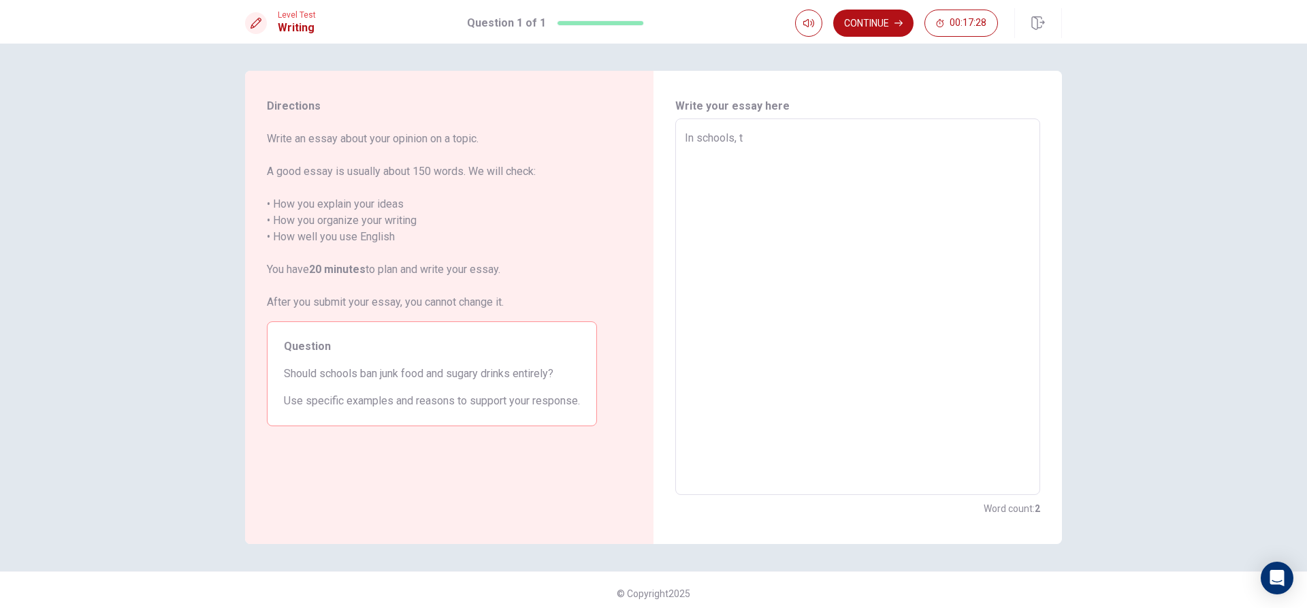
type textarea "x"
type textarea "In schools, th"
type textarea "x"
type textarea "In schools, the"
type textarea "x"
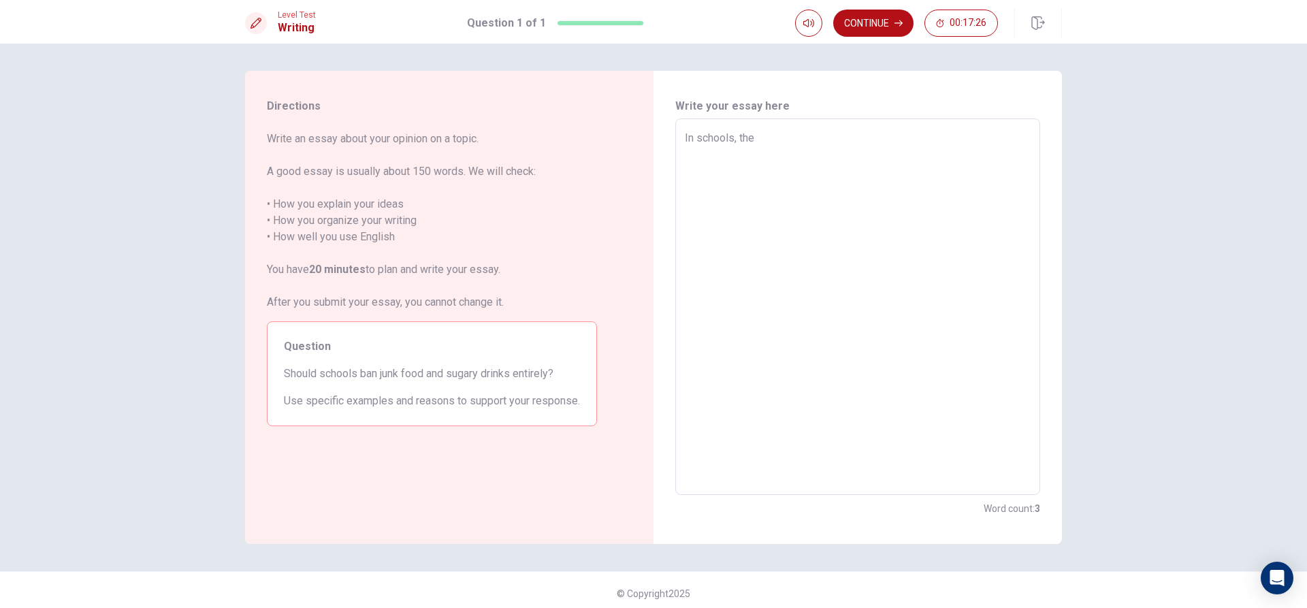
type textarea "In schools, th"
type textarea "x"
type textarea "In schools, t"
type textarea "x"
type textarea "In schools,"
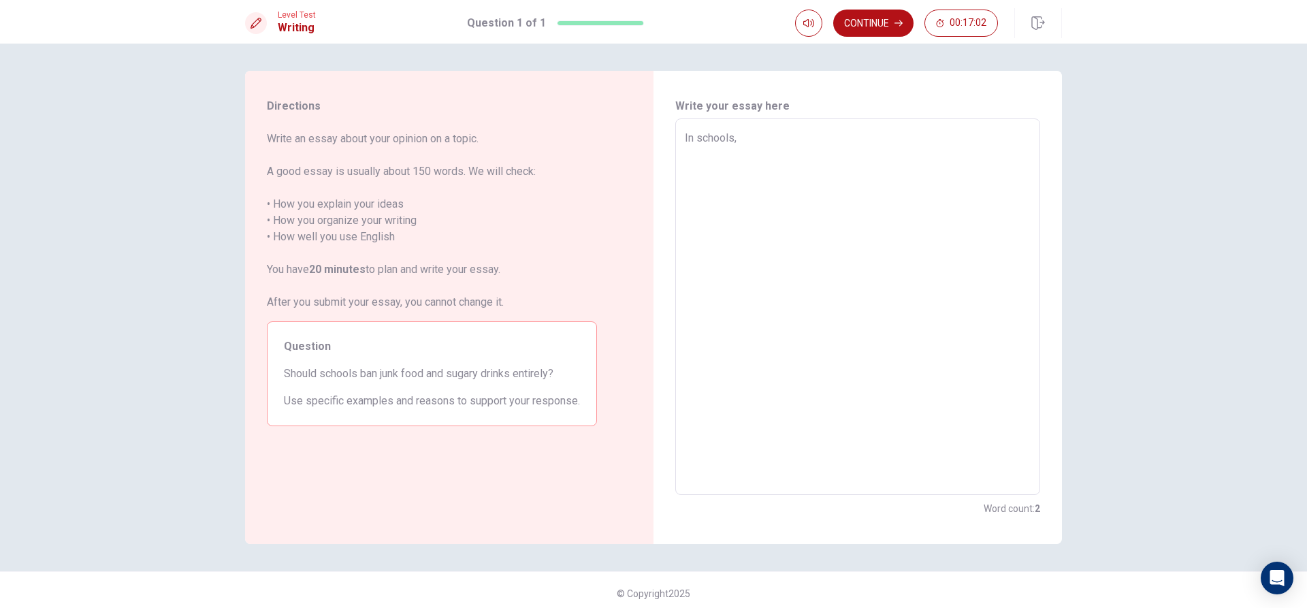
type textarea "x"
type textarea "In schools, w"
type textarea "x"
type textarea "In schools, we"
type textarea "x"
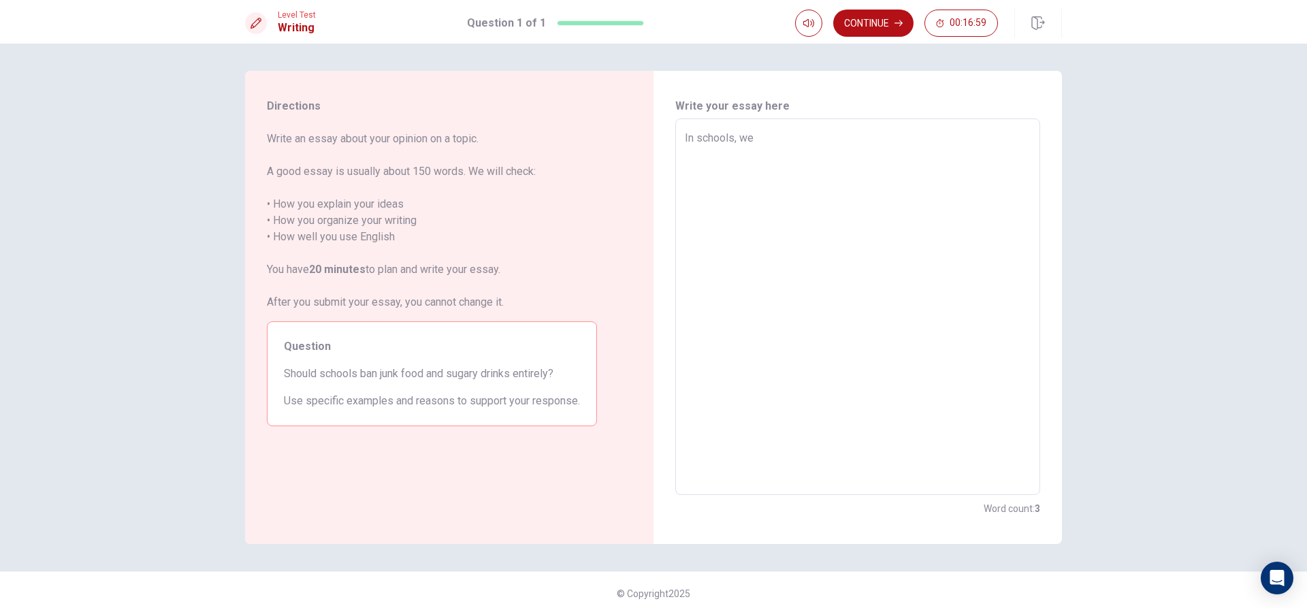
type textarea "In schools, we"
type textarea "x"
type textarea "In schools, we a"
type textarea "x"
type textarea "In schools, we al"
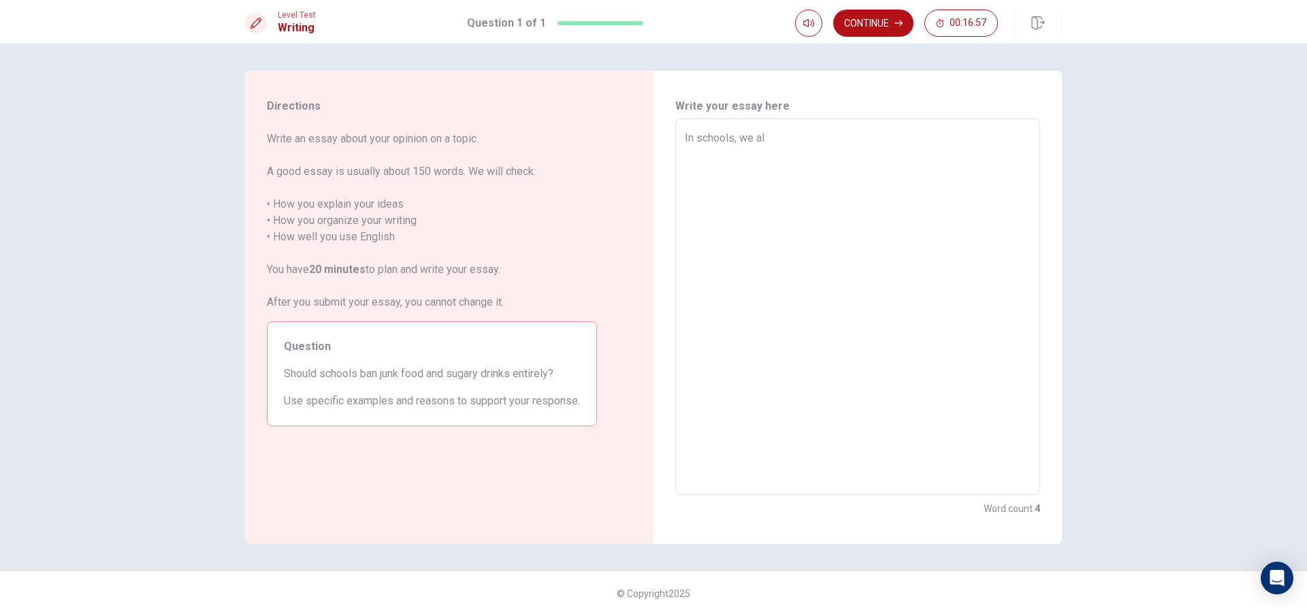
type textarea "x"
type textarea "In schools, we all"
type textarea "x"
type textarea "In schools, we all"
type textarea "x"
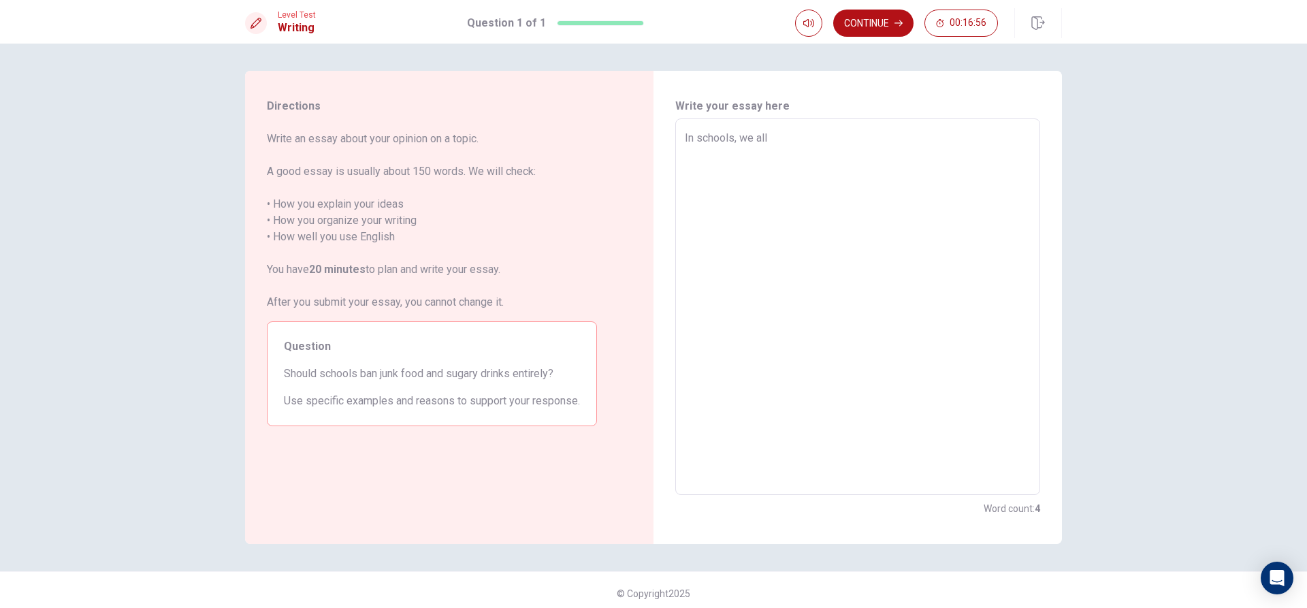
type textarea "In schools, we all a"
type textarea "x"
type textarea "In schools, we all as"
type textarea "x"
click at [742, 136] on textarea "In schools, most of the teens perfer junk food and sugar drinks, this" at bounding box center [858, 307] width 346 height 354
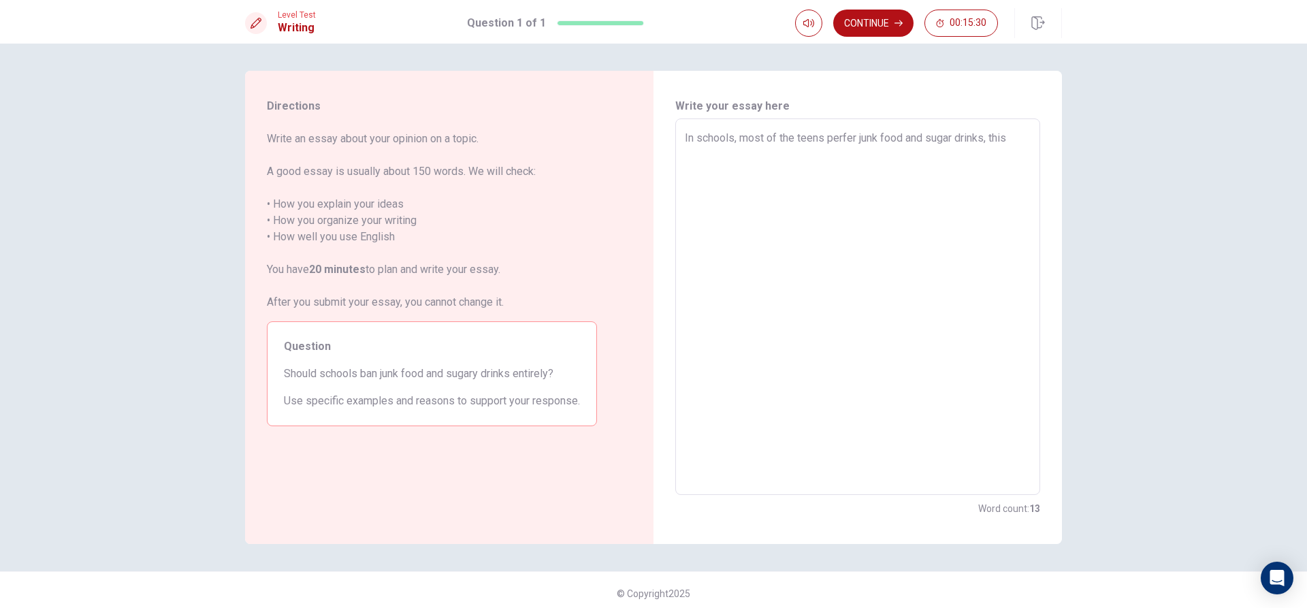
drag, startPoint x: 742, startPoint y: 136, endPoint x: 861, endPoint y: 173, distance: 124.0
click at [861, 173] on textarea "In schools, most of the teens perfer junk food and sugar drinks, this" at bounding box center [858, 307] width 346 height 354
click at [999, 137] on textarea "In schools, we can see shops of junk food and sugar drinks, this" at bounding box center [858, 307] width 346 height 354
click at [952, 154] on textarea "In schools, we can see shops of junk food and sugar drinks, this is cause mostl…" at bounding box center [858, 307] width 346 height 354
click at [957, 150] on textarea "In schools, we can see shops of junk food and sugar drinks, this is cause mostl…" at bounding box center [858, 307] width 346 height 354
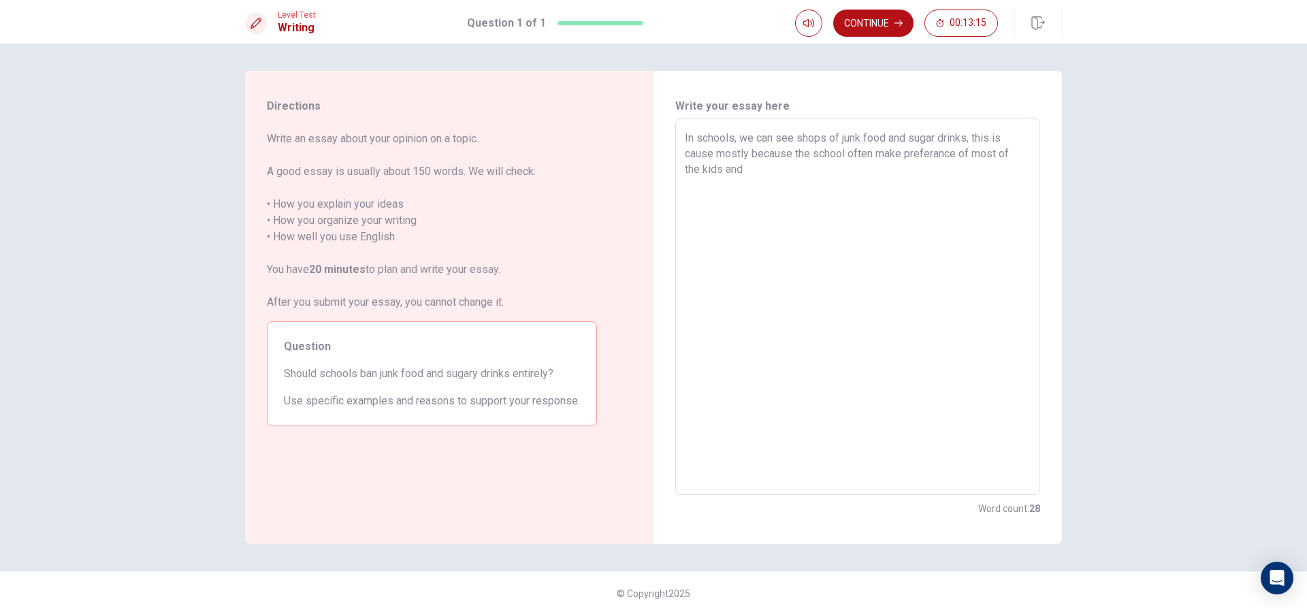
click at [955, 150] on textarea "In schools, we can see shops of junk food and sugar drinks, this is cause mostl…" at bounding box center [858, 307] width 346 height 354
drag, startPoint x: 958, startPoint y: 150, endPoint x: 972, endPoint y: 153, distance: 14.7
click at [972, 153] on textarea "In schools, we can see shops of junk food and sugar drinks, this is cause mostl…" at bounding box center [858, 307] width 346 height 354
click at [811, 171] on textarea "In schools, we can see shops of junk food and sugar drinks, this is cause mostl…" at bounding box center [858, 307] width 346 height 354
click at [800, 187] on textarea "In schools, we can see shops of junk food and sugar drinks, this is cause mostl…" at bounding box center [858, 307] width 346 height 354
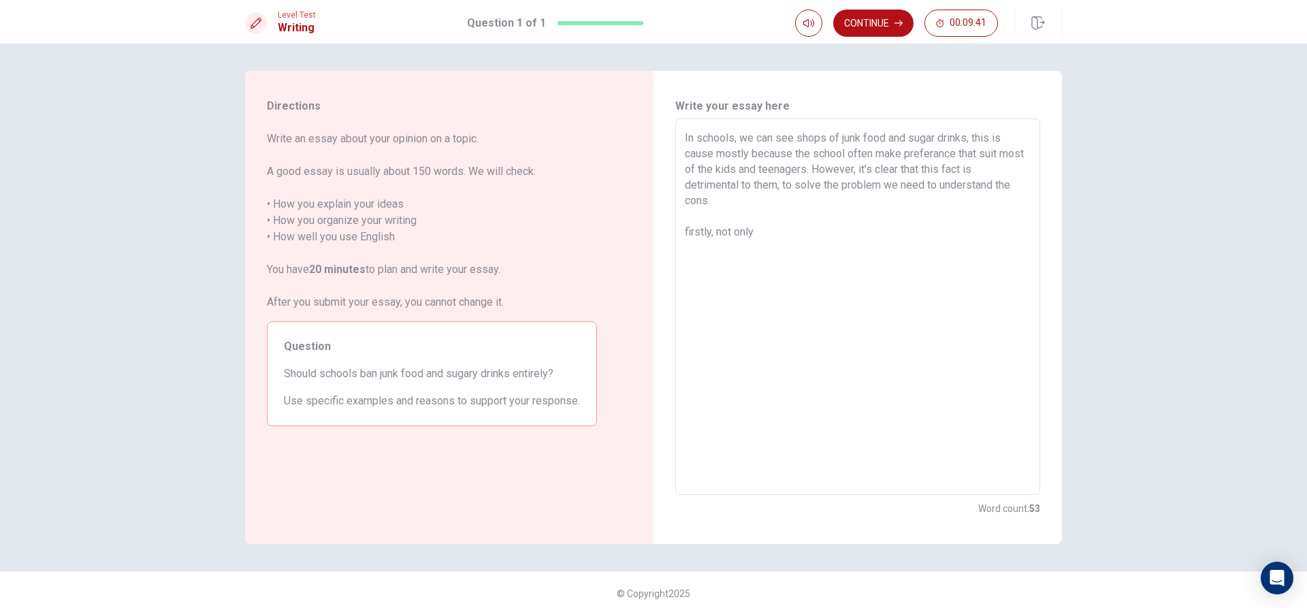
click at [763, 236] on textarea "In schools, we can see shops of junk food and sugar drinks, this is cause mostl…" at bounding box center [858, 307] width 346 height 354
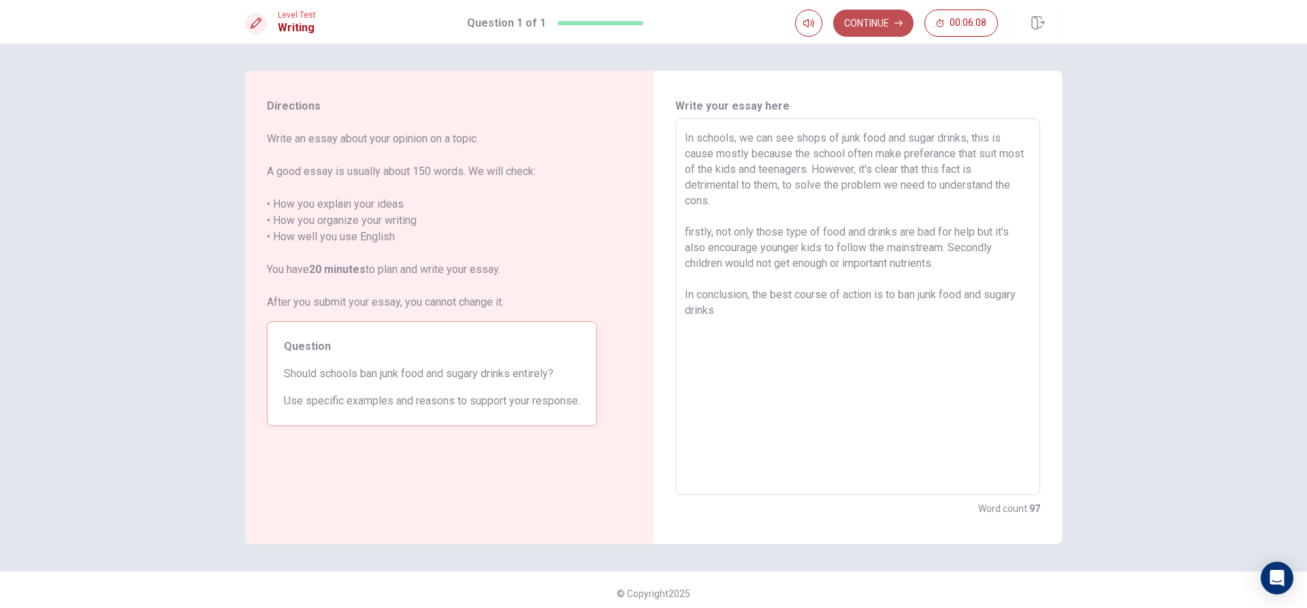
click at [893, 29] on button "Continue" at bounding box center [873, 23] width 80 height 27
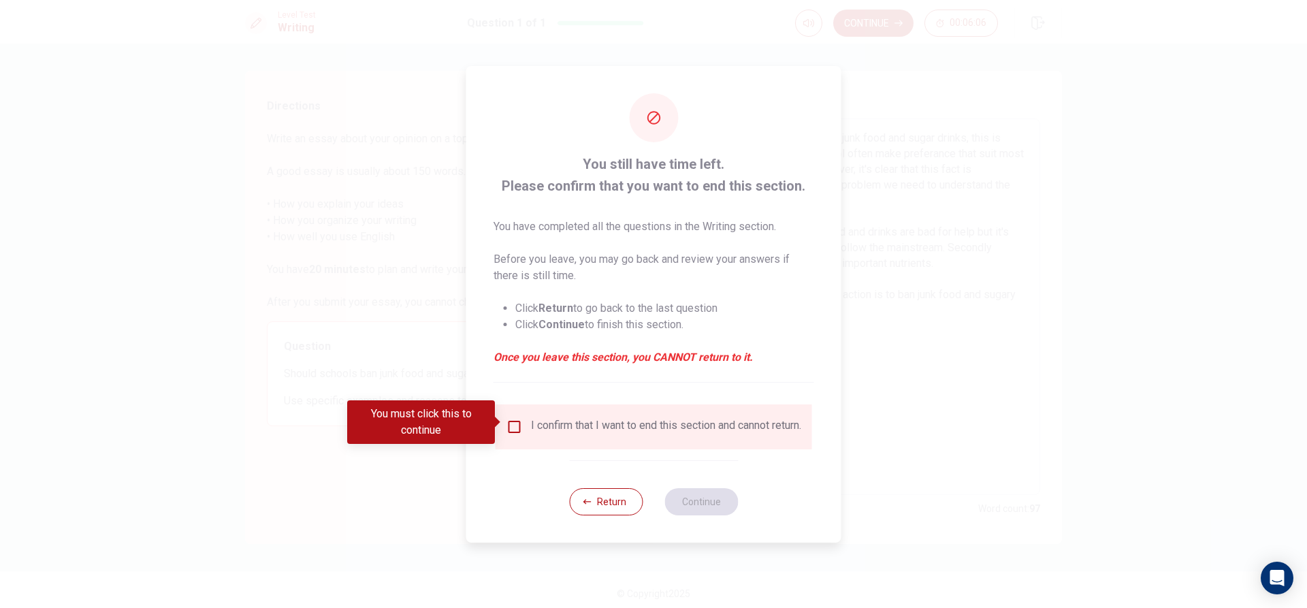
click at [514, 419] on input "You must click this to continue" at bounding box center [515, 427] width 16 height 16
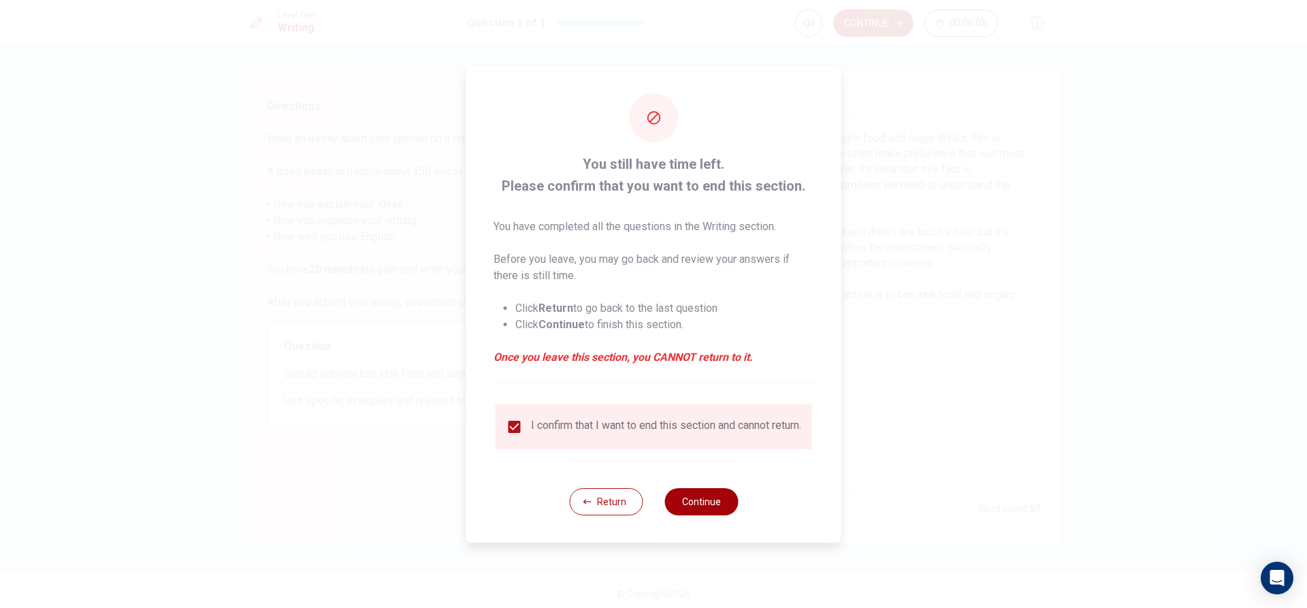
click at [685, 500] on button "Continue" at bounding box center [702, 501] width 74 height 27
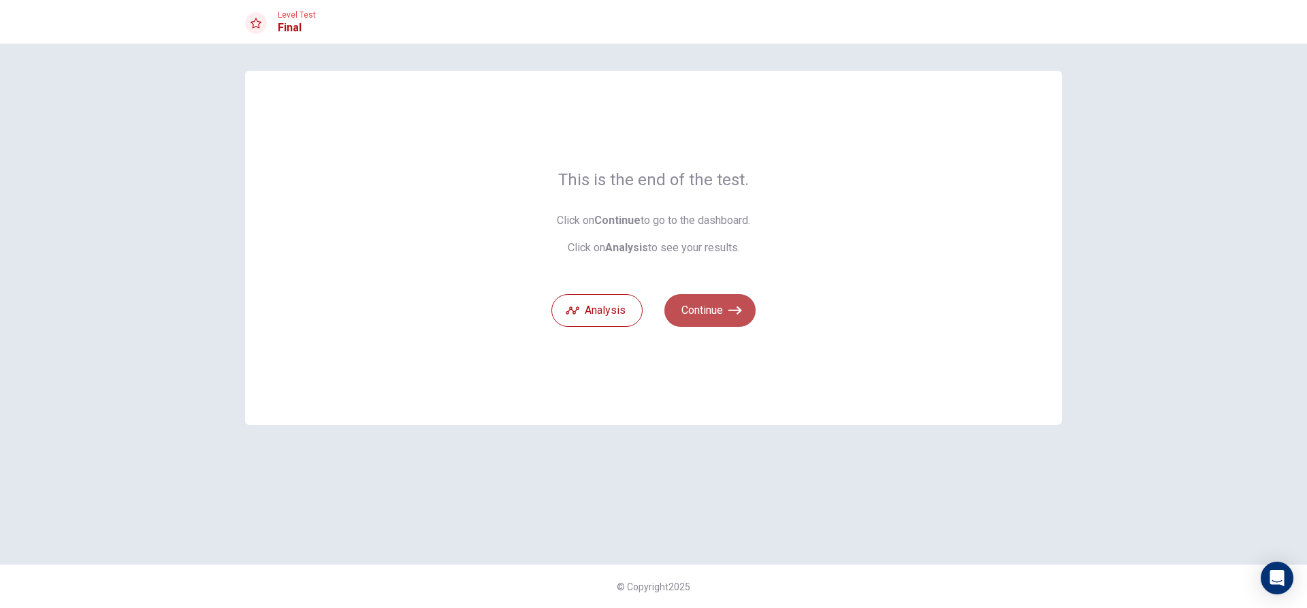
click at [732, 312] on icon "button" at bounding box center [735, 311] width 14 height 14
